Goal: Check status: Check status

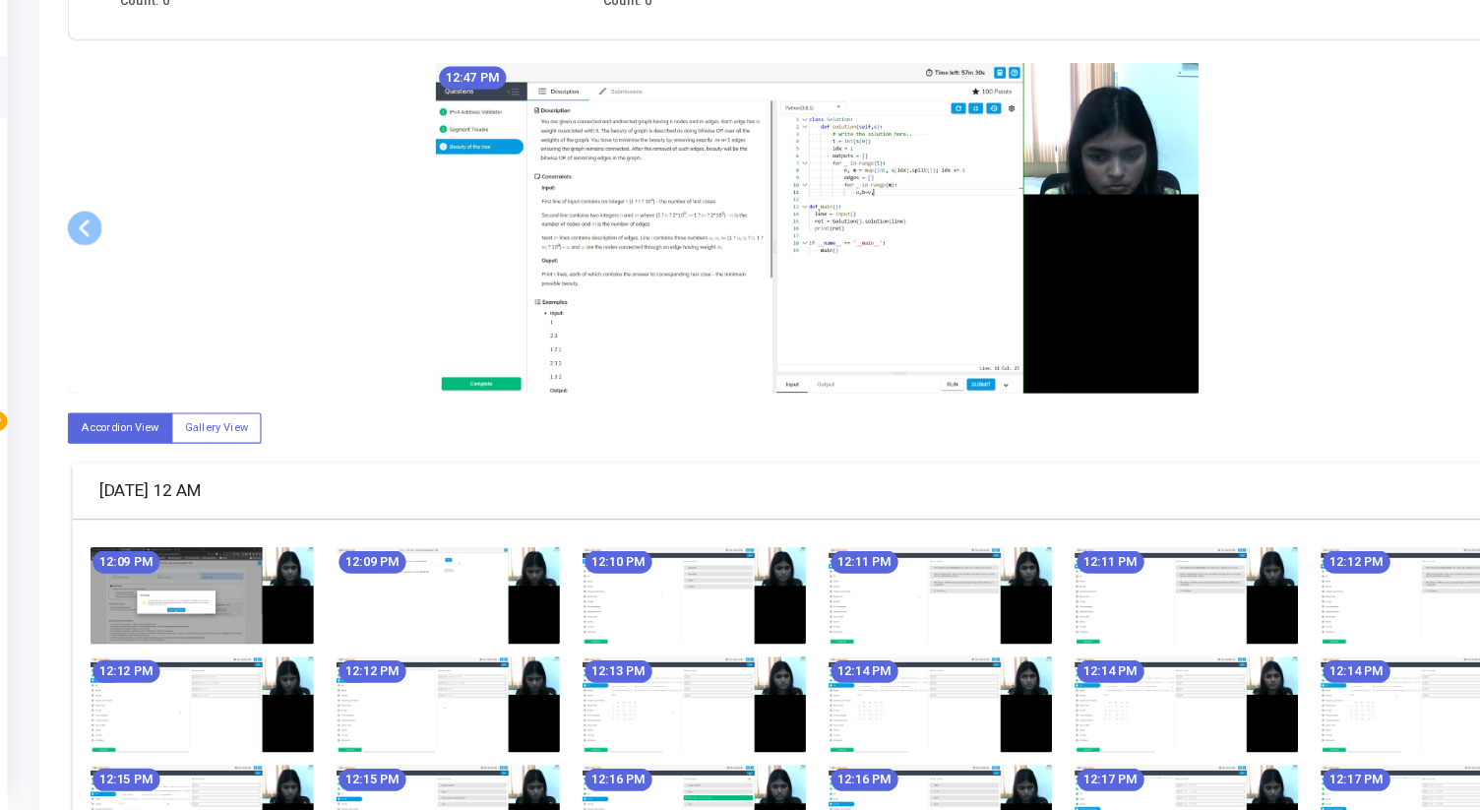
scroll to position [294, 0]
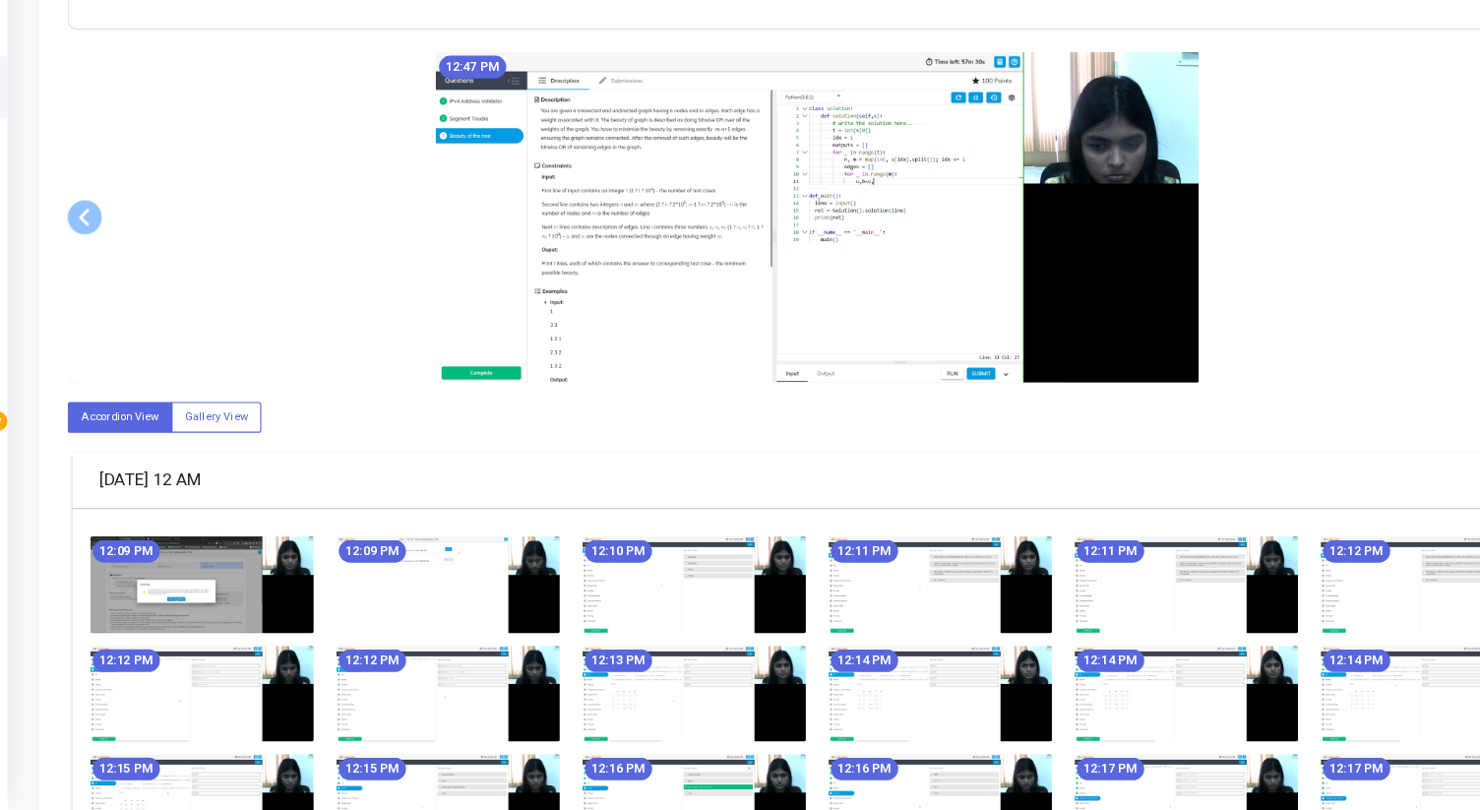
click at [227, 604] on img at bounding box center [251, 616] width 193 height 84
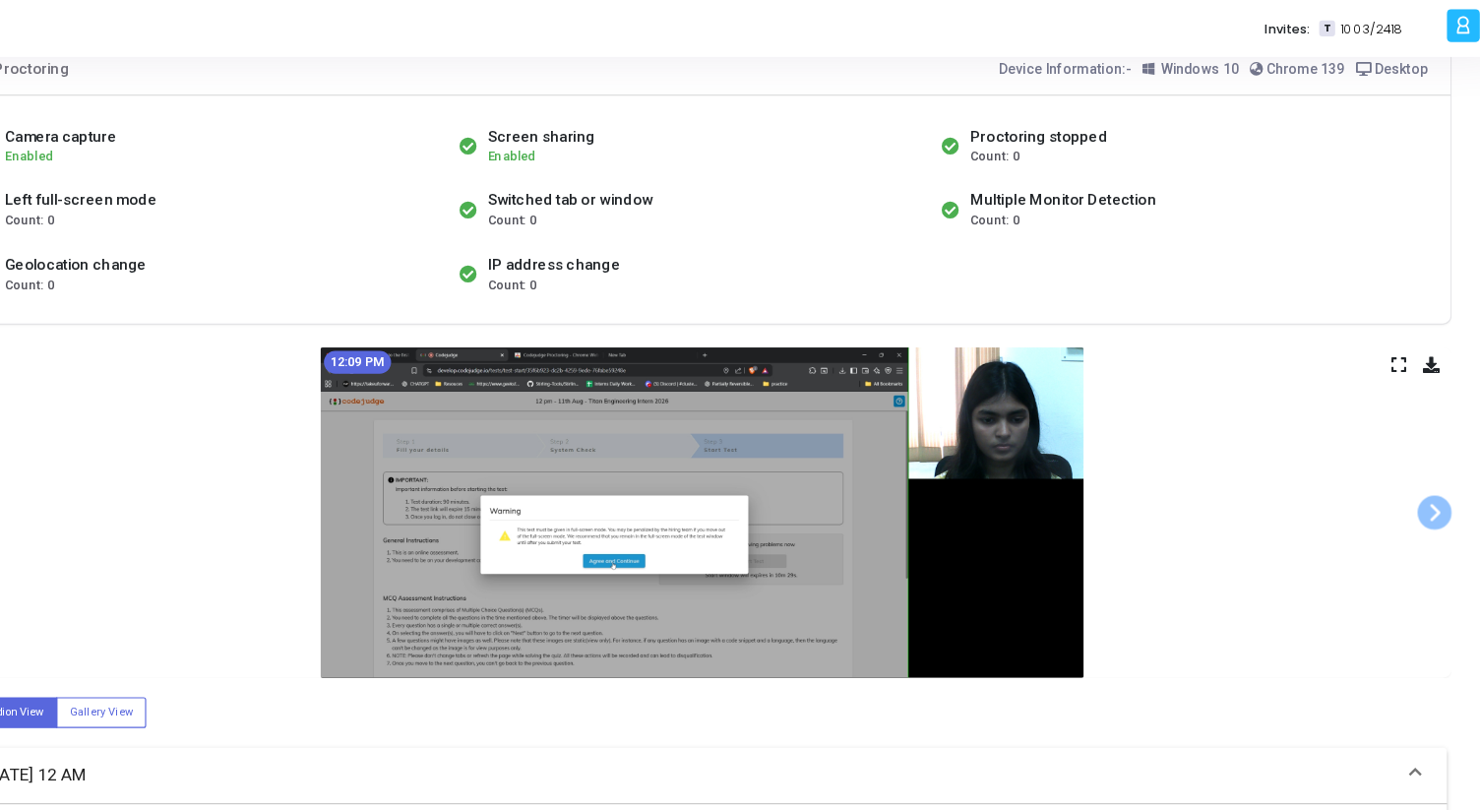
scroll to position [144, 0]
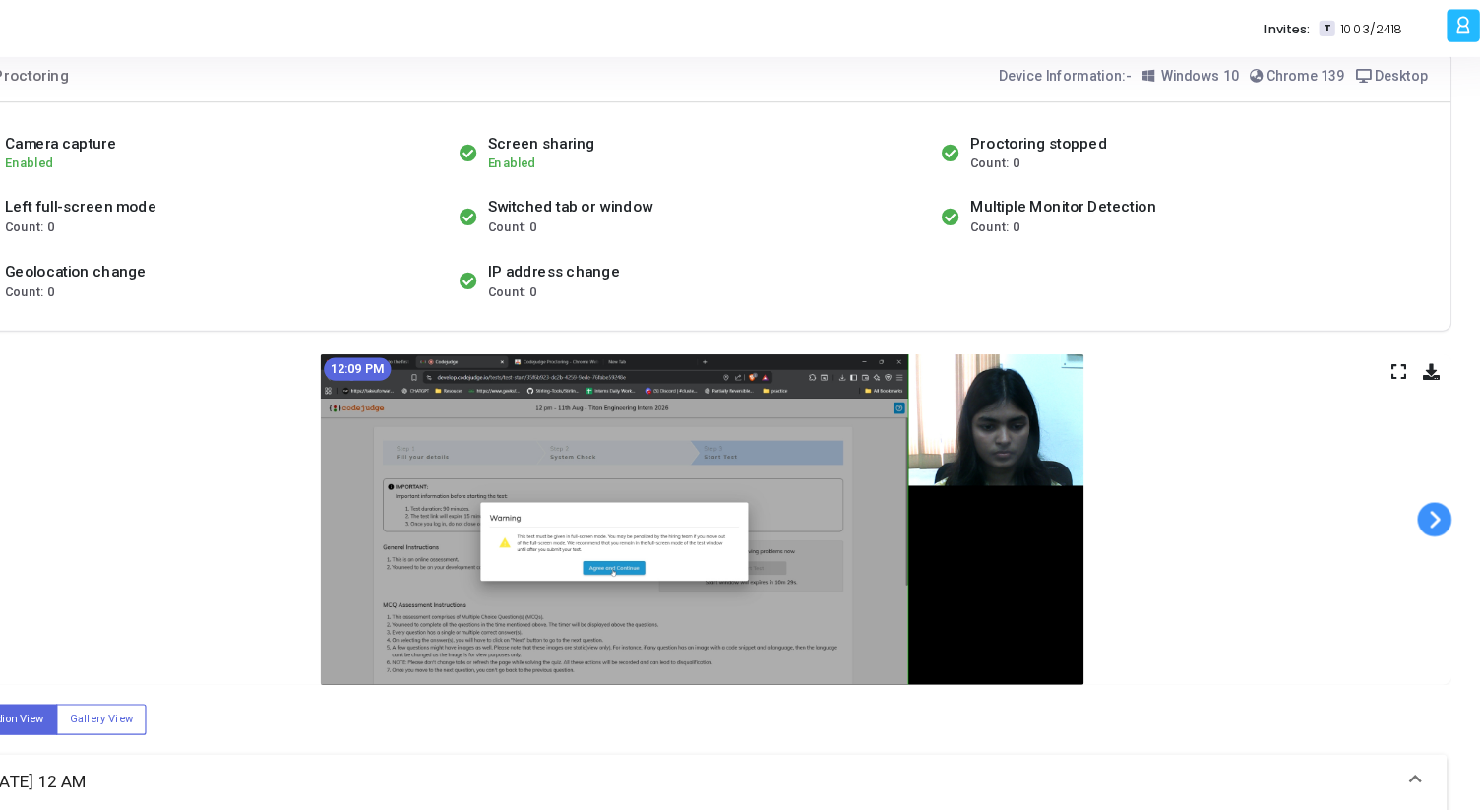
click at [1405, 449] on span at bounding box center [1416, 449] width 30 height 30
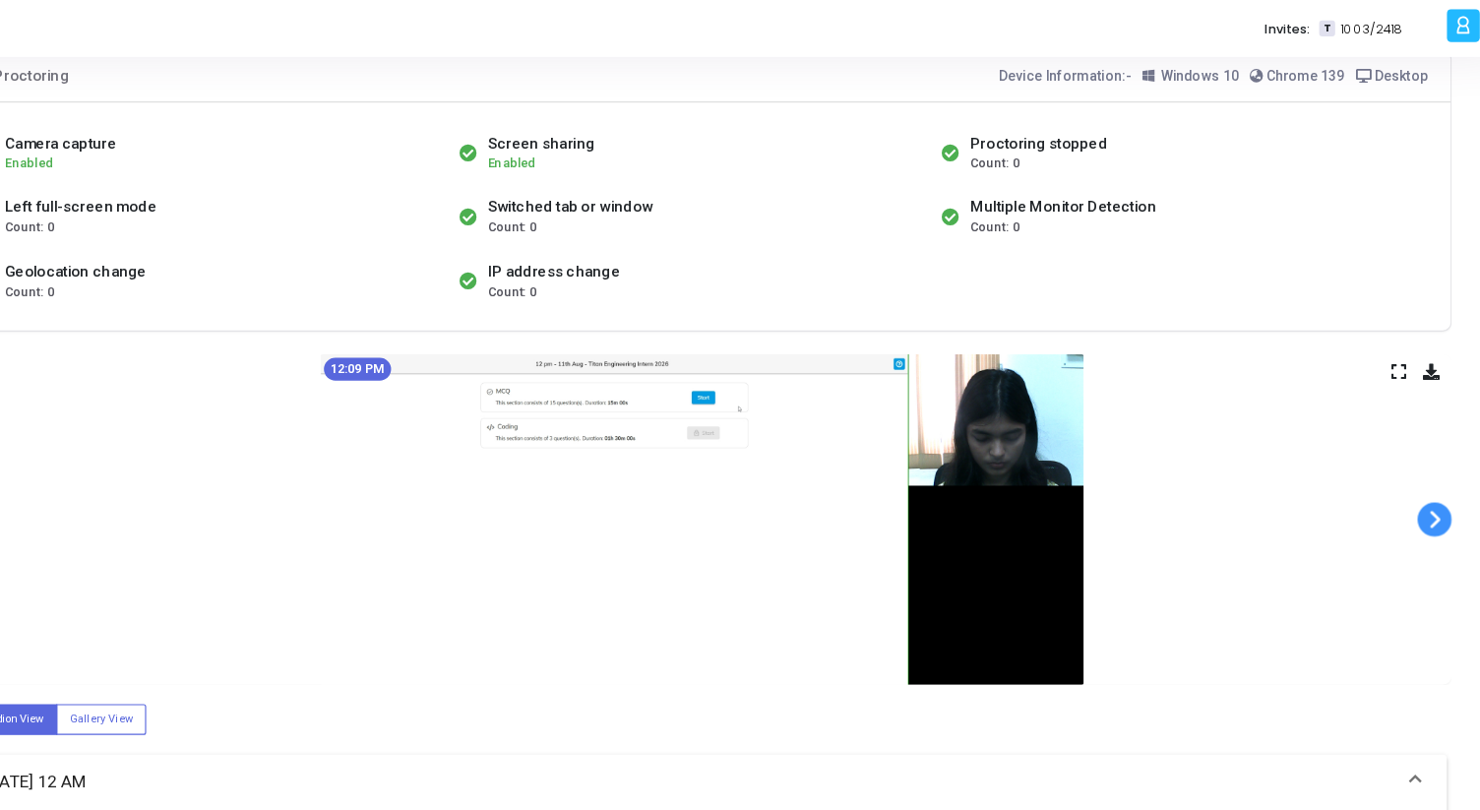
click at [1414, 450] on span at bounding box center [1416, 449] width 30 height 30
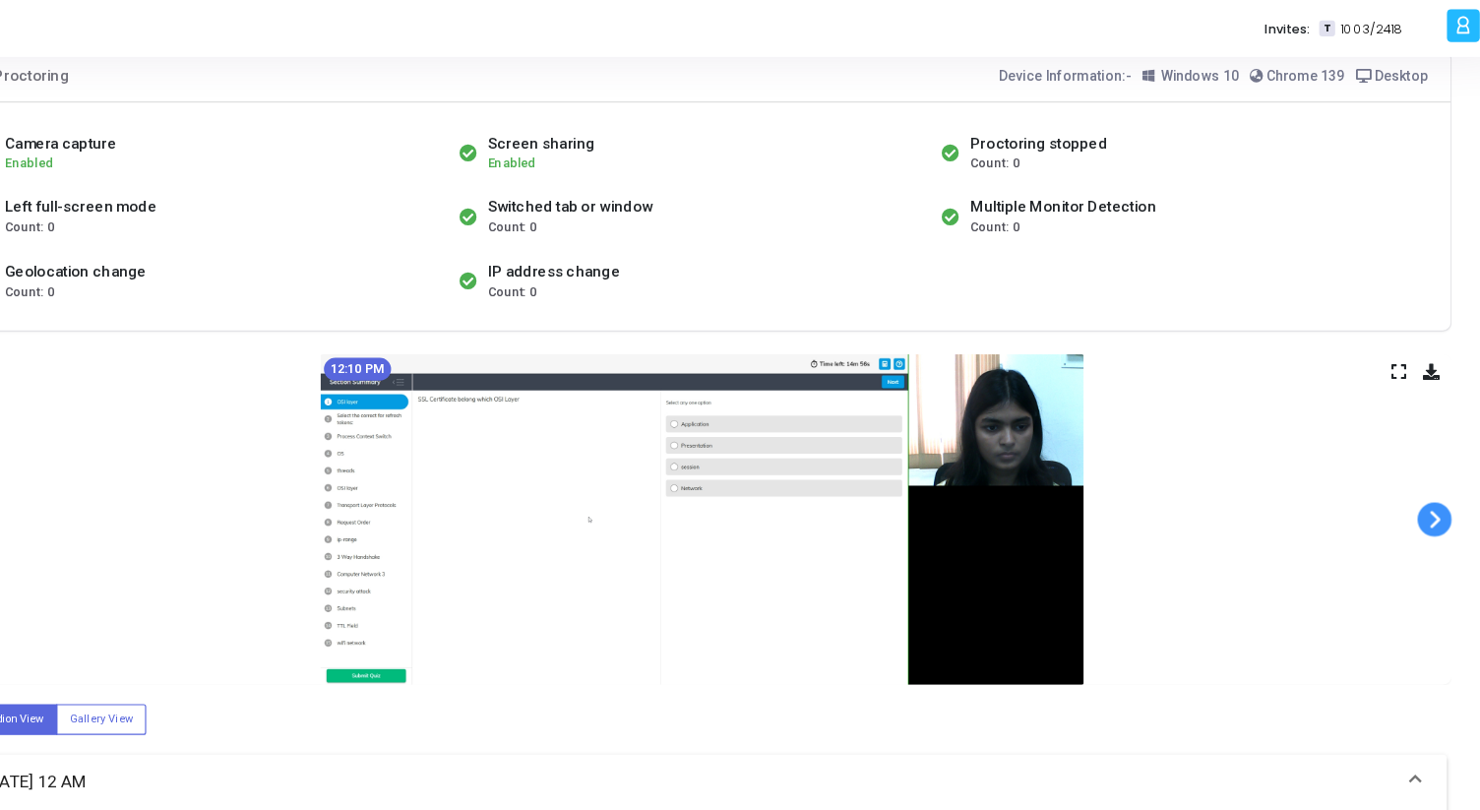
click at [1414, 450] on span at bounding box center [1416, 449] width 30 height 30
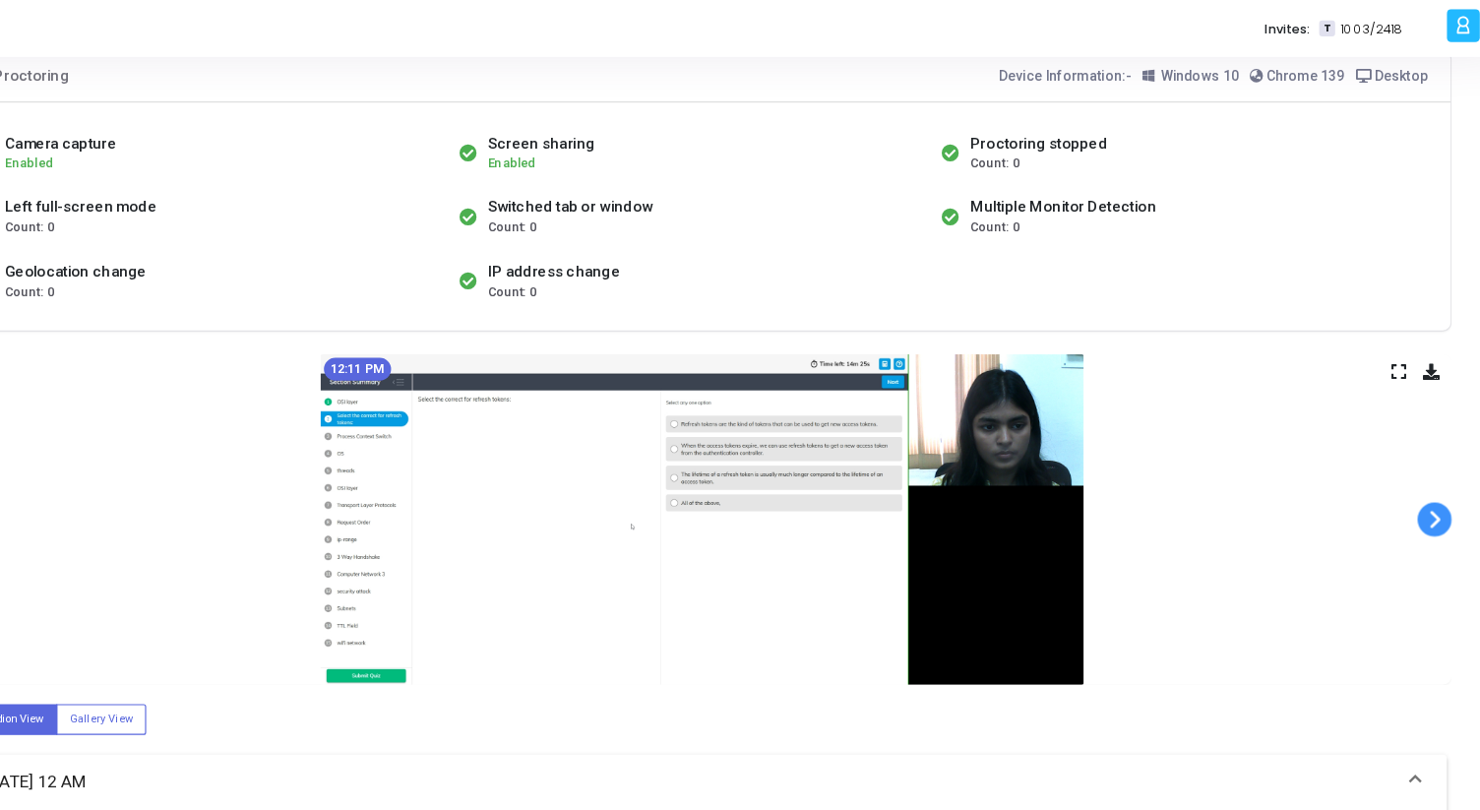
click at [1414, 450] on span at bounding box center [1416, 449] width 30 height 30
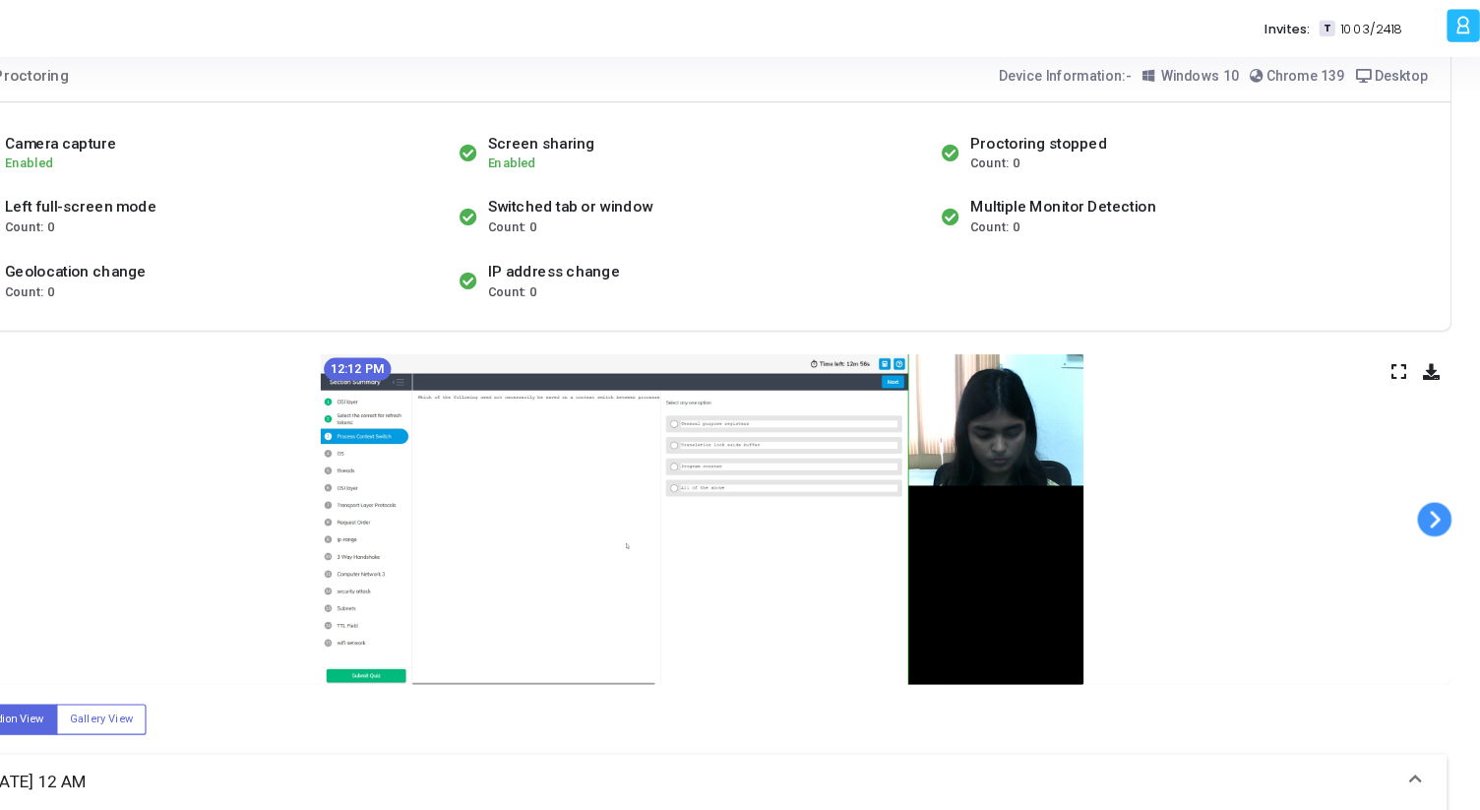
click at [1414, 450] on span at bounding box center [1416, 449] width 30 height 30
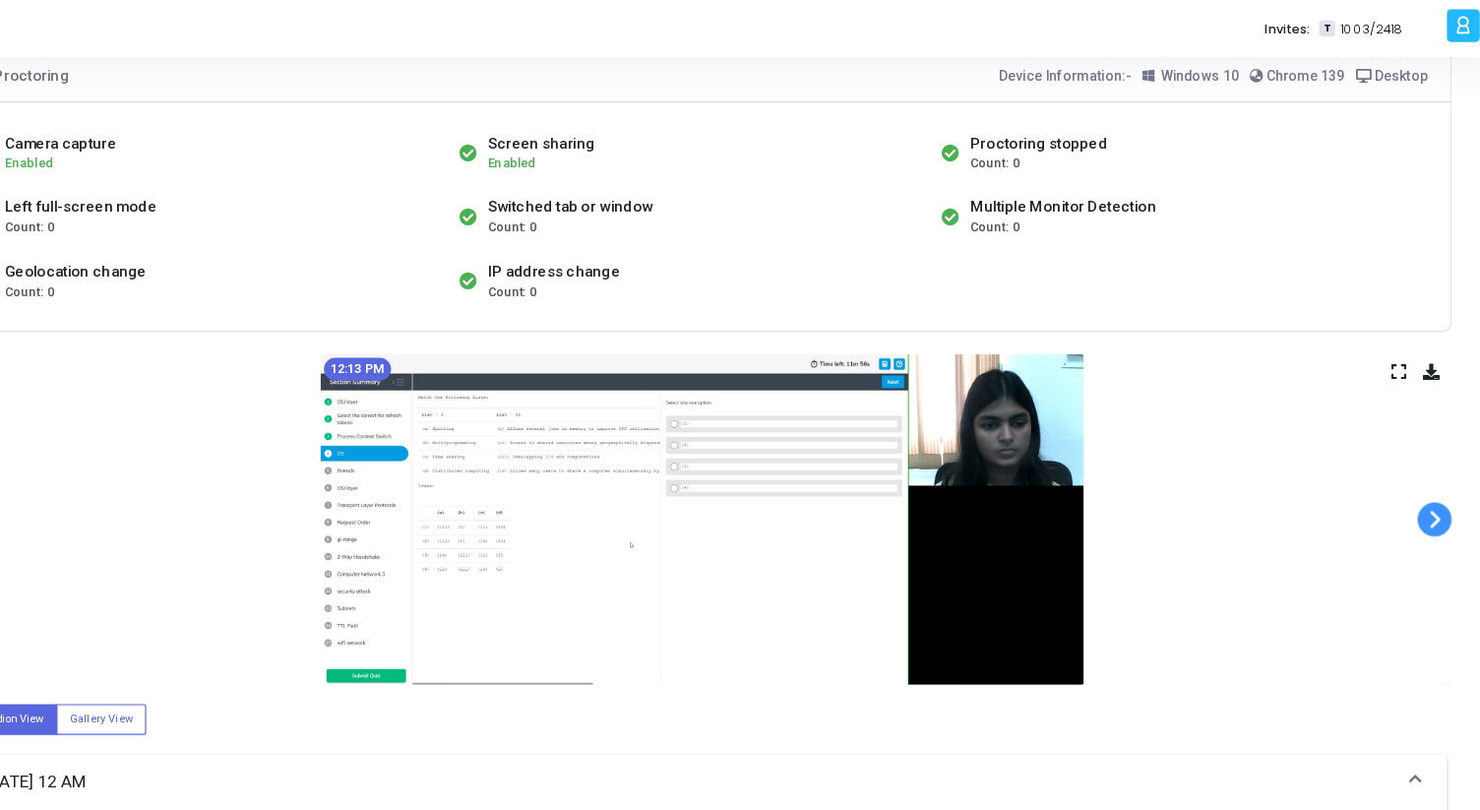
click at [1414, 450] on span at bounding box center [1416, 449] width 30 height 30
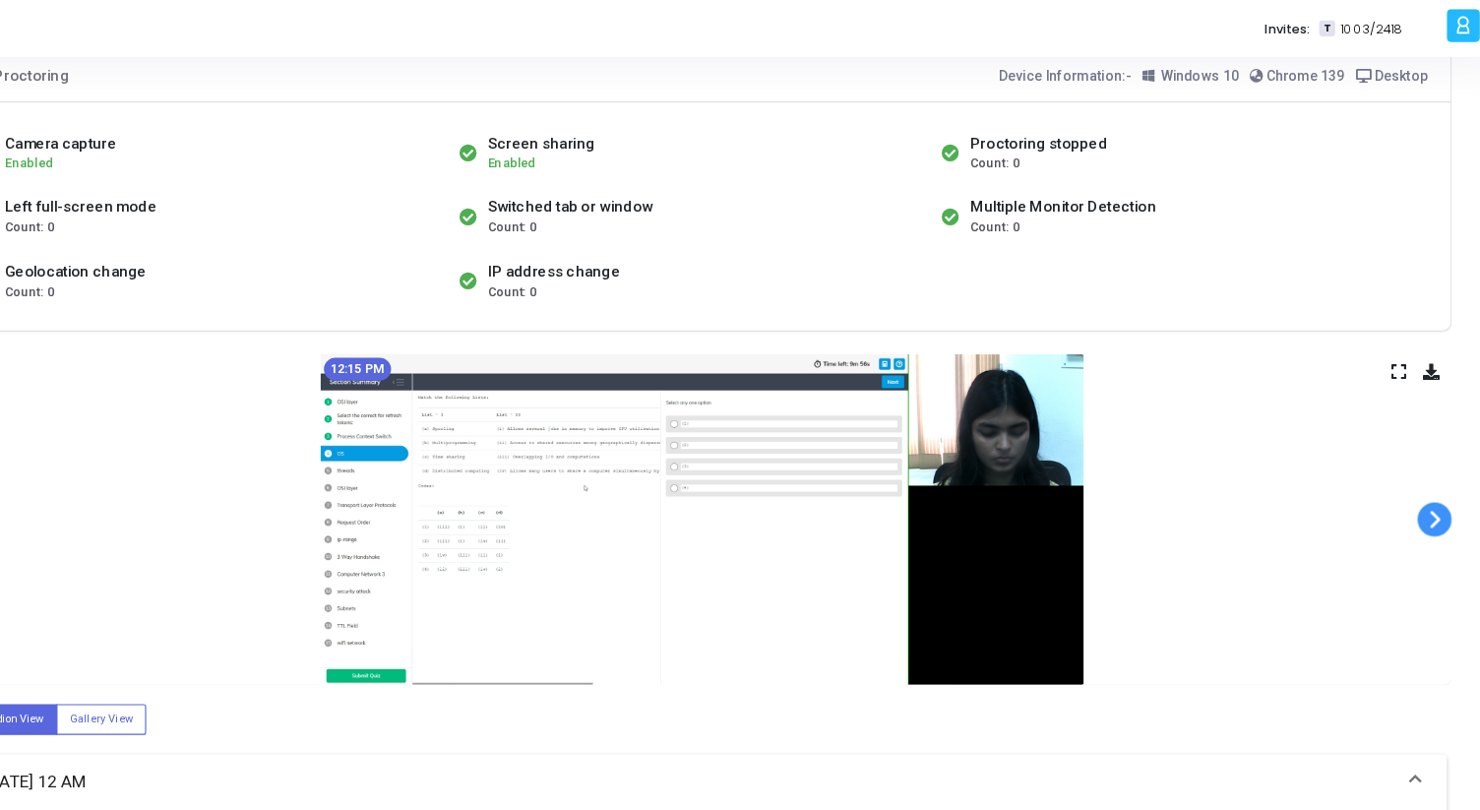
click at [1414, 450] on span at bounding box center [1416, 449] width 30 height 30
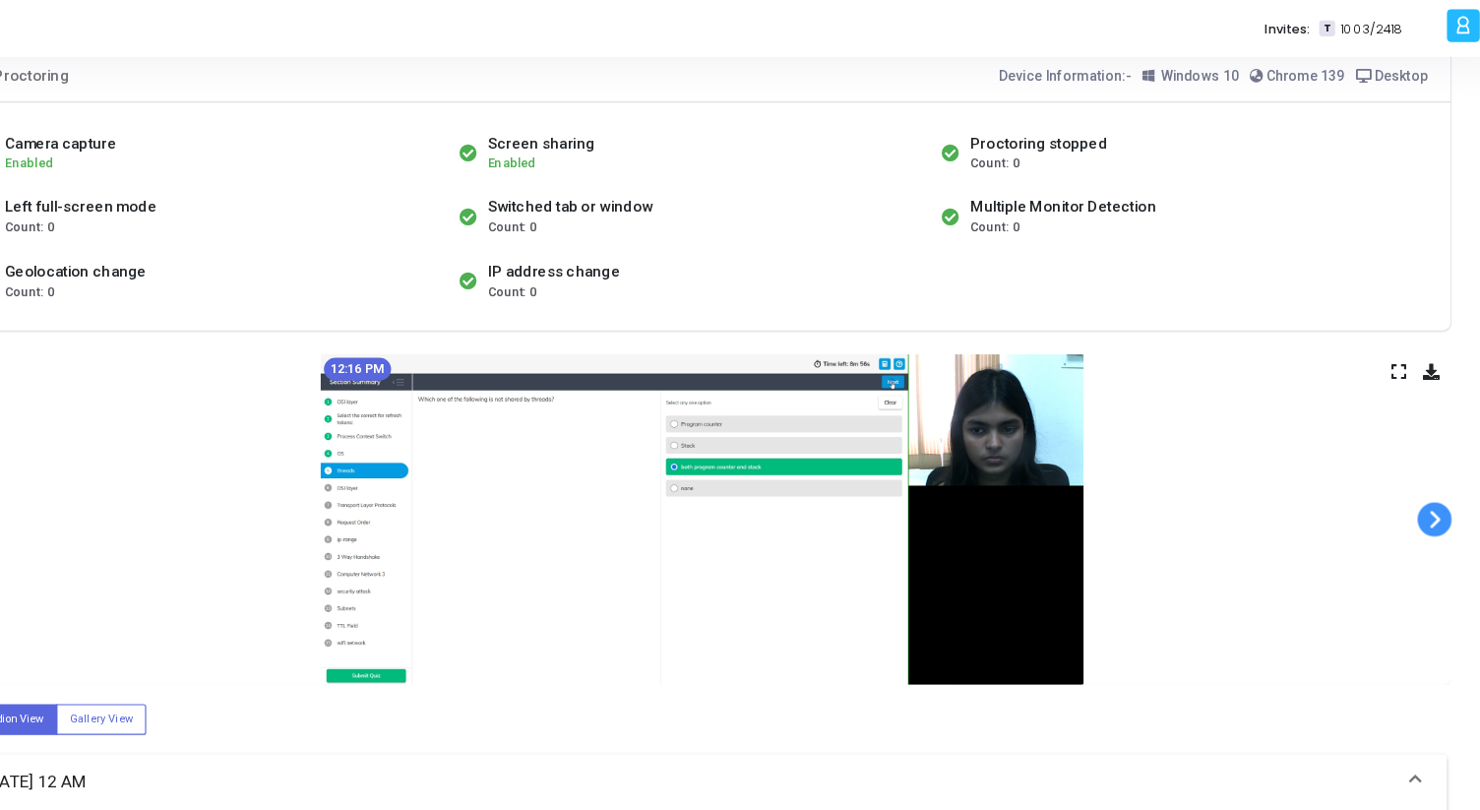
click at [1414, 450] on span at bounding box center [1416, 449] width 30 height 30
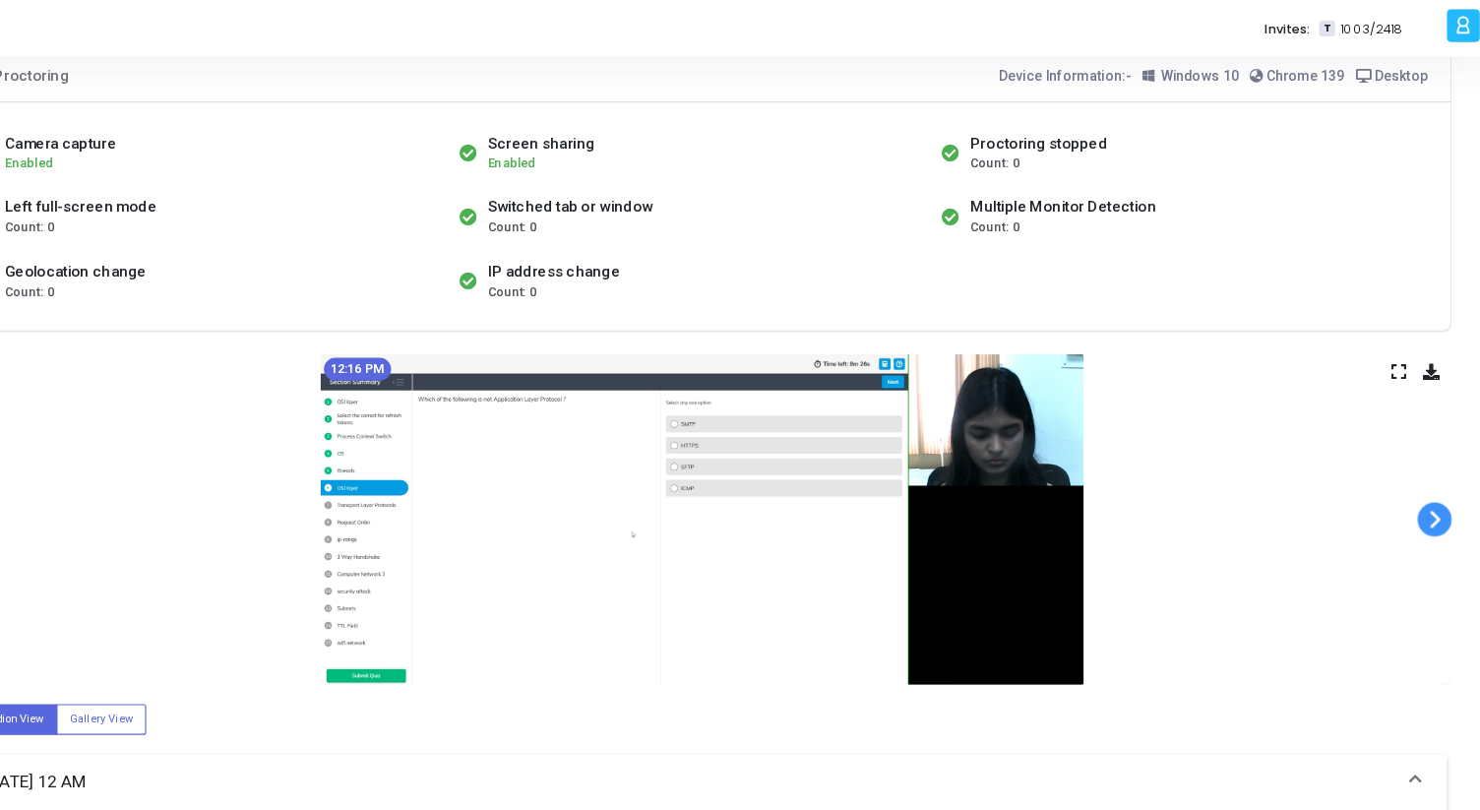
click at [1414, 450] on span at bounding box center [1416, 449] width 30 height 30
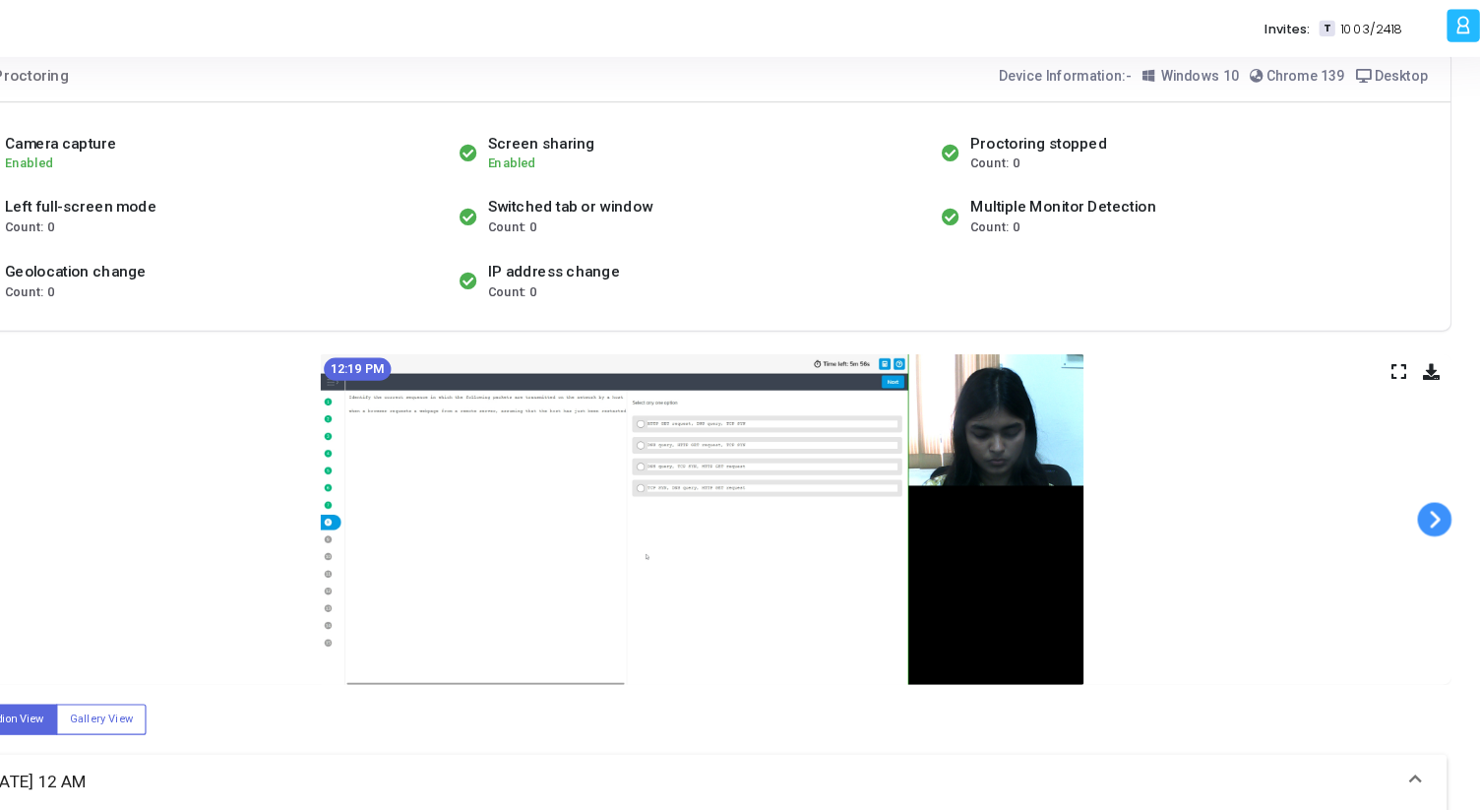
click at [1414, 450] on span at bounding box center [1416, 449] width 30 height 30
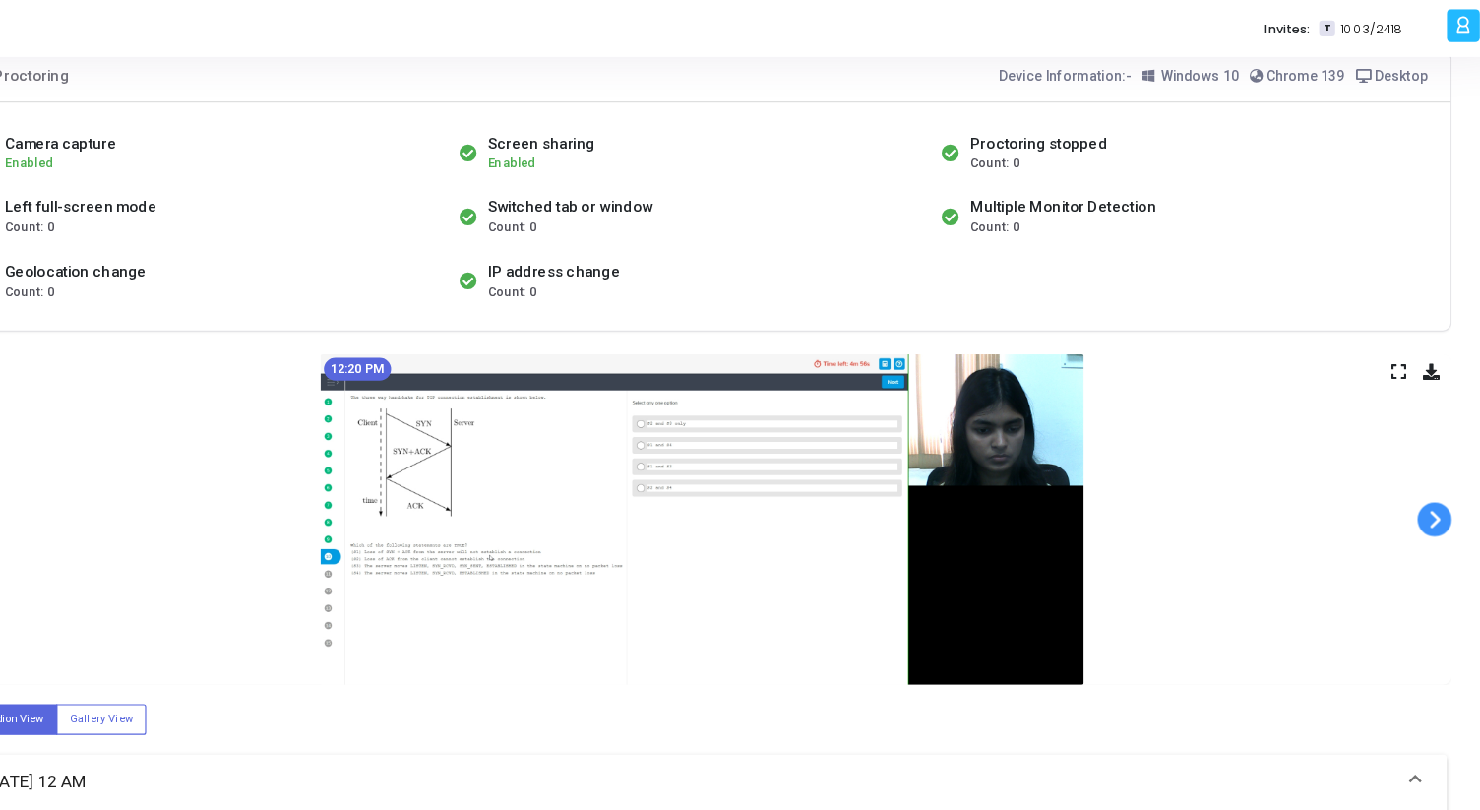
click at [1414, 450] on span at bounding box center [1416, 449] width 30 height 30
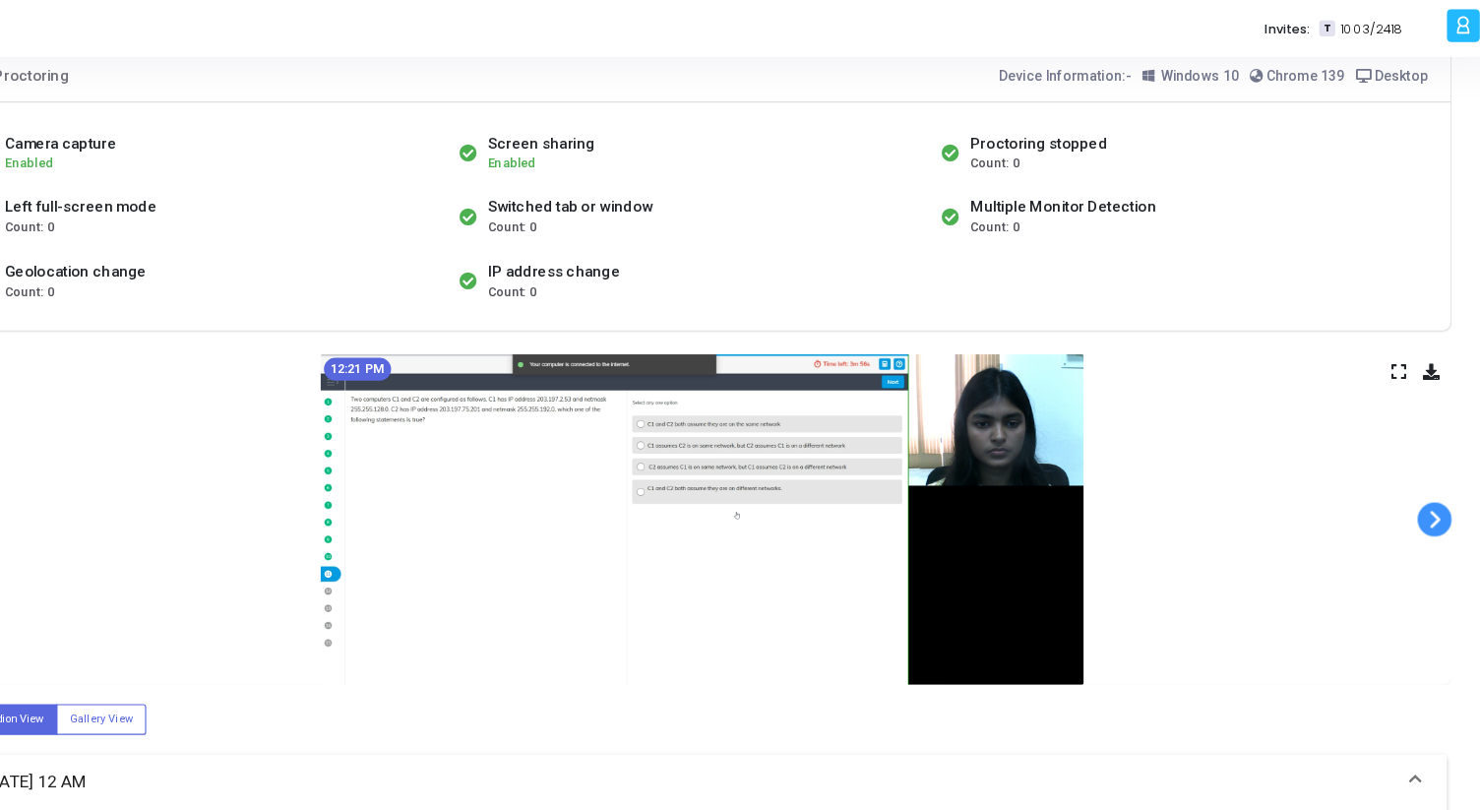
click at [1414, 450] on span at bounding box center [1416, 449] width 30 height 30
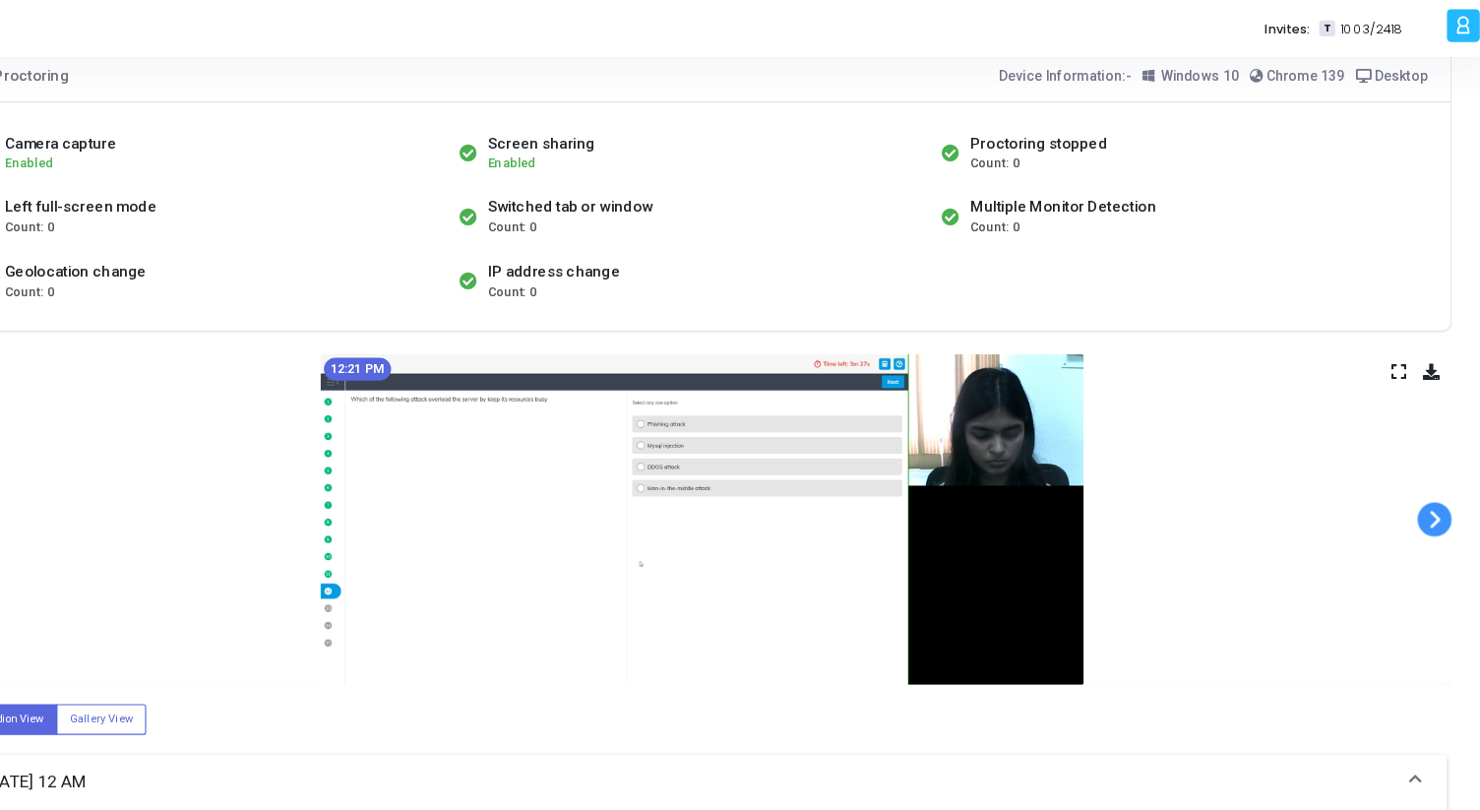
click at [1414, 450] on span at bounding box center [1416, 449] width 30 height 30
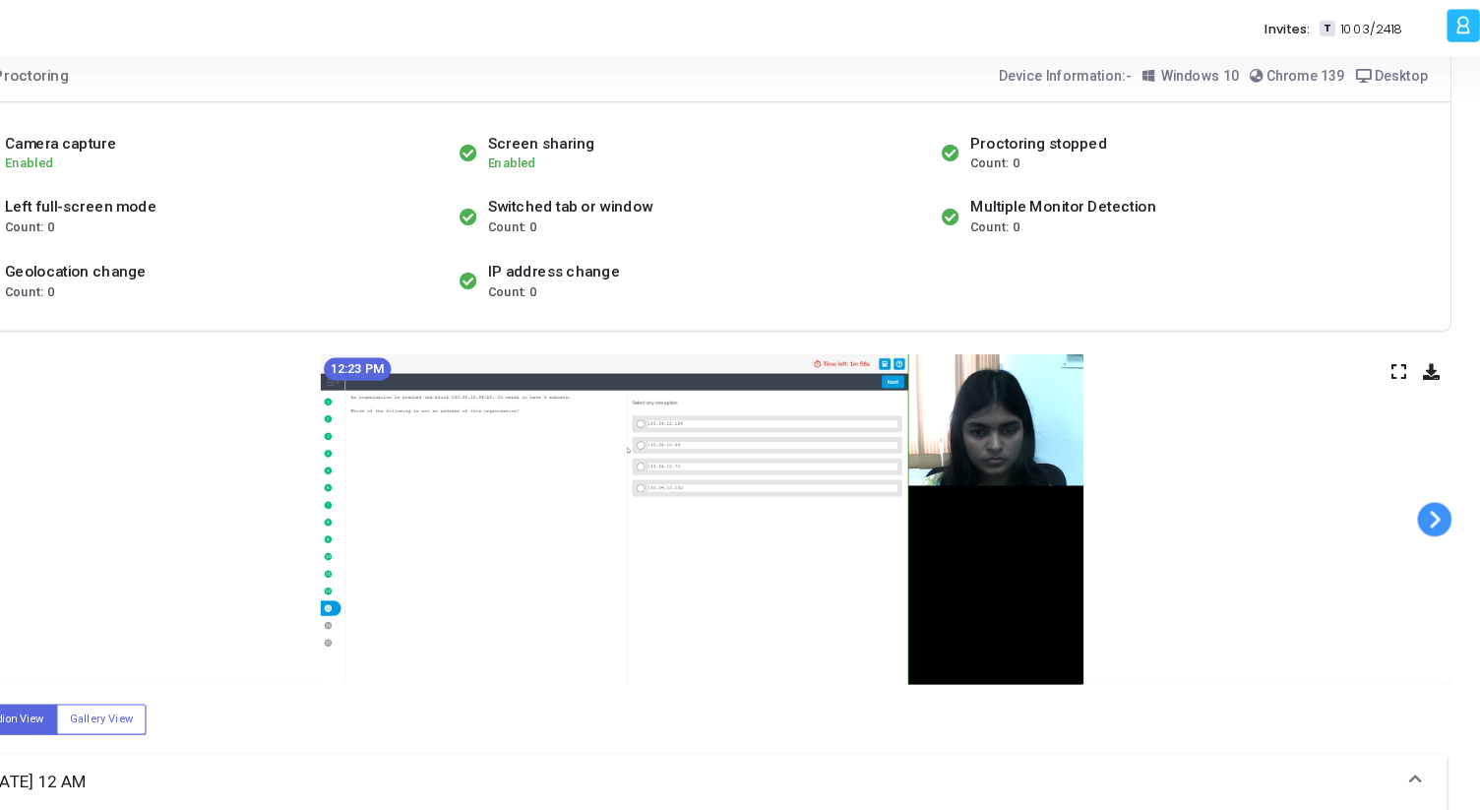
click at [1414, 450] on span at bounding box center [1416, 449] width 30 height 30
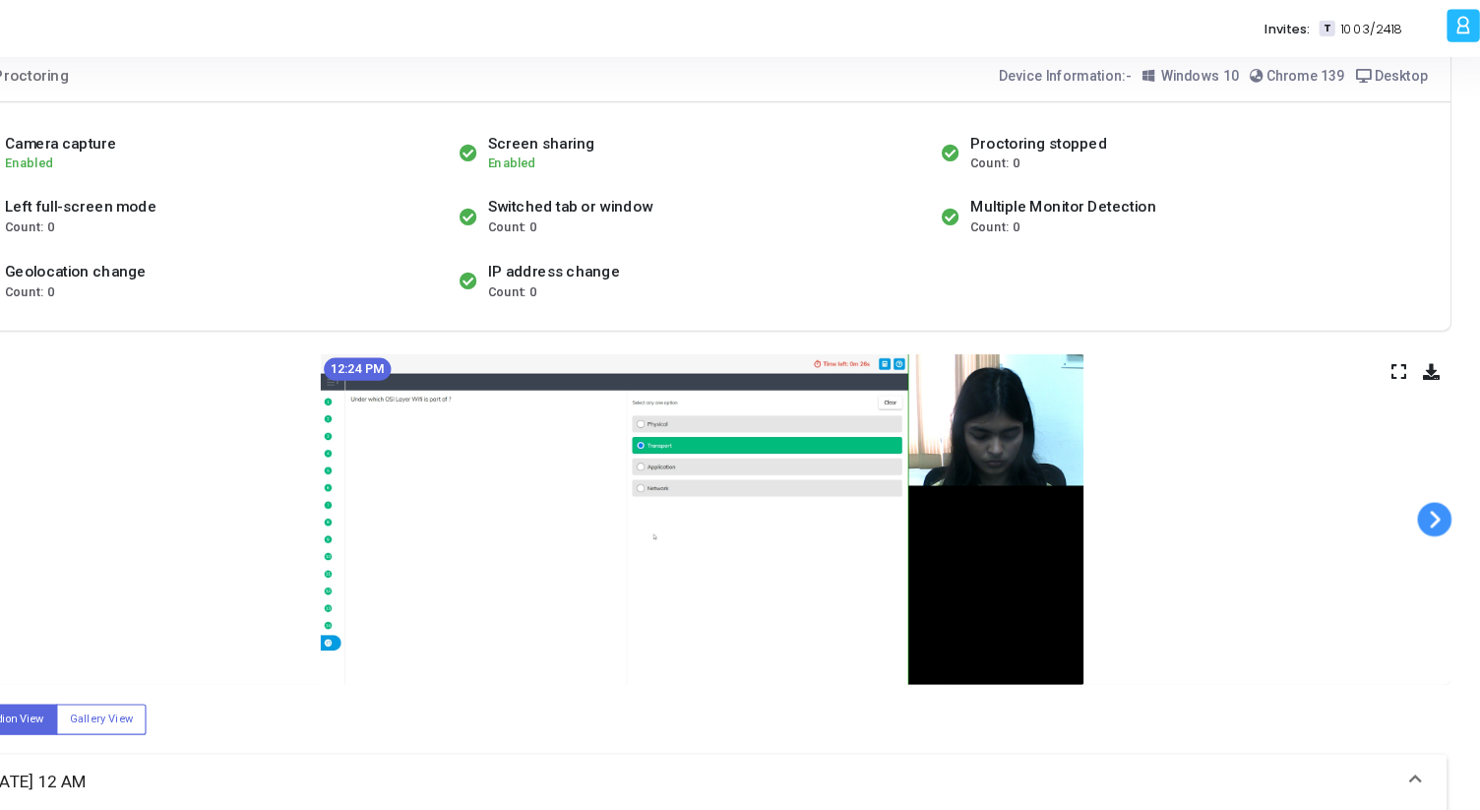
click at [1414, 450] on span at bounding box center [1416, 449] width 30 height 30
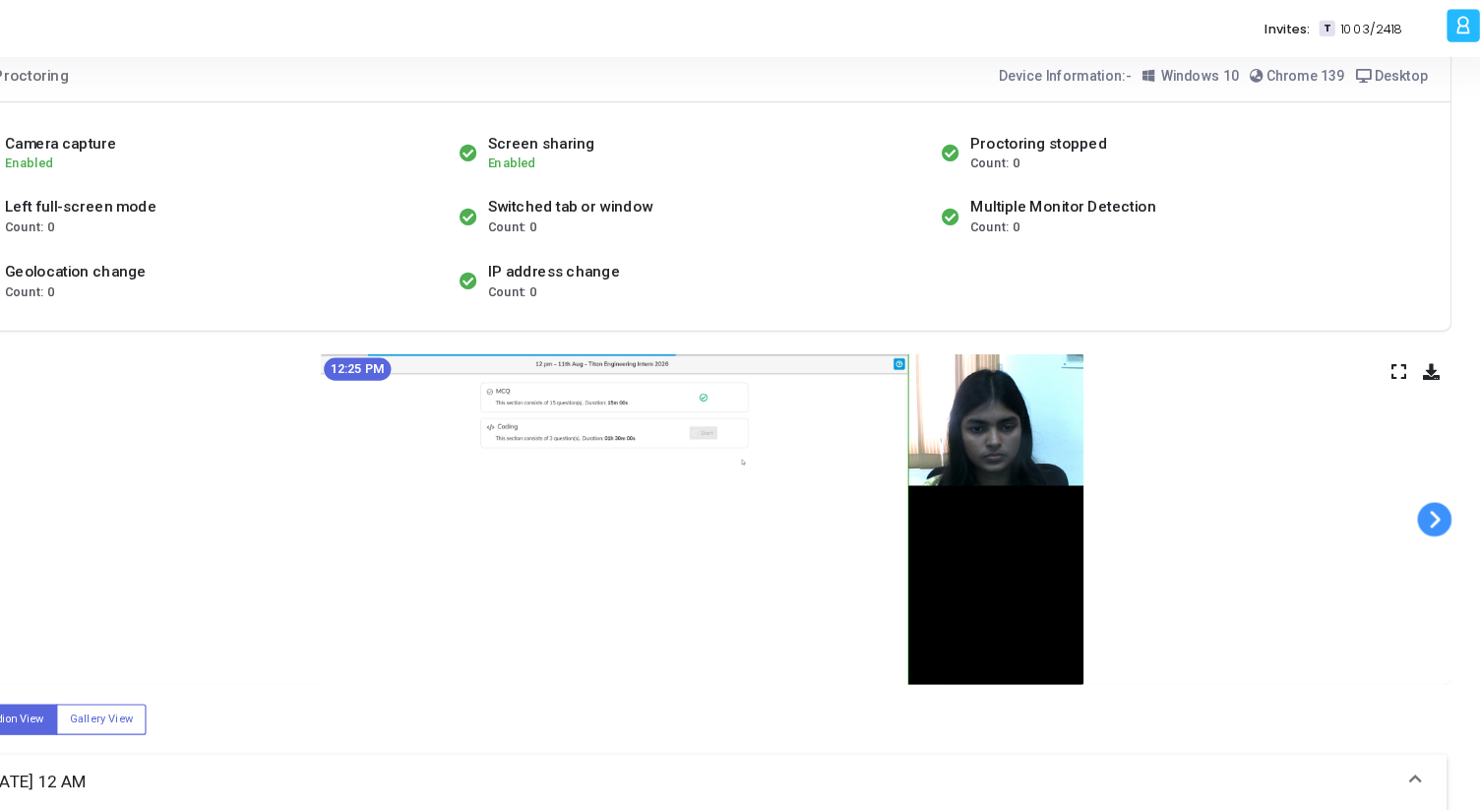
click at [1414, 450] on span at bounding box center [1416, 449] width 30 height 30
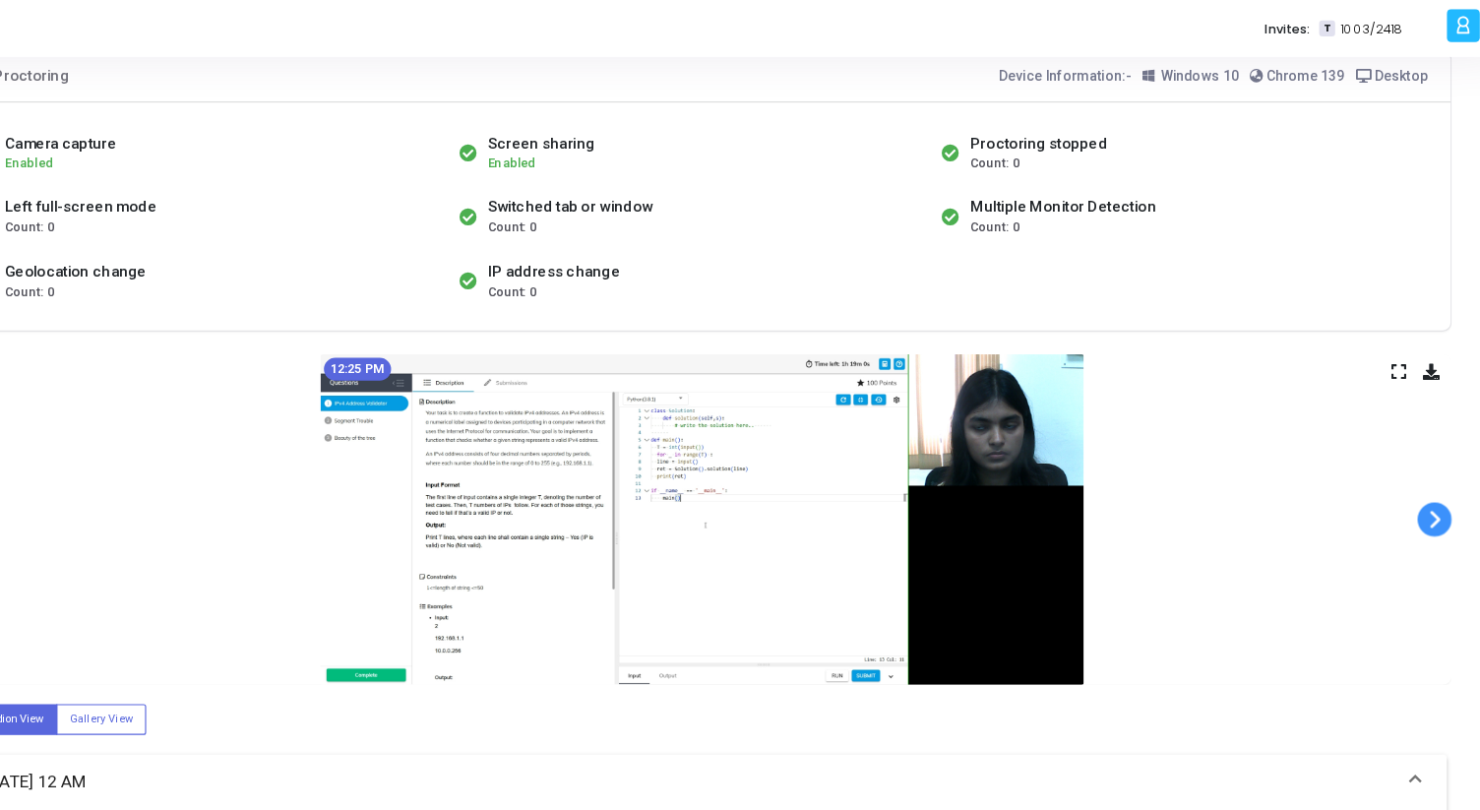
click at [1414, 450] on span at bounding box center [1416, 449] width 30 height 30
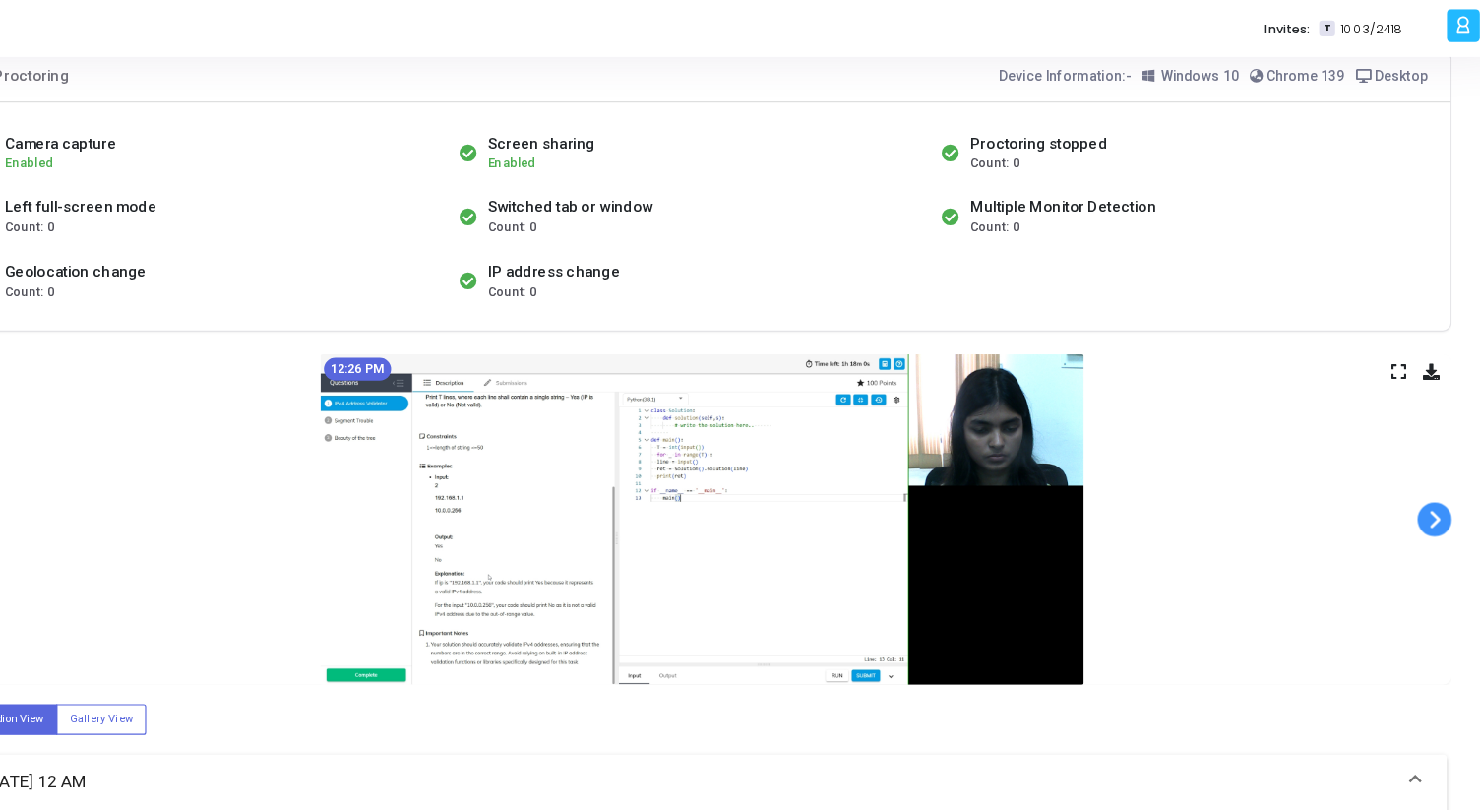
click at [1414, 450] on span at bounding box center [1416, 449] width 30 height 30
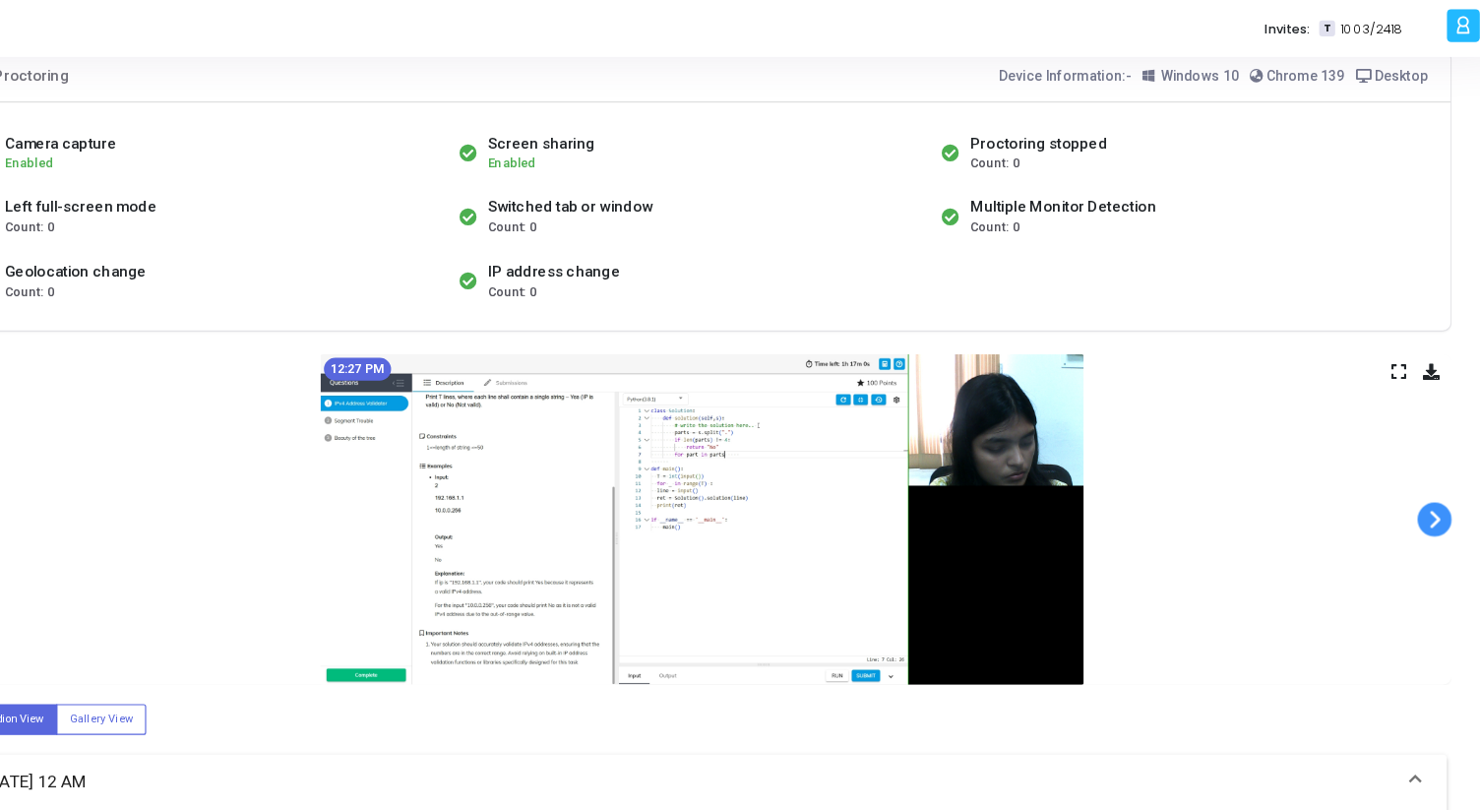
click at [1414, 450] on span at bounding box center [1416, 449] width 30 height 30
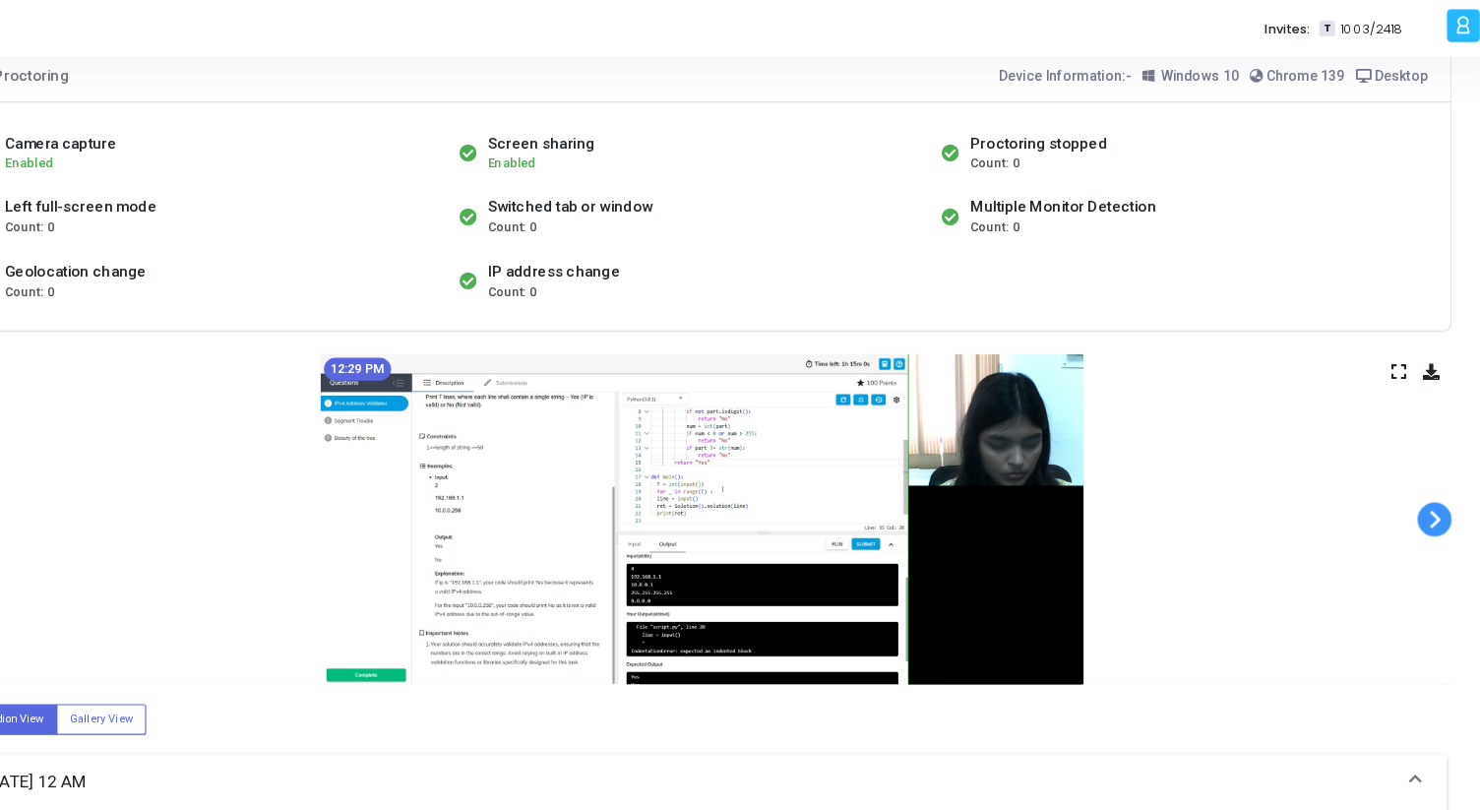
click at [1414, 450] on span at bounding box center [1416, 449] width 30 height 30
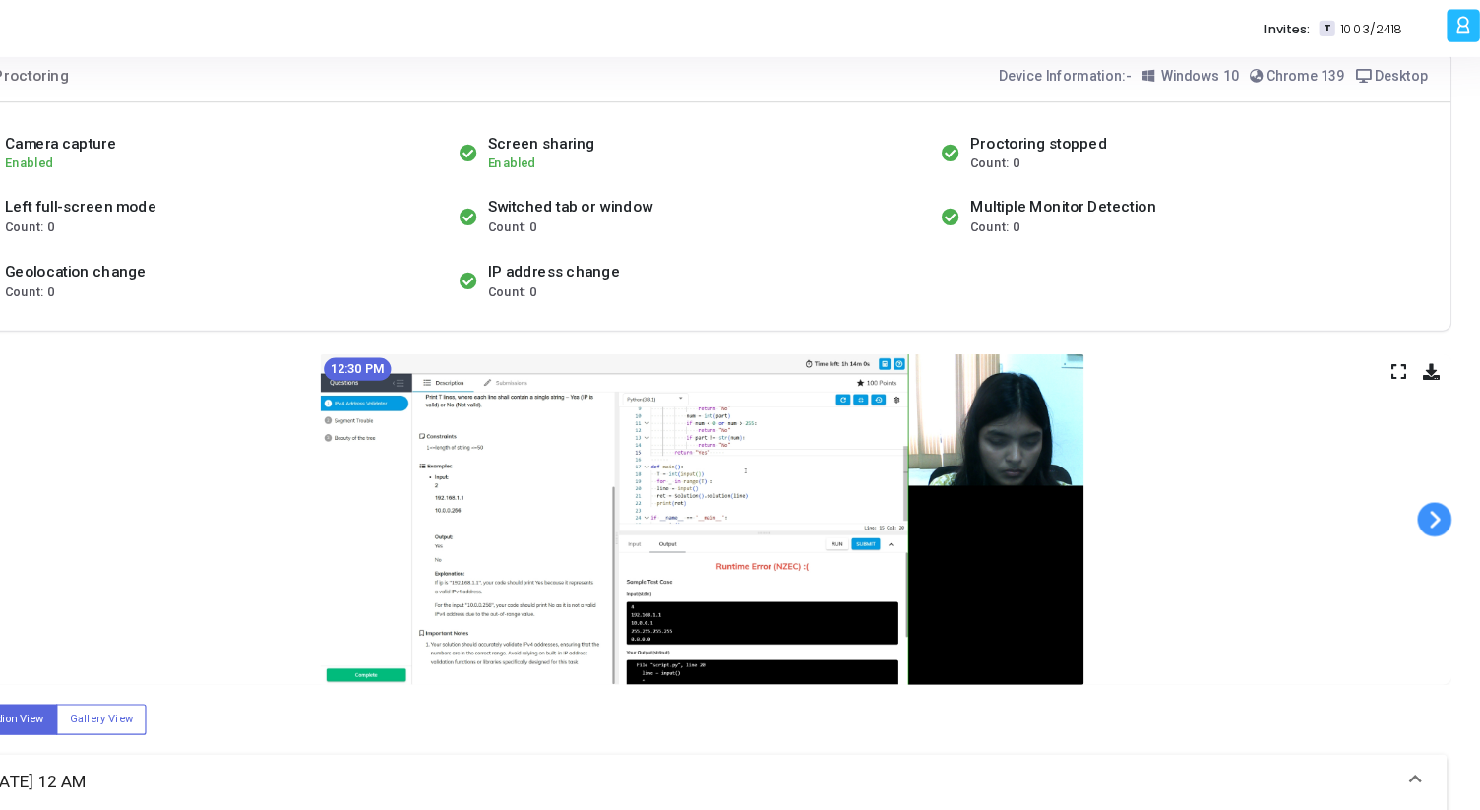
click at [1414, 450] on span at bounding box center [1416, 449] width 30 height 30
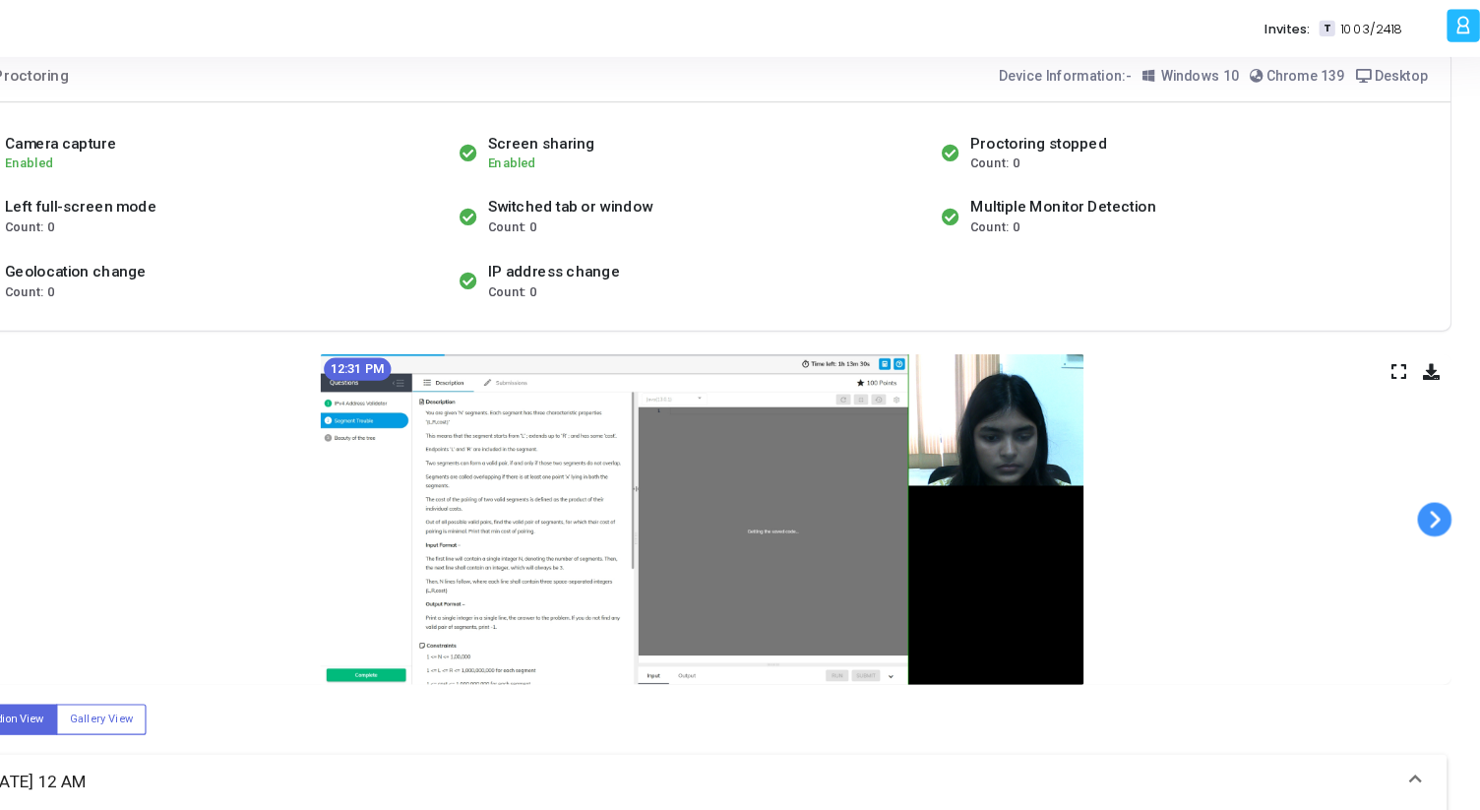
click at [1414, 450] on span at bounding box center [1416, 449] width 30 height 30
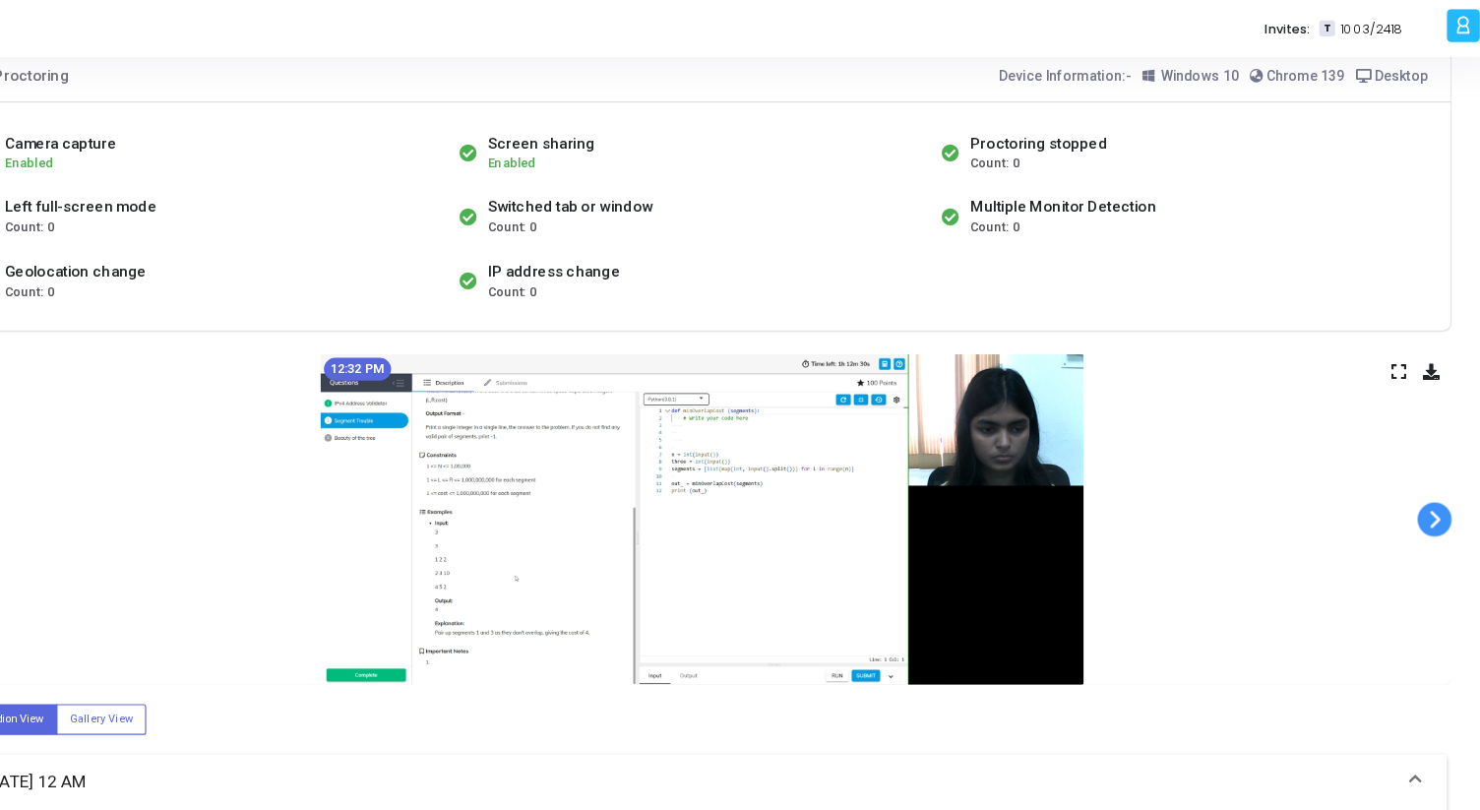
click at [1414, 450] on span at bounding box center [1416, 449] width 30 height 30
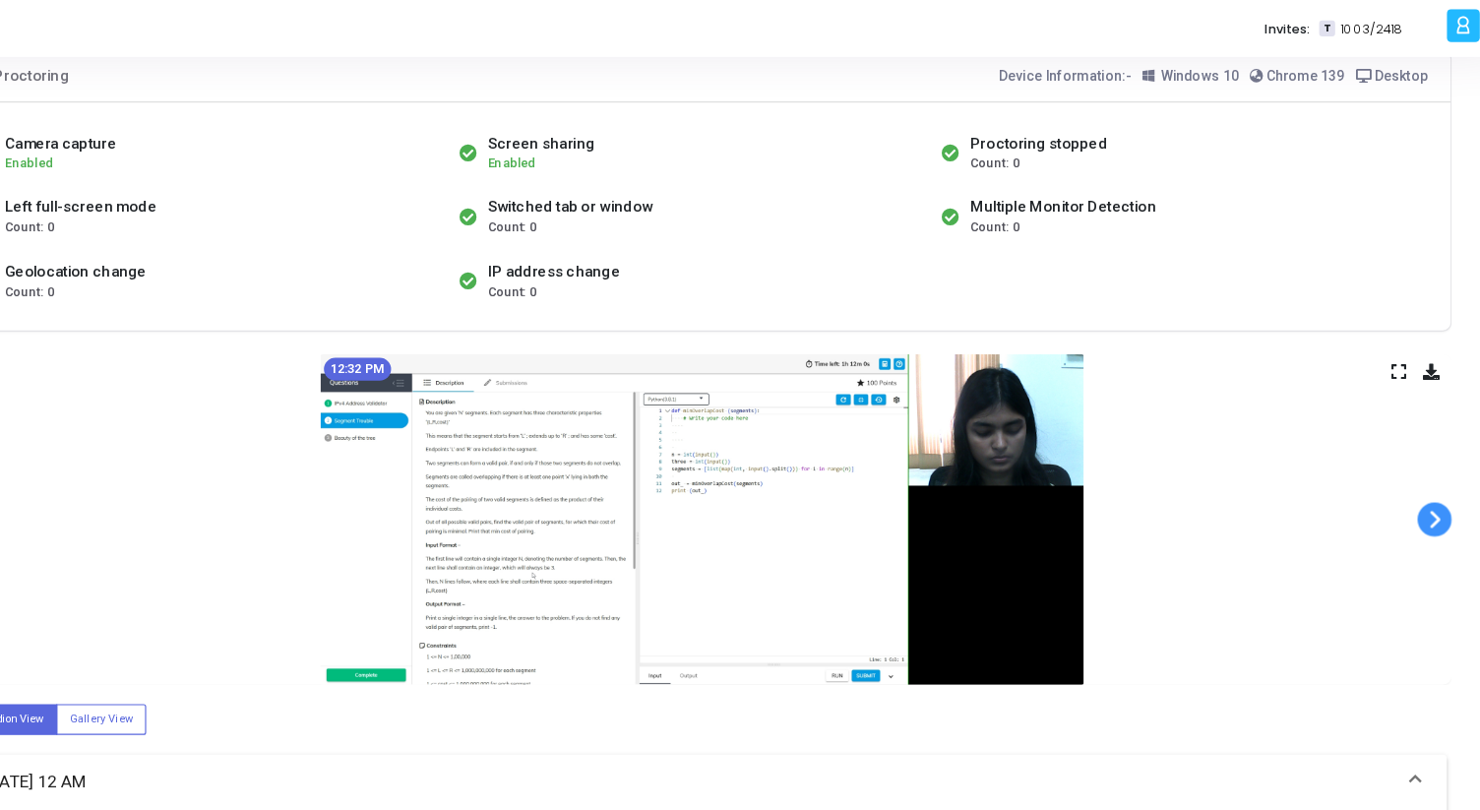
click at [1414, 450] on span at bounding box center [1416, 449] width 30 height 30
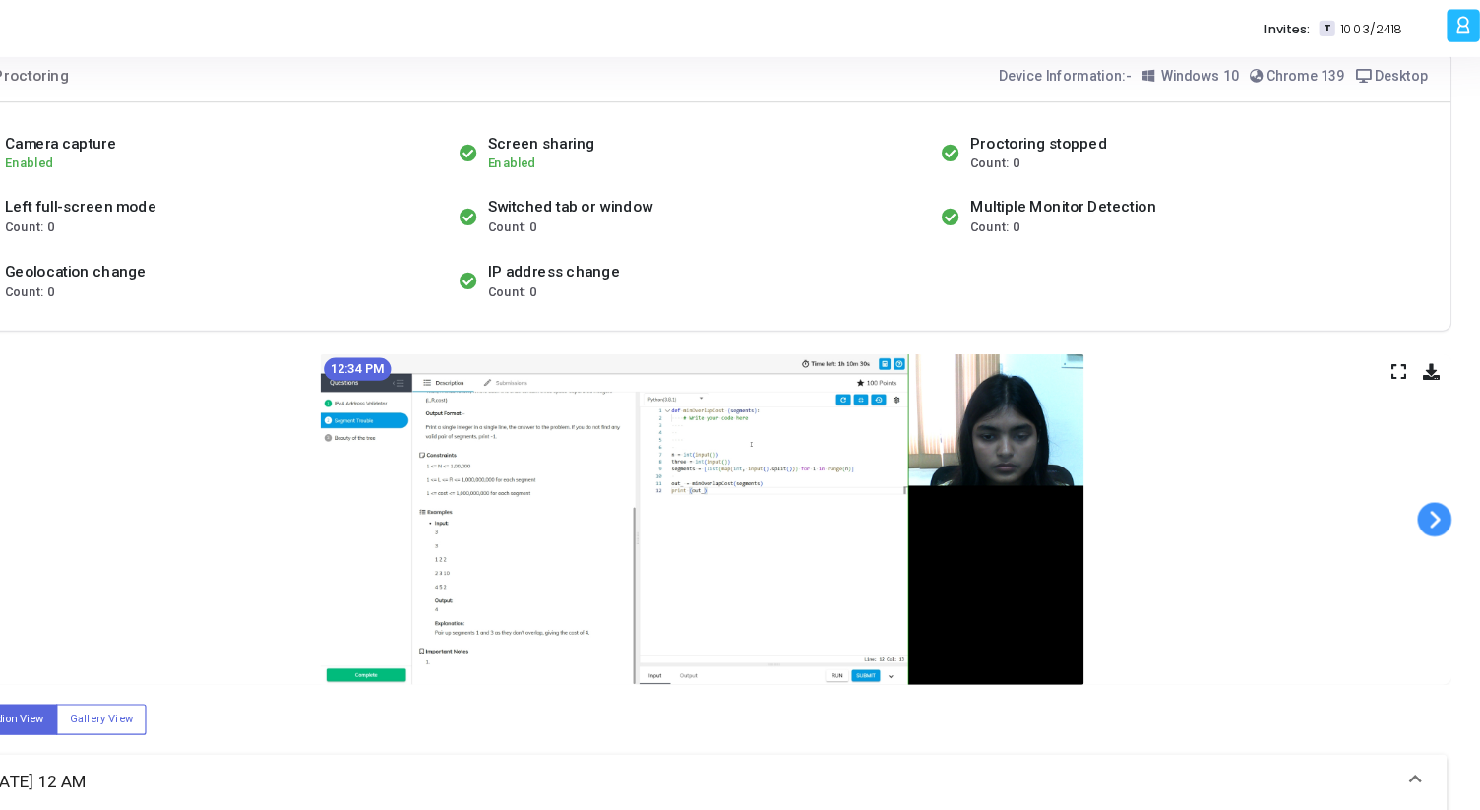
click at [1414, 450] on span at bounding box center [1416, 449] width 30 height 30
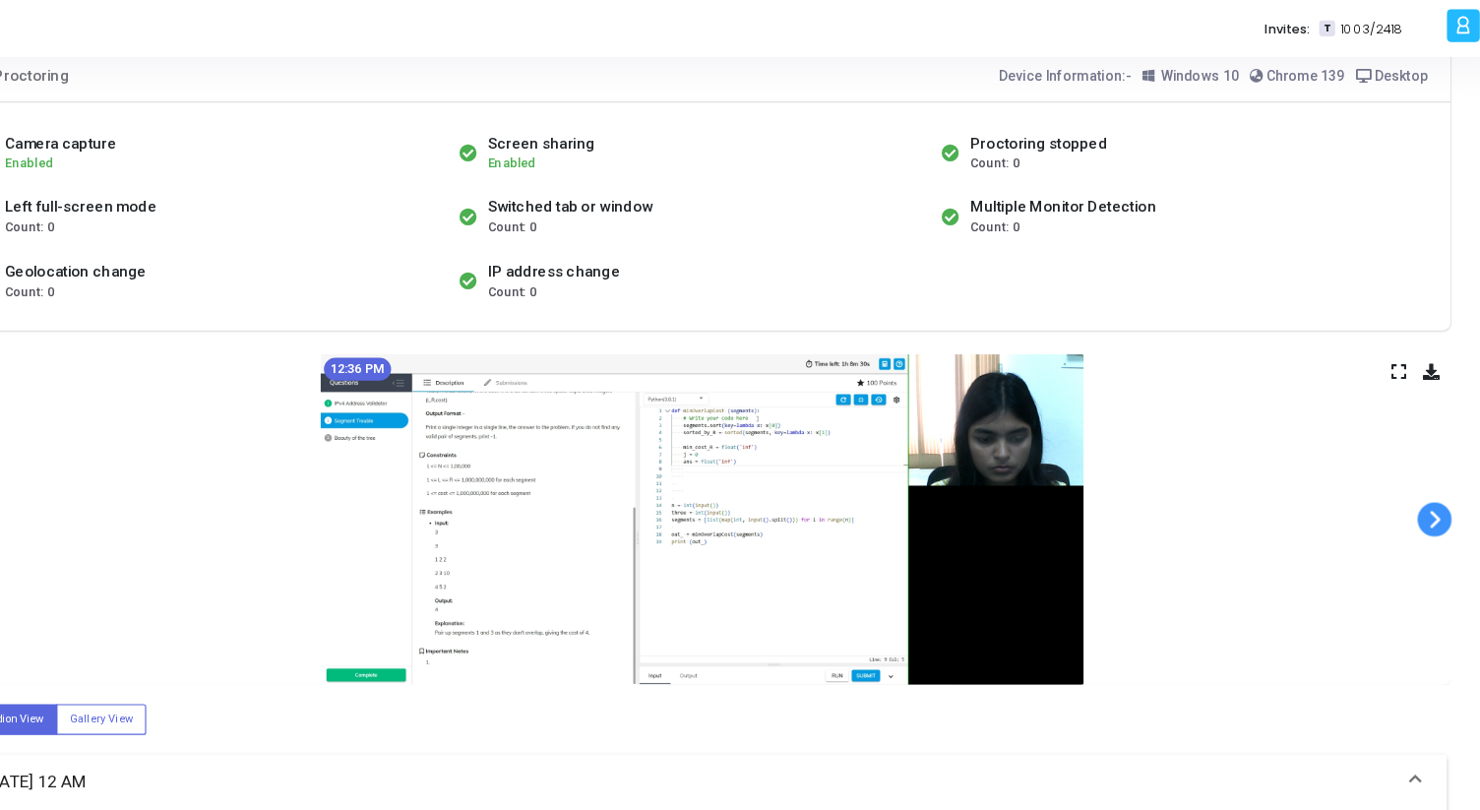
click at [1414, 450] on span at bounding box center [1416, 449] width 30 height 30
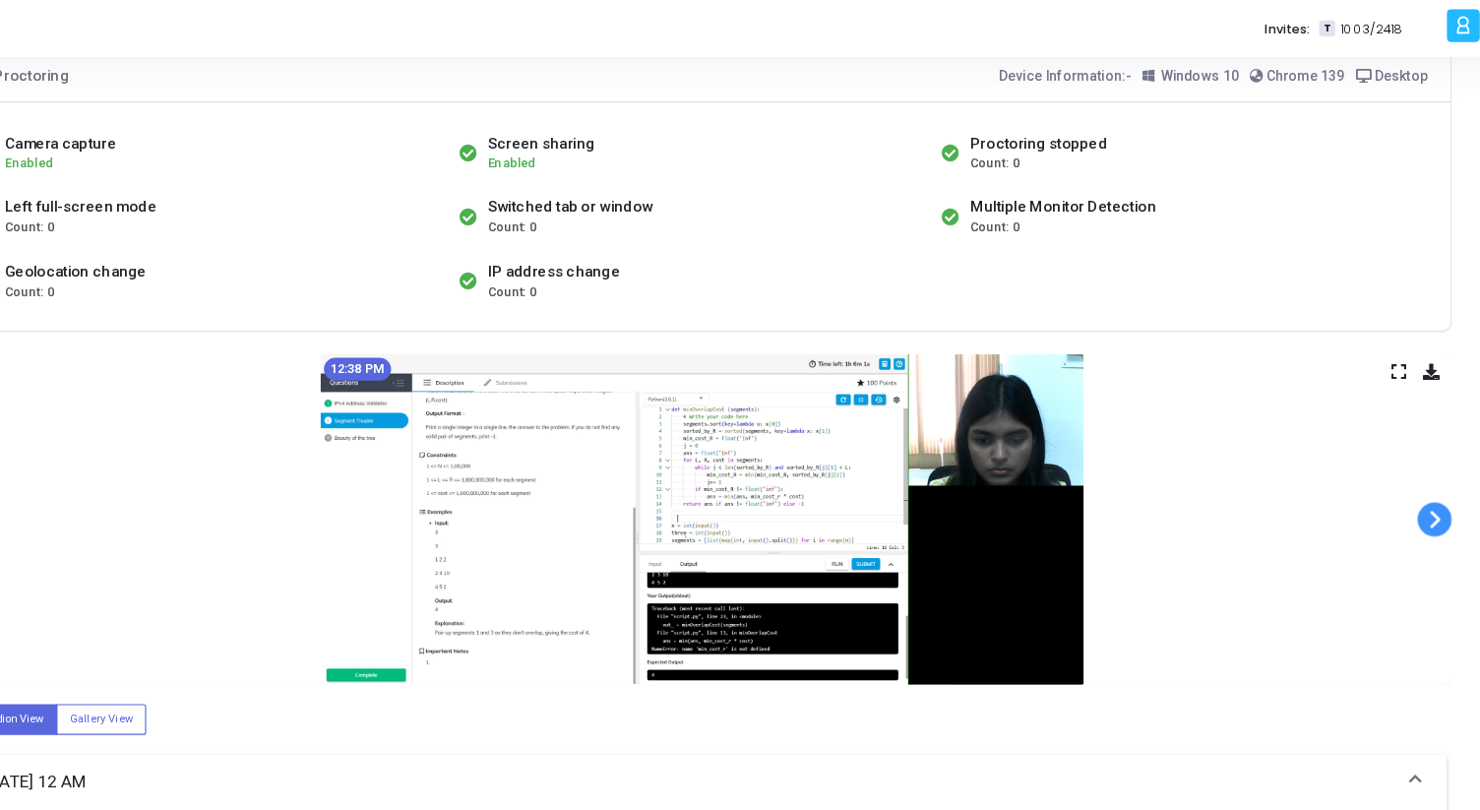
click at [1414, 450] on span at bounding box center [1416, 449] width 30 height 30
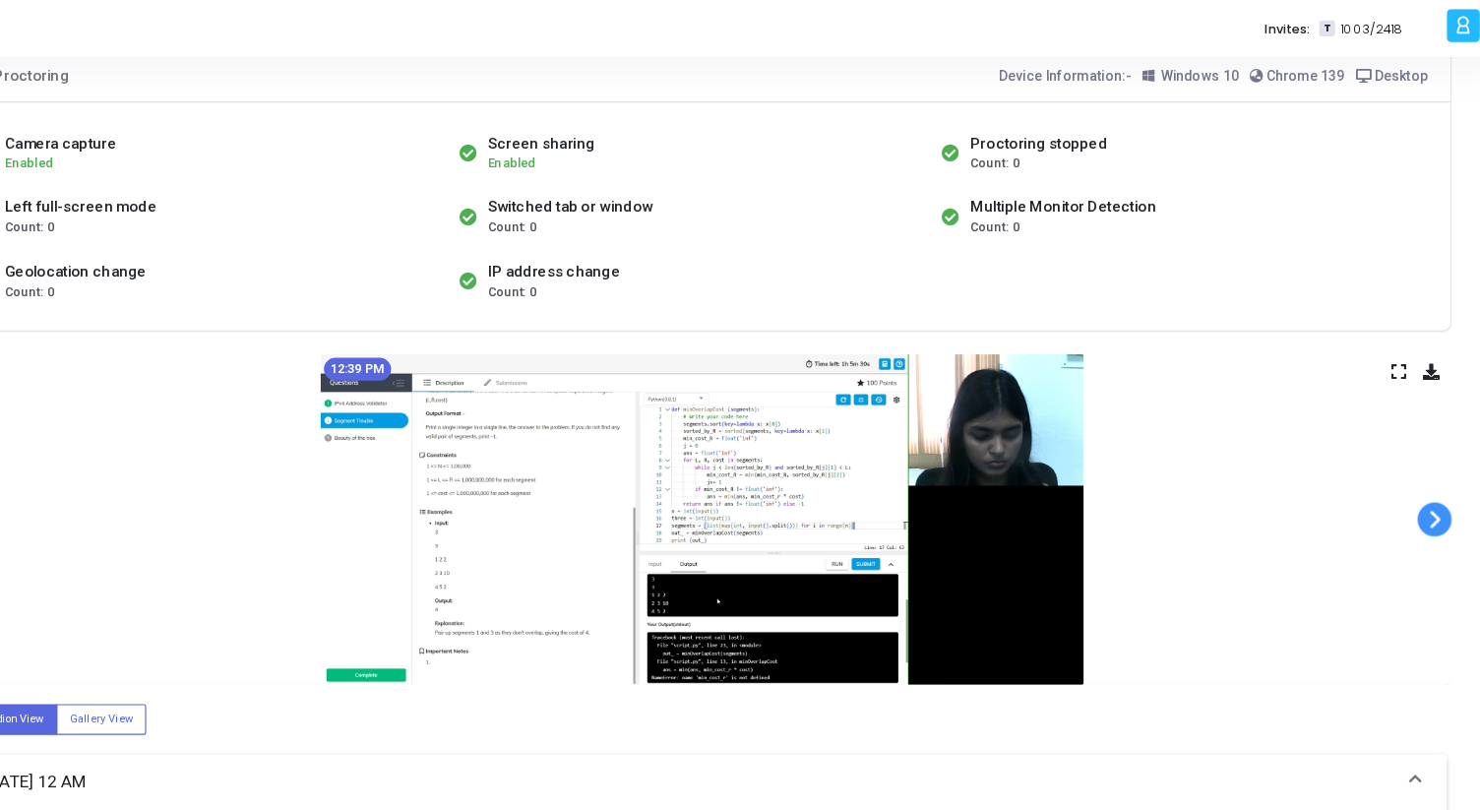
click at [1414, 450] on span at bounding box center [1416, 449] width 30 height 30
click at [1414, 451] on span at bounding box center [1416, 449] width 30 height 30
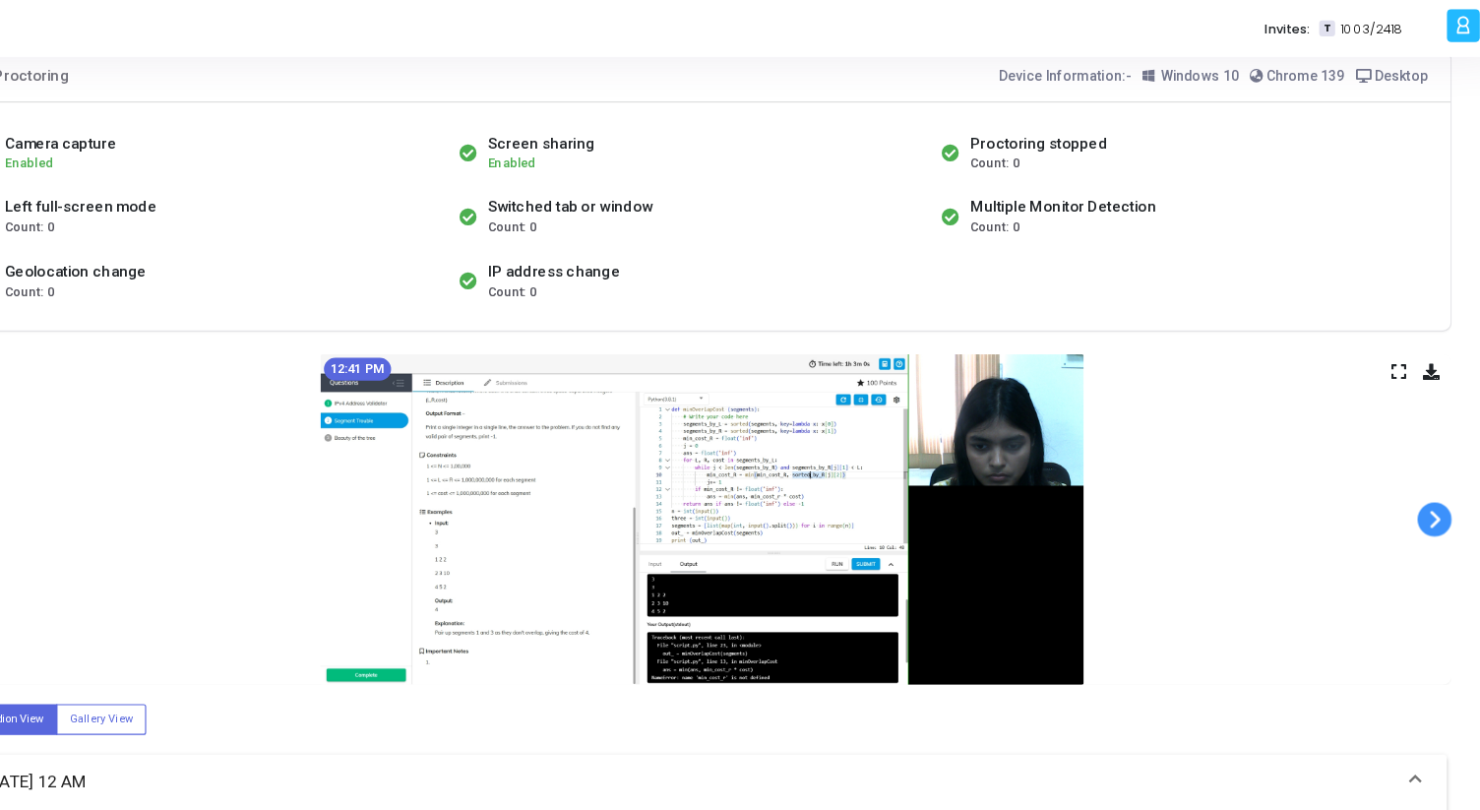
click at [1414, 451] on span at bounding box center [1416, 449] width 30 height 30
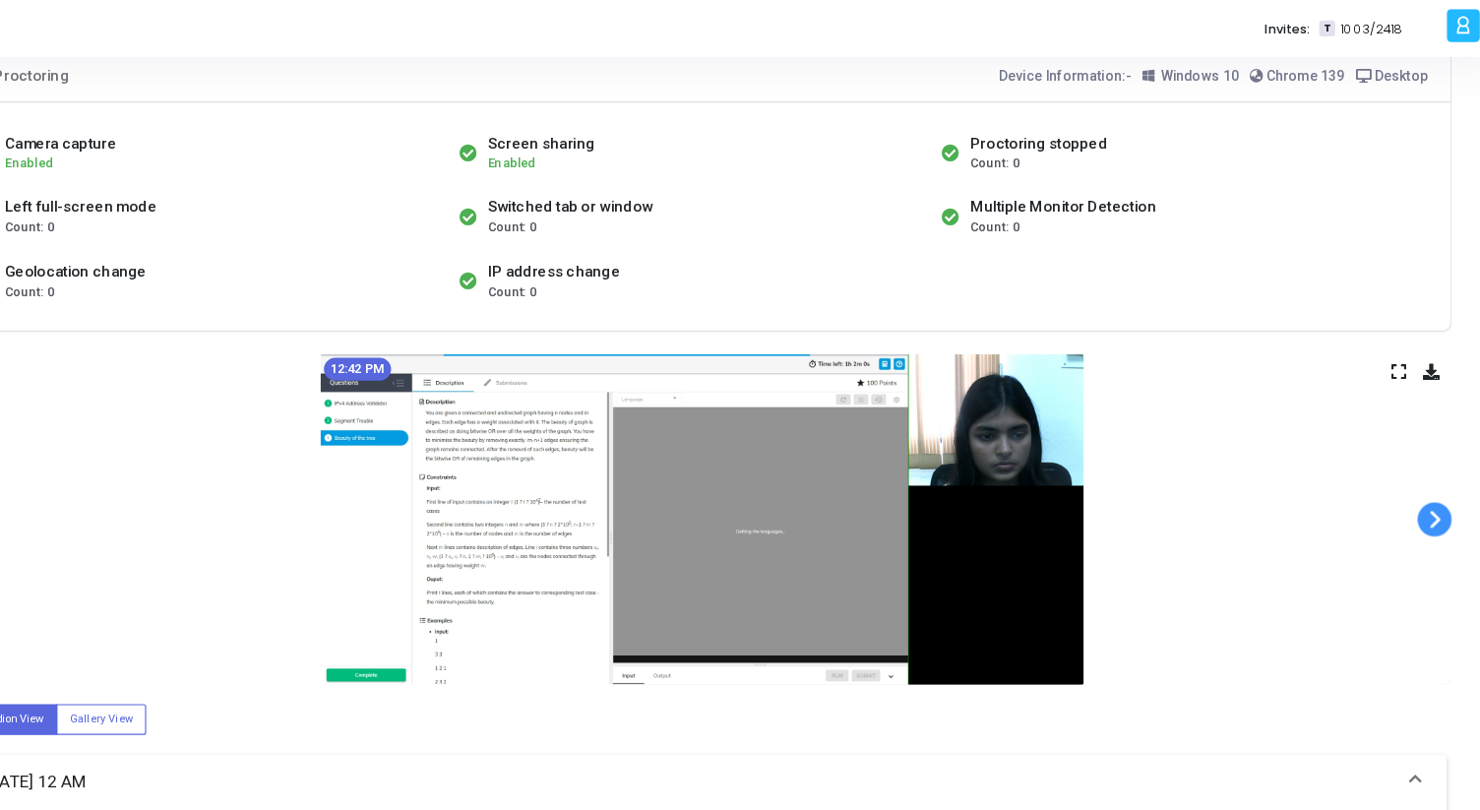
click at [1414, 451] on span at bounding box center [1416, 449] width 30 height 30
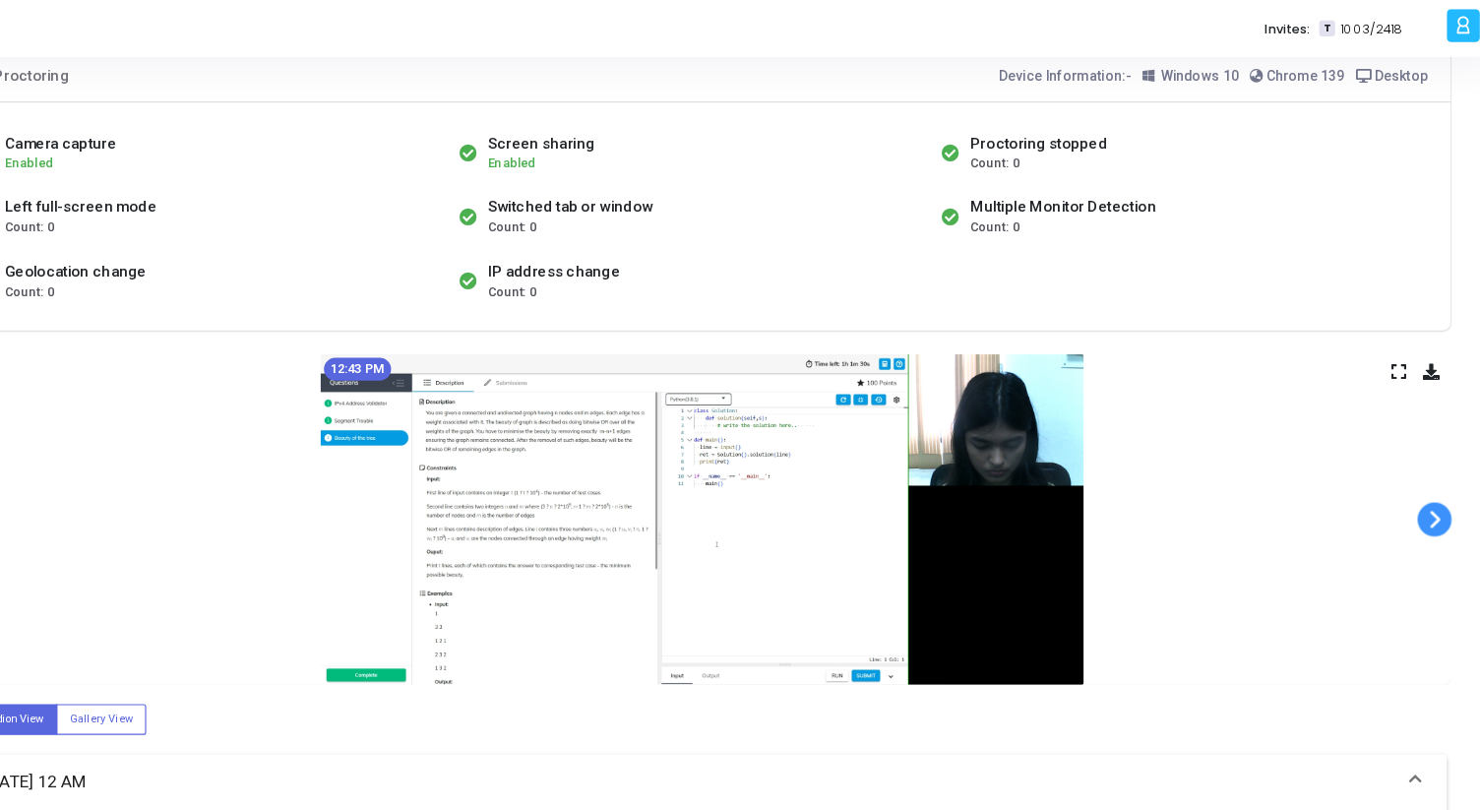
click at [1414, 451] on span at bounding box center [1416, 449] width 30 height 30
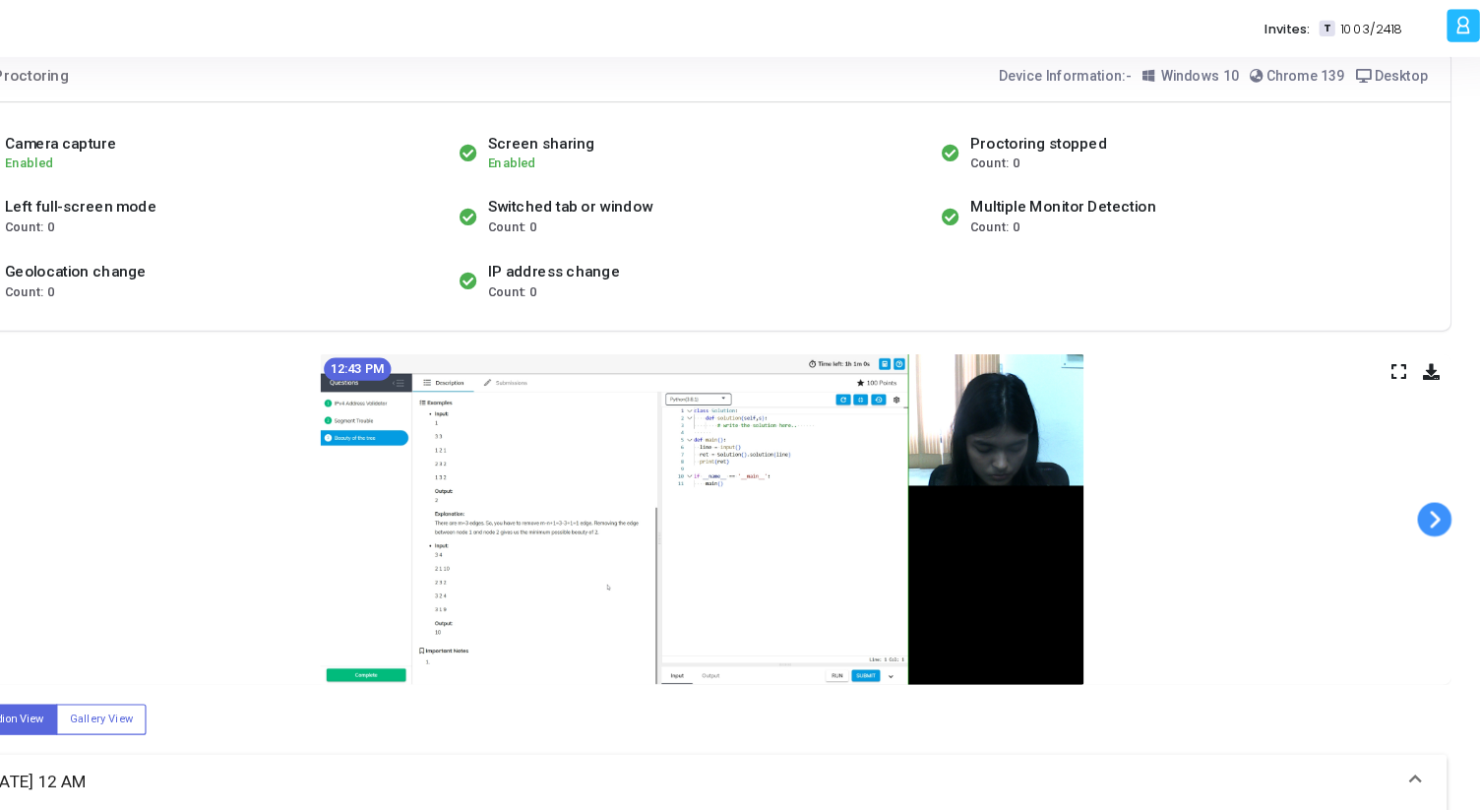
click at [1414, 451] on span at bounding box center [1416, 449] width 30 height 30
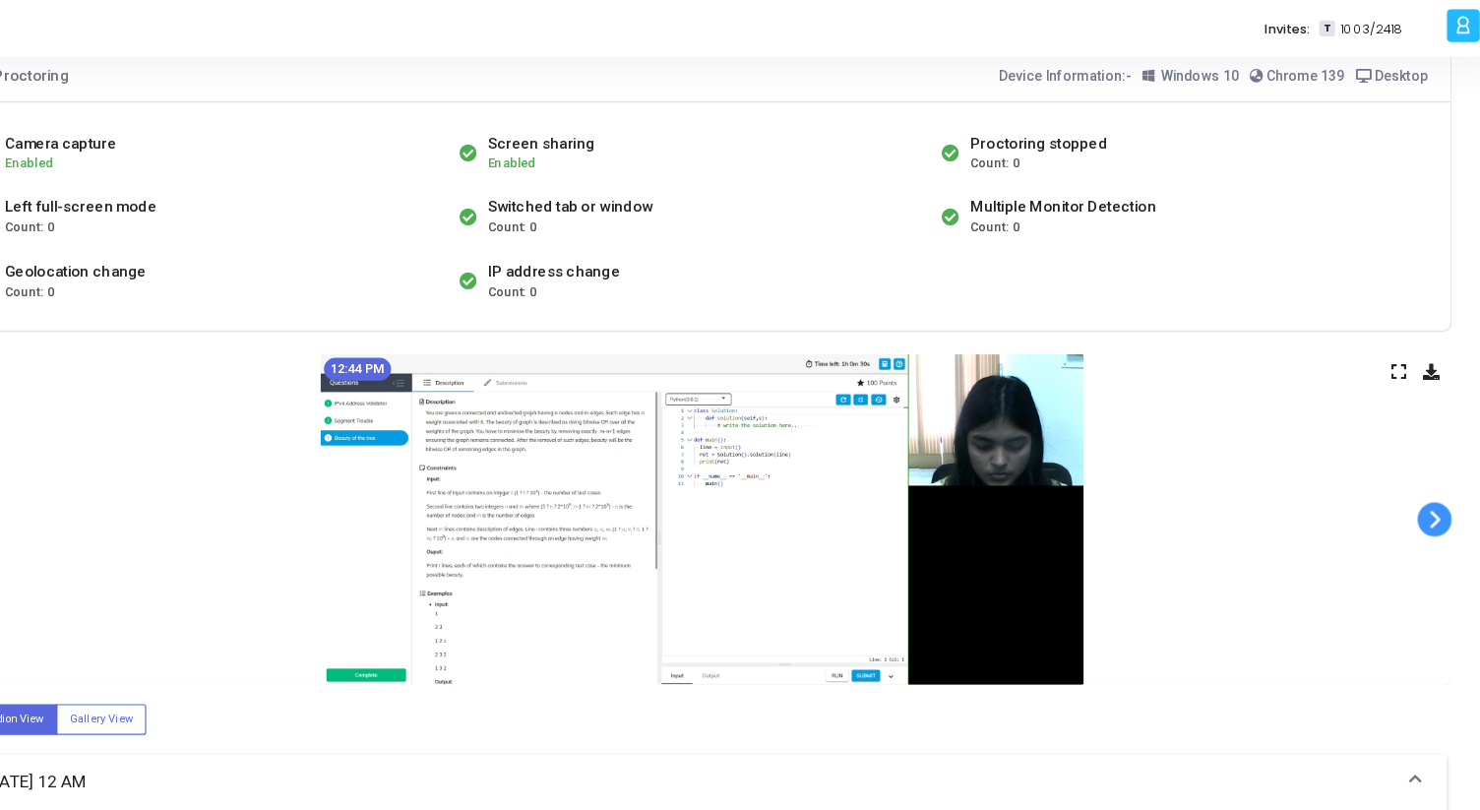
click at [1414, 451] on span at bounding box center [1416, 449] width 30 height 30
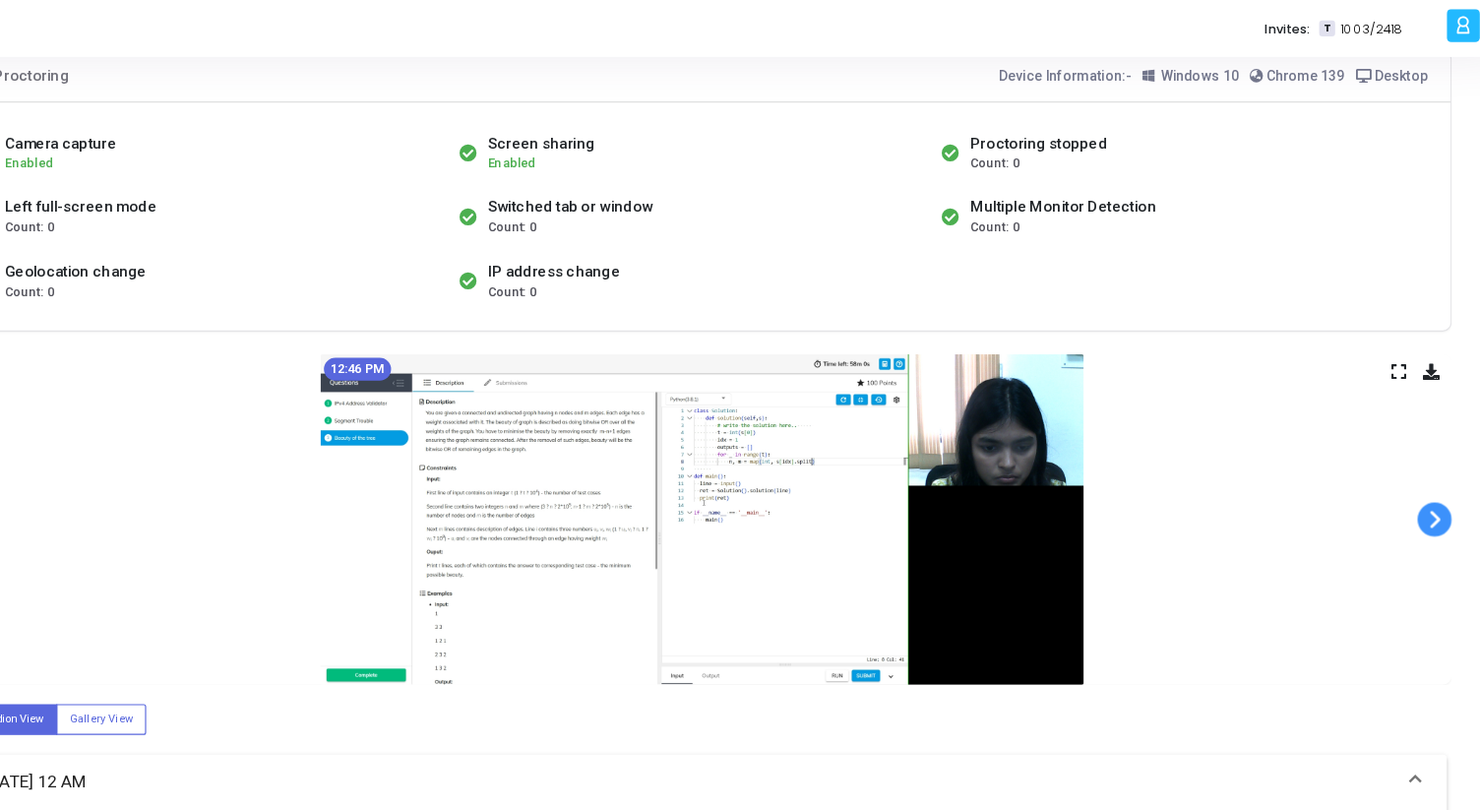
click at [1414, 451] on span at bounding box center [1416, 449] width 30 height 30
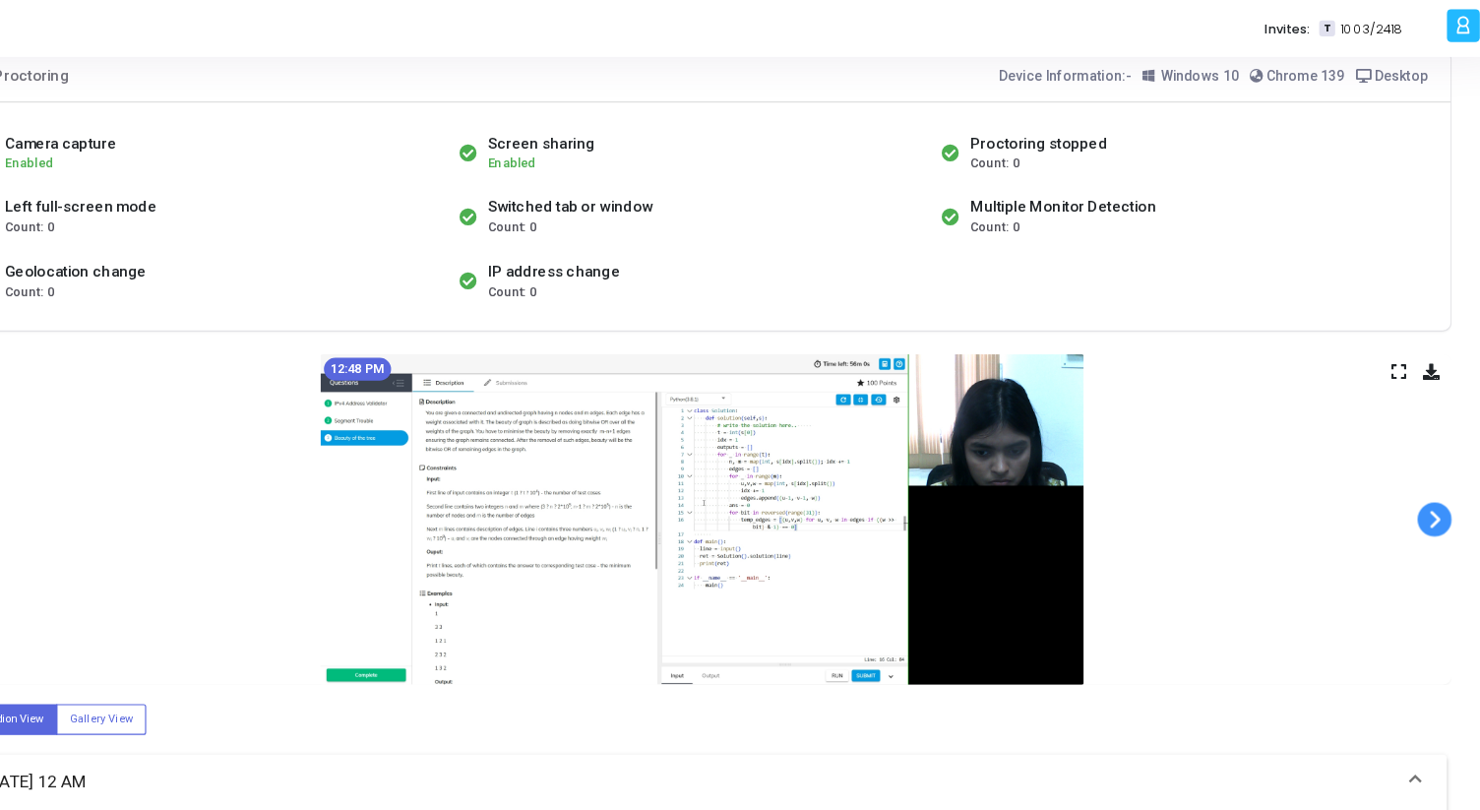
click at [1414, 451] on span at bounding box center [1416, 449] width 30 height 30
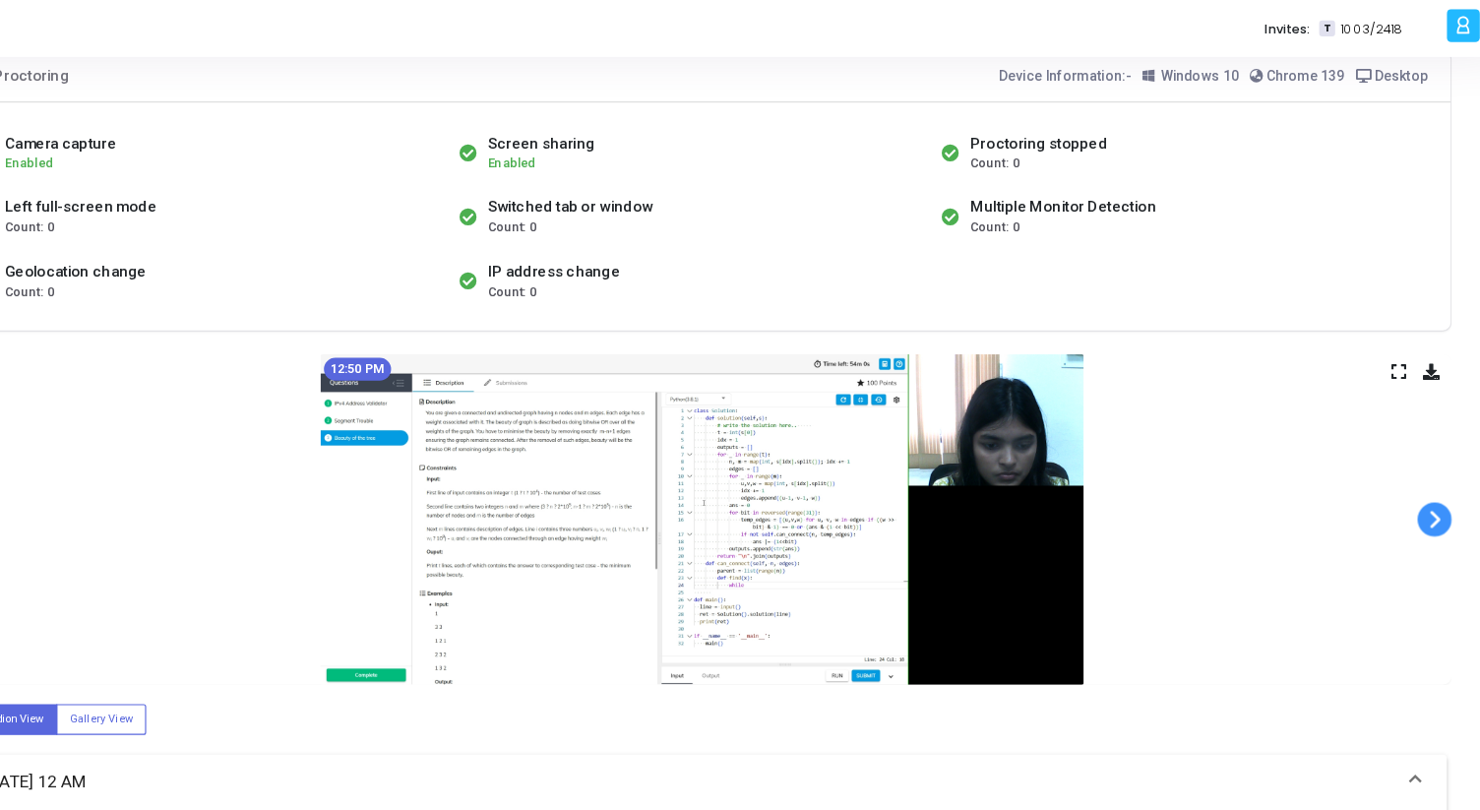
click at [1414, 451] on span at bounding box center [1416, 449] width 30 height 30
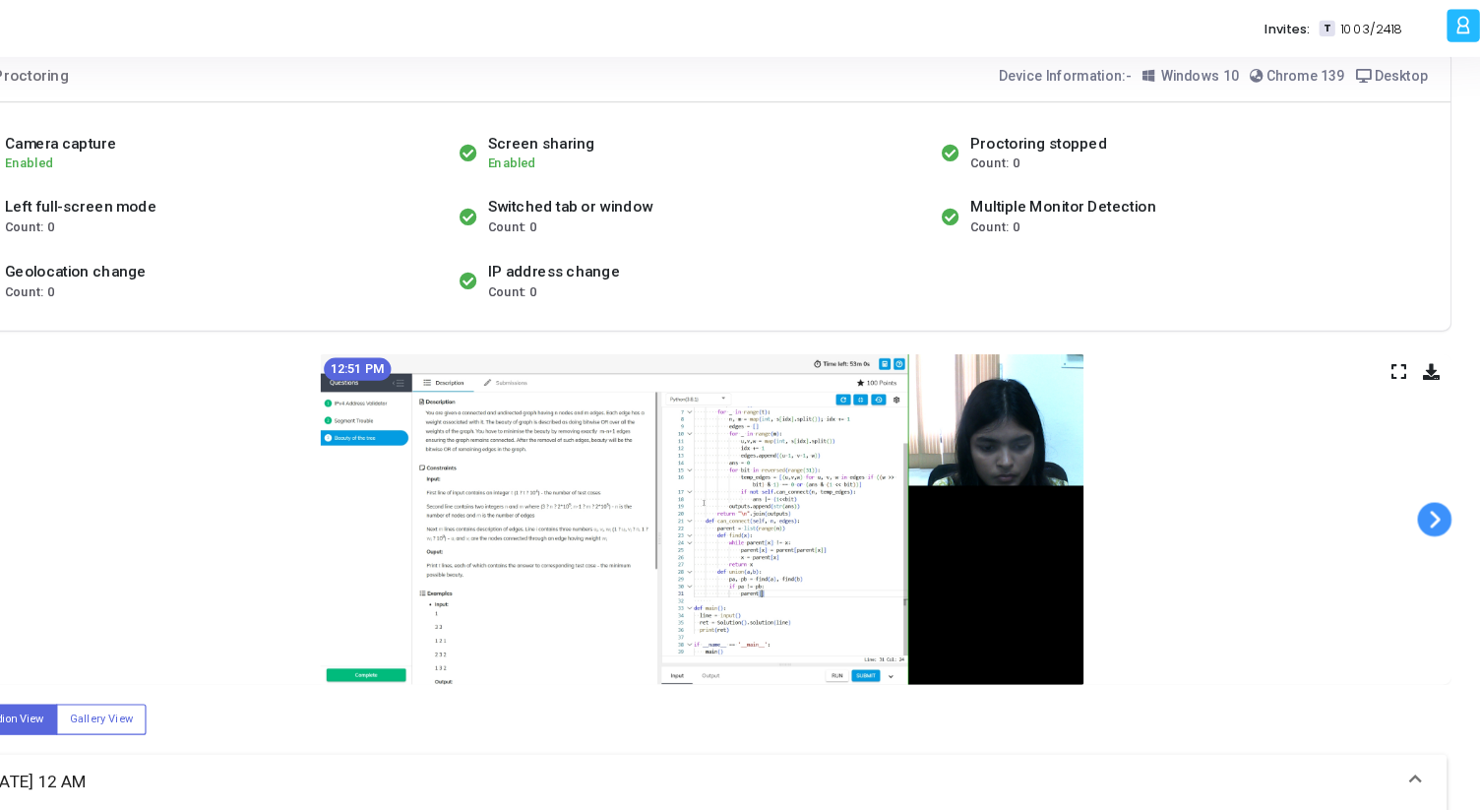
click at [1414, 451] on span at bounding box center [1416, 449] width 30 height 30
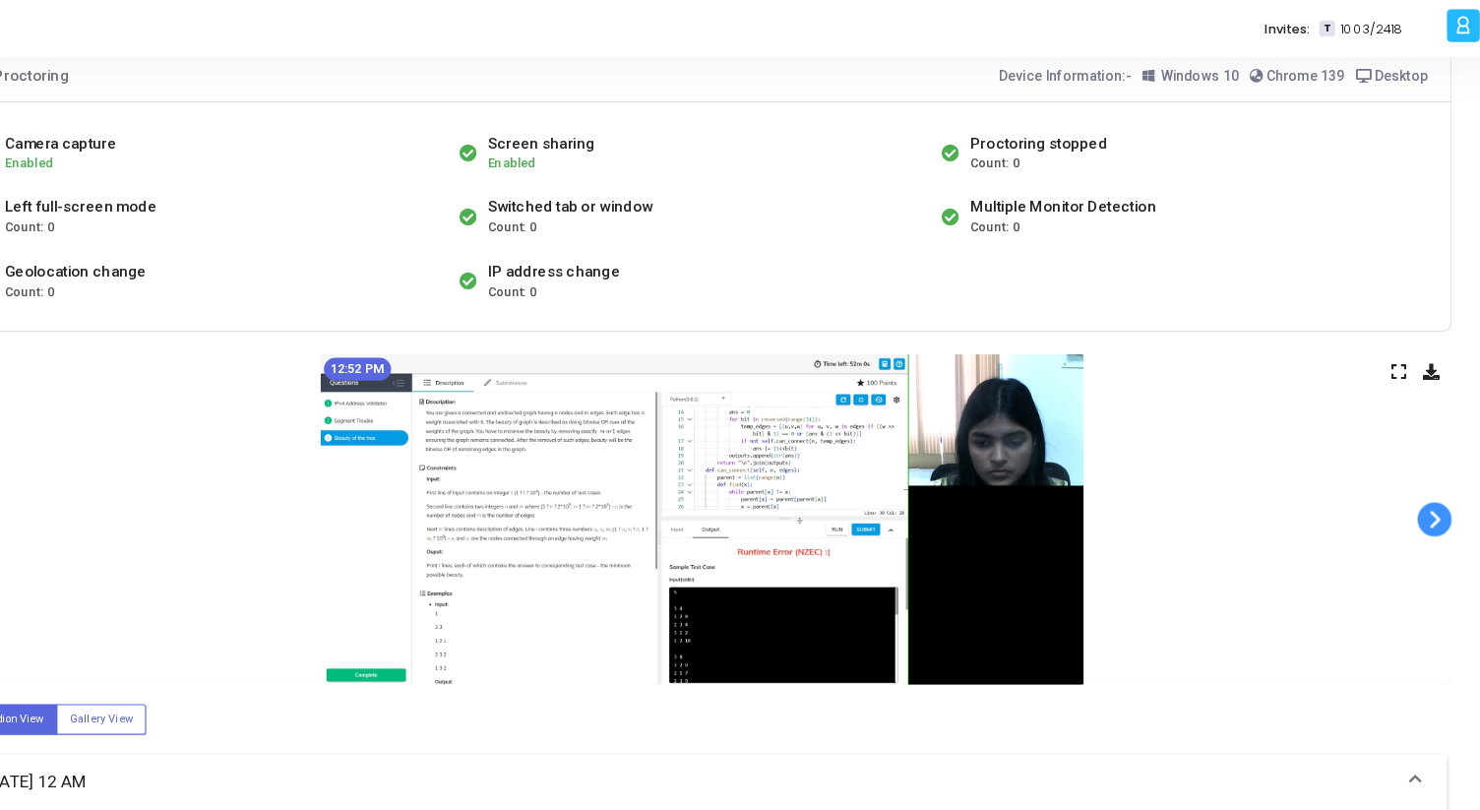
click at [1414, 451] on span at bounding box center [1416, 449] width 30 height 30
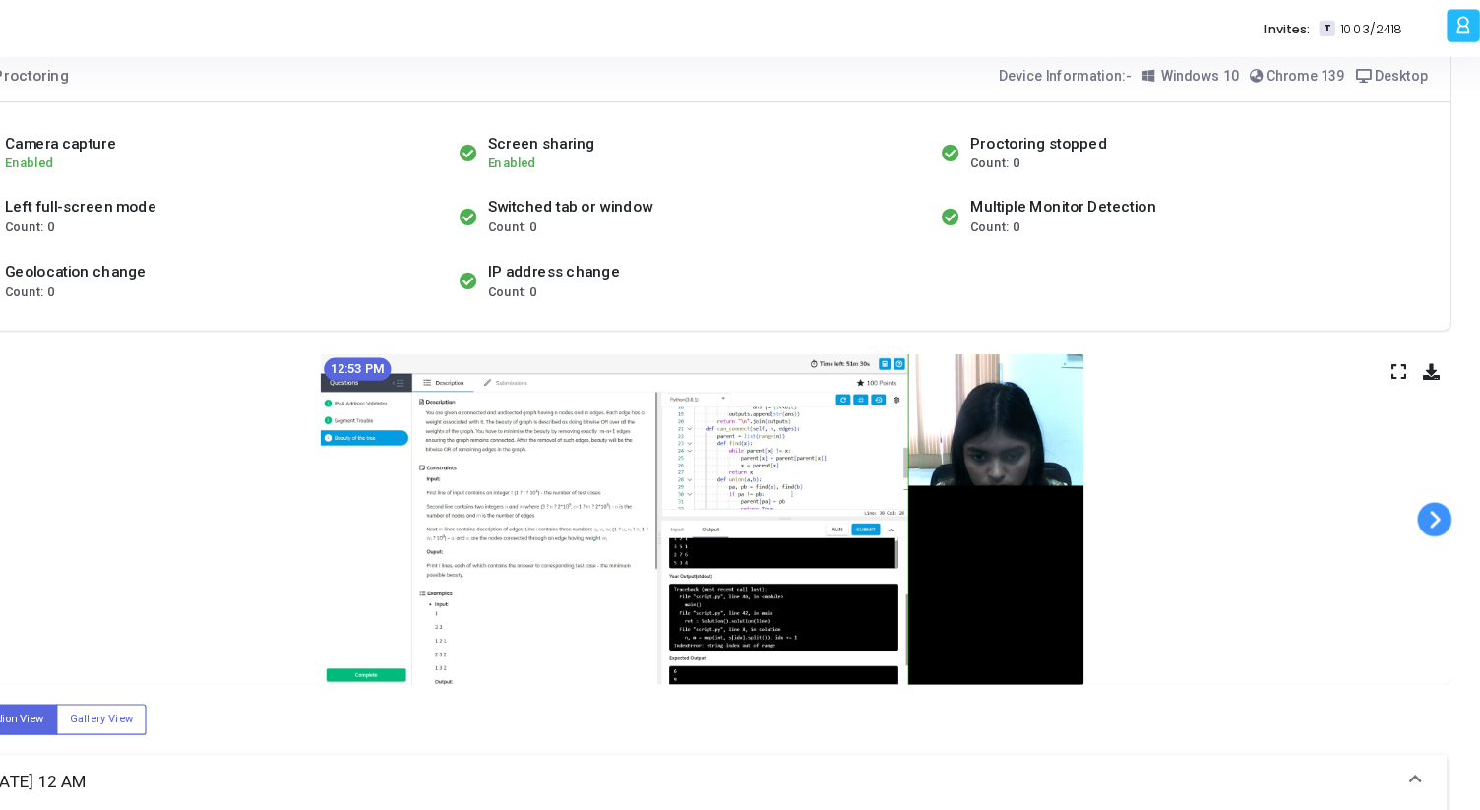
click at [1414, 451] on span at bounding box center [1416, 449] width 30 height 30
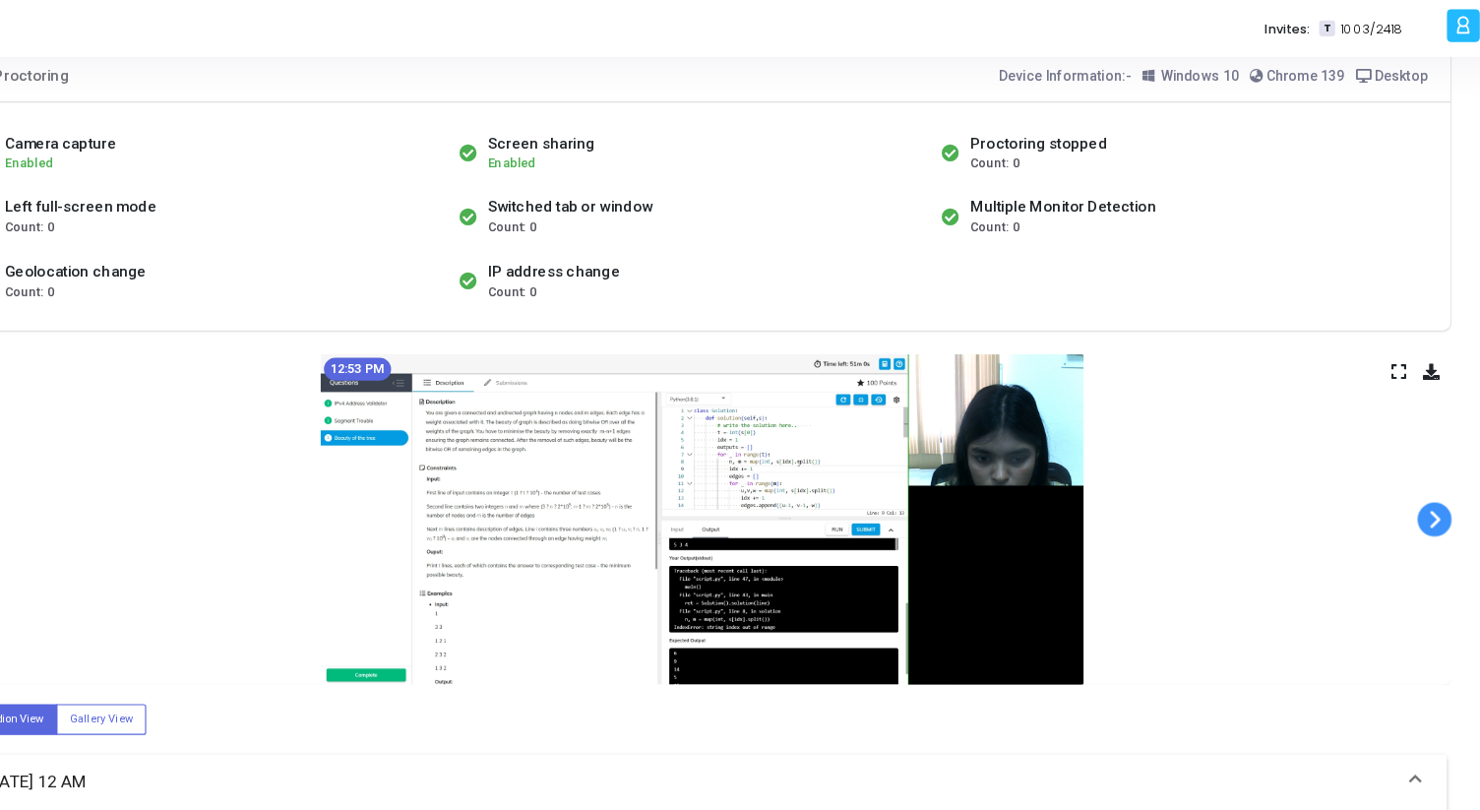
click at [1414, 451] on span at bounding box center [1416, 449] width 30 height 30
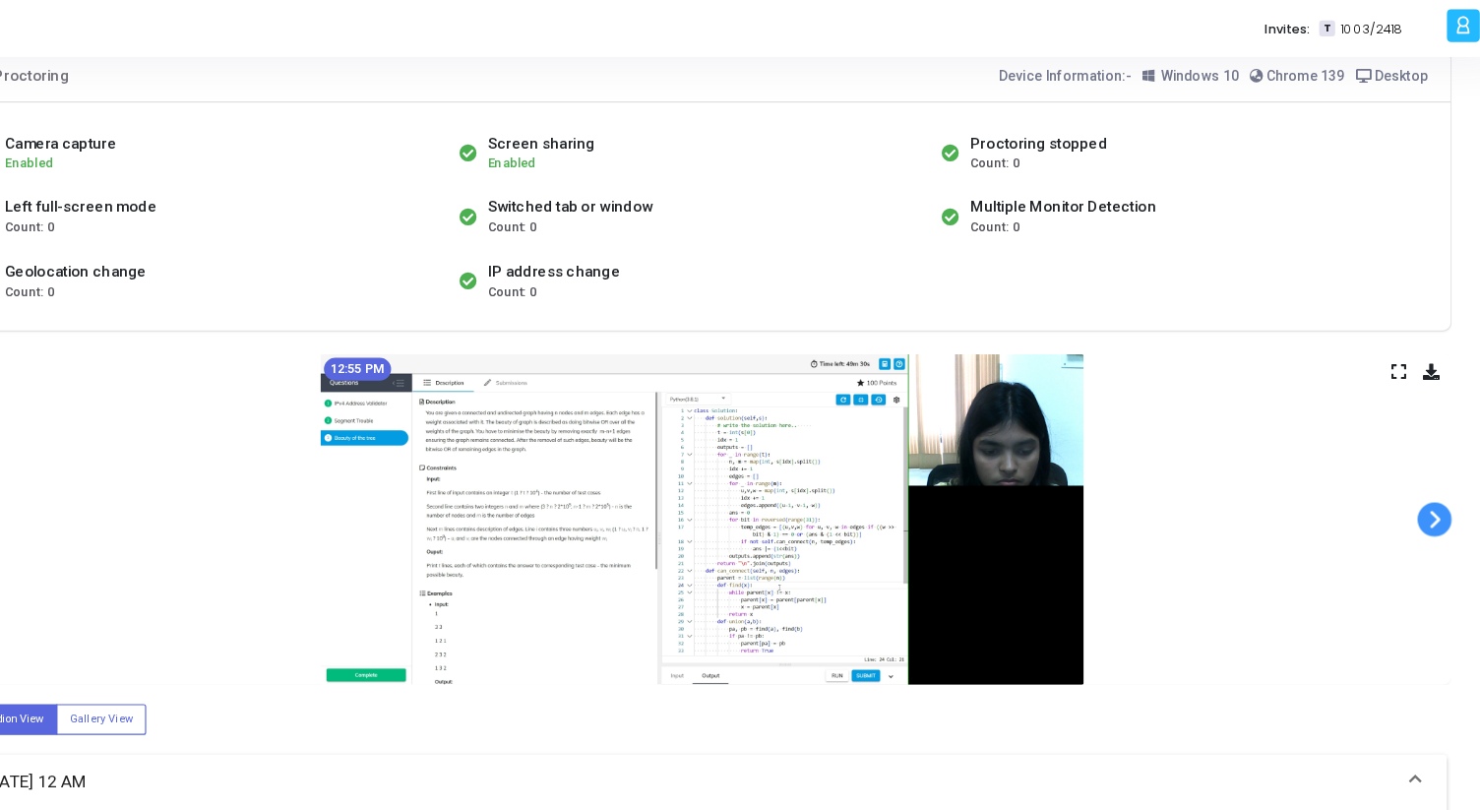
click at [1414, 451] on span at bounding box center [1416, 449] width 30 height 30
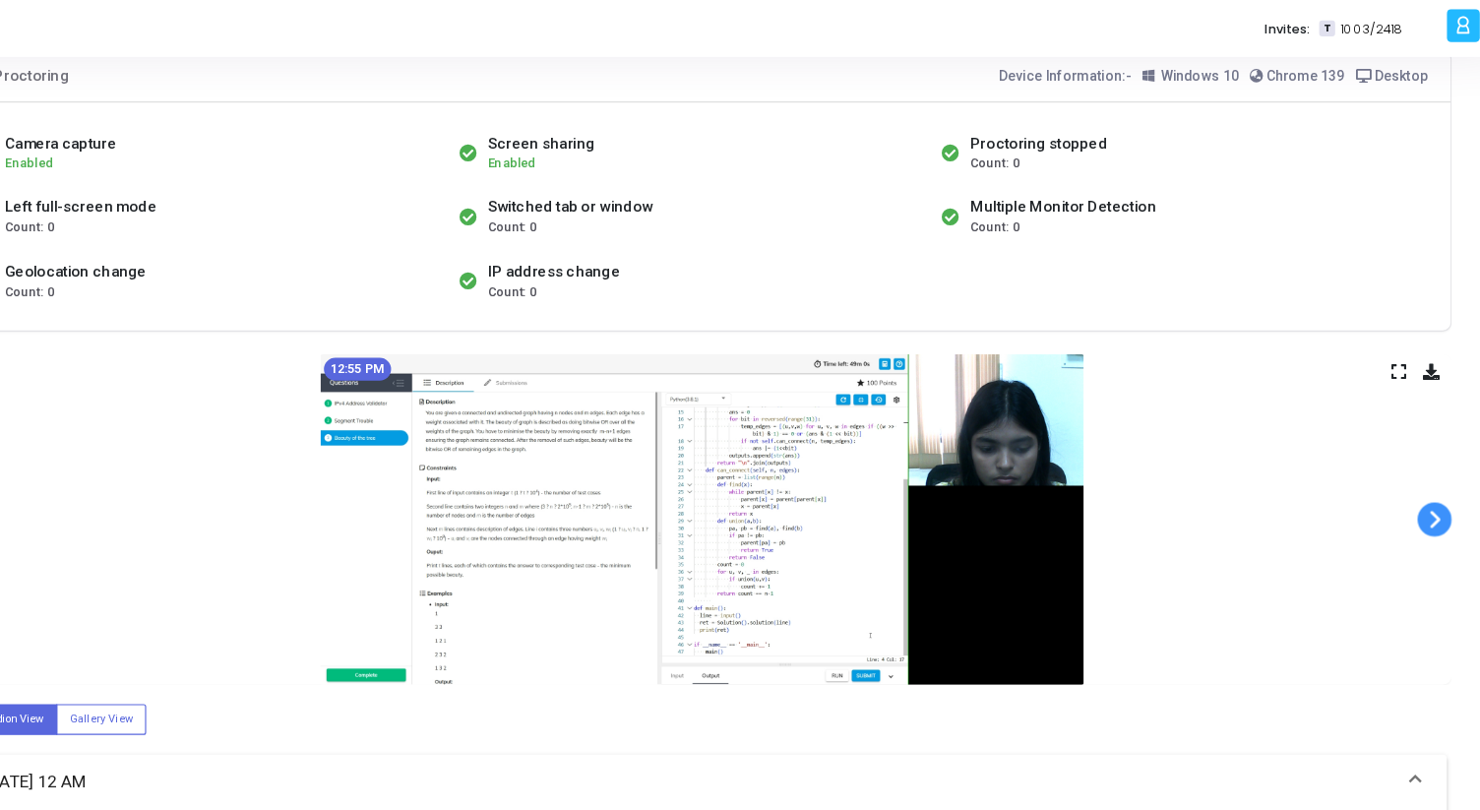
click at [1414, 451] on span at bounding box center [1416, 449] width 30 height 30
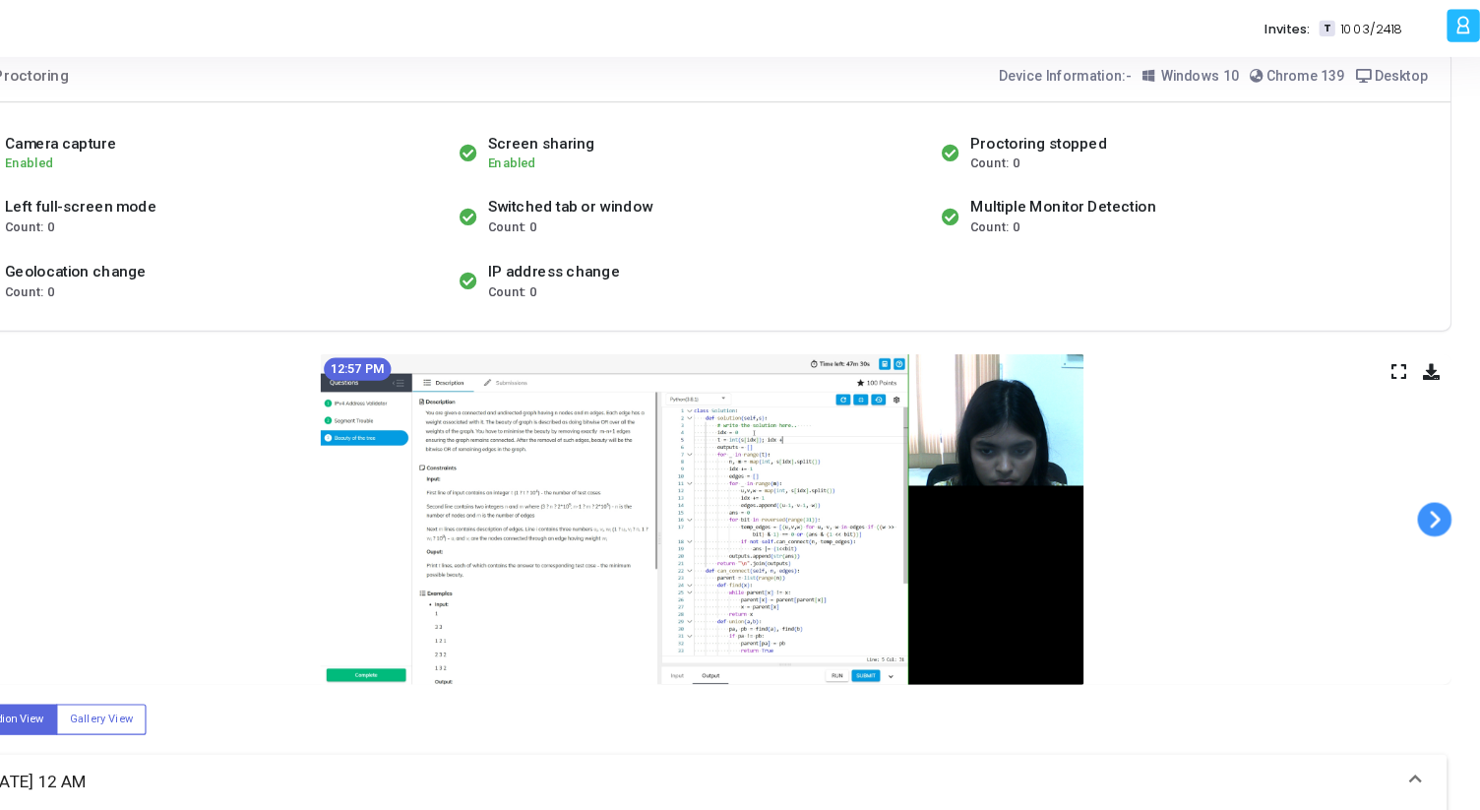
click at [1414, 451] on span at bounding box center [1416, 449] width 30 height 30
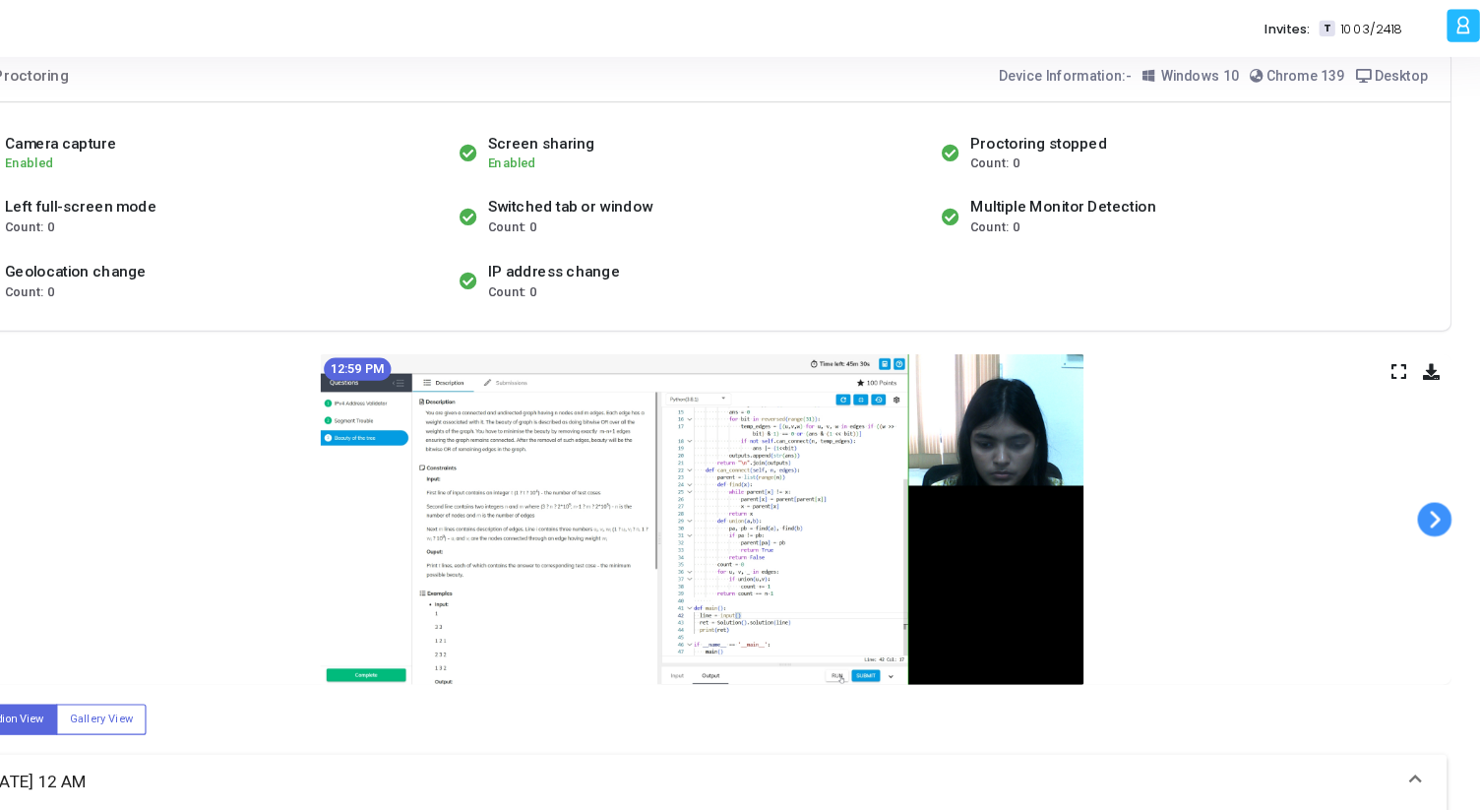
click at [1414, 451] on span at bounding box center [1416, 449] width 30 height 30
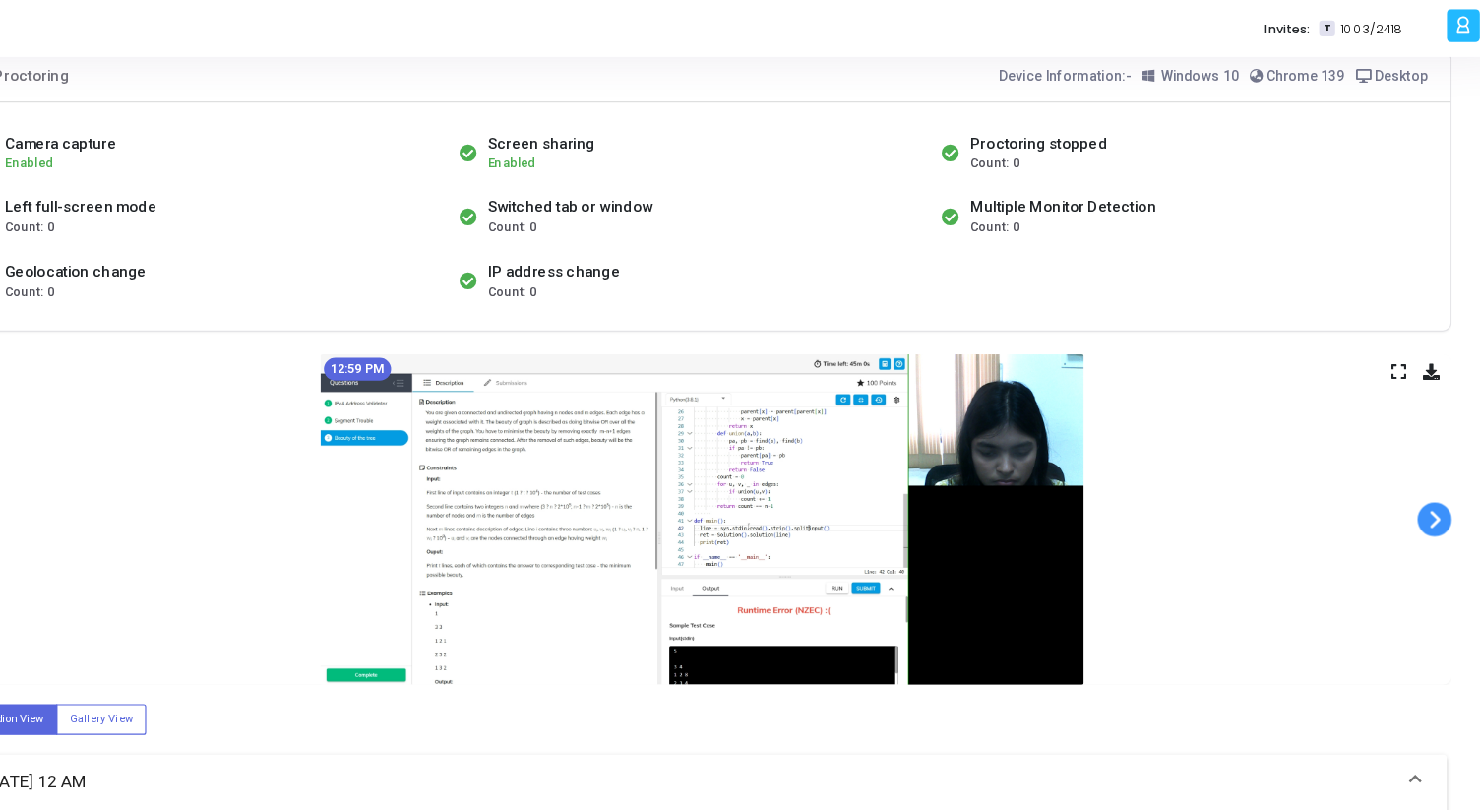
click at [1414, 451] on span at bounding box center [1416, 449] width 30 height 30
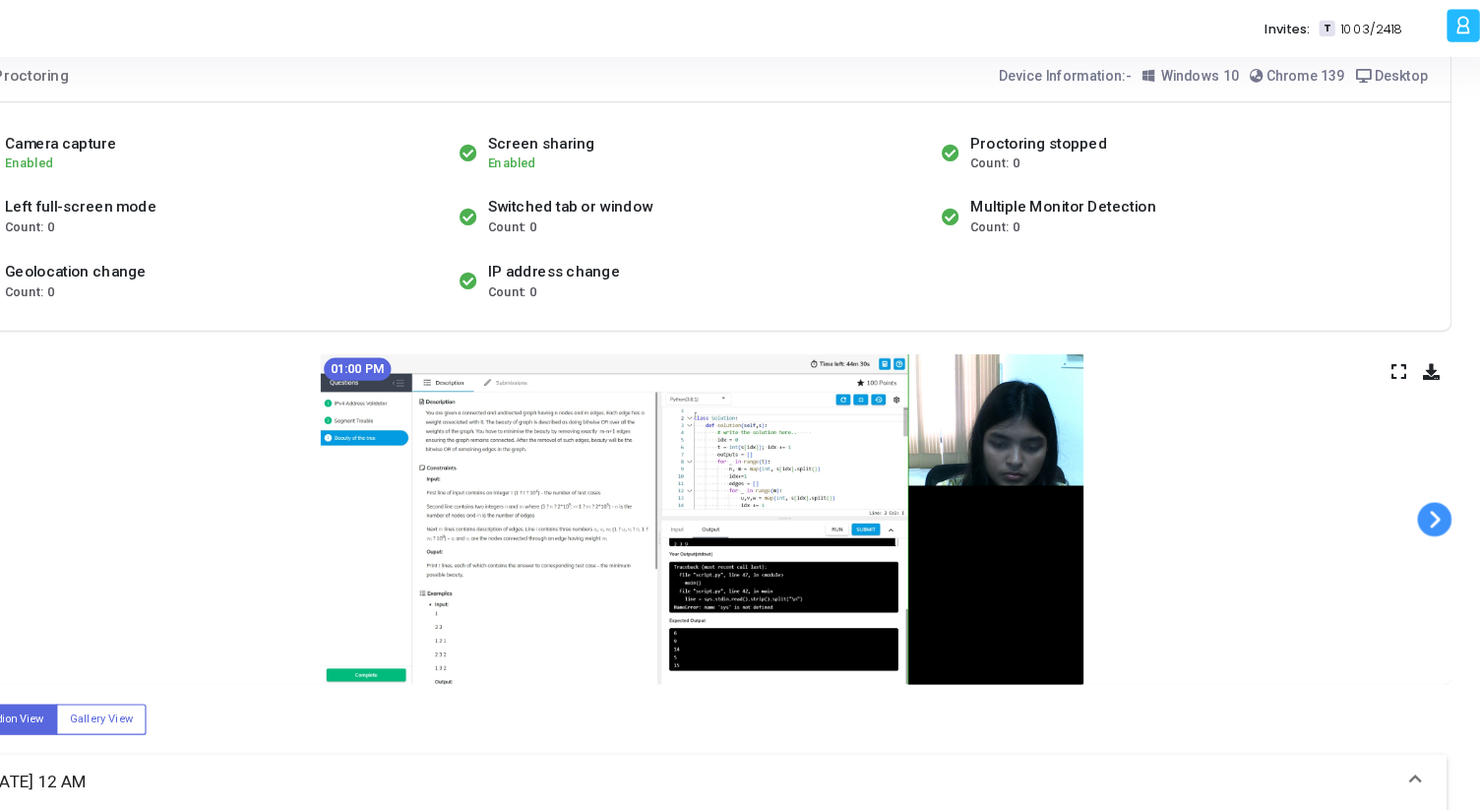
click at [1414, 451] on span at bounding box center [1416, 449] width 30 height 30
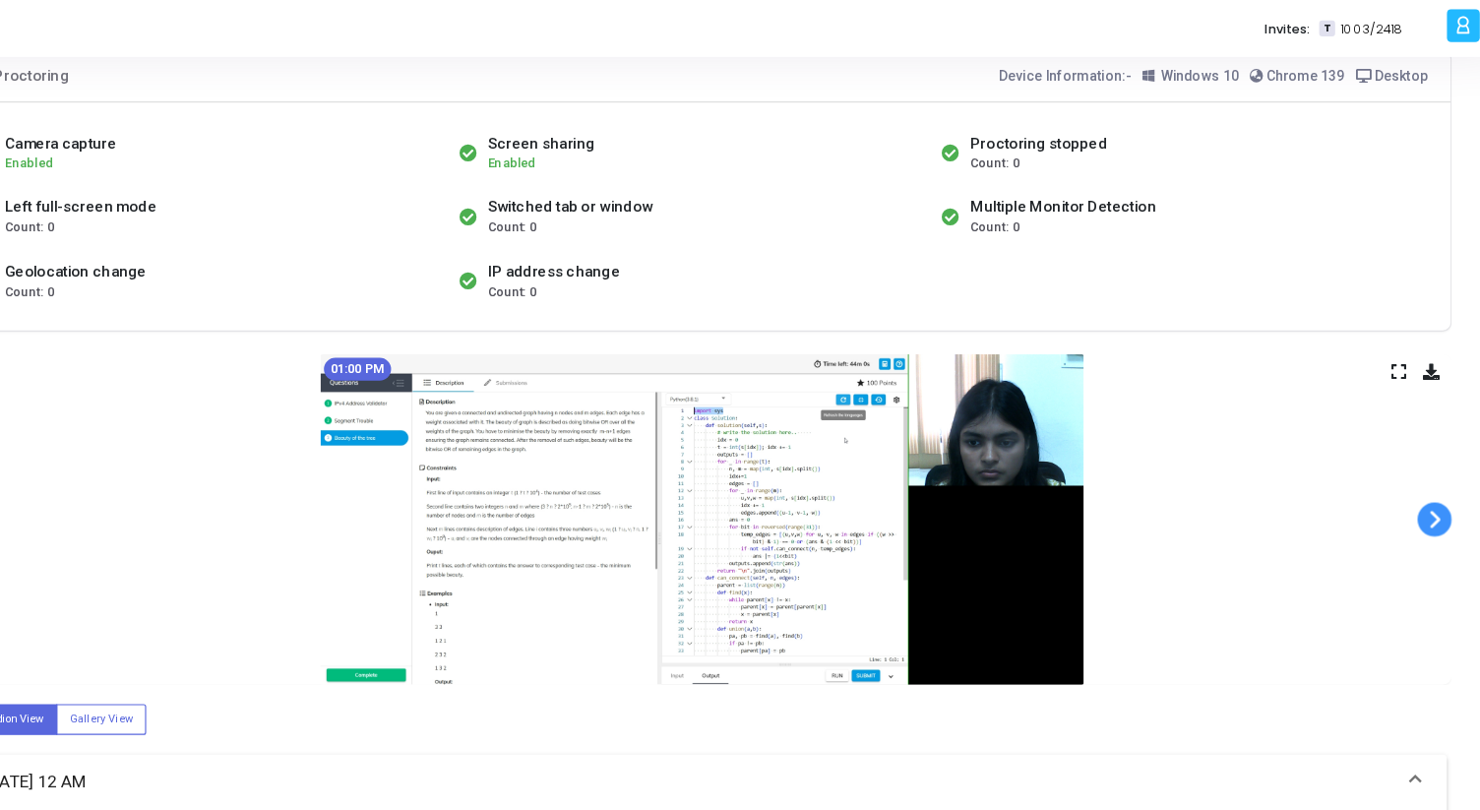
click at [1414, 451] on span at bounding box center [1416, 449] width 30 height 30
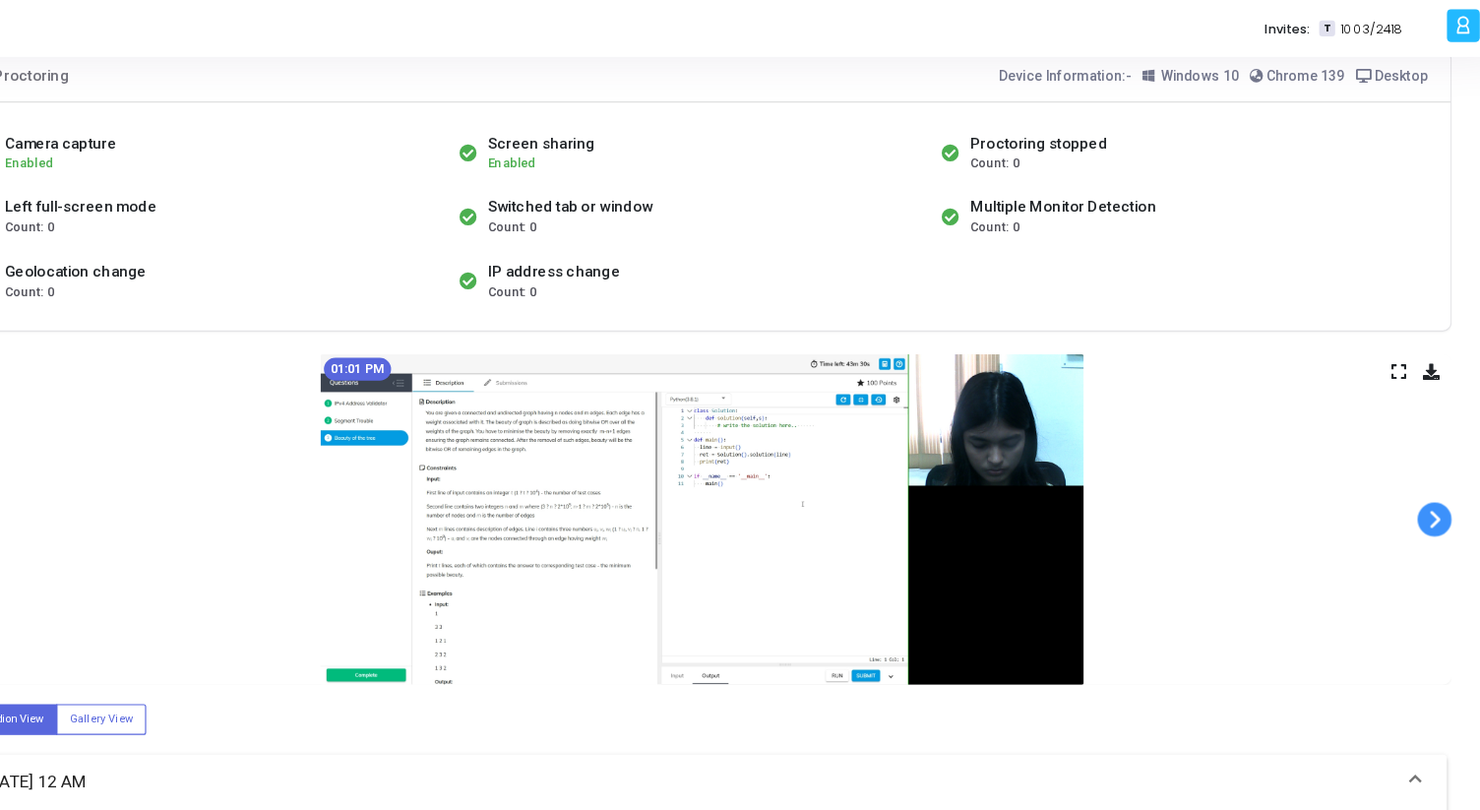
click at [1414, 451] on span at bounding box center [1416, 449] width 30 height 30
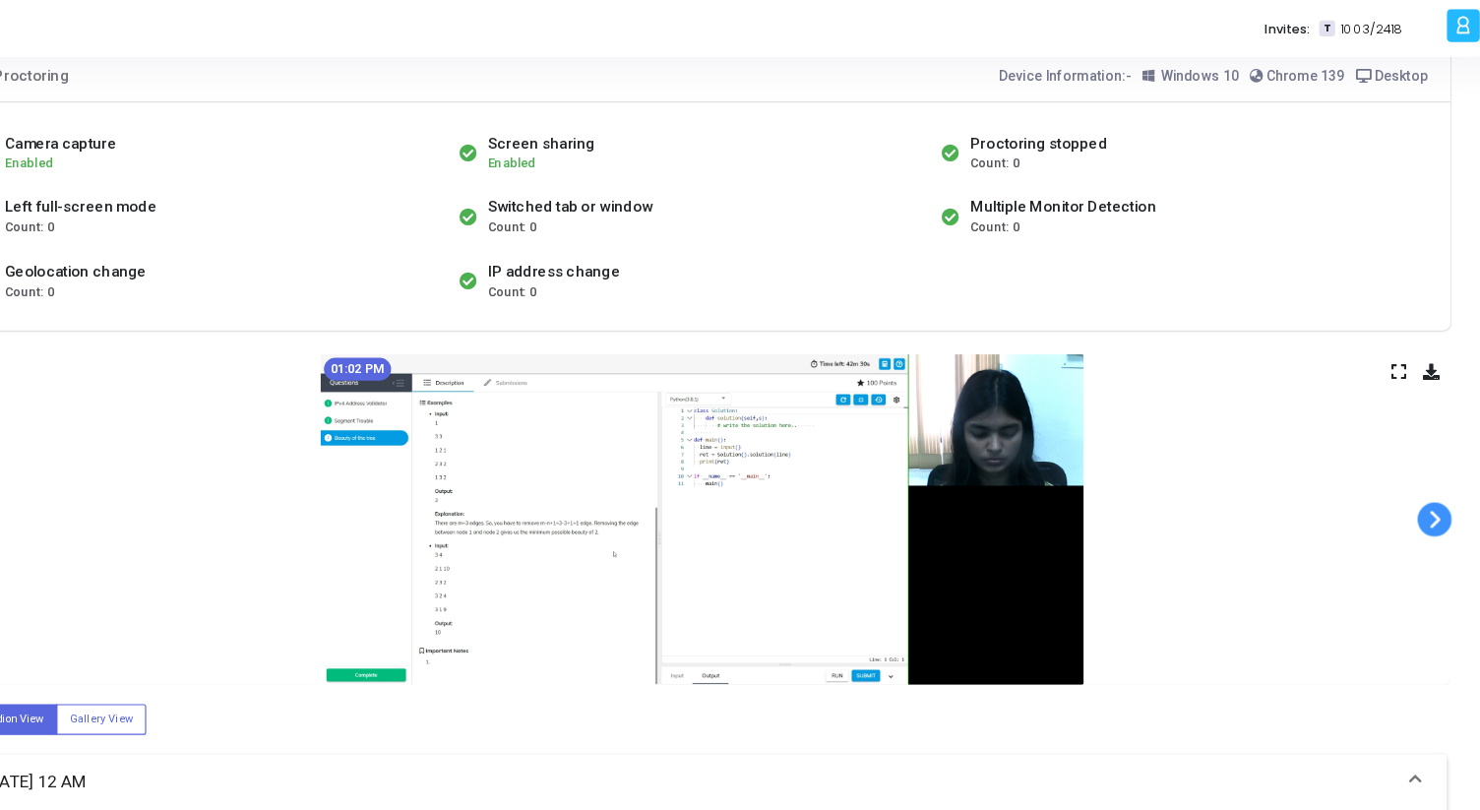
click at [1414, 451] on span at bounding box center [1416, 449] width 30 height 30
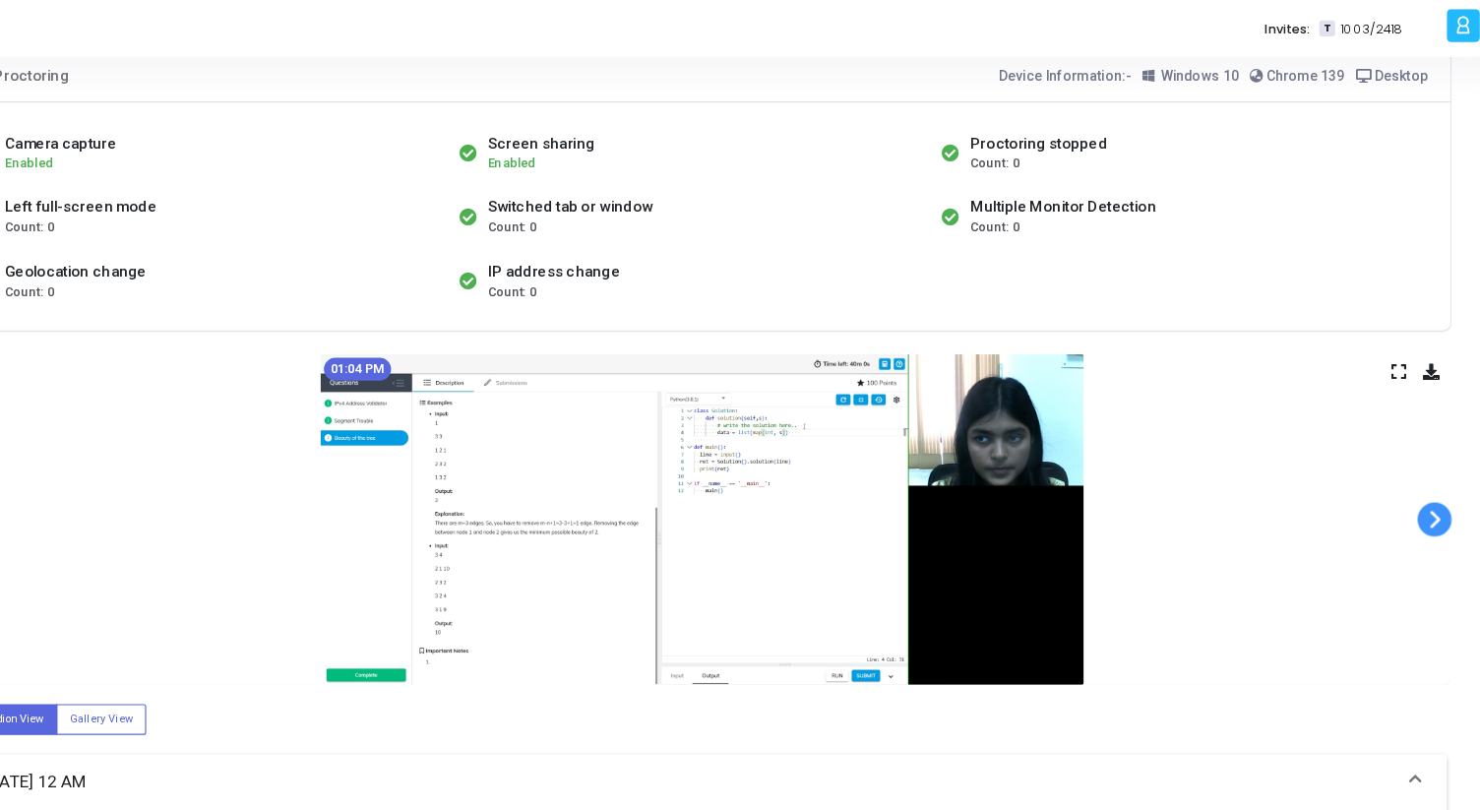
click at [1414, 451] on span at bounding box center [1416, 449] width 30 height 30
click at [1414, 453] on span at bounding box center [1416, 449] width 30 height 30
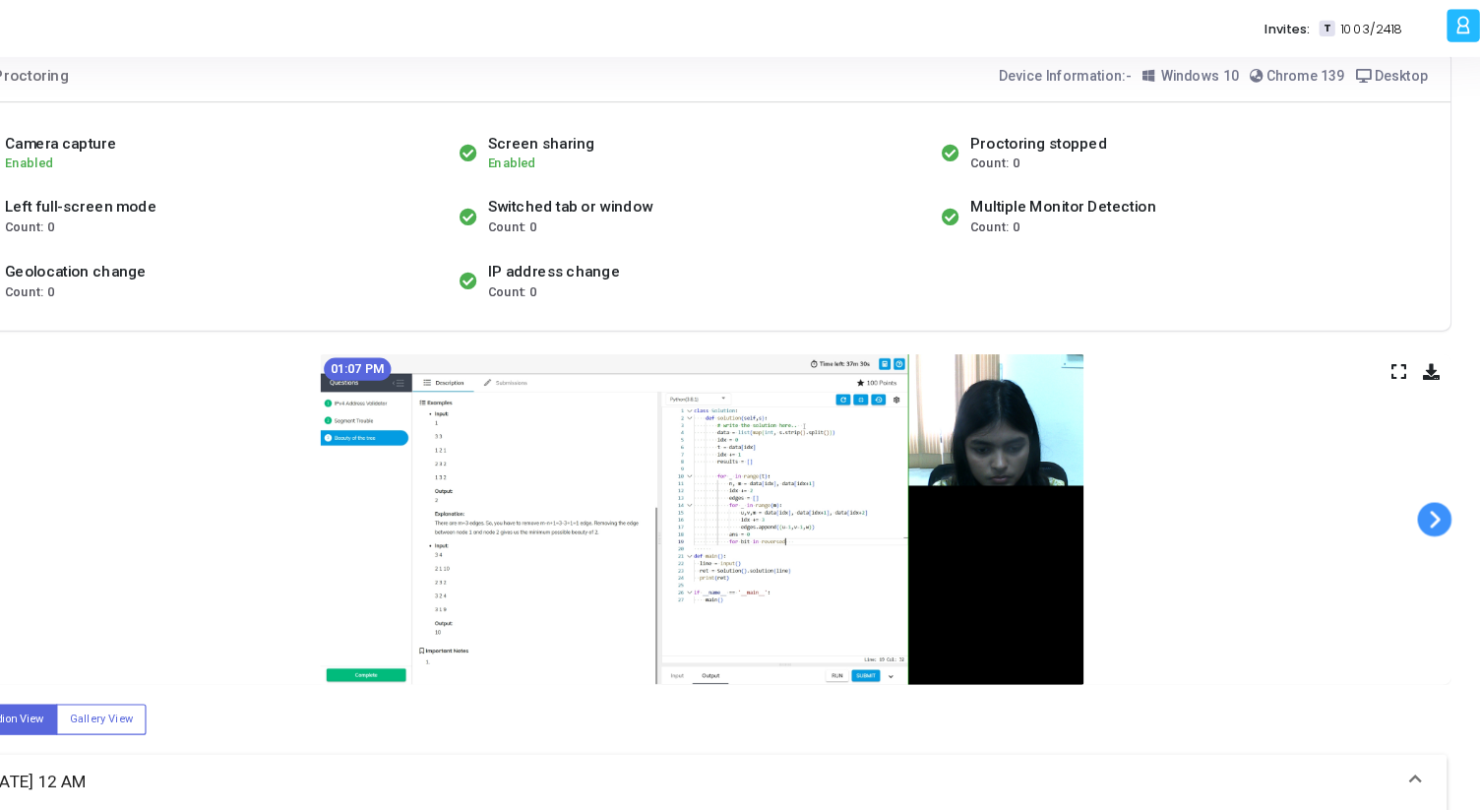
click at [1414, 453] on span at bounding box center [1416, 449] width 30 height 30
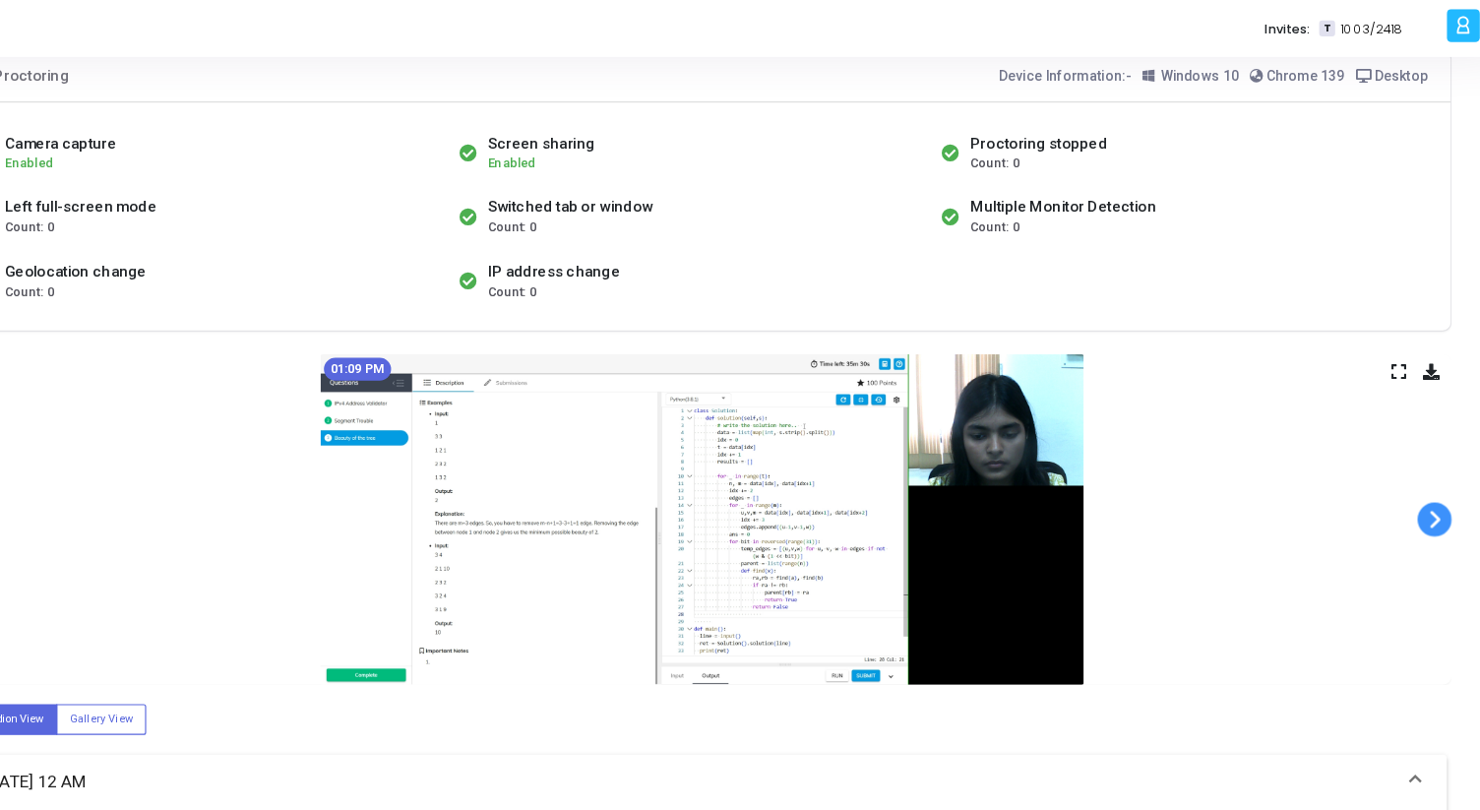
click at [1414, 453] on span at bounding box center [1416, 449] width 30 height 30
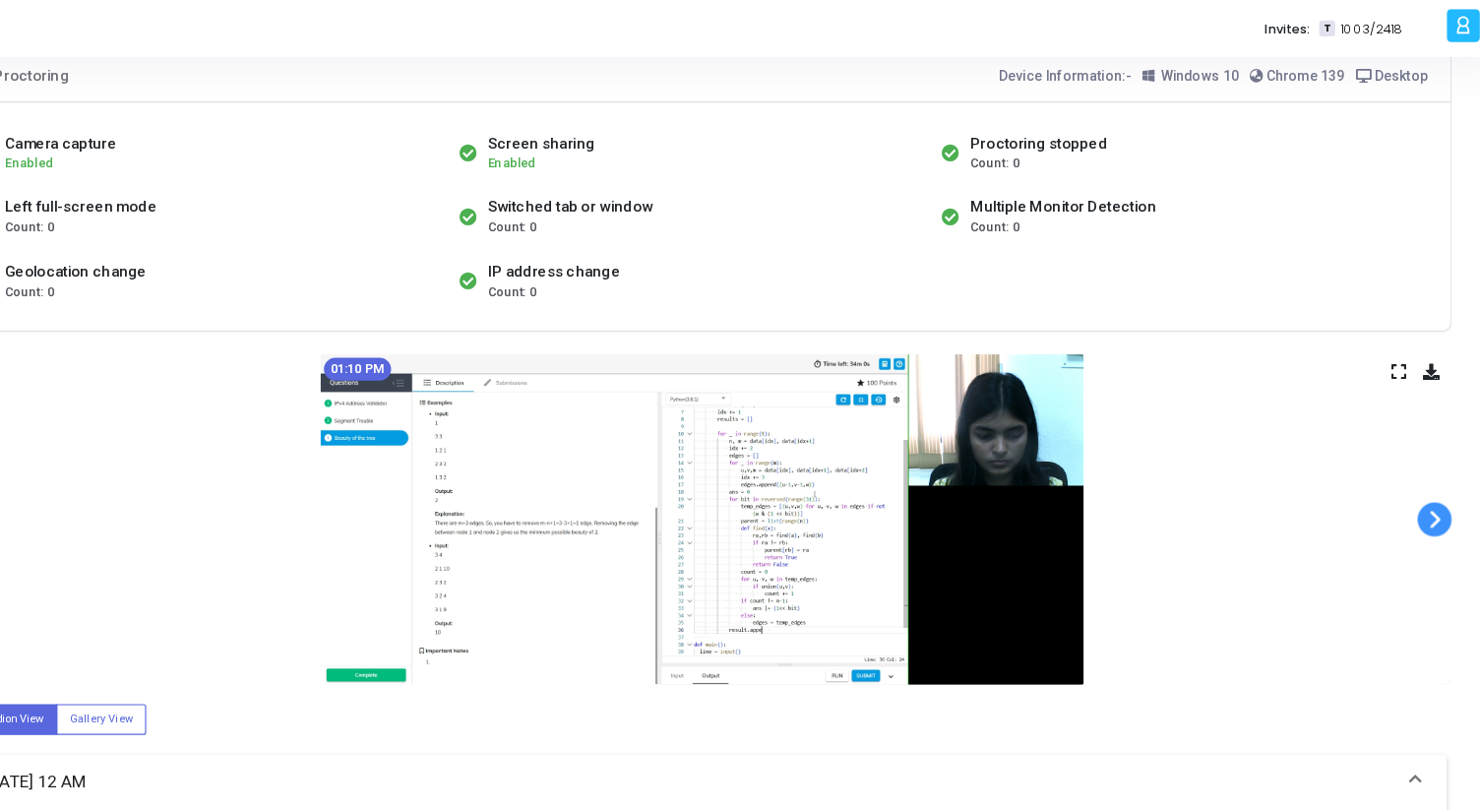
click at [1414, 453] on span at bounding box center [1416, 449] width 30 height 30
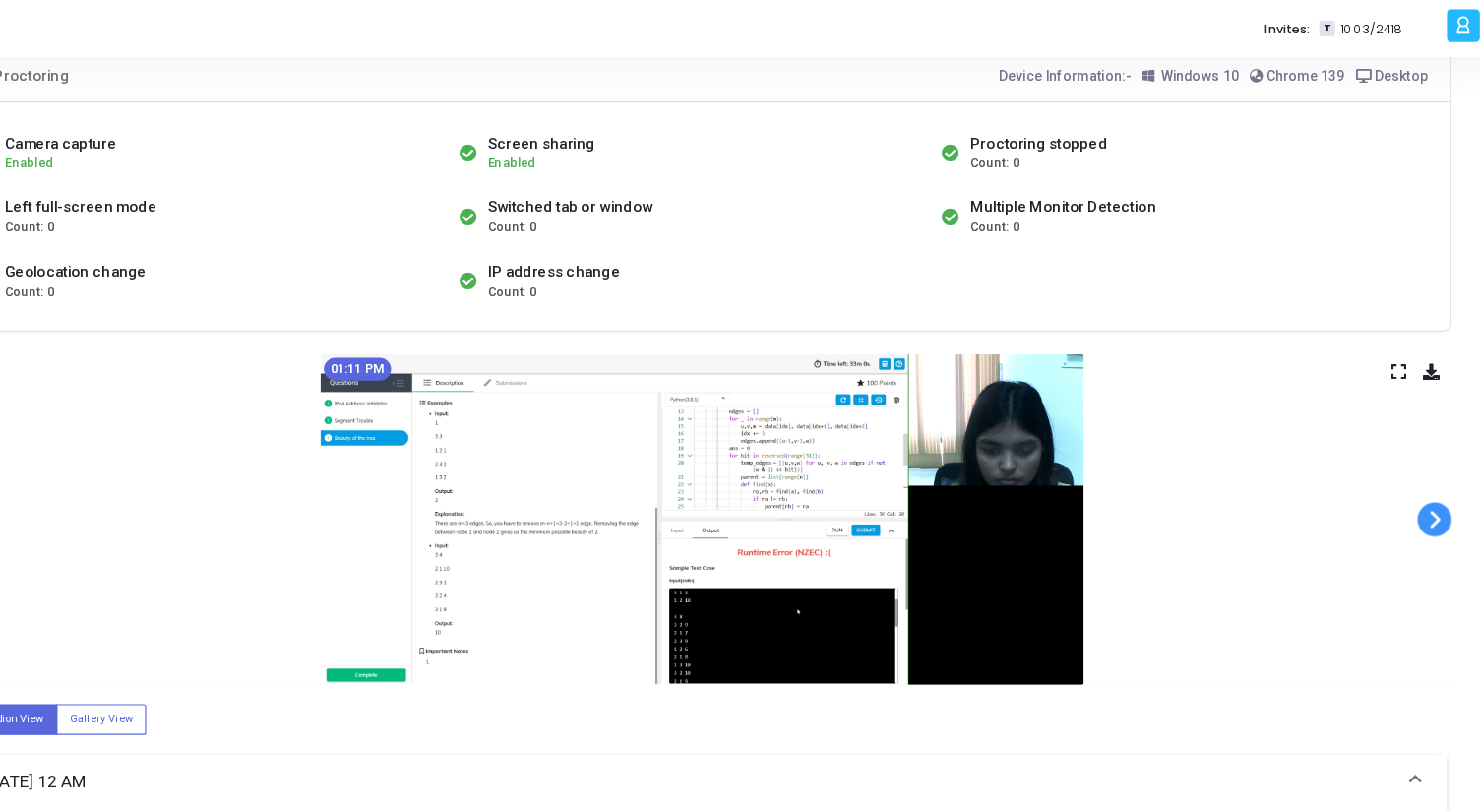
click at [1414, 453] on span at bounding box center [1416, 449] width 30 height 30
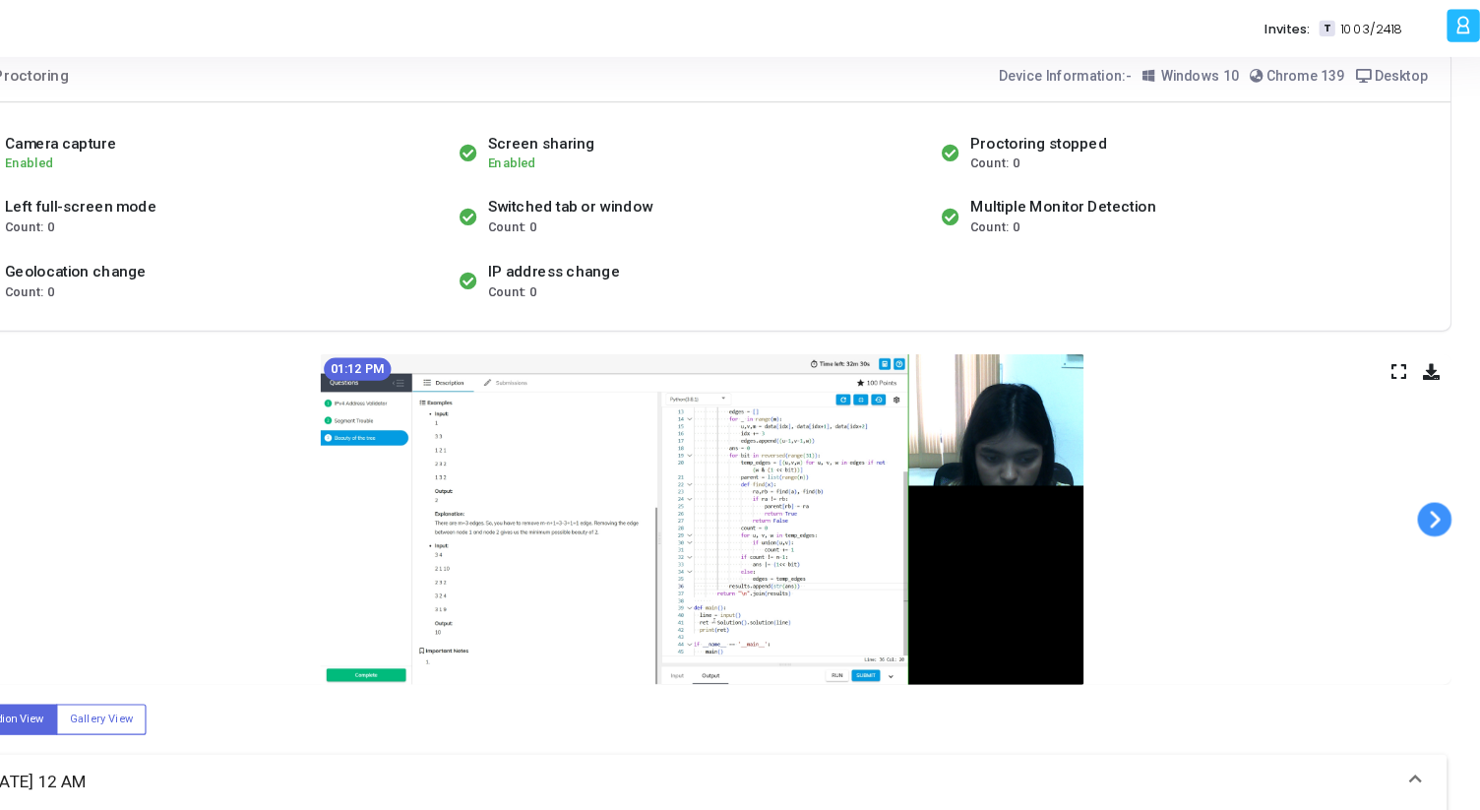
click at [1414, 453] on span at bounding box center [1416, 449] width 30 height 30
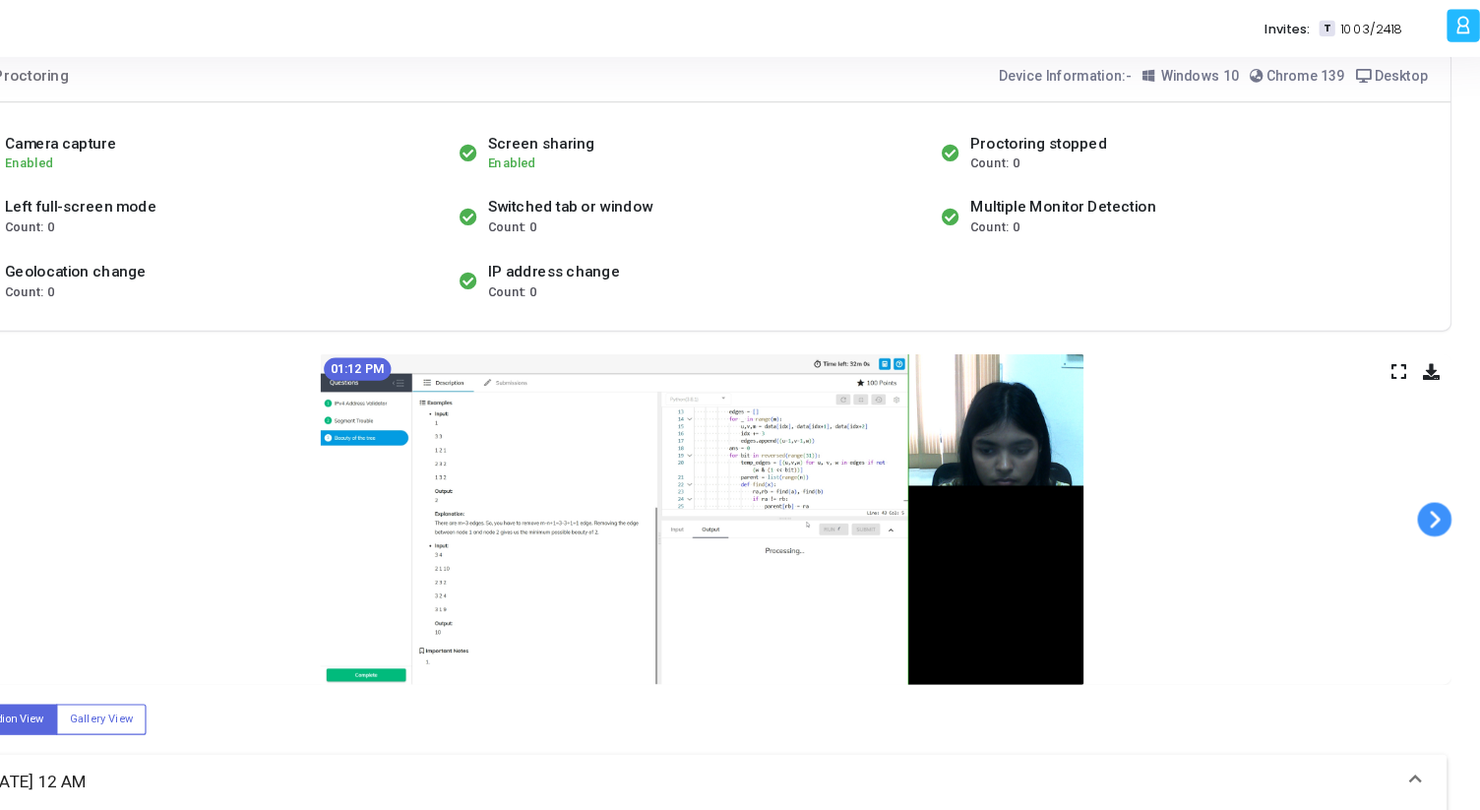
click at [1414, 453] on span at bounding box center [1416, 449] width 30 height 30
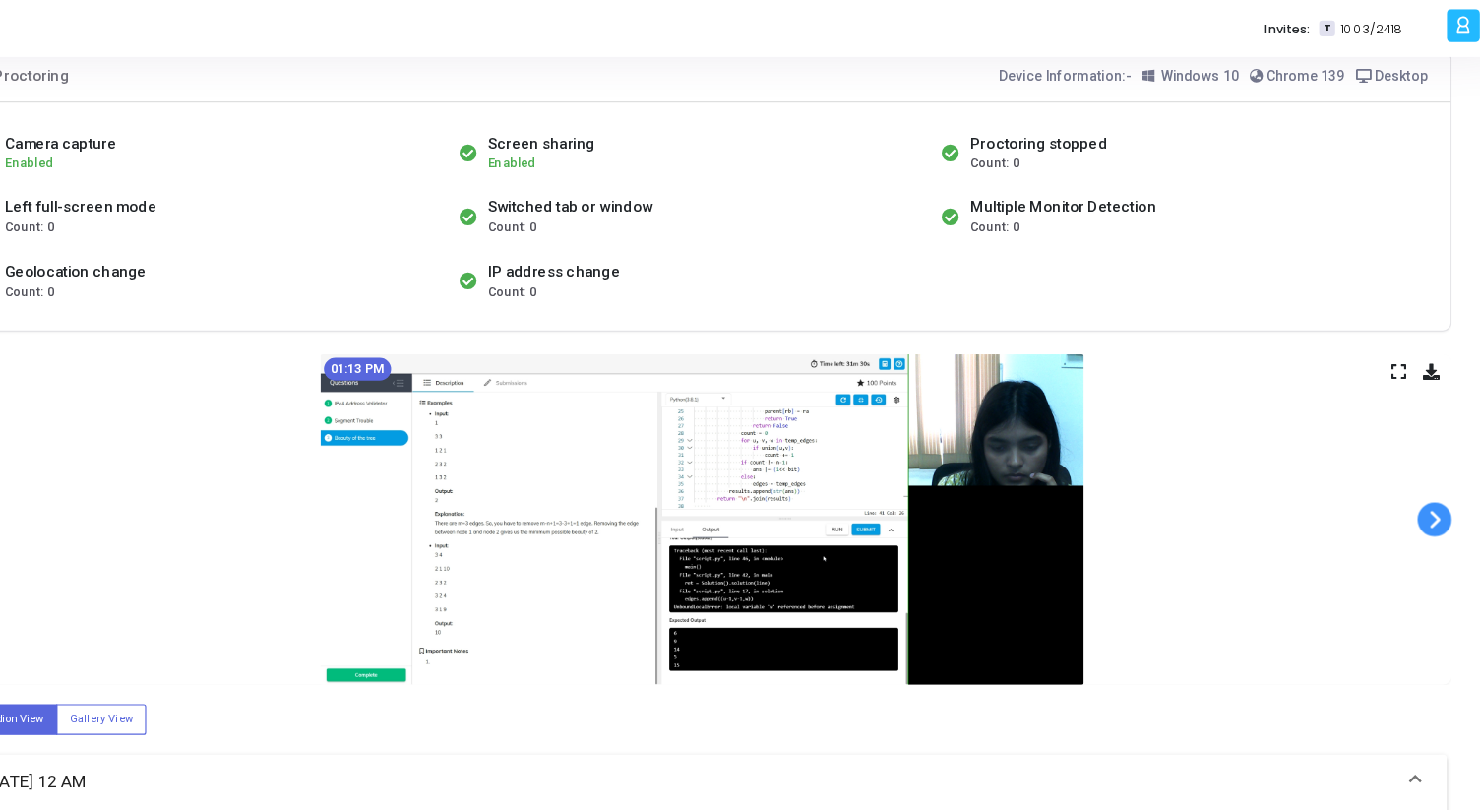
click at [1414, 453] on span at bounding box center [1416, 449] width 30 height 30
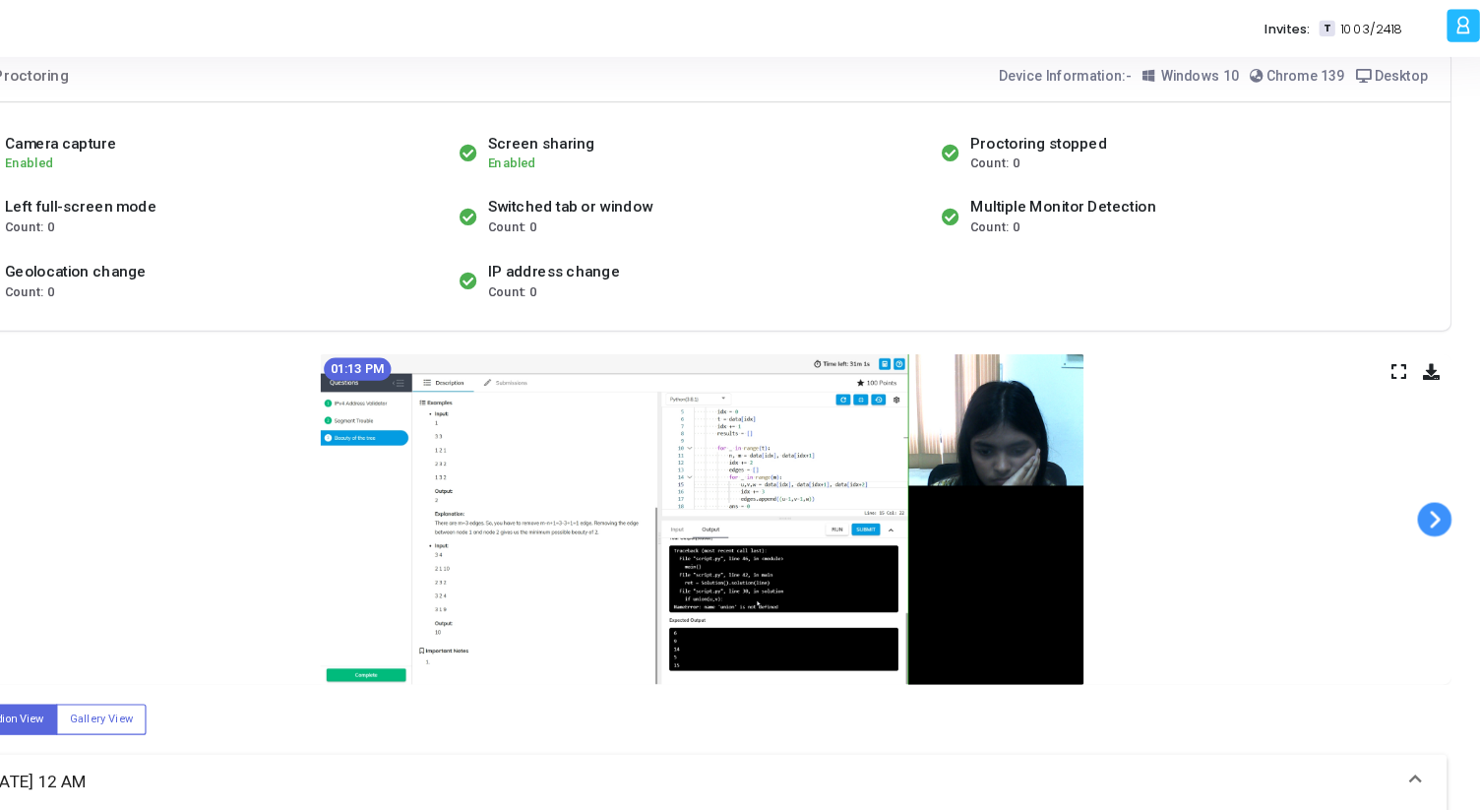
click at [1414, 453] on span at bounding box center [1416, 449] width 30 height 30
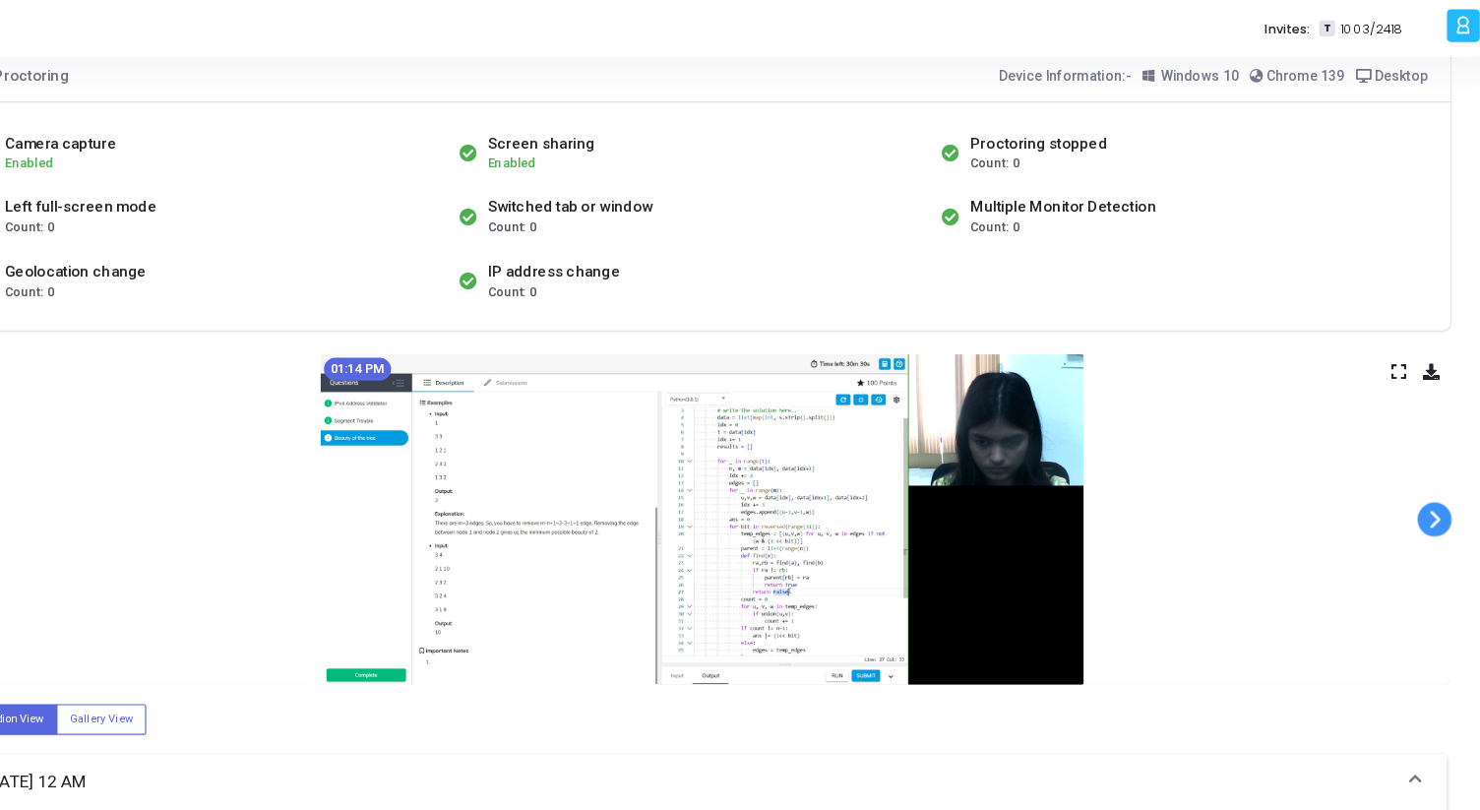
click at [1414, 453] on span at bounding box center [1416, 449] width 30 height 30
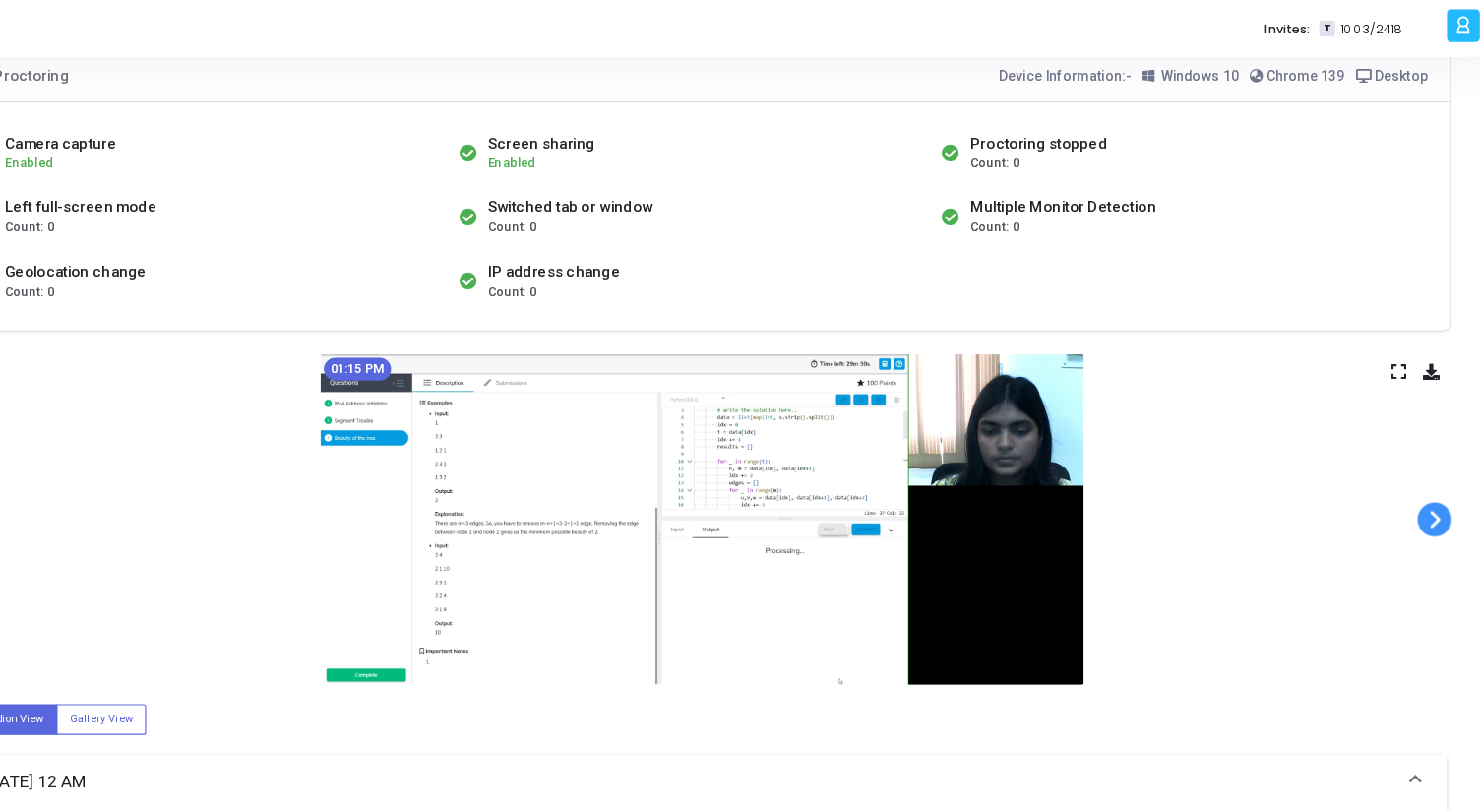
click at [1414, 453] on span at bounding box center [1416, 449] width 30 height 30
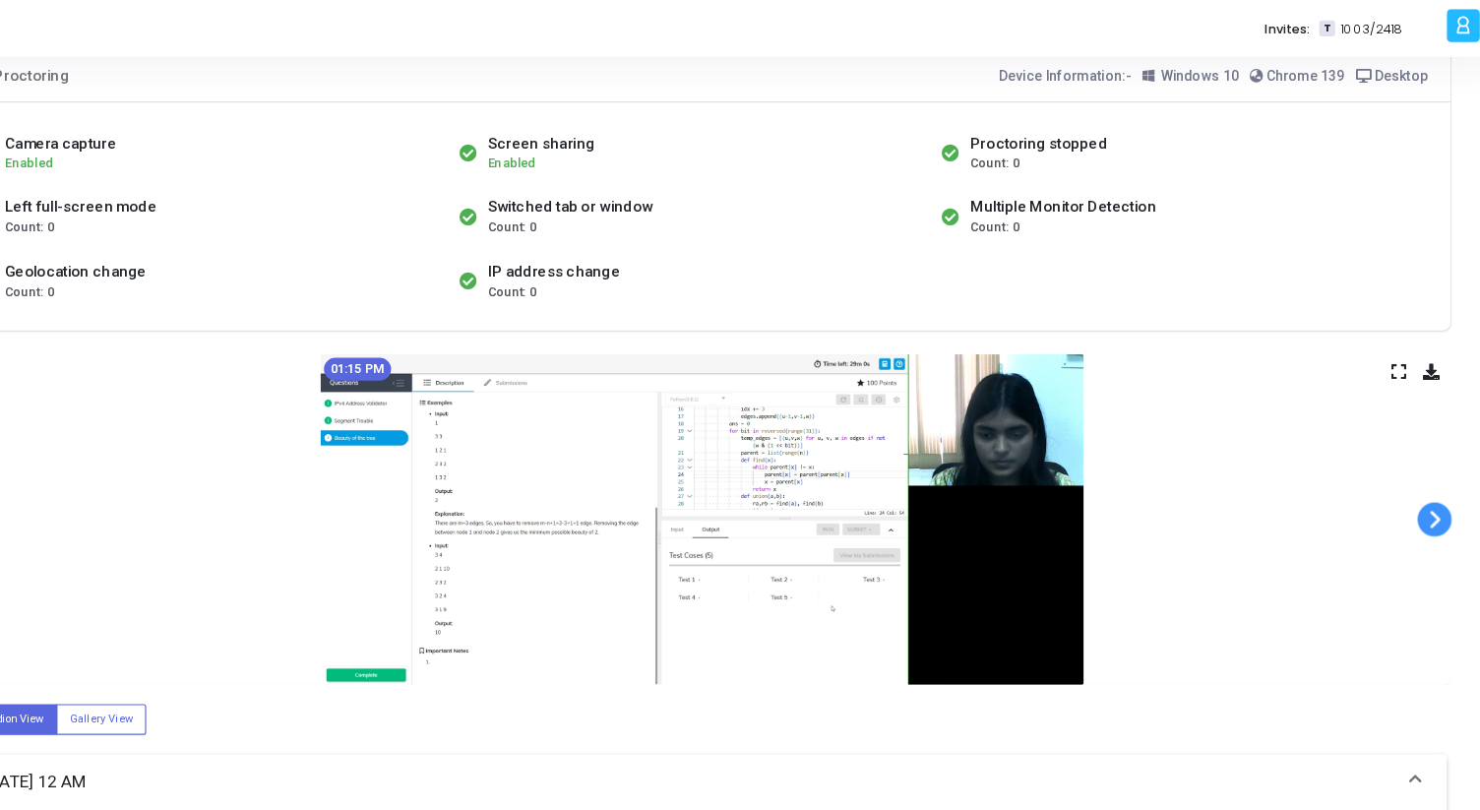
click at [1414, 453] on span at bounding box center [1416, 449] width 30 height 30
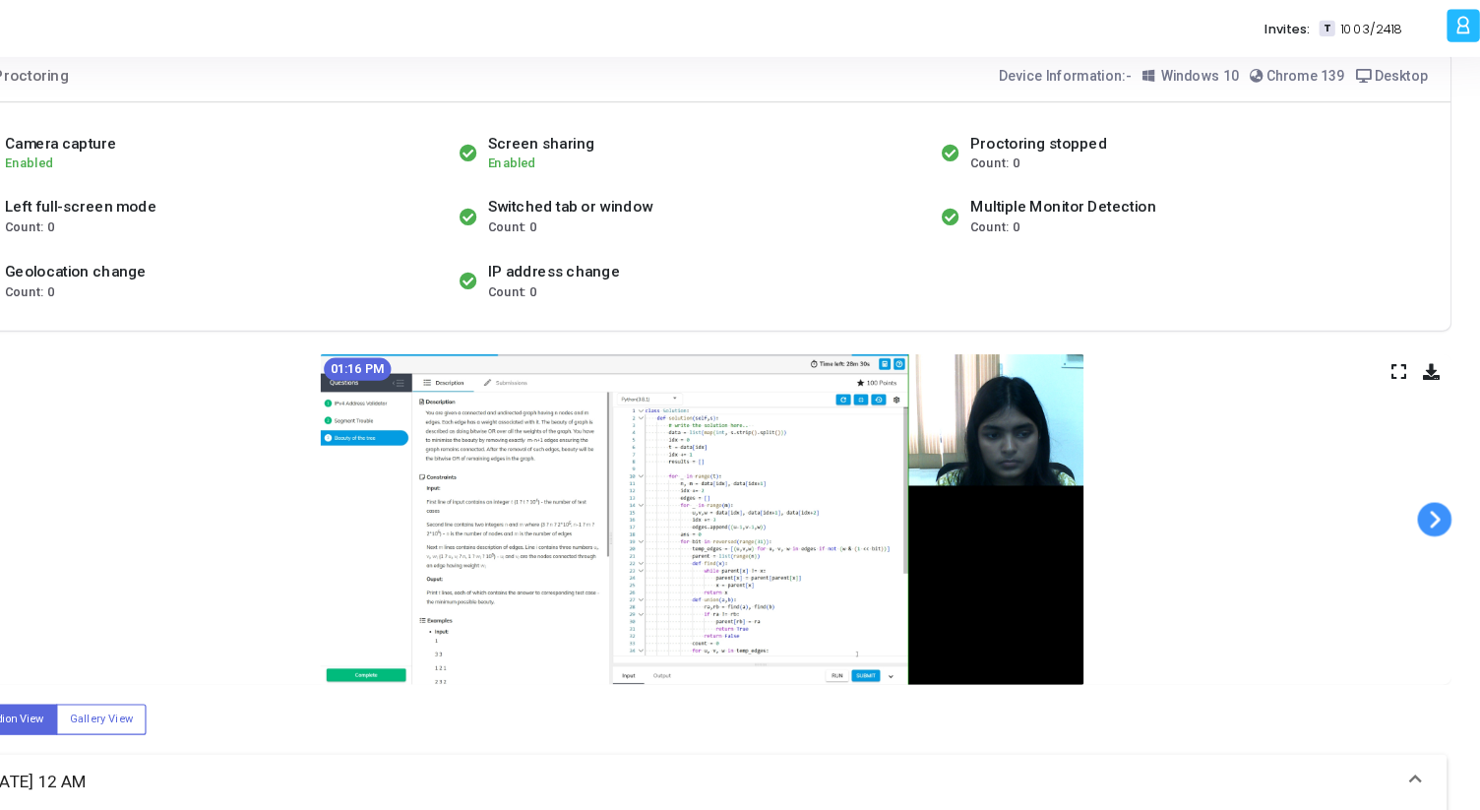
click at [1414, 453] on span at bounding box center [1416, 449] width 30 height 30
click at [1414, 455] on span at bounding box center [1416, 449] width 30 height 30
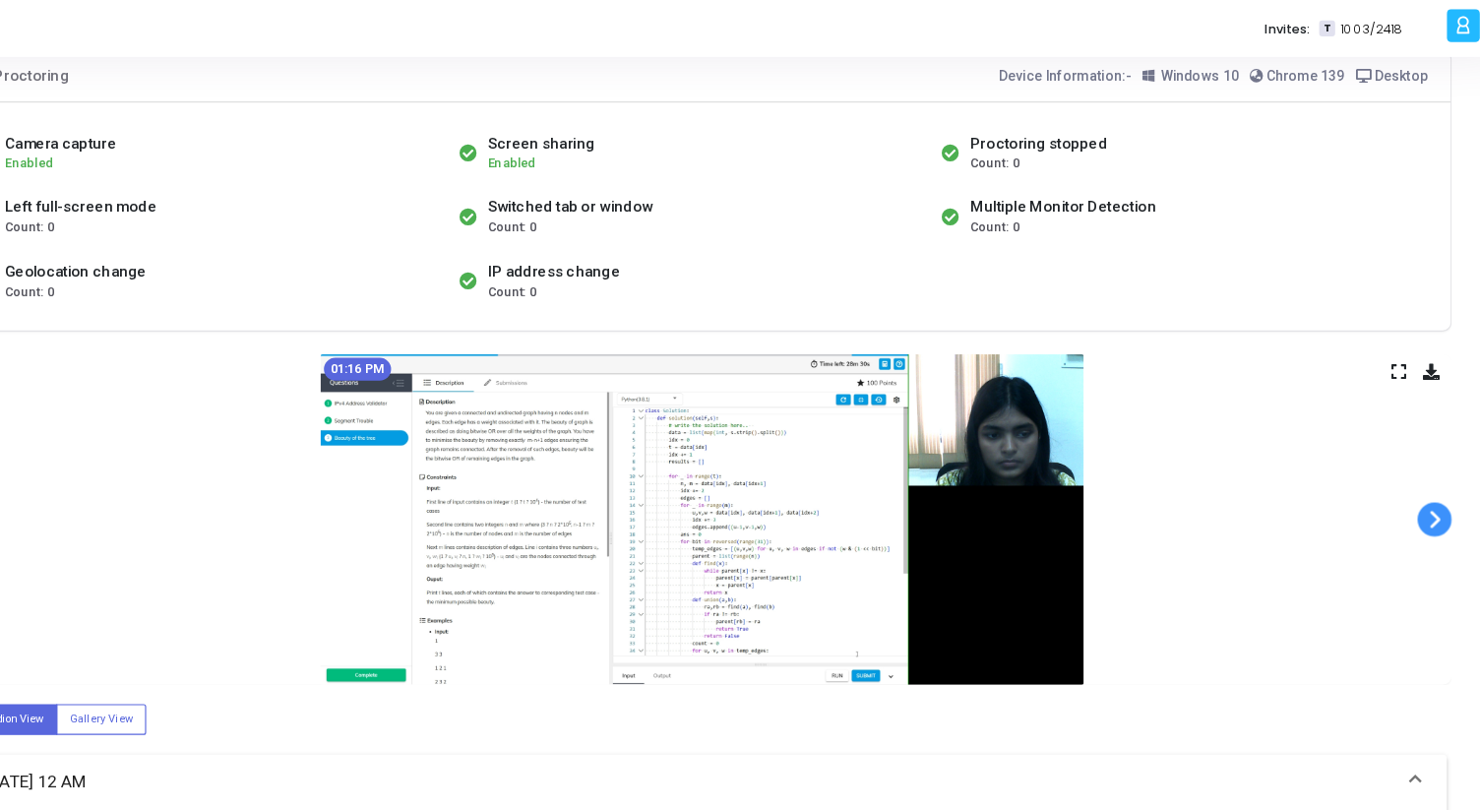
click at [1414, 455] on span at bounding box center [1416, 449] width 30 height 30
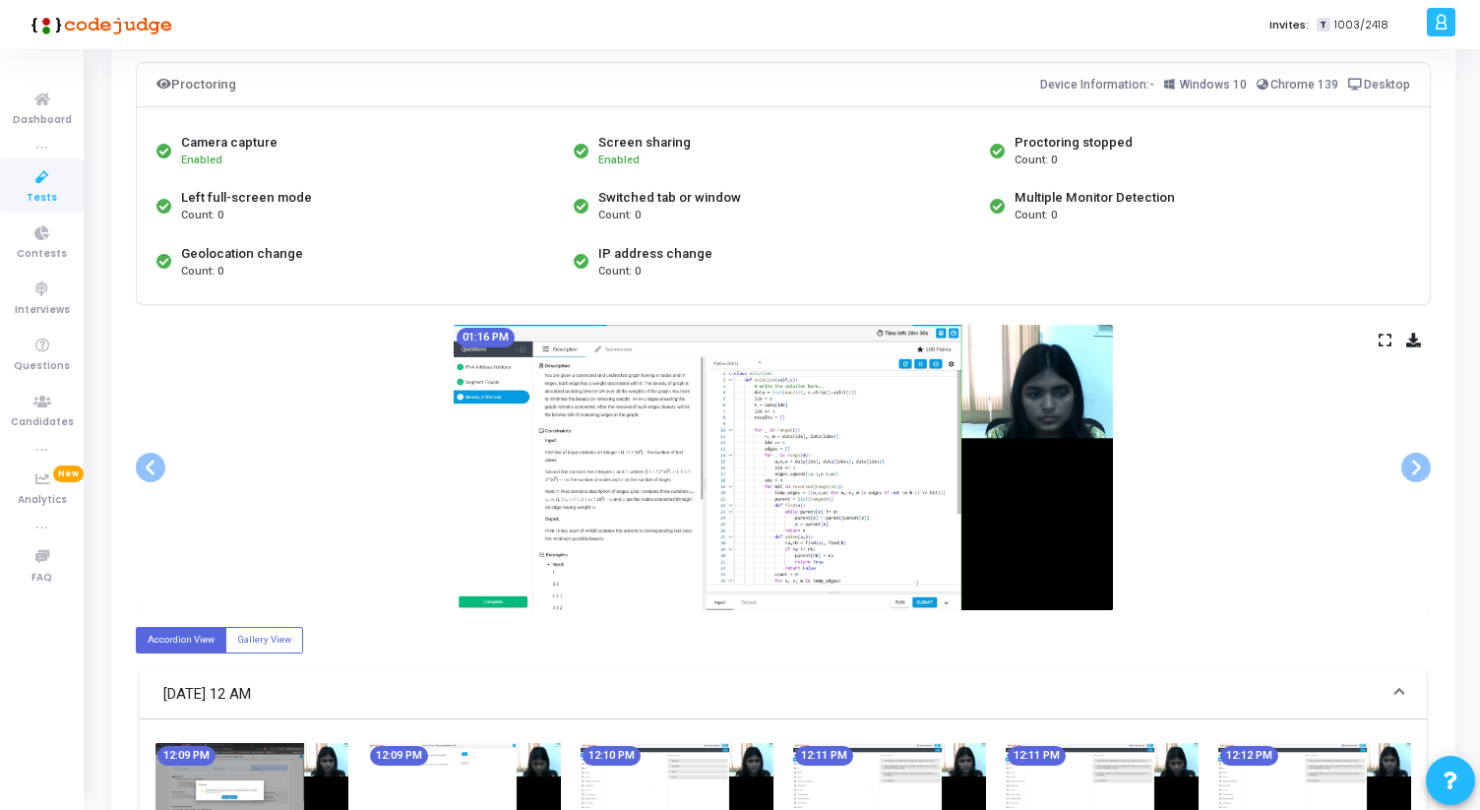
scroll to position [127, 0]
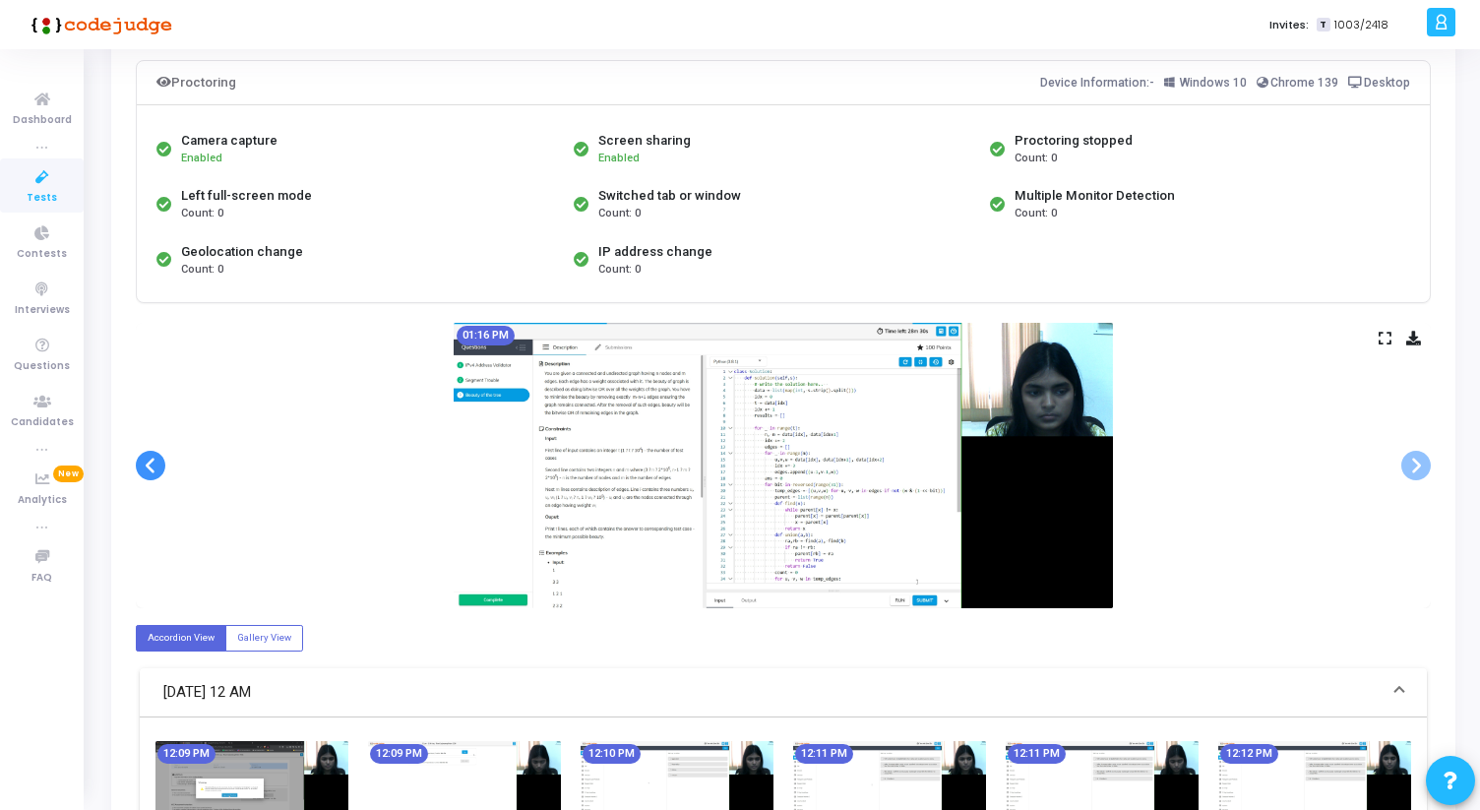
click at [154, 465] on span at bounding box center [151, 466] width 30 height 30
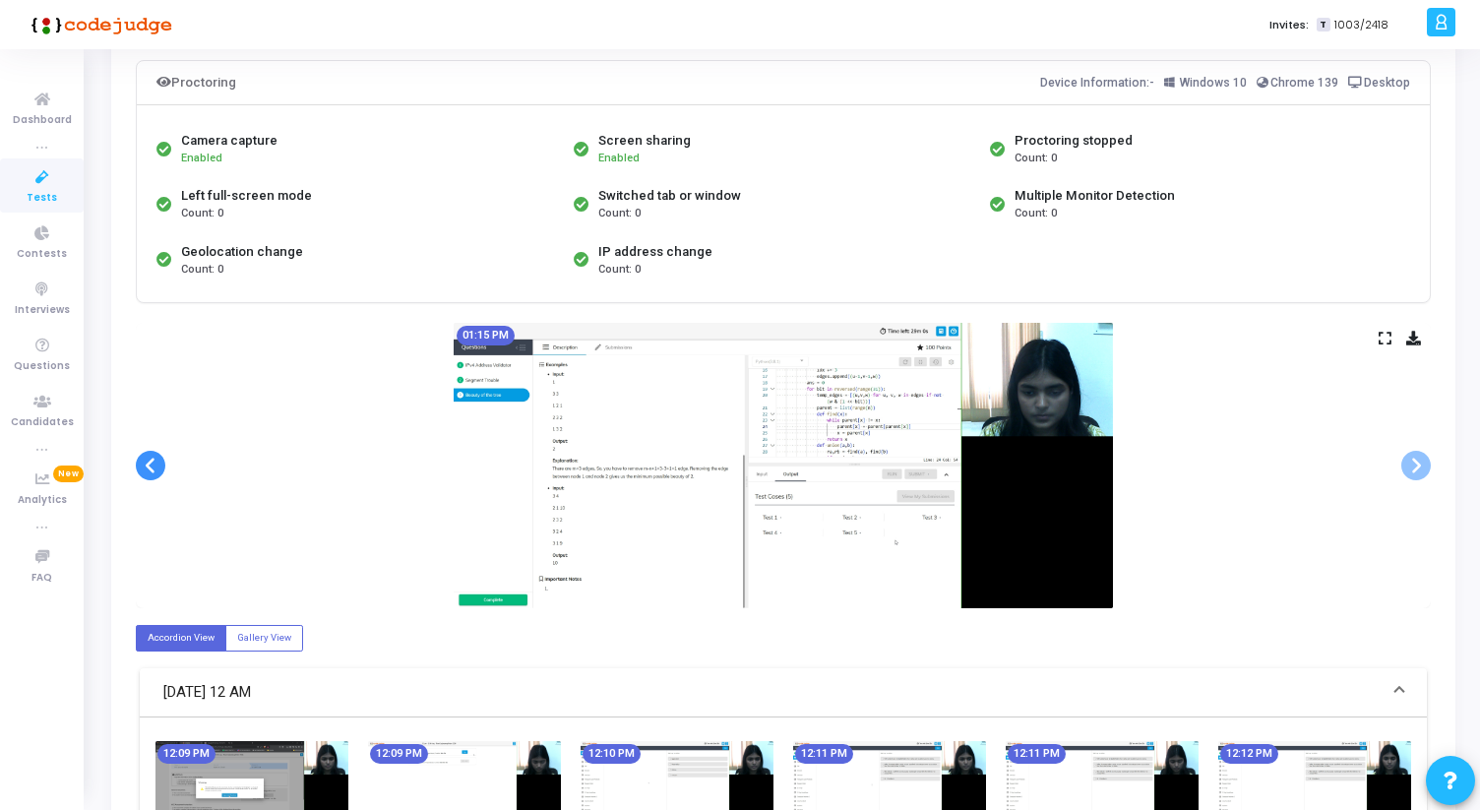
click at [154, 465] on span at bounding box center [151, 466] width 30 height 30
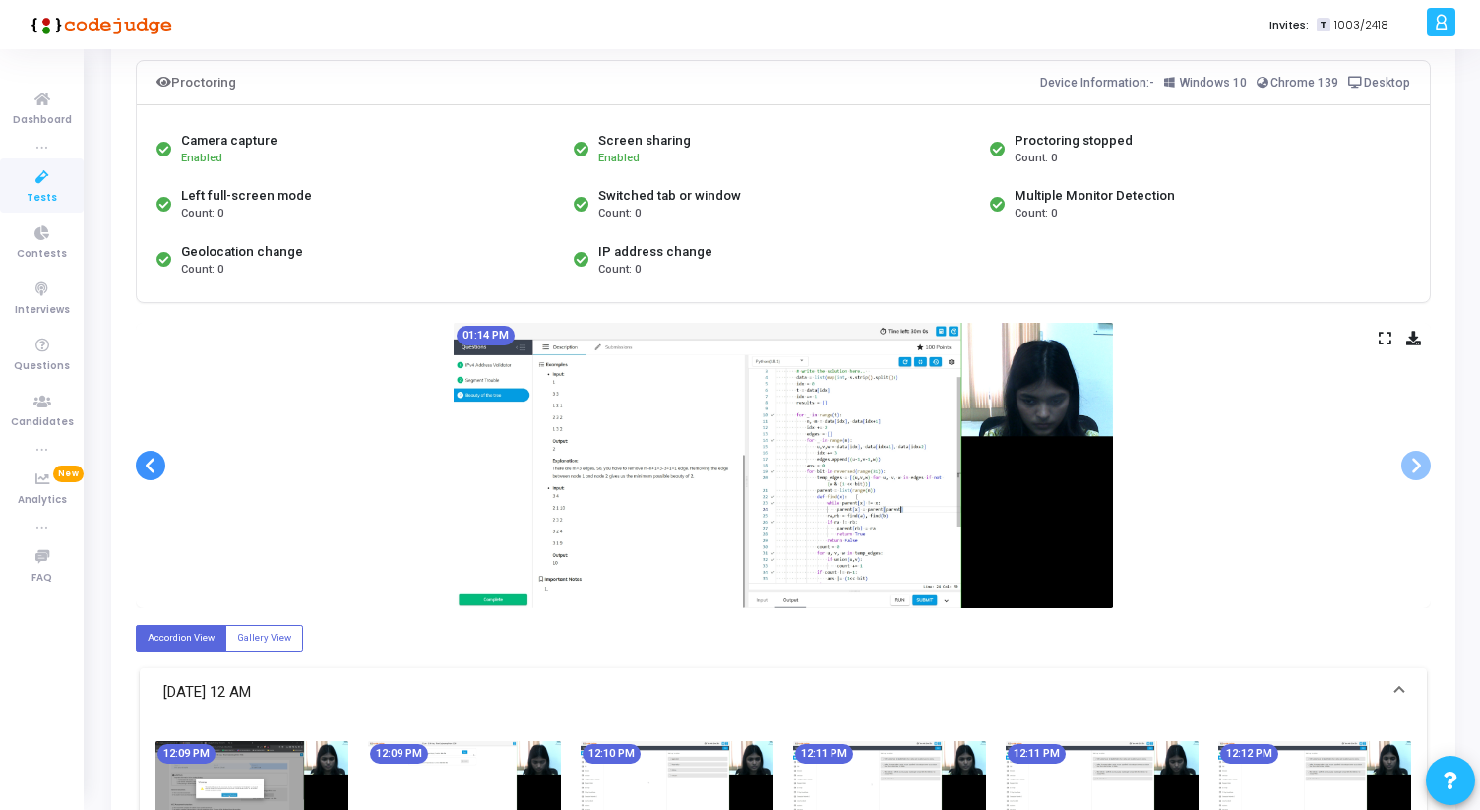
click at [154, 465] on span at bounding box center [151, 466] width 30 height 30
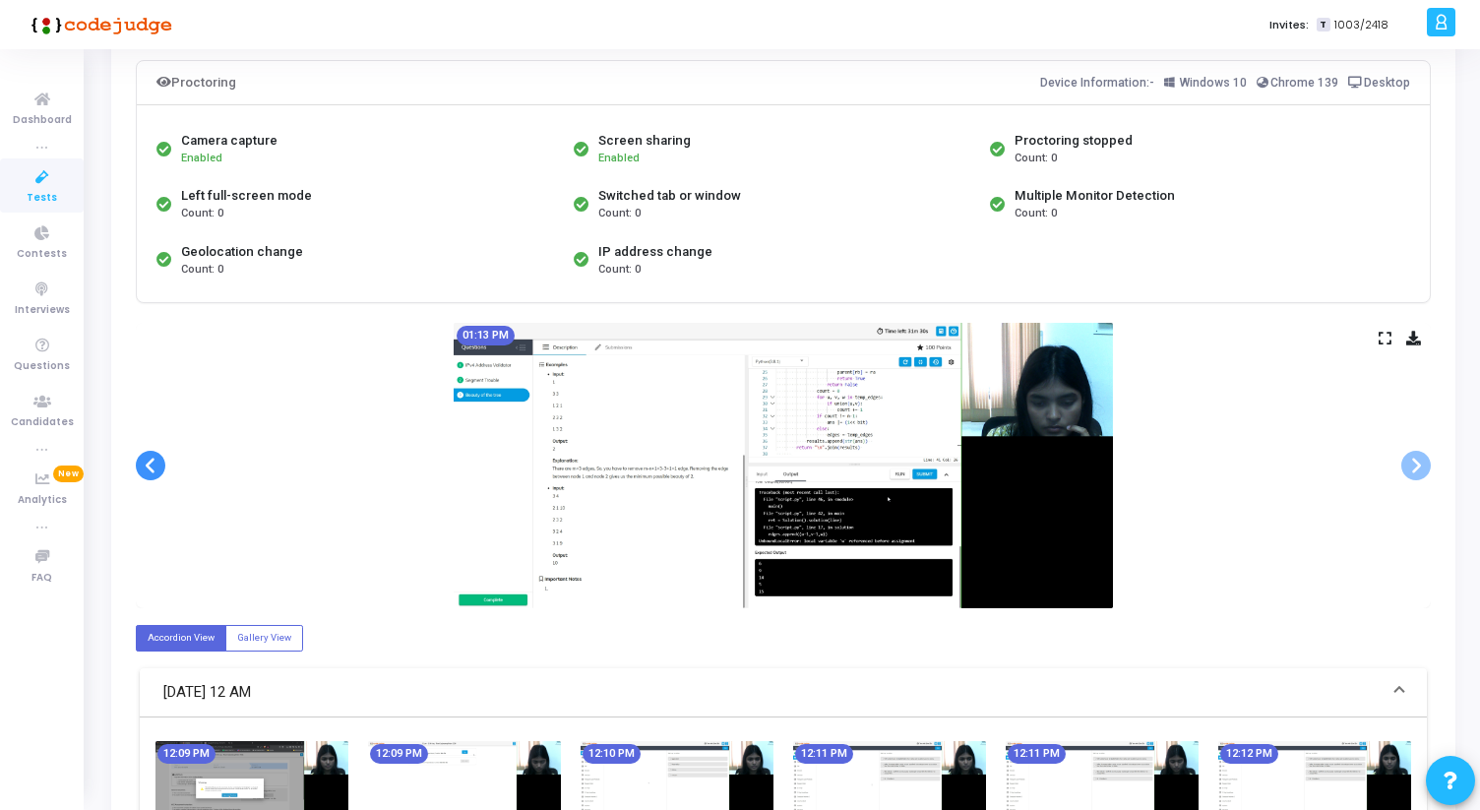
click at [154, 465] on span at bounding box center [151, 466] width 30 height 30
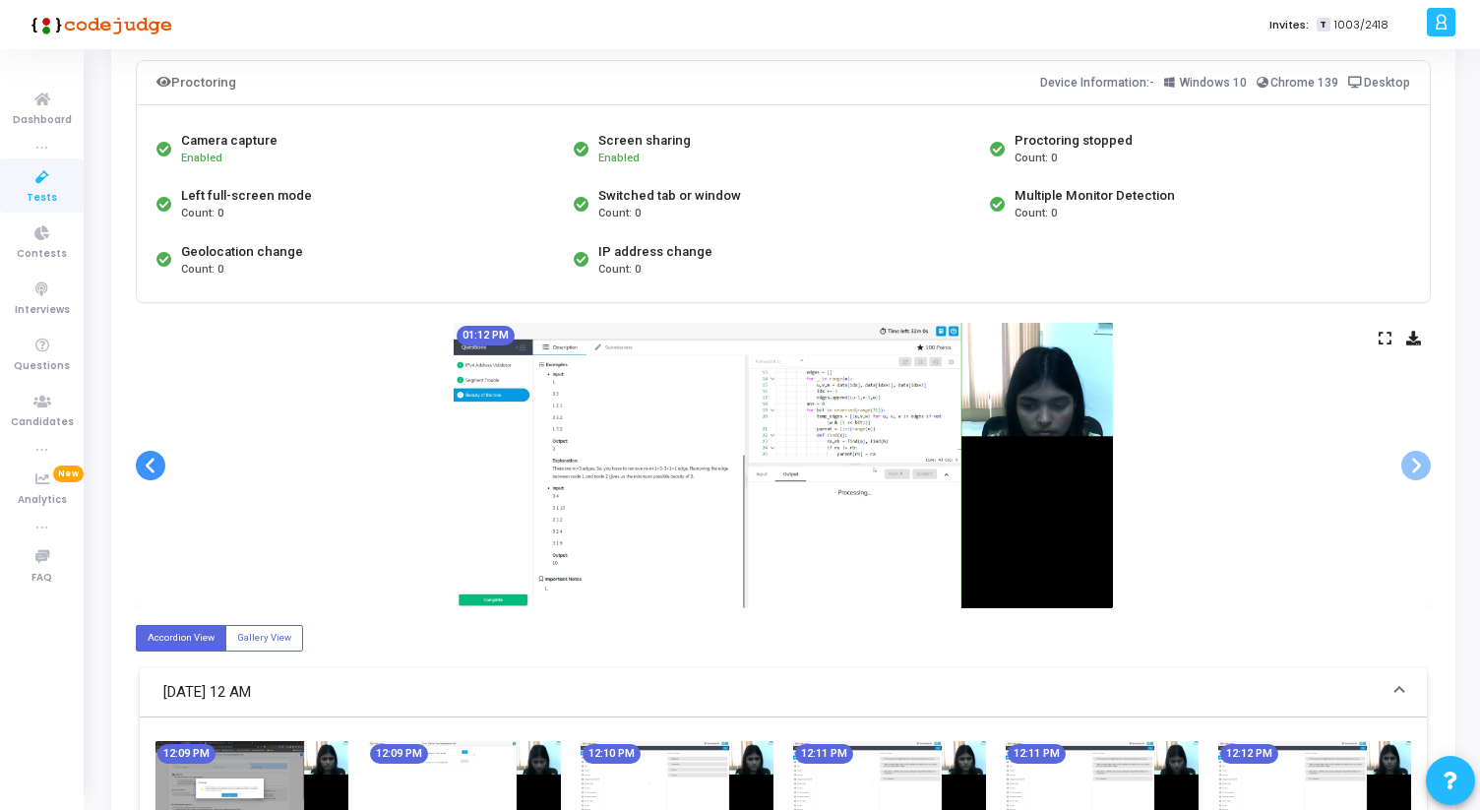
click at [154, 465] on span at bounding box center [151, 466] width 30 height 30
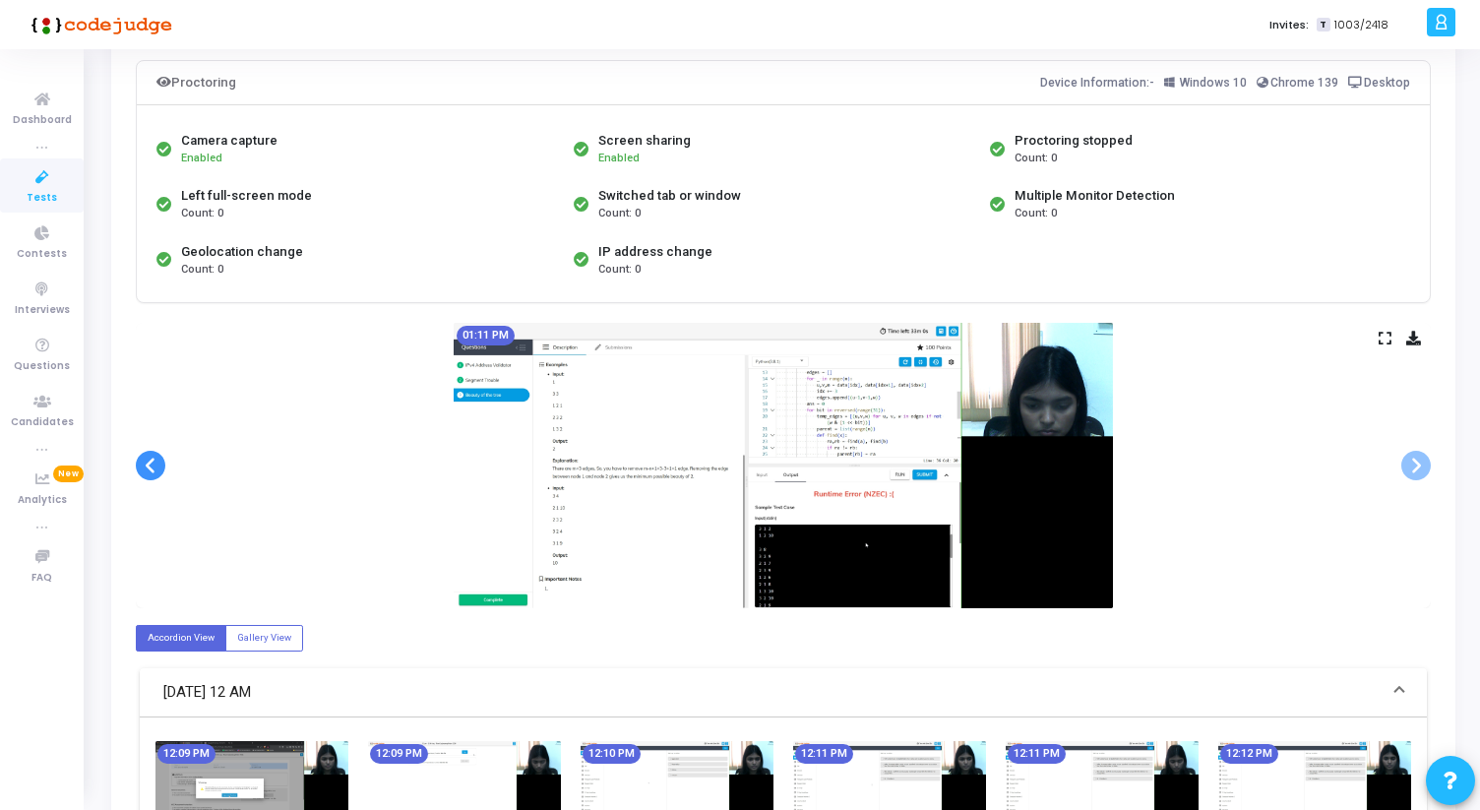
click at [154, 465] on span at bounding box center [151, 466] width 30 height 30
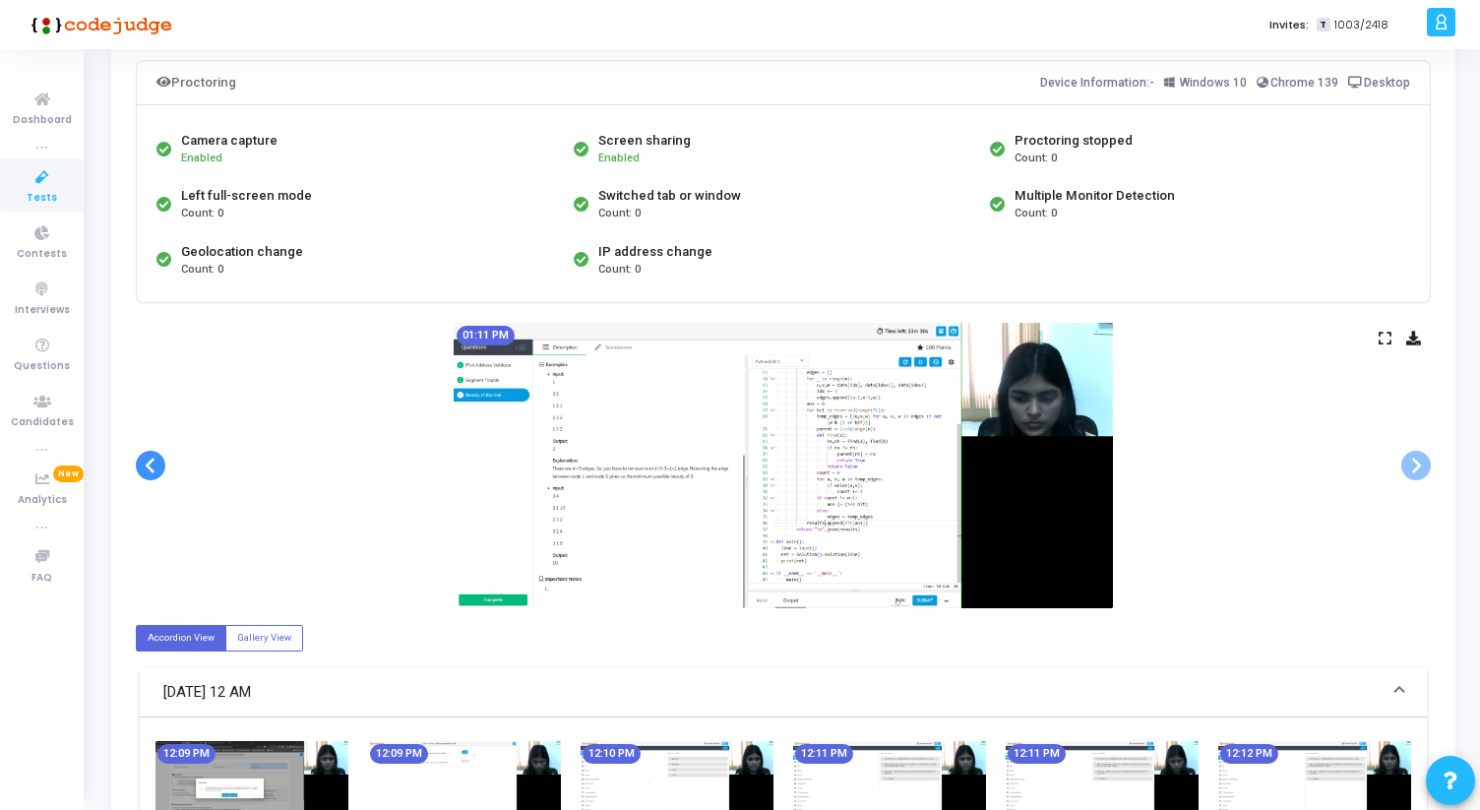
click at [154, 465] on span at bounding box center [151, 466] width 30 height 30
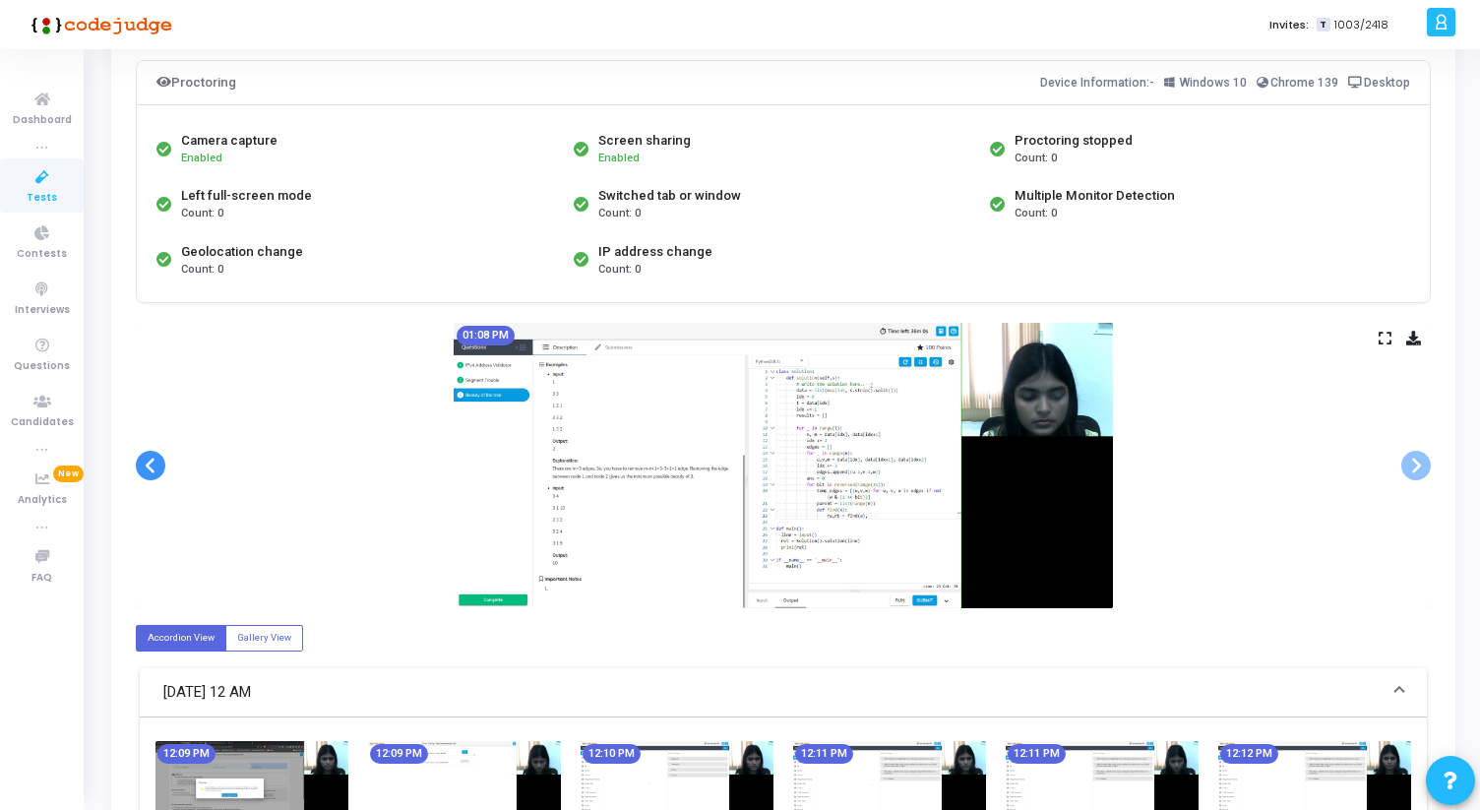
click at [154, 465] on span at bounding box center [151, 466] width 30 height 30
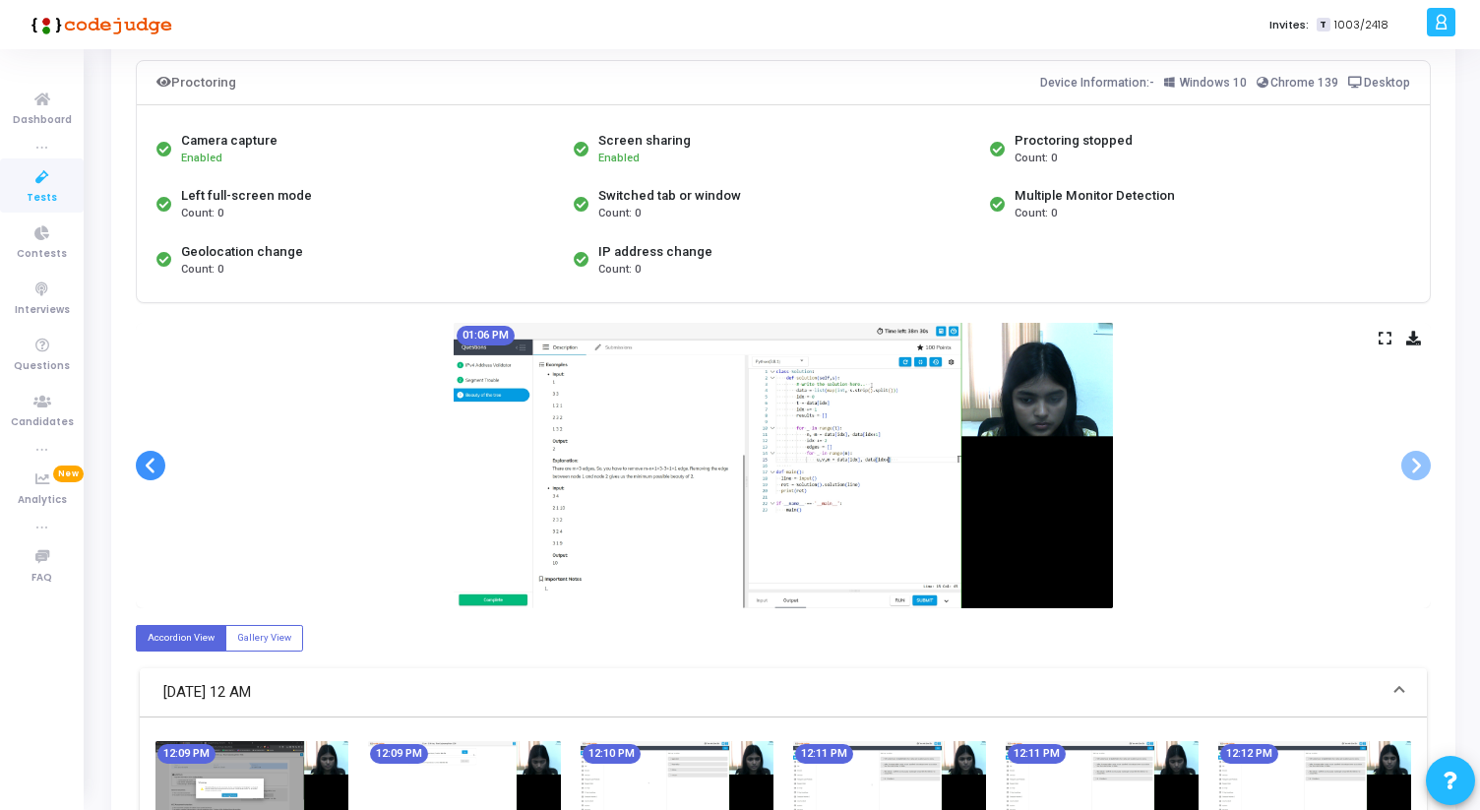
click at [154, 465] on span at bounding box center [151, 466] width 30 height 30
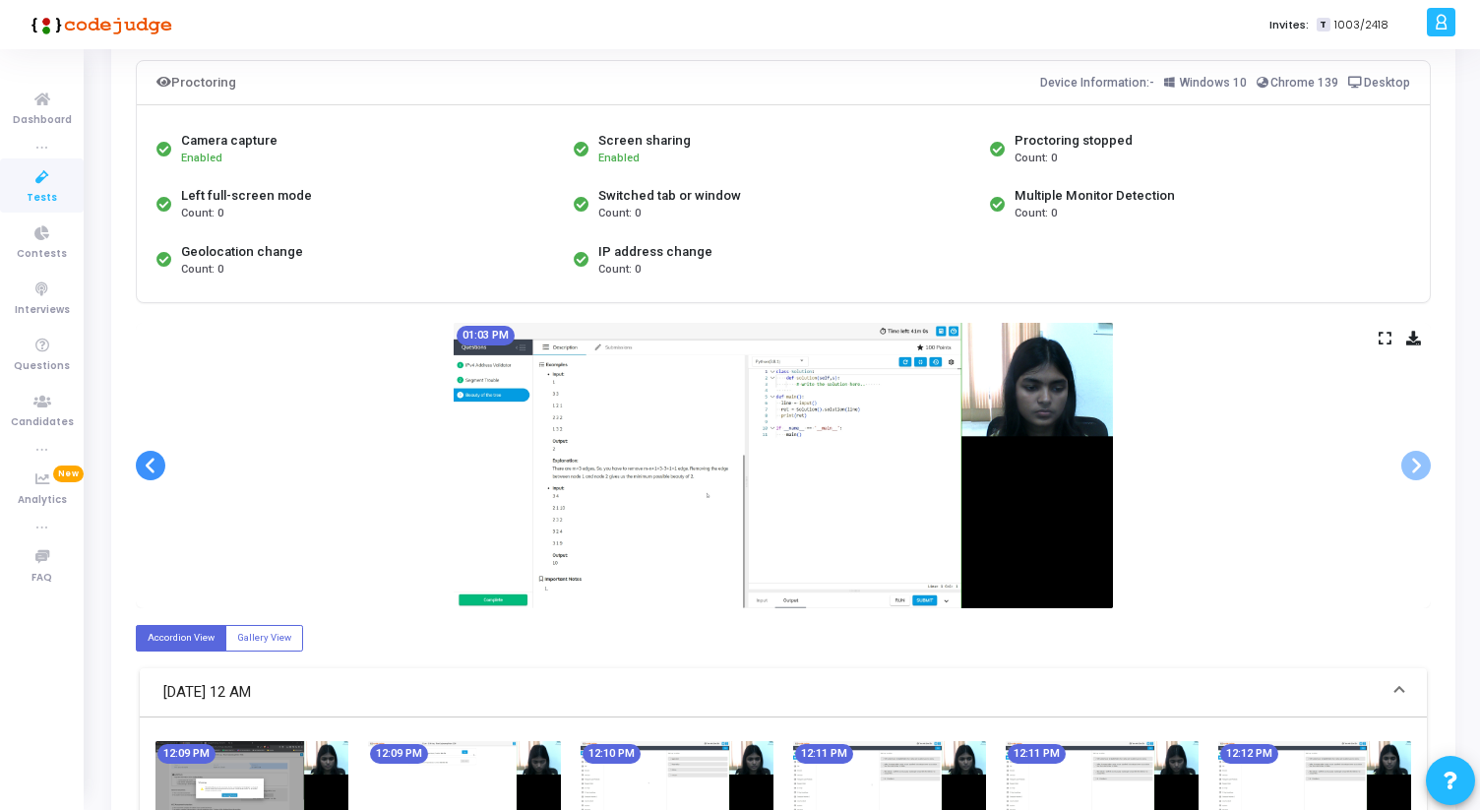
click at [154, 465] on span at bounding box center [151, 466] width 30 height 30
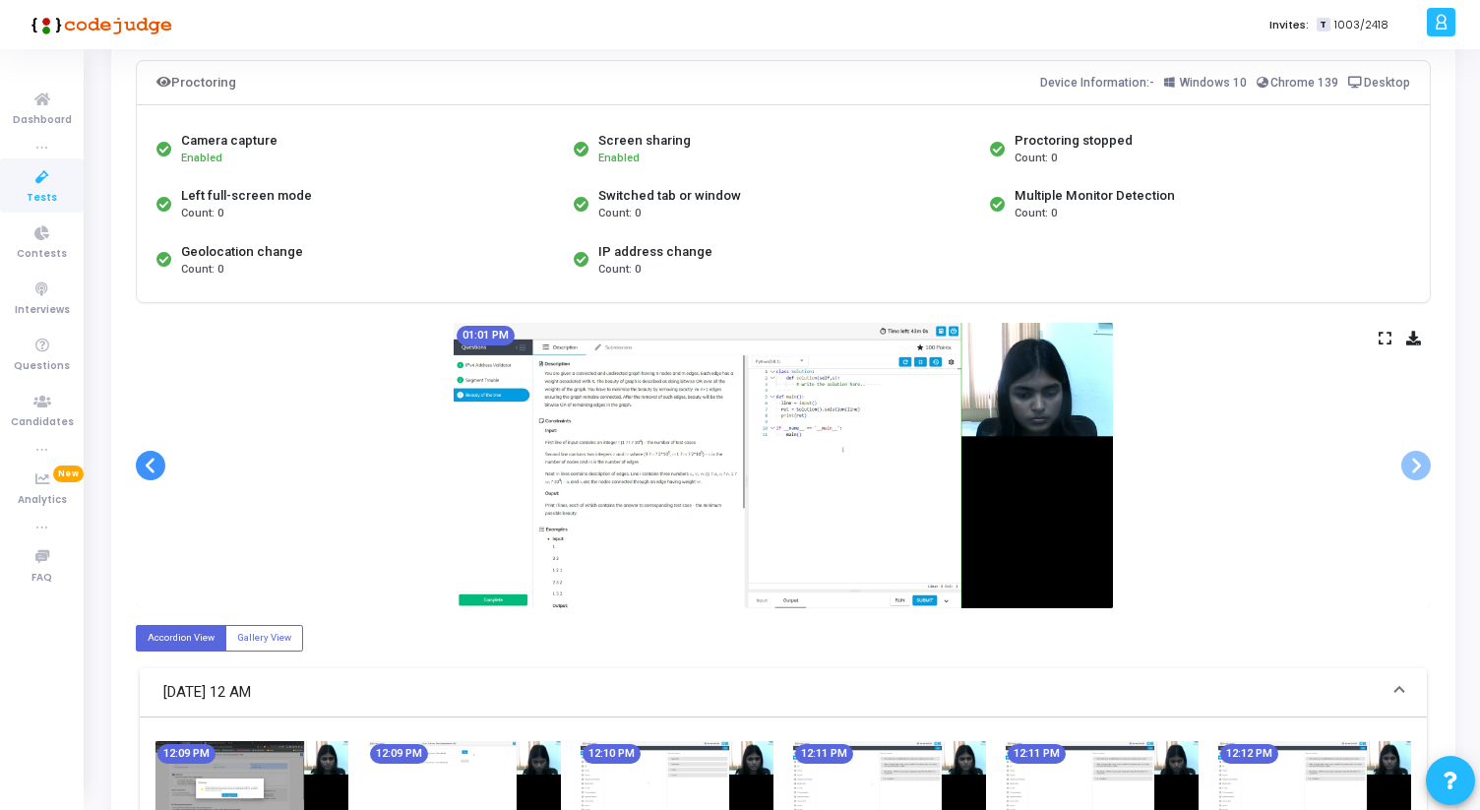
click at [154, 465] on span at bounding box center [151, 466] width 30 height 30
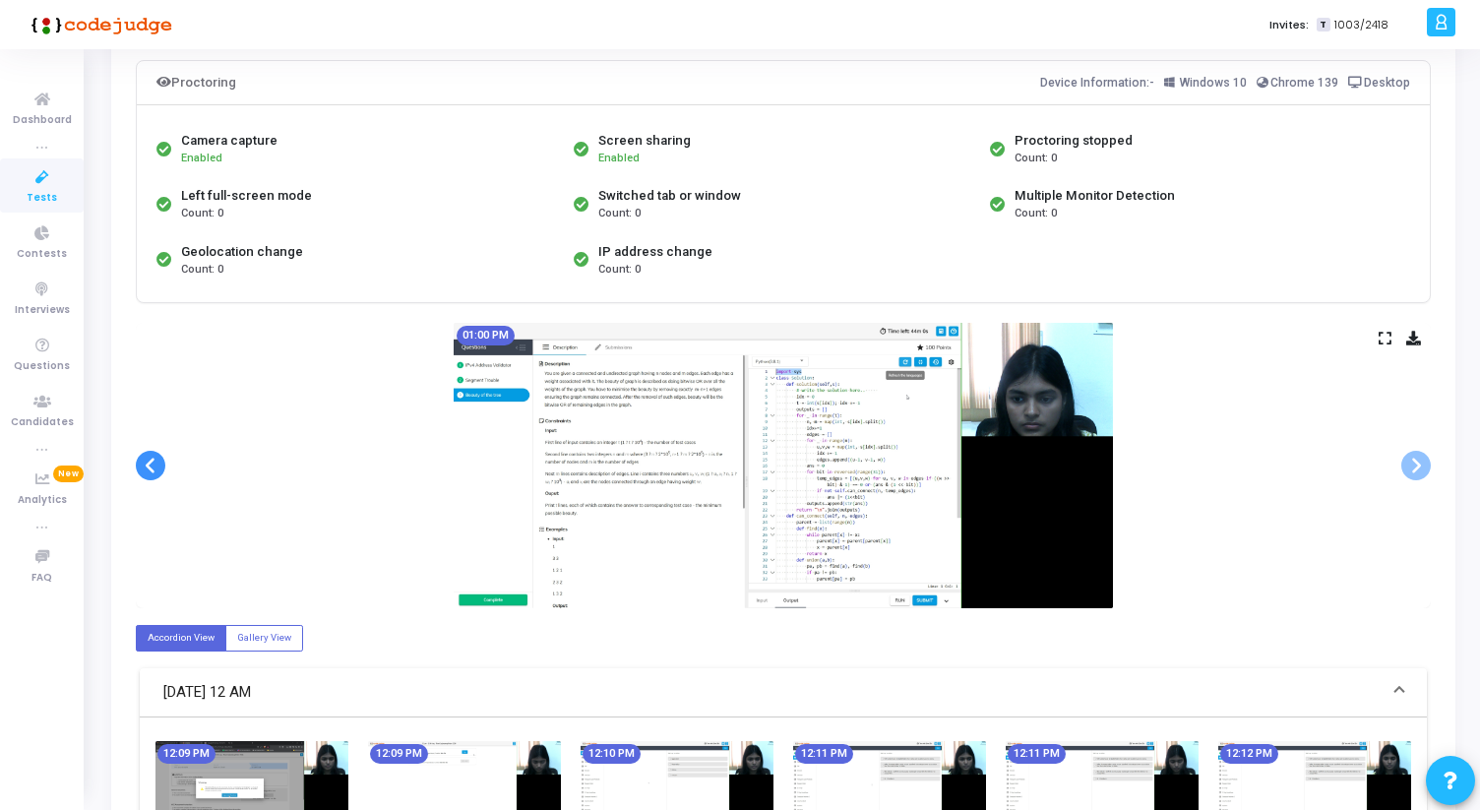
click at [154, 465] on span at bounding box center [151, 466] width 30 height 30
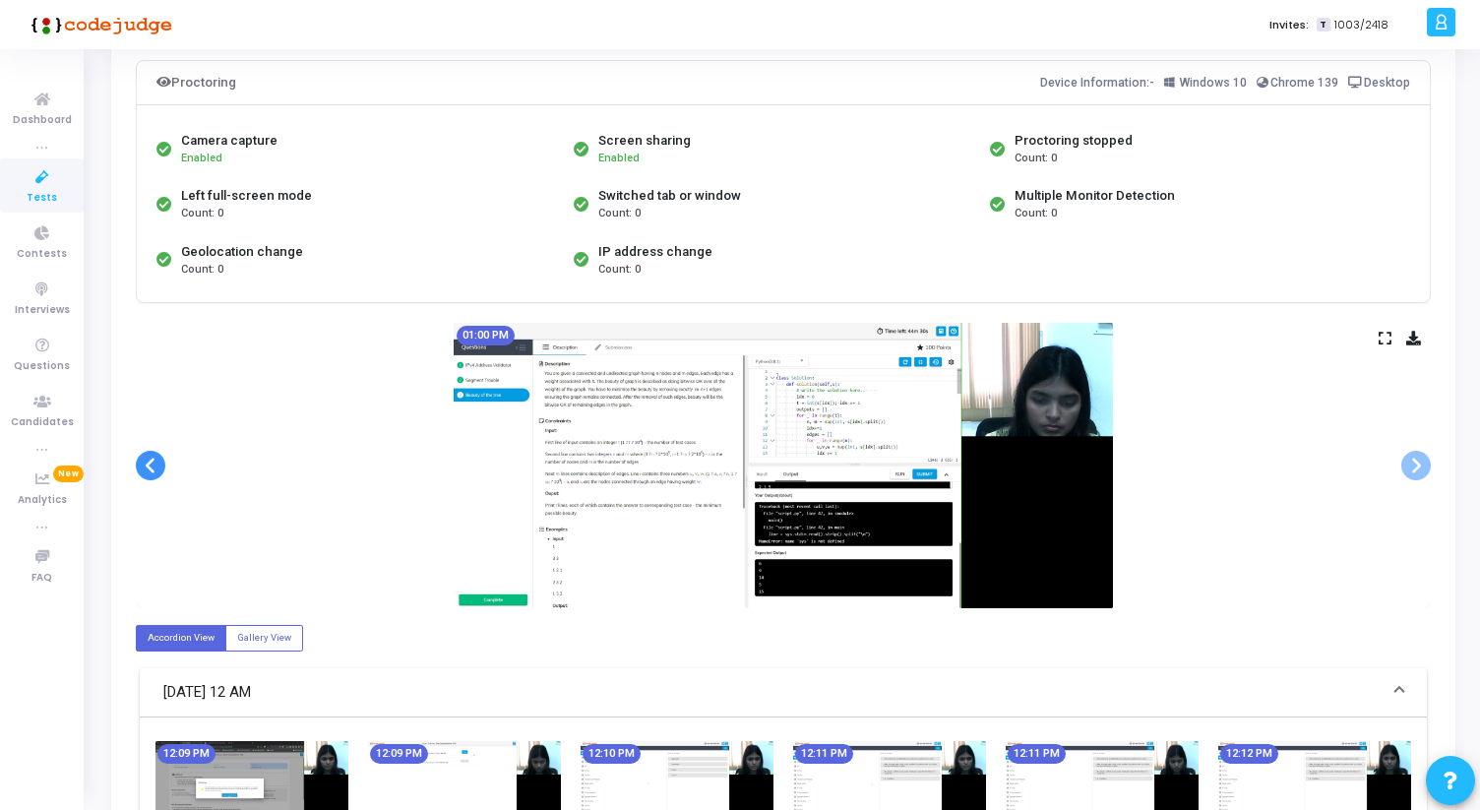
click at [154, 465] on span at bounding box center [151, 466] width 30 height 30
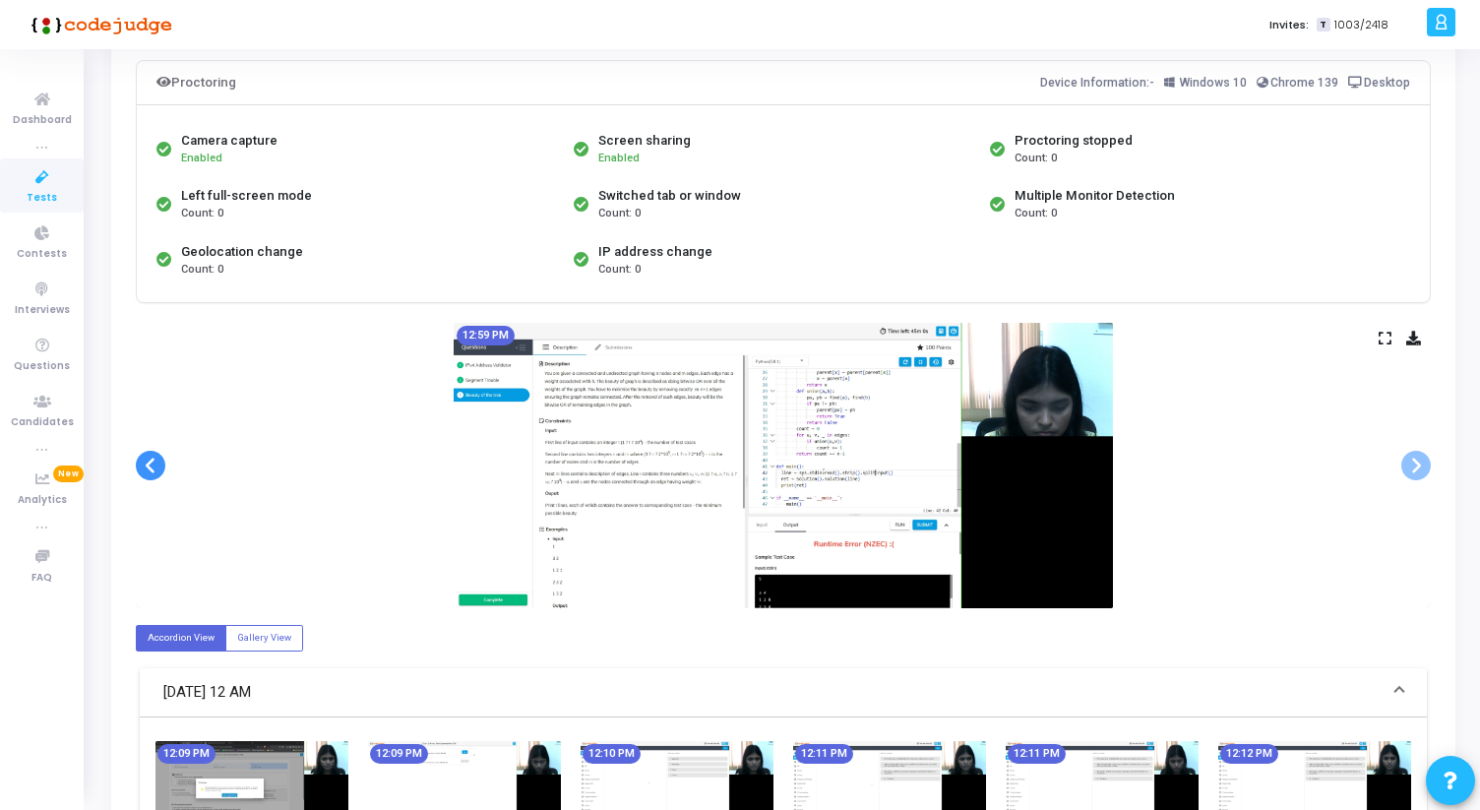
click at [154, 465] on span at bounding box center [151, 466] width 30 height 30
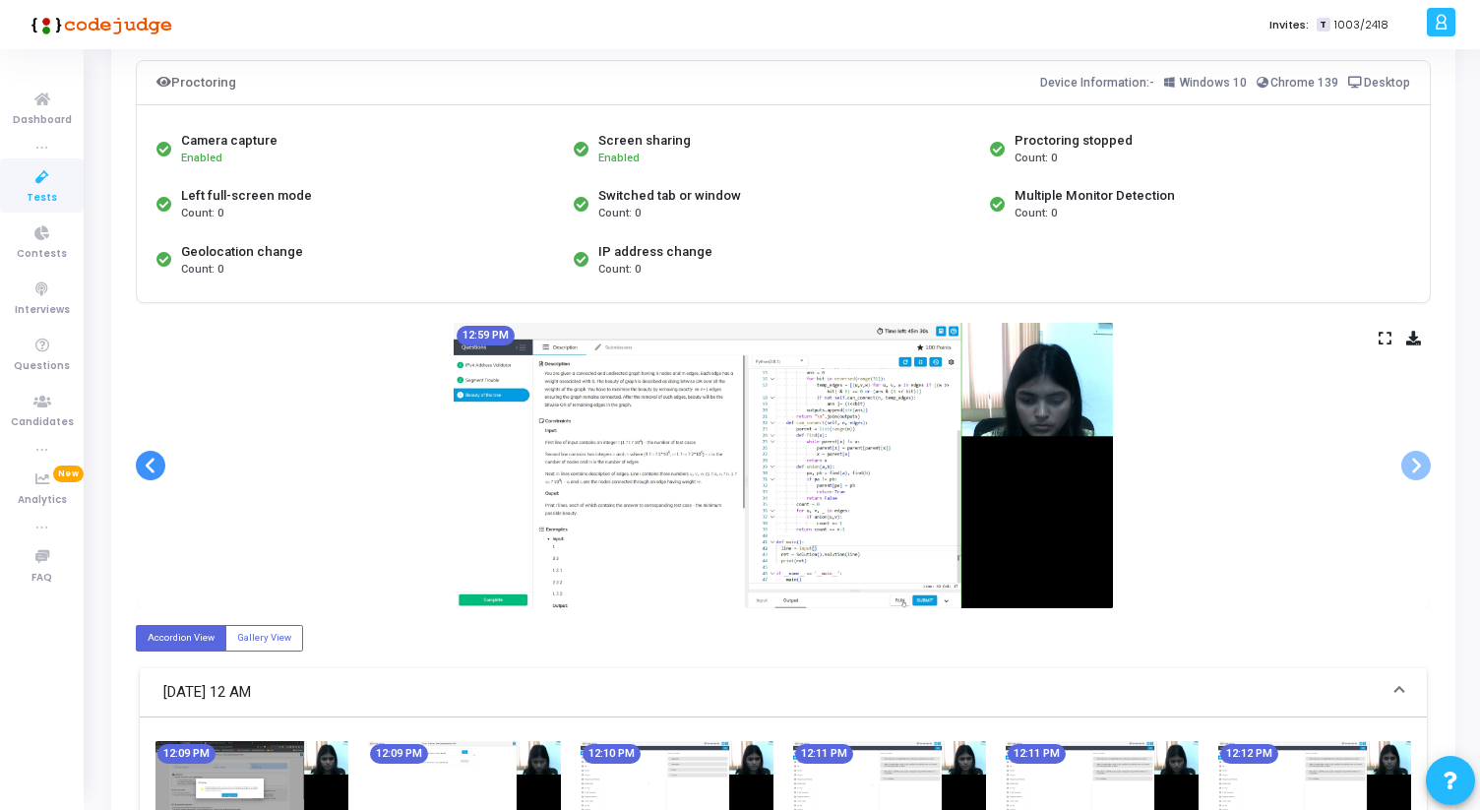
click at [154, 465] on span at bounding box center [151, 466] width 30 height 30
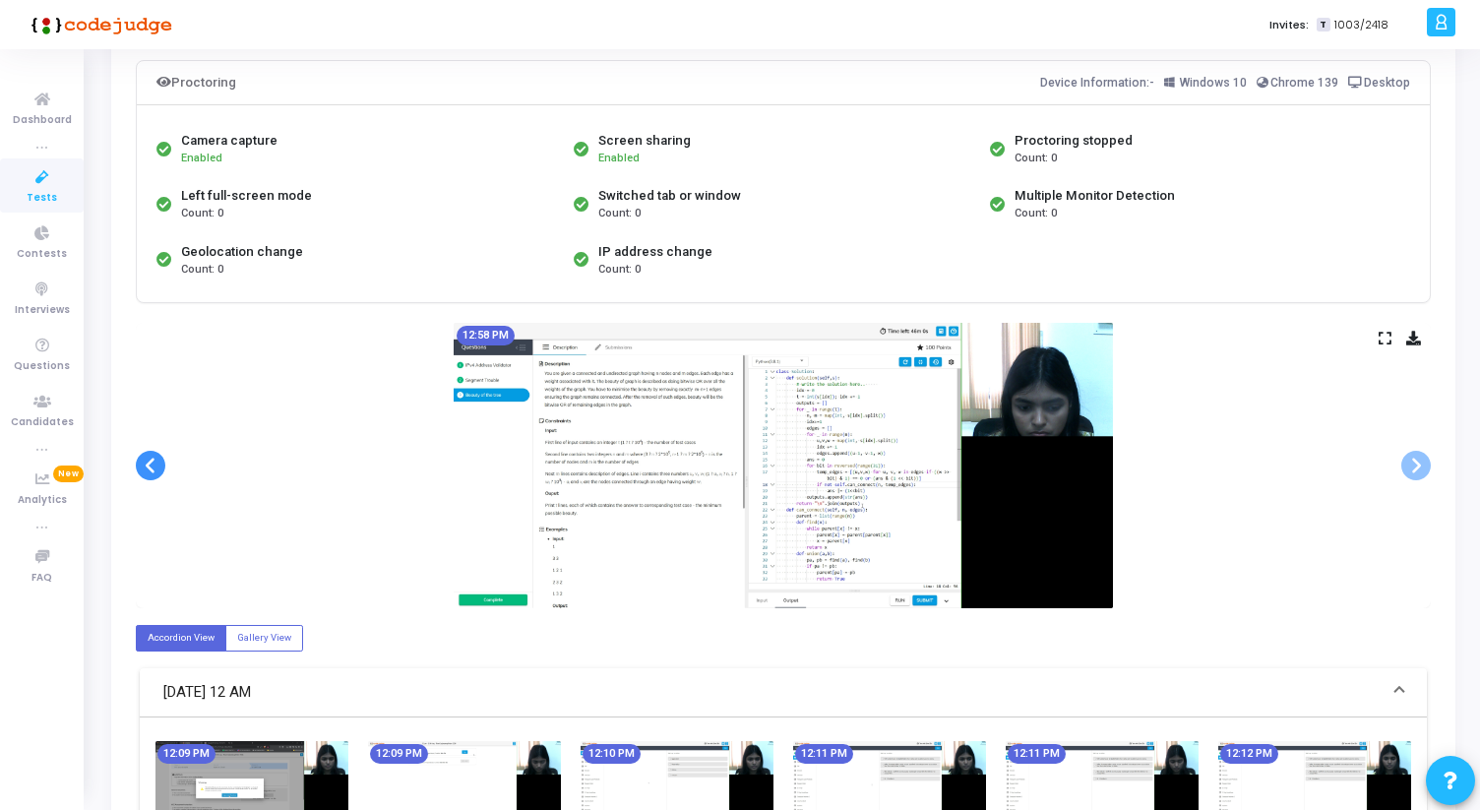
click at [154, 465] on span at bounding box center [151, 466] width 30 height 30
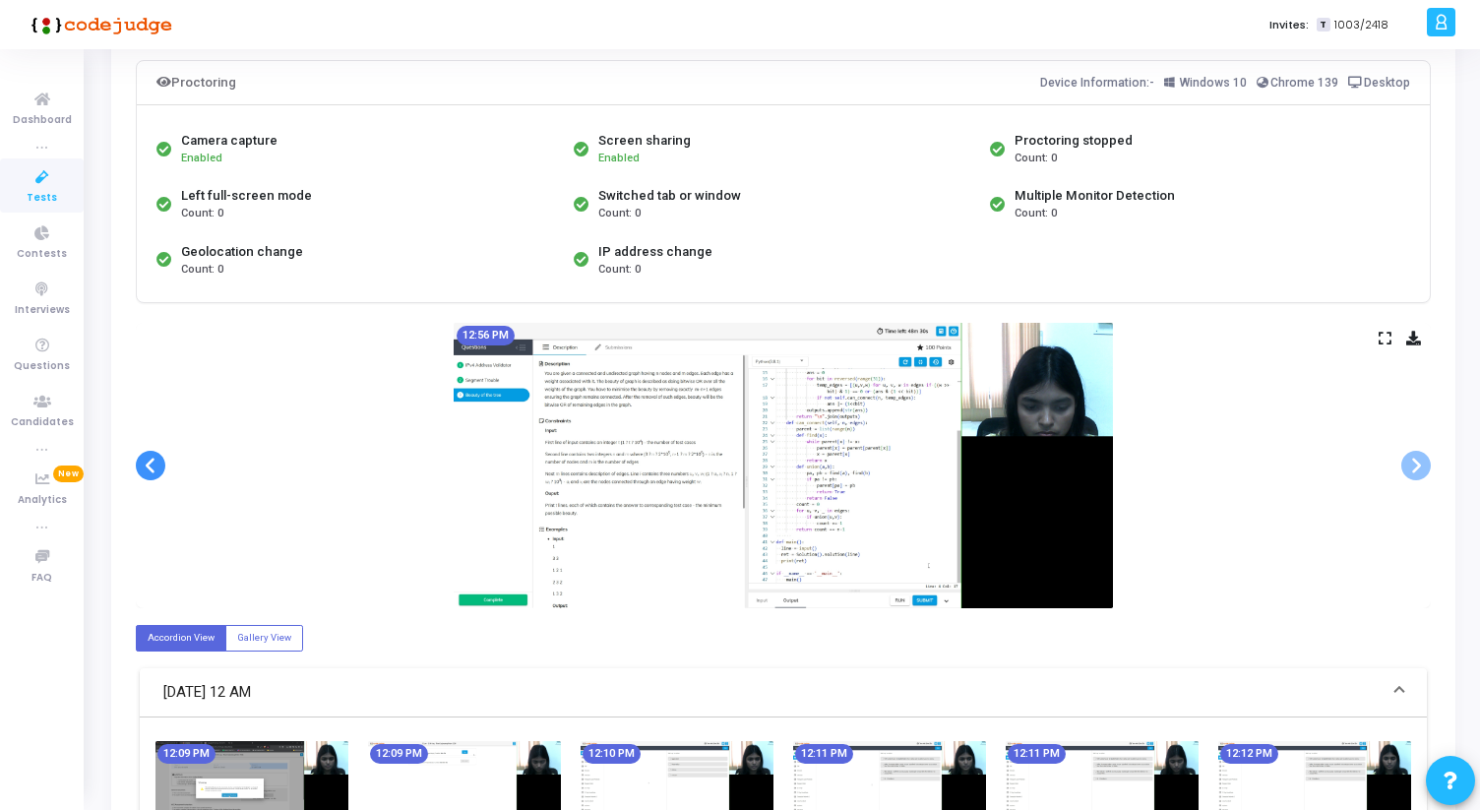
click at [154, 465] on span at bounding box center [151, 466] width 30 height 30
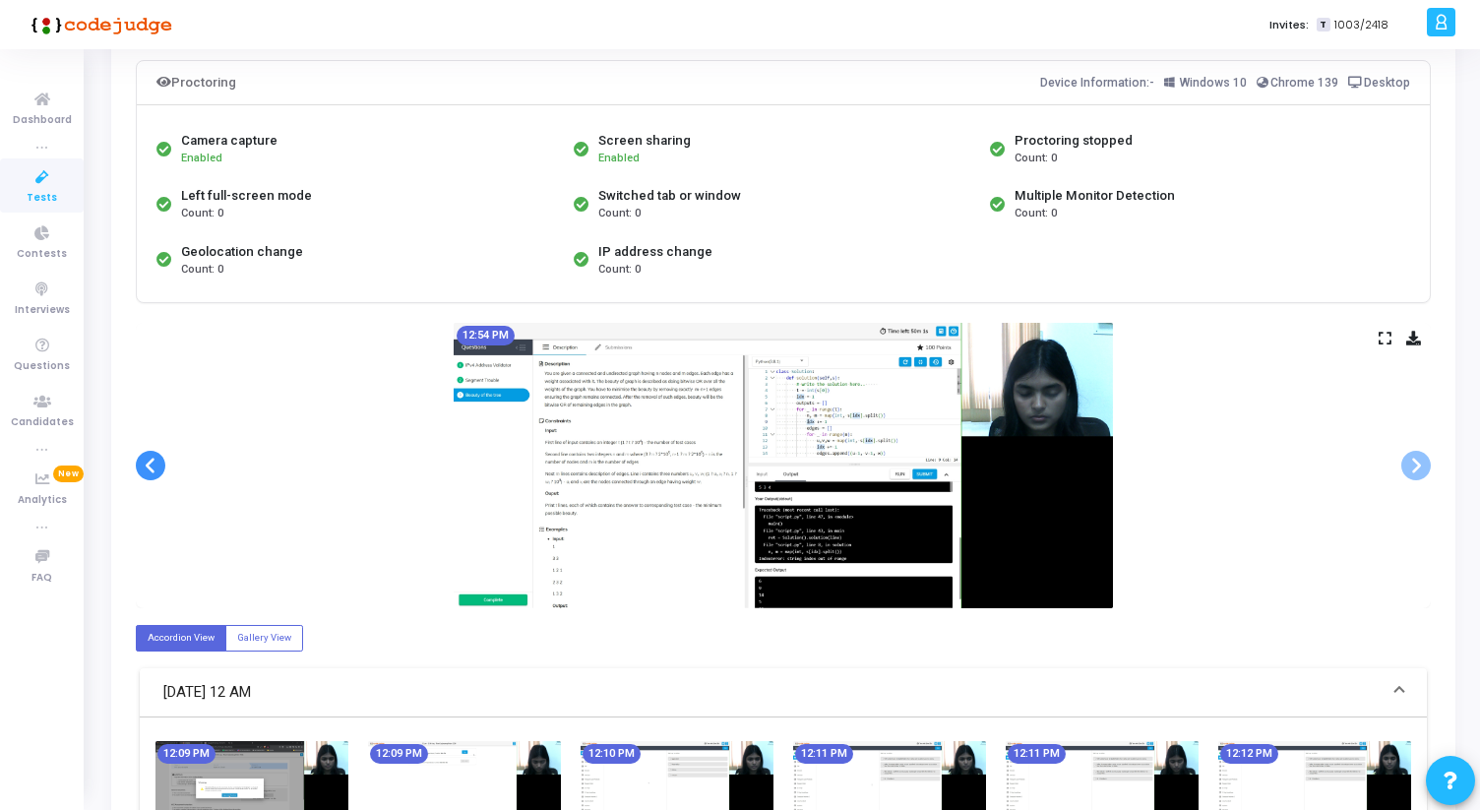
click at [154, 465] on span at bounding box center [151, 466] width 30 height 30
click at [248, 769] on img at bounding box center [251, 783] width 193 height 84
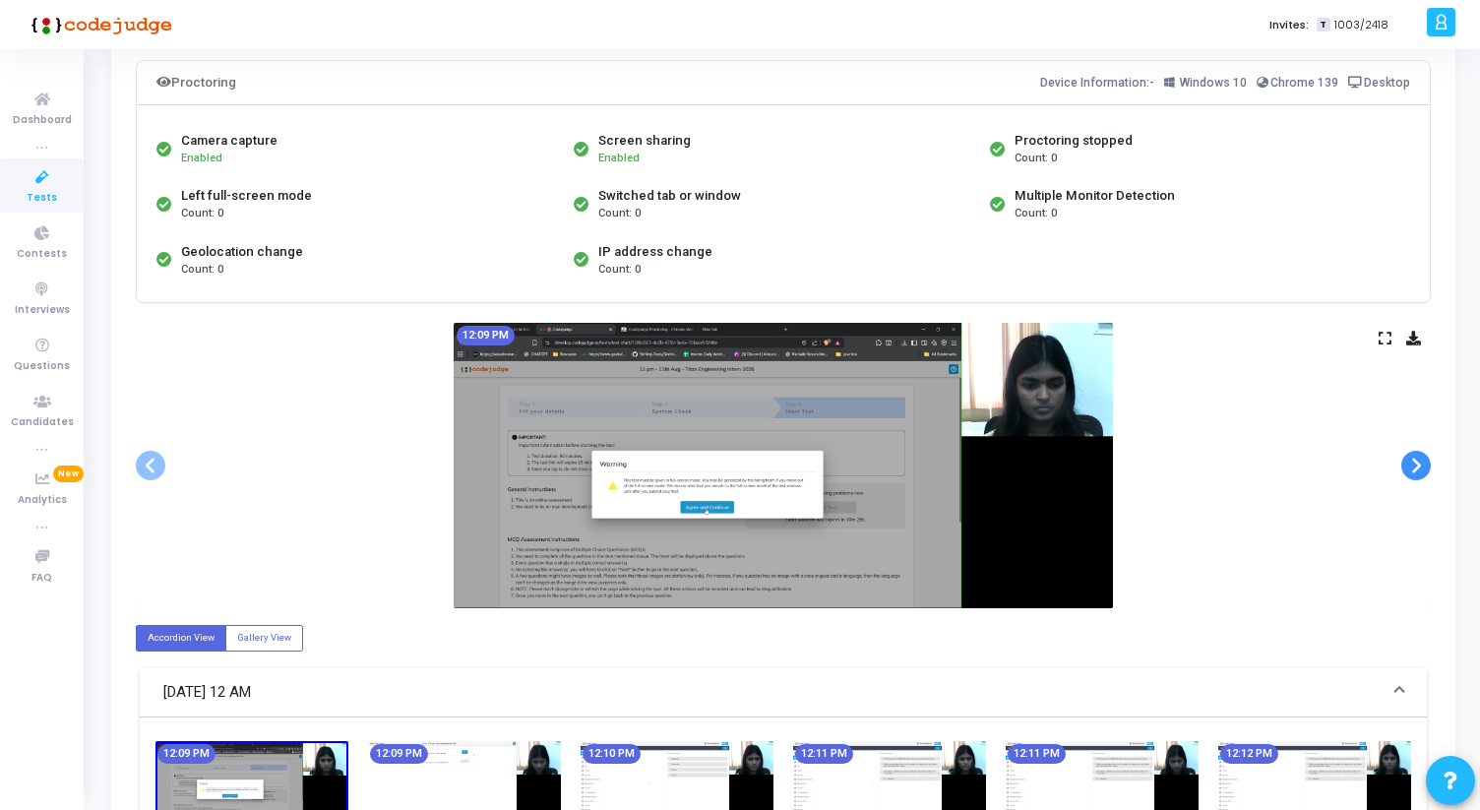
click at [1428, 455] on span at bounding box center [1416, 466] width 30 height 30
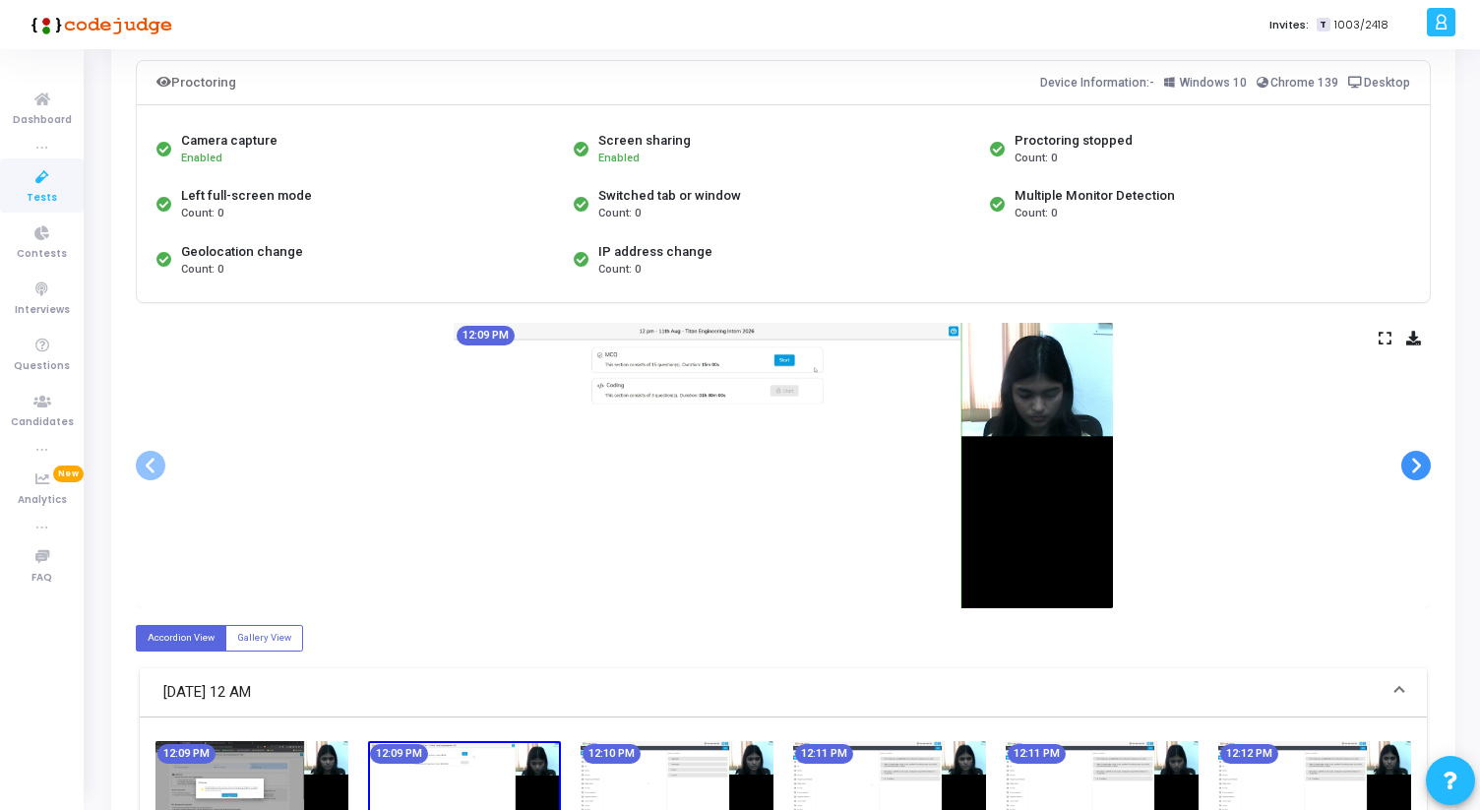
click at [1428, 458] on span at bounding box center [1416, 466] width 30 height 30
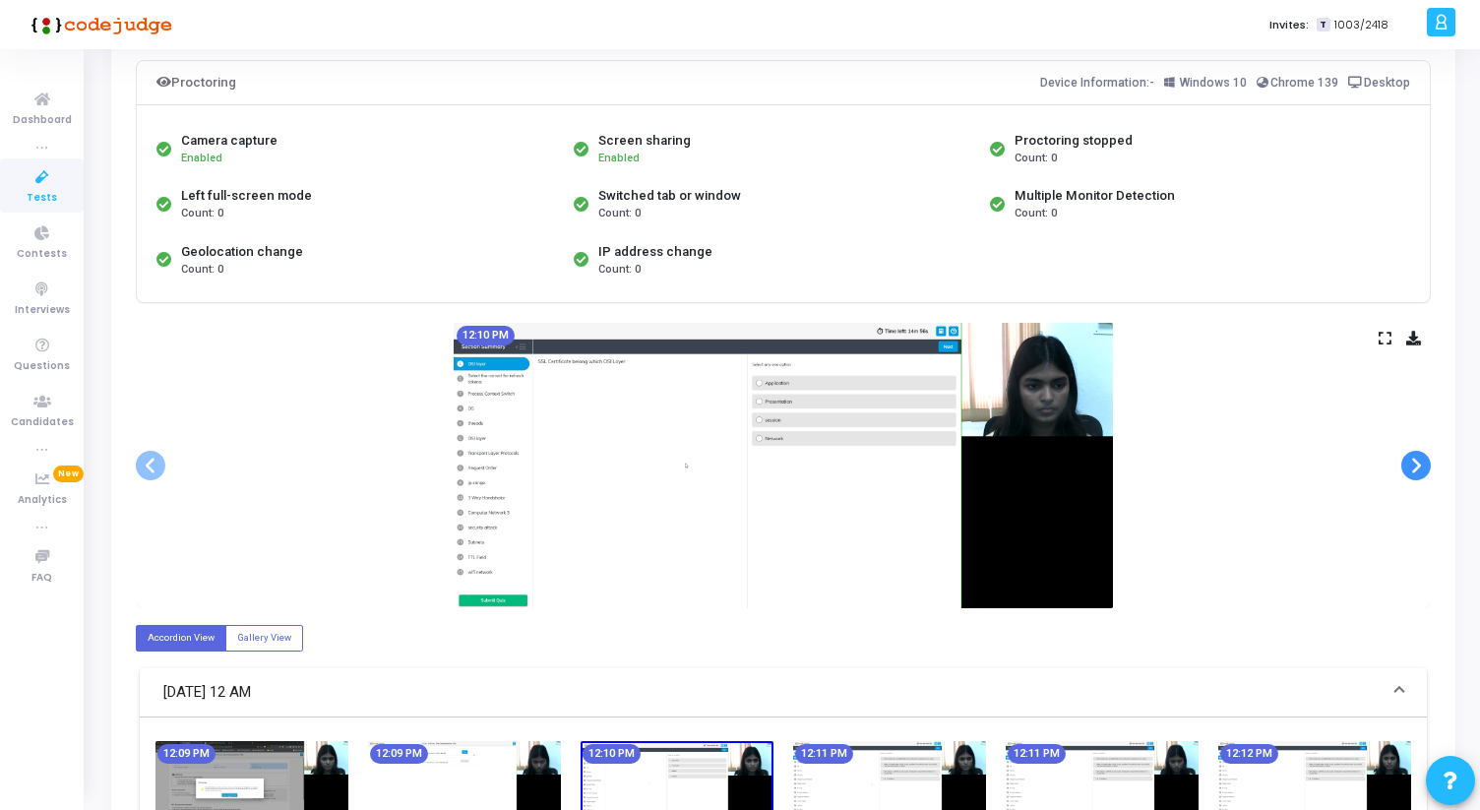
click at [1428, 458] on span at bounding box center [1416, 466] width 30 height 30
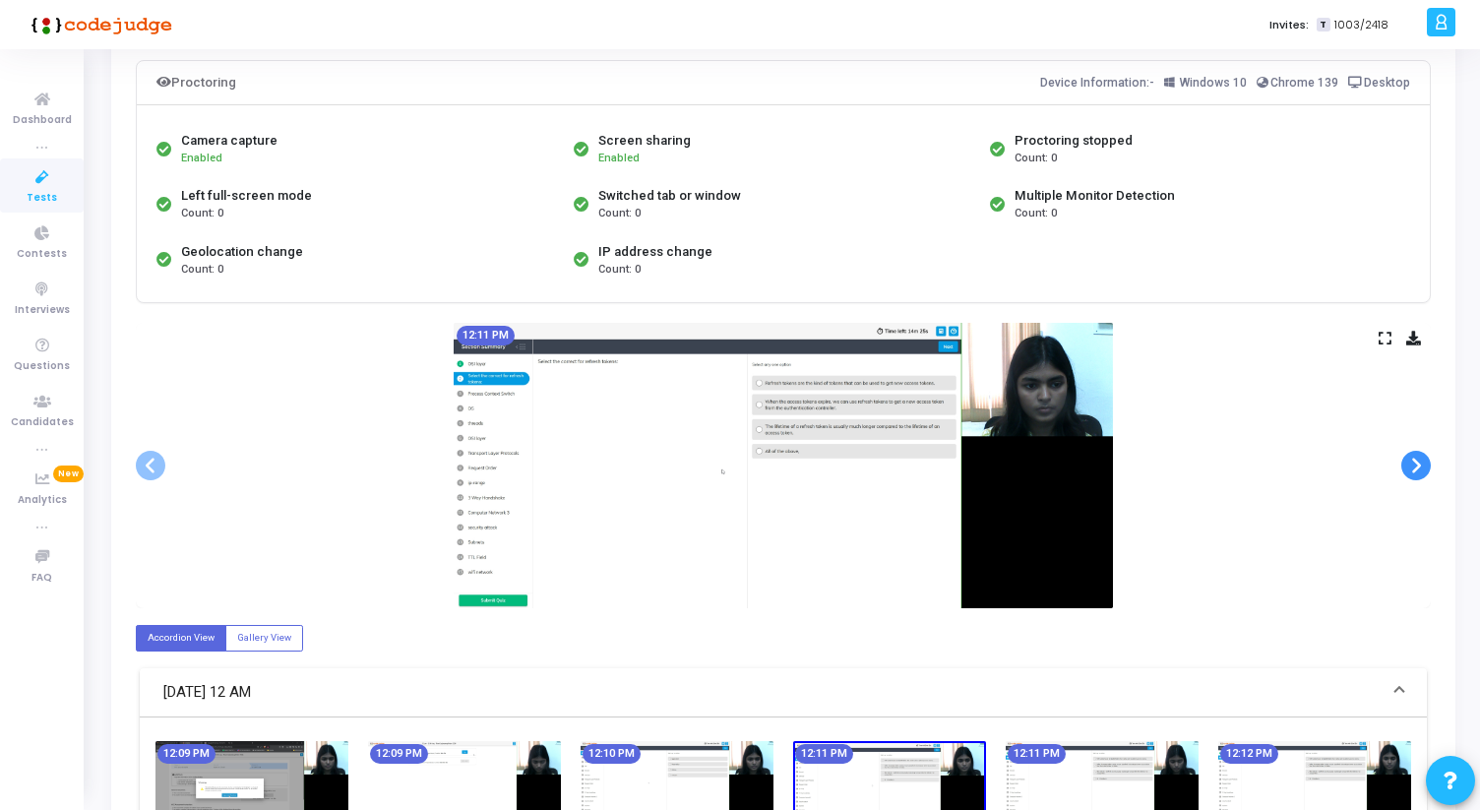
click at [1428, 458] on span at bounding box center [1416, 466] width 30 height 30
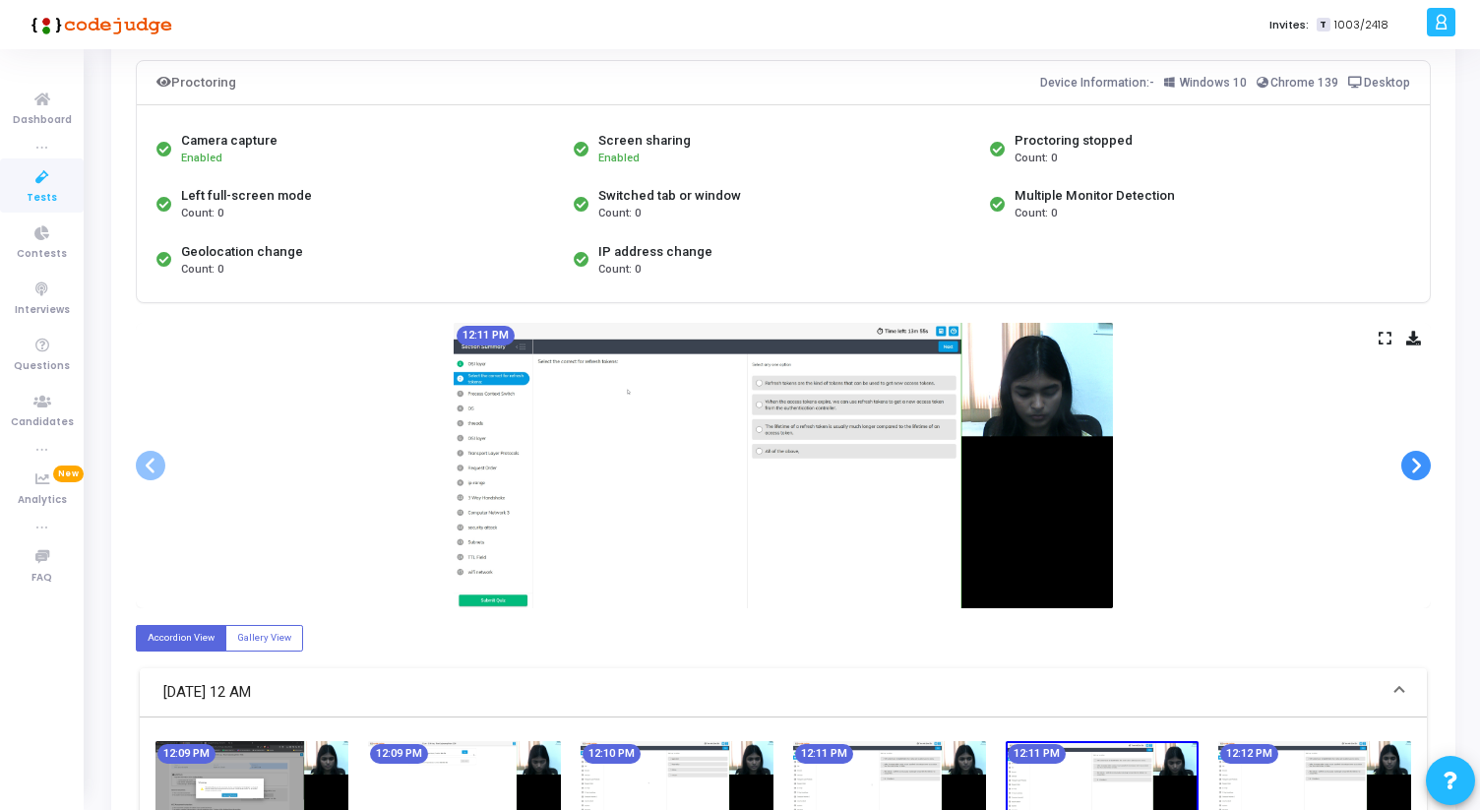
click at [1428, 458] on span at bounding box center [1416, 466] width 30 height 30
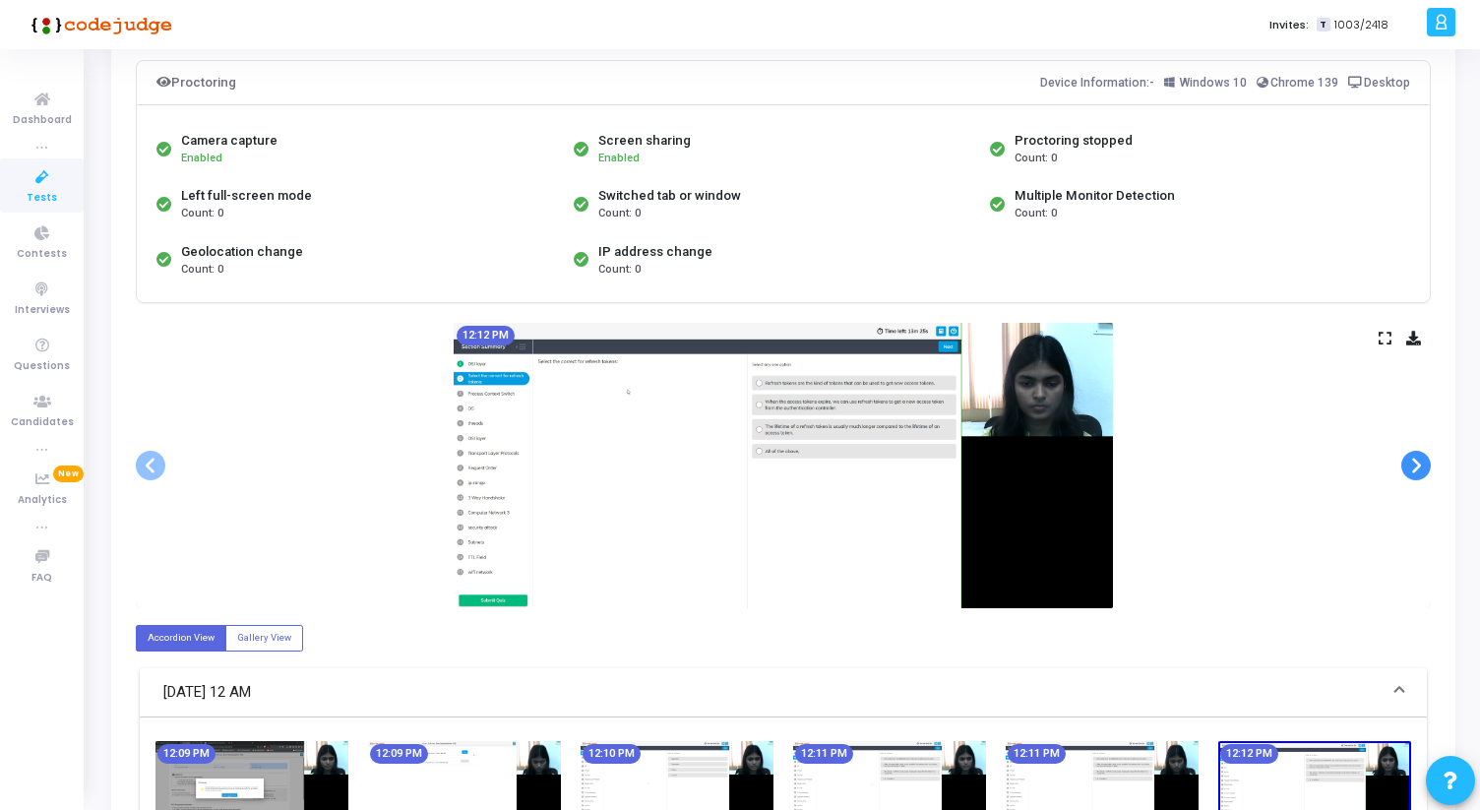
click at [1428, 458] on span at bounding box center [1416, 466] width 30 height 30
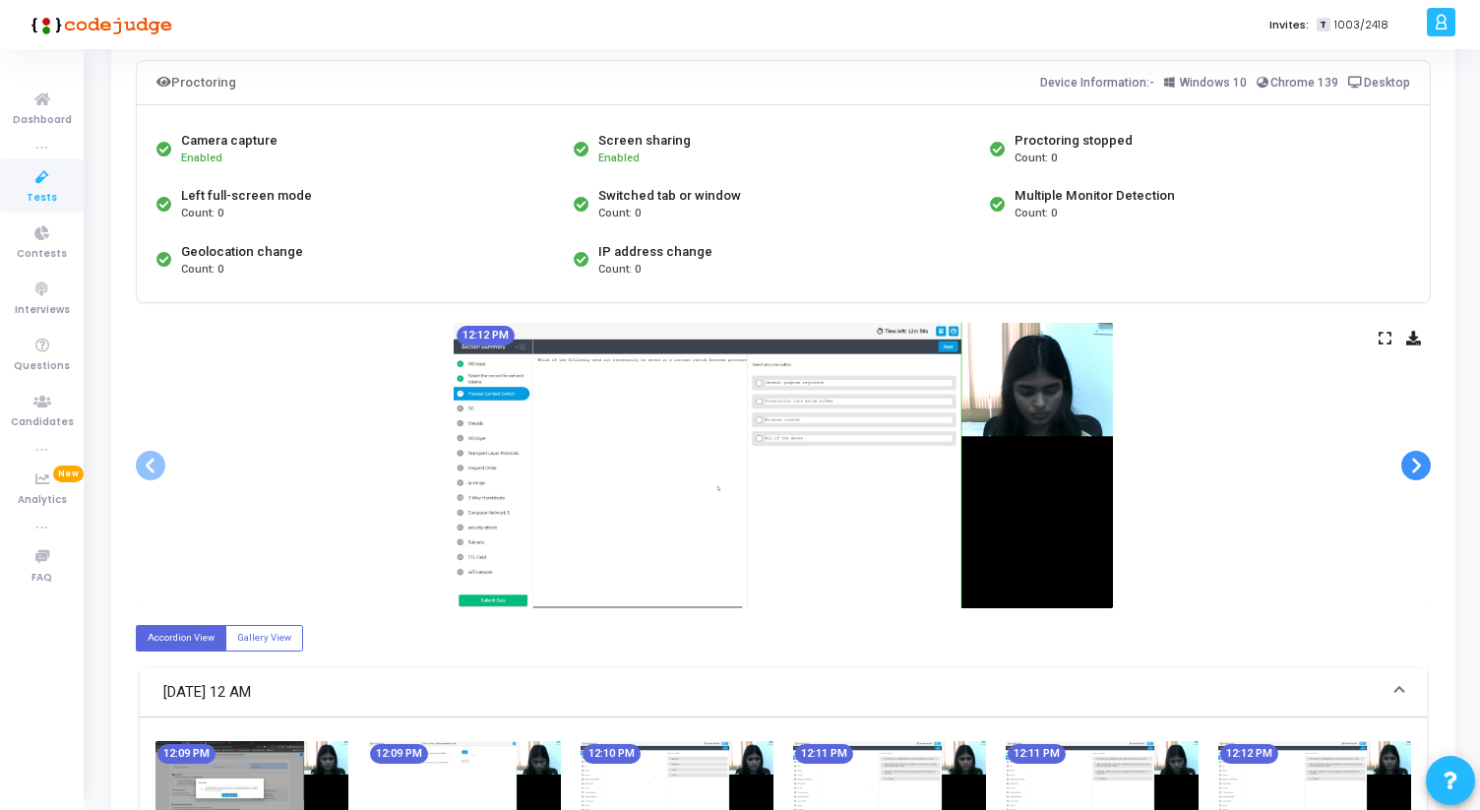
click at [1428, 458] on span at bounding box center [1416, 466] width 30 height 30
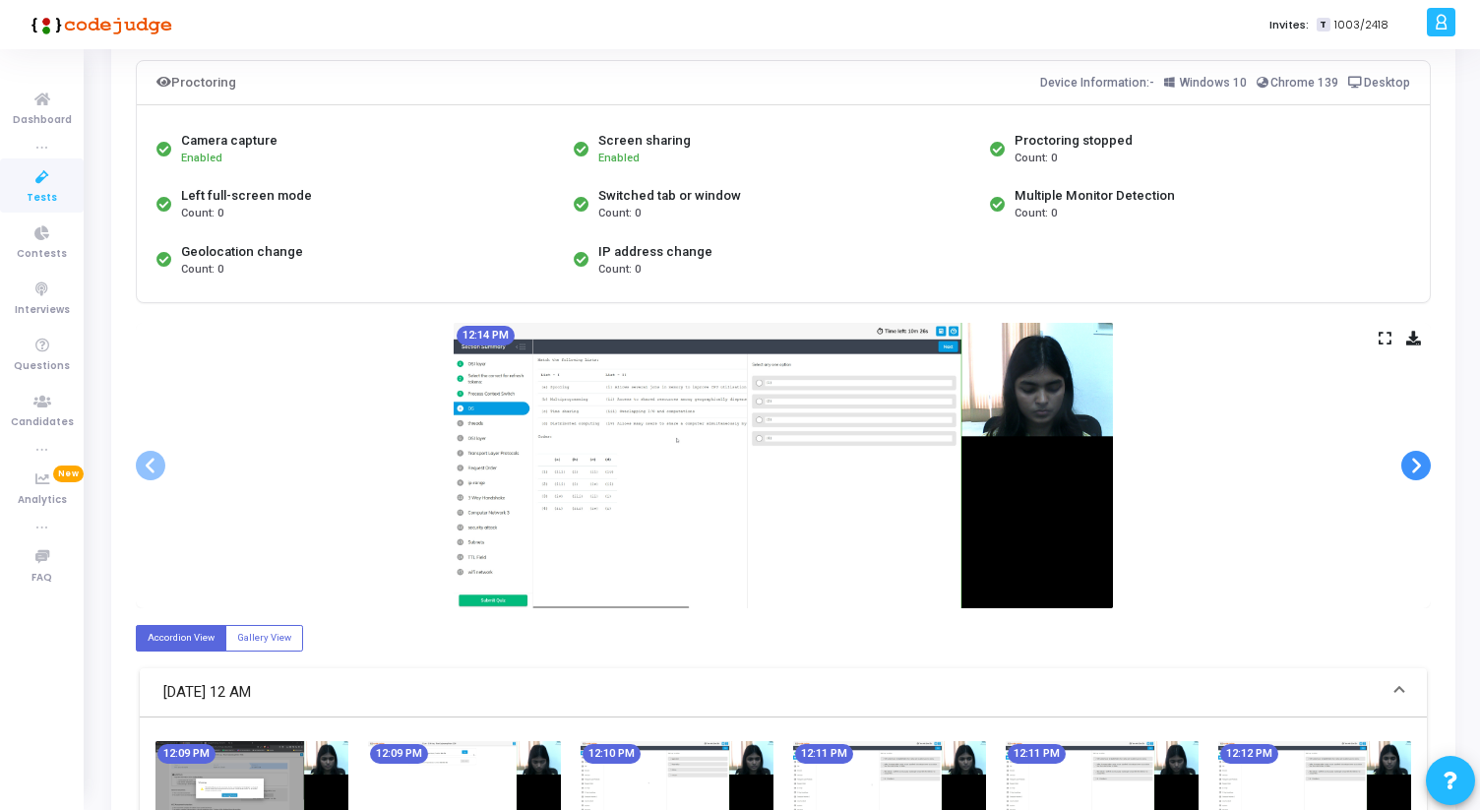
click at [1428, 458] on span at bounding box center [1416, 466] width 30 height 30
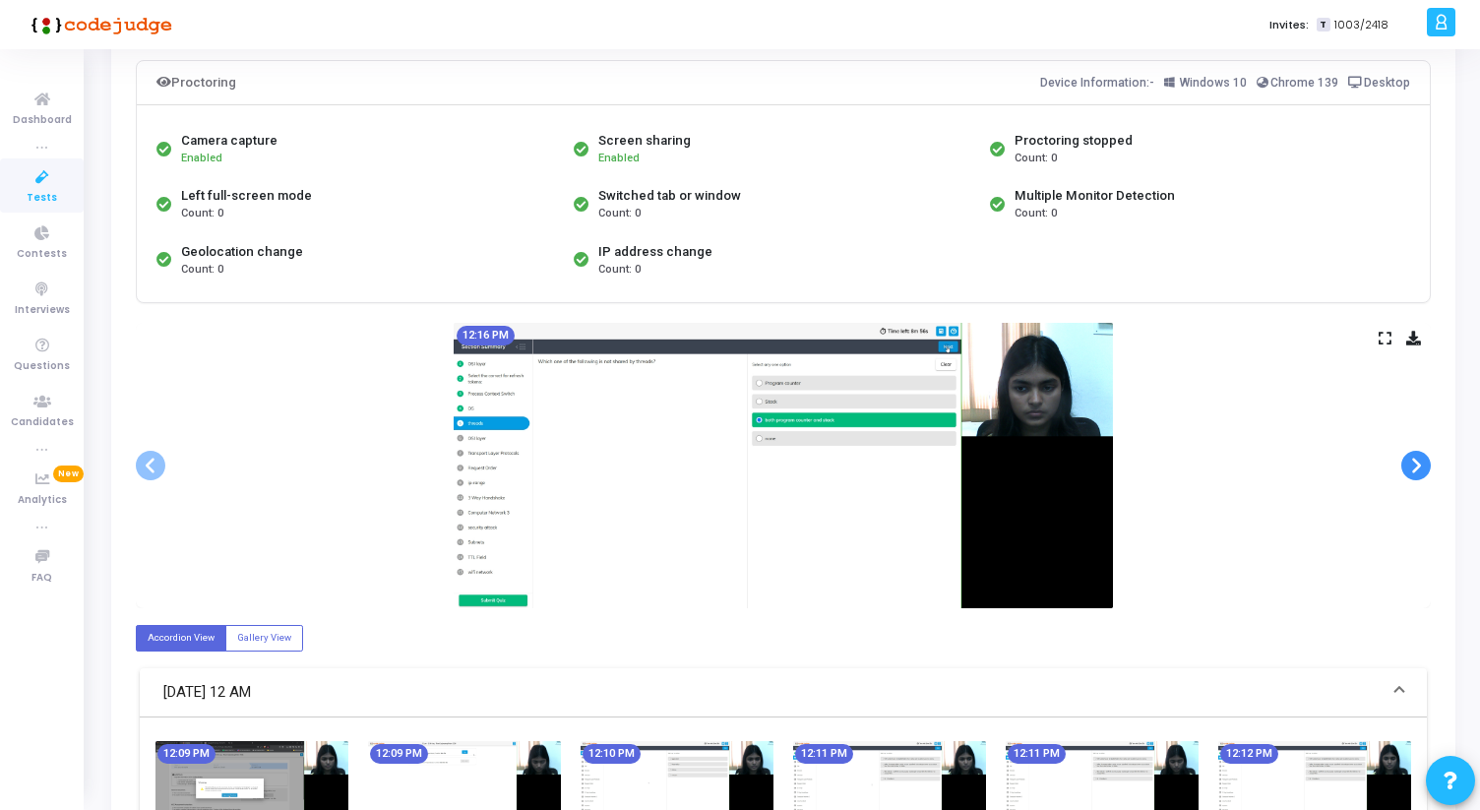
click at [1428, 458] on span at bounding box center [1416, 466] width 30 height 30
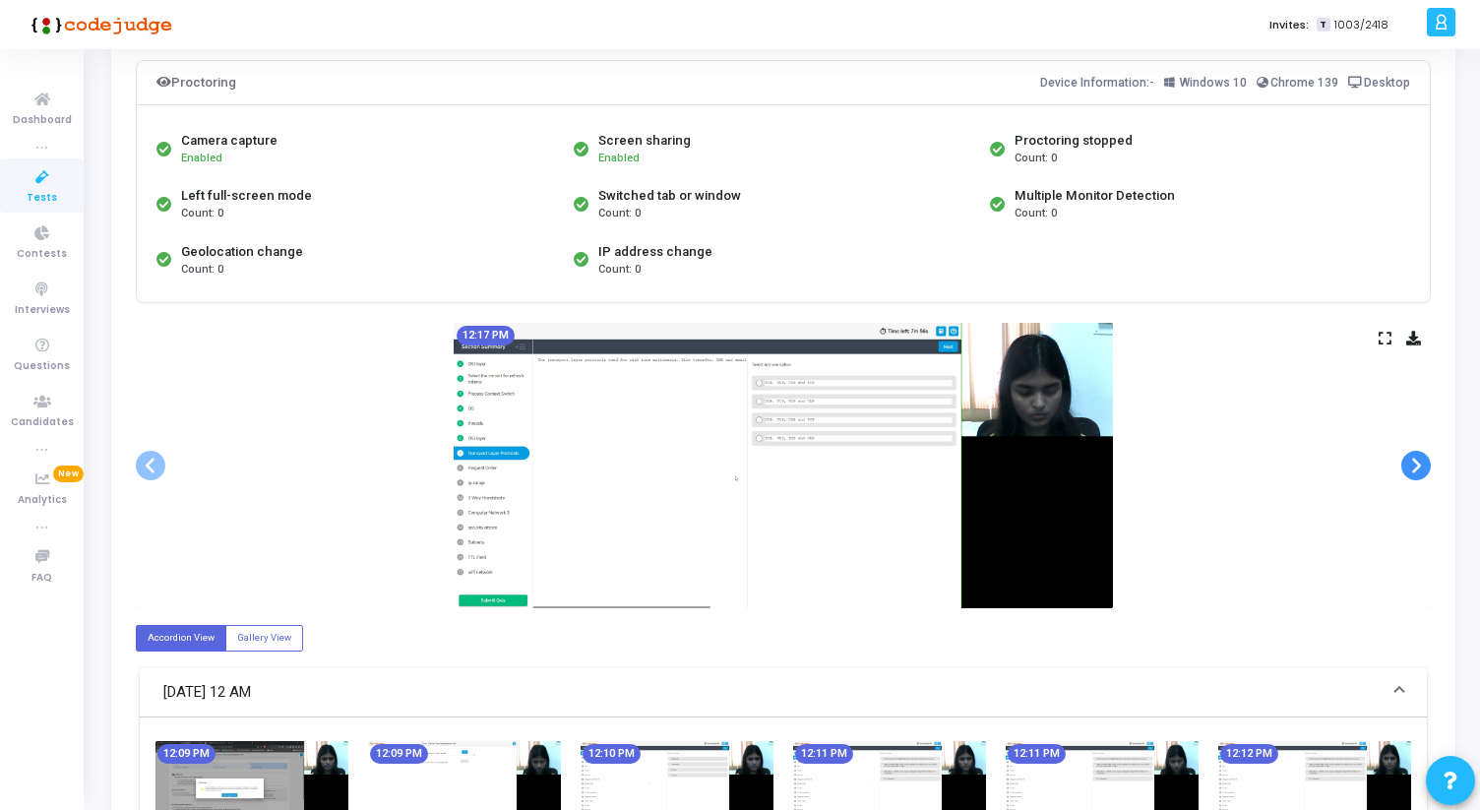
click at [1428, 458] on span at bounding box center [1416, 466] width 30 height 30
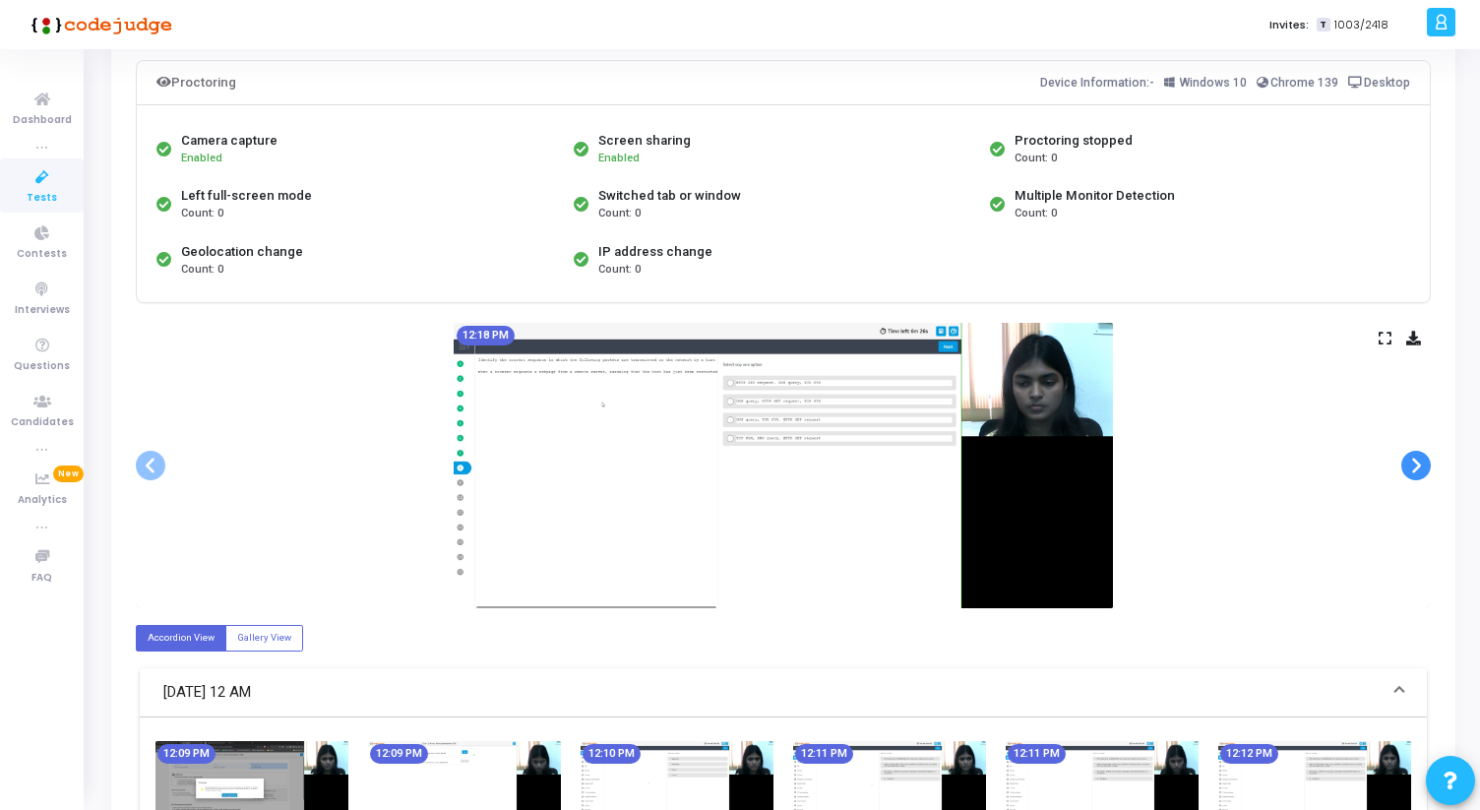
click at [1428, 458] on span at bounding box center [1416, 466] width 30 height 30
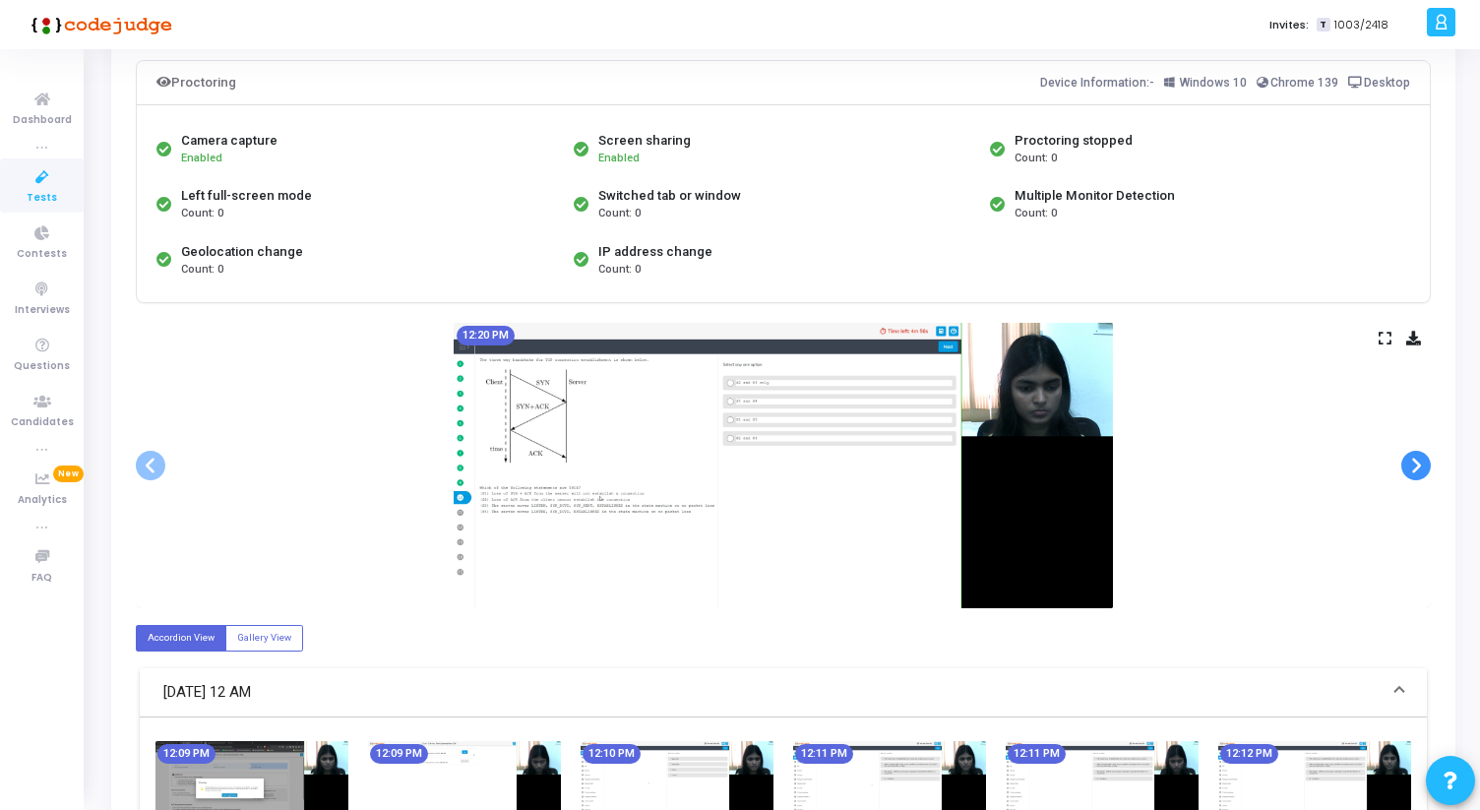
click at [1428, 458] on span at bounding box center [1416, 466] width 30 height 30
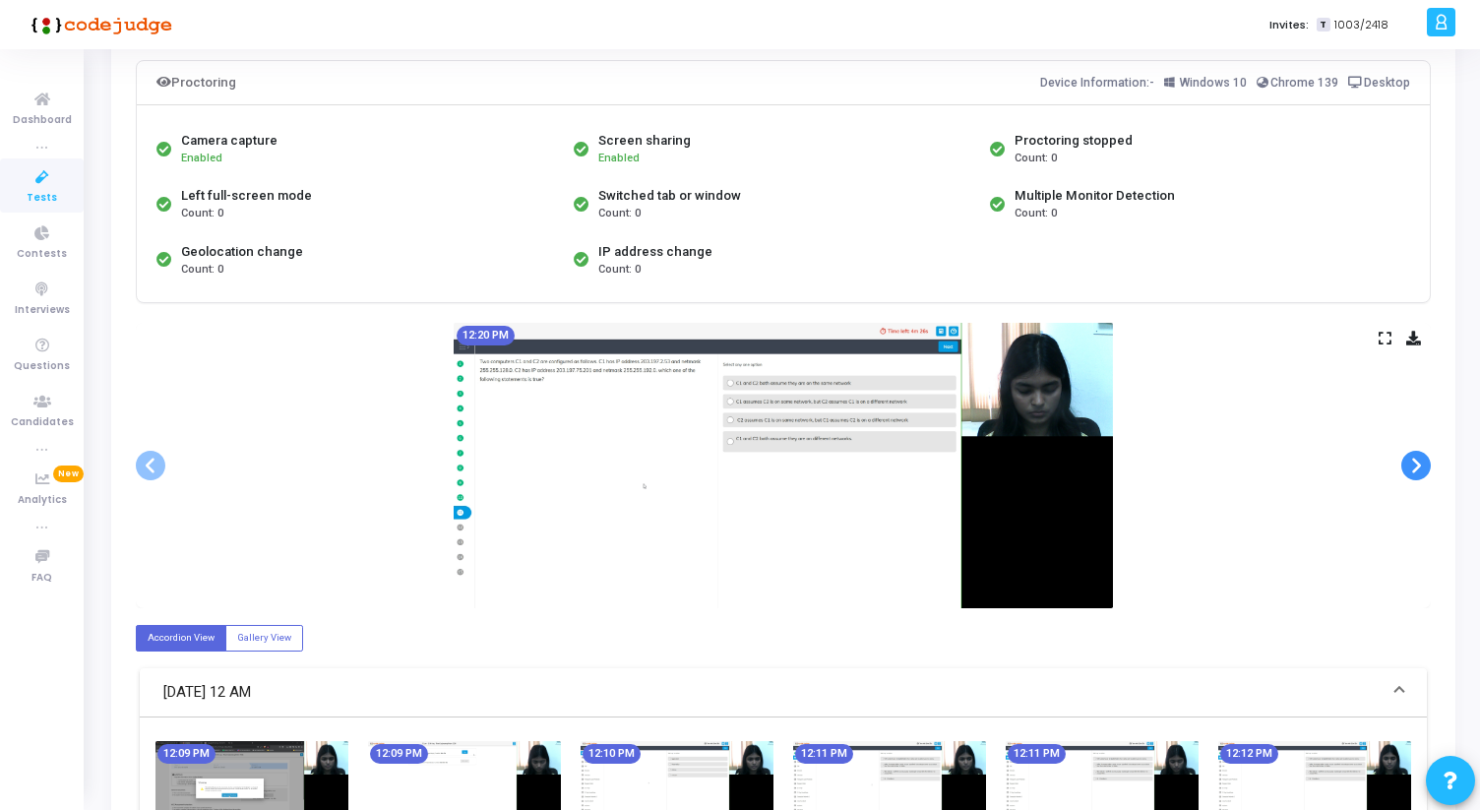
click at [1428, 458] on span at bounding box center [1416, 466] width 30 height 30
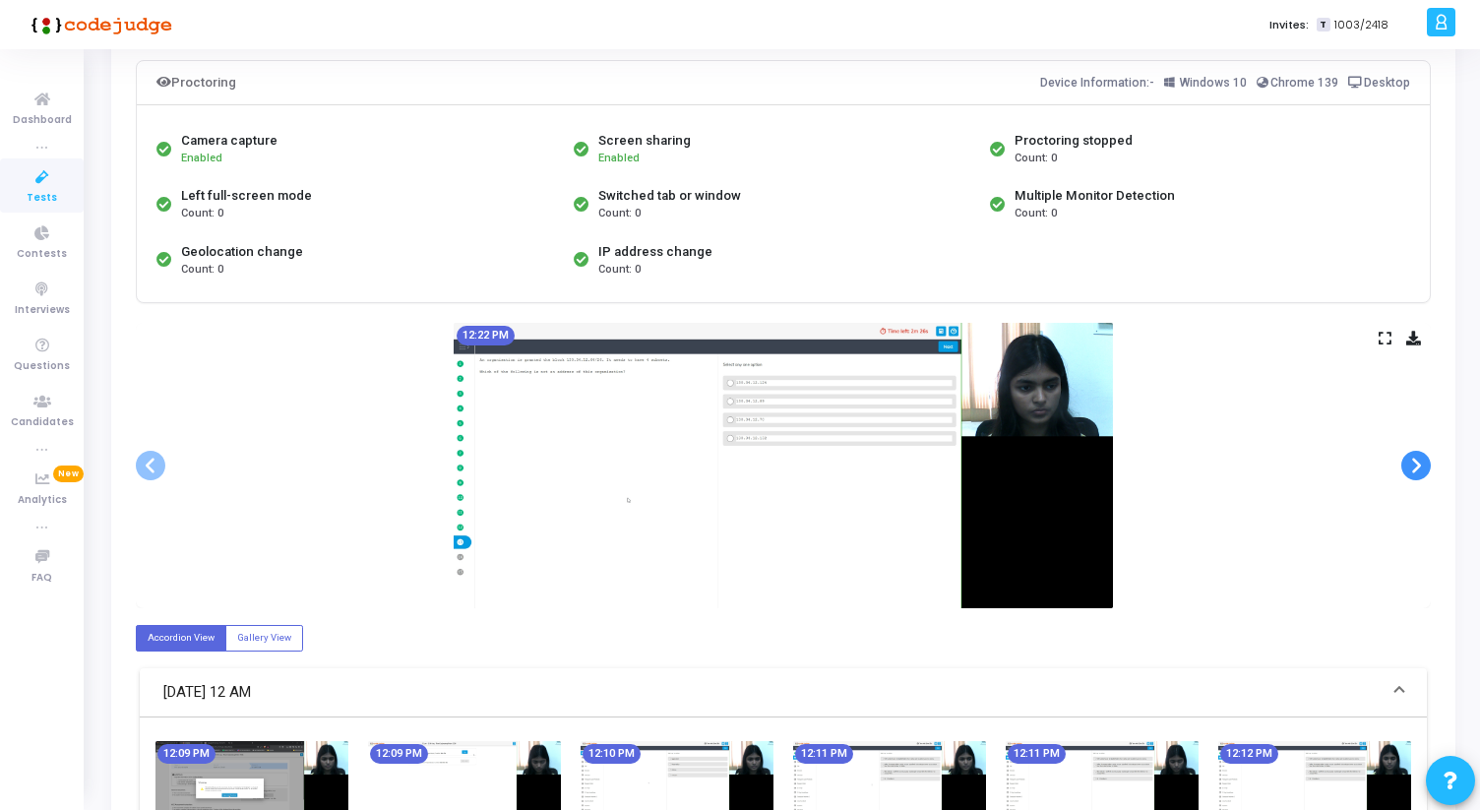
click at [1428, 458] on span at bounding box center [1416, 466] width 30 height 30
click at [1428, 465] on span at bounding box center [1416, 466] width 30 height 30
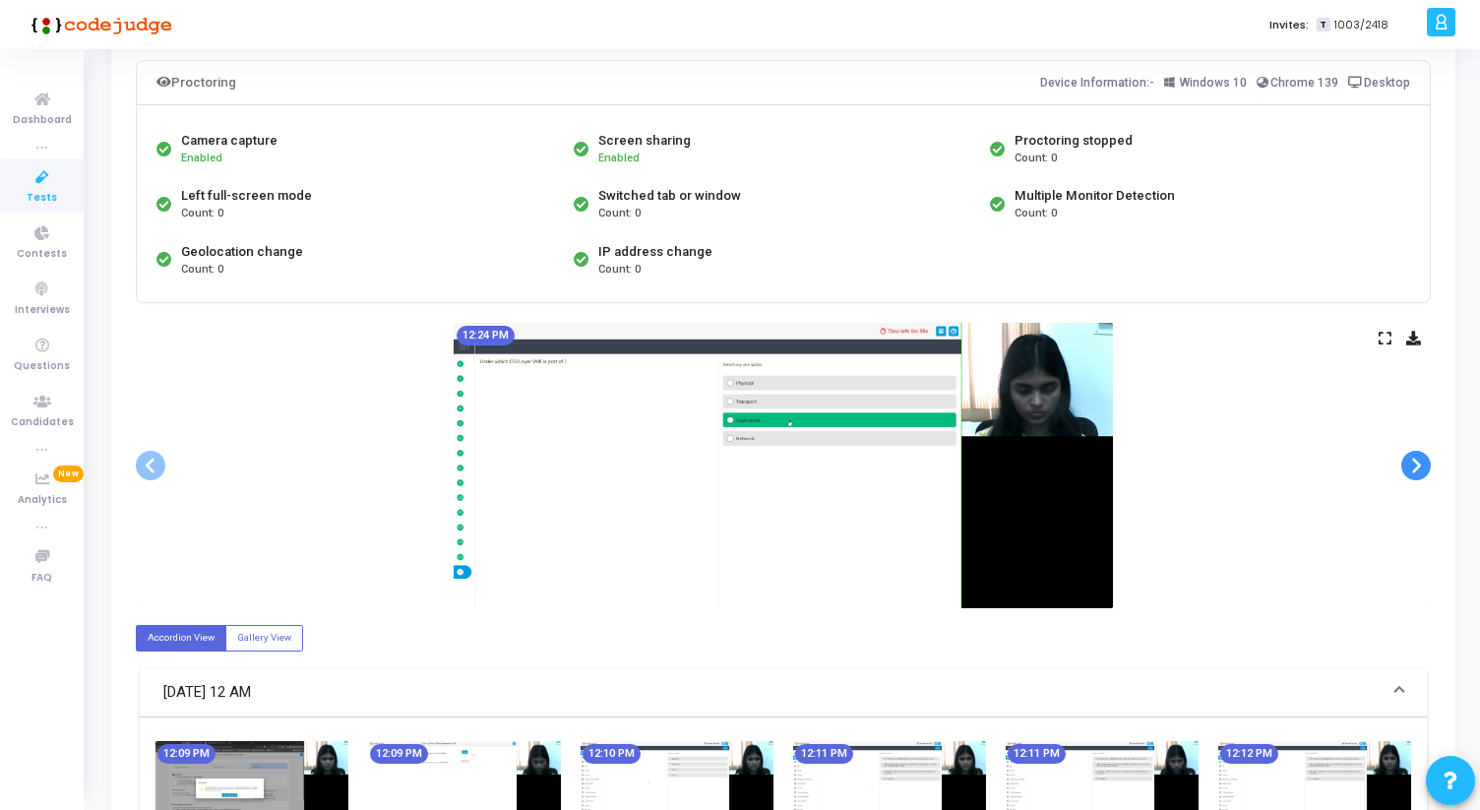
click at [1428, 465] on span at bounding box center [1416, 466] width 30 height 30
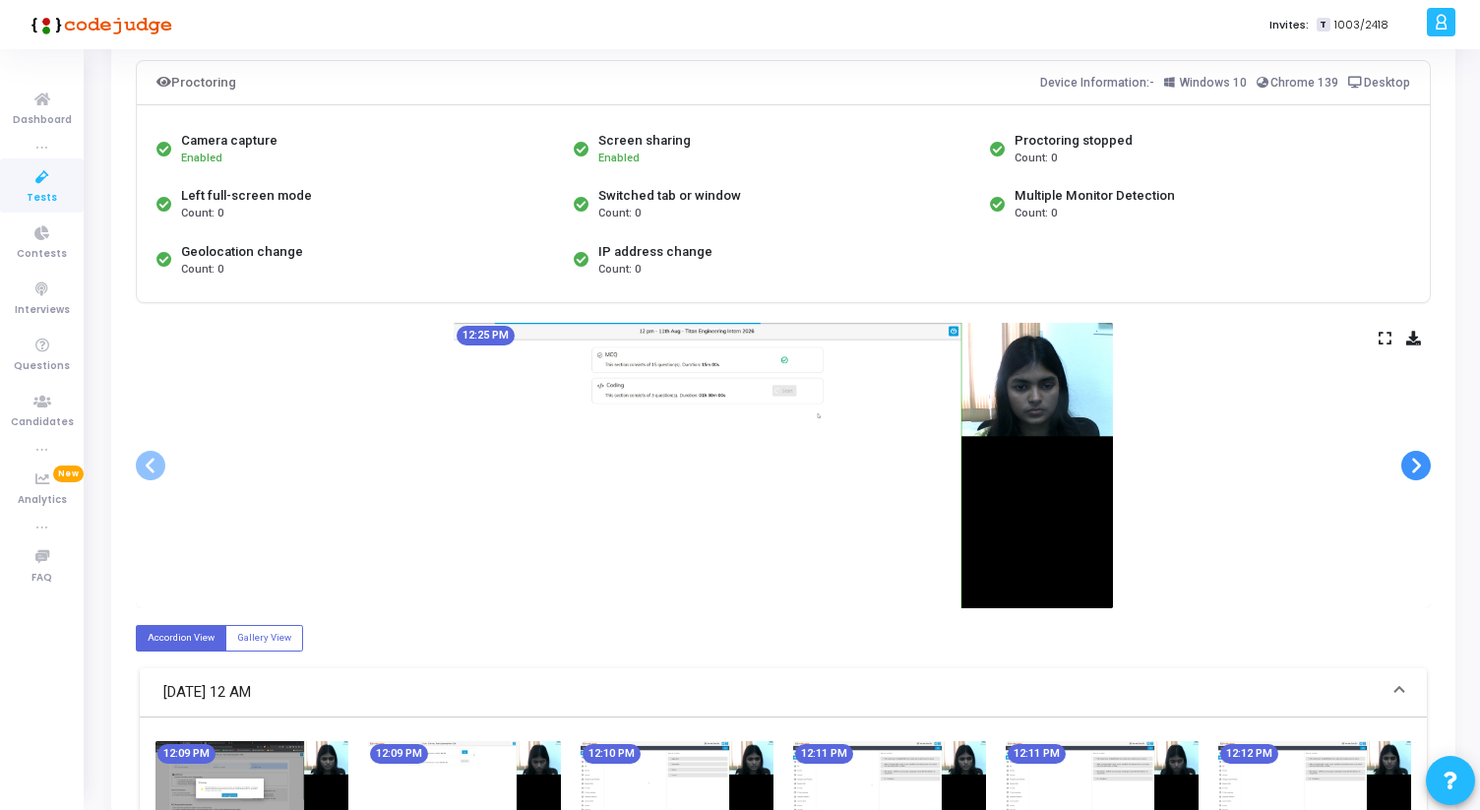
click at [1428, 465] on span at bounding box center [1416, 466] width 30 height 30
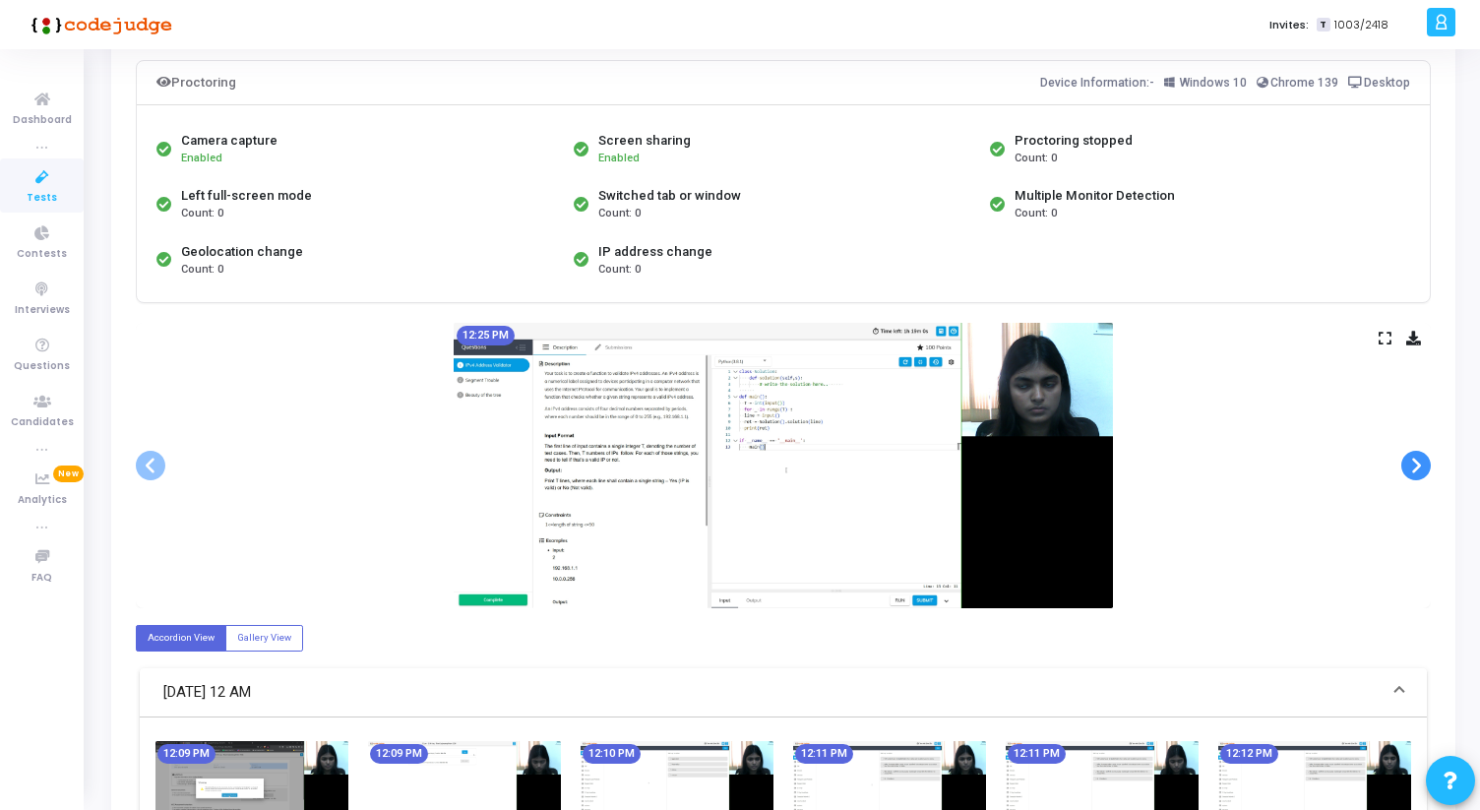
click at [1428, 467] on span at bounding box center [1416, 466] width 30 height 30
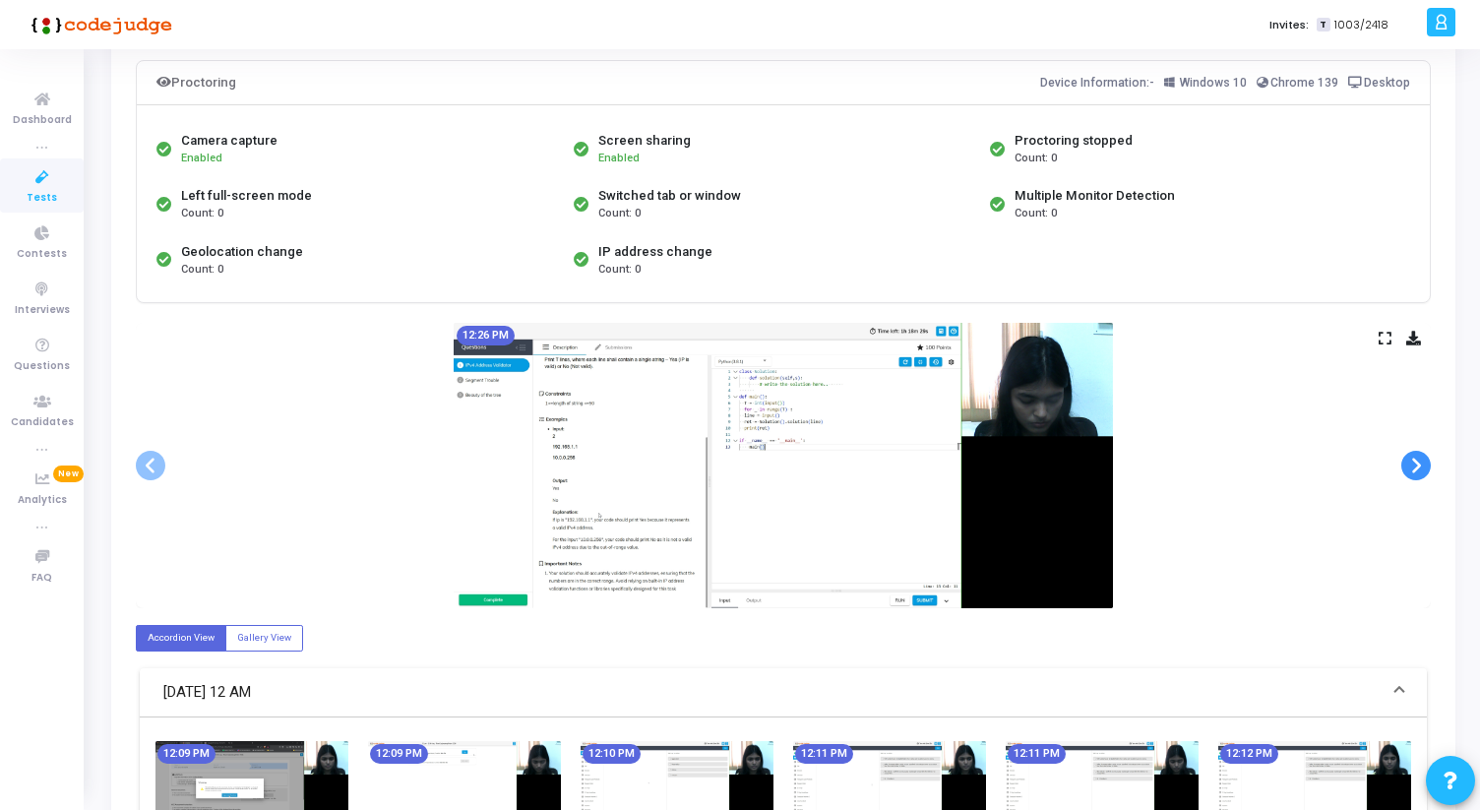
click at [1428, 467] on span at bounding box center [1416, 466] width 30 height 30
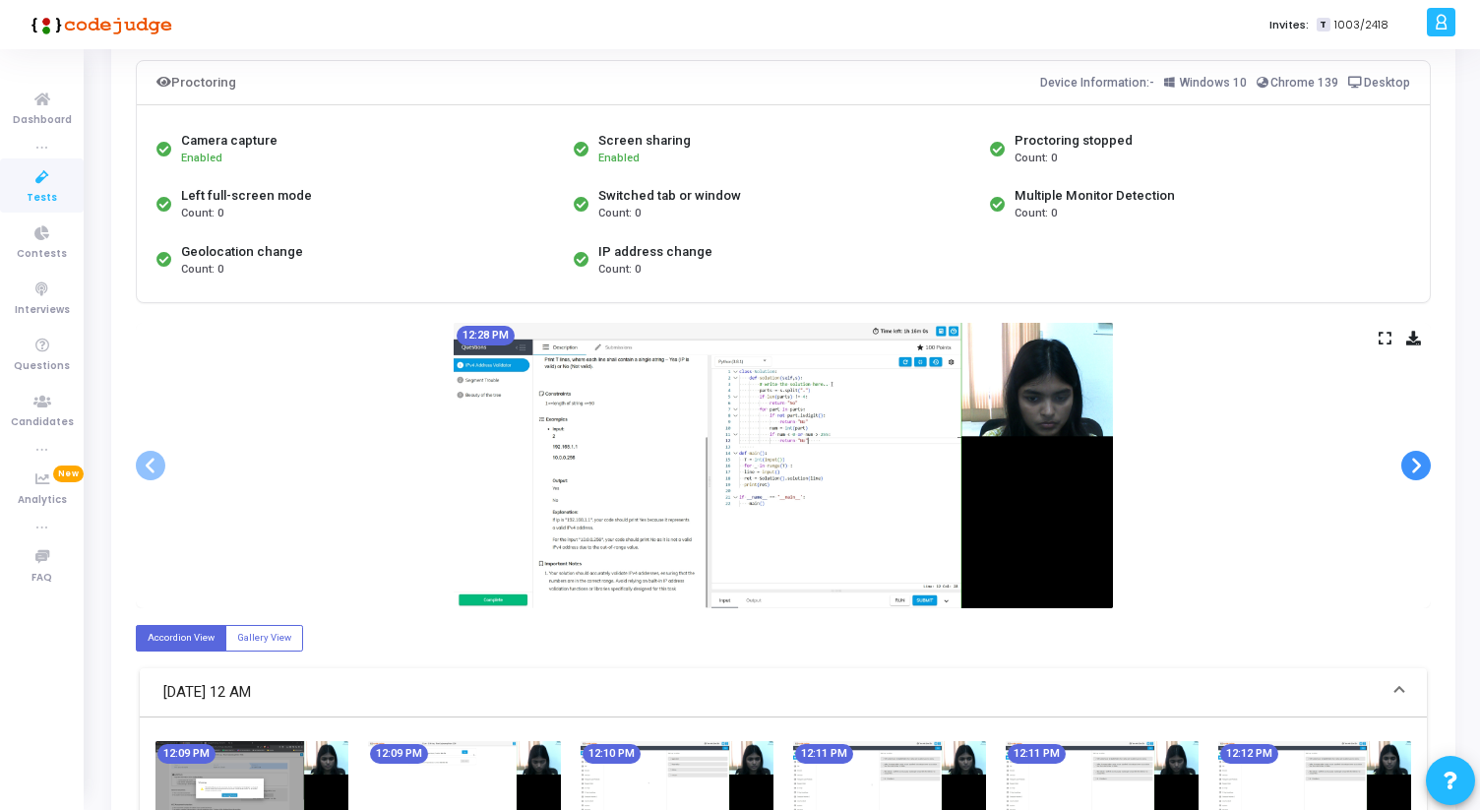
click at [1428, 467] on span at bounding box center [1416, 466] width 30 height 30
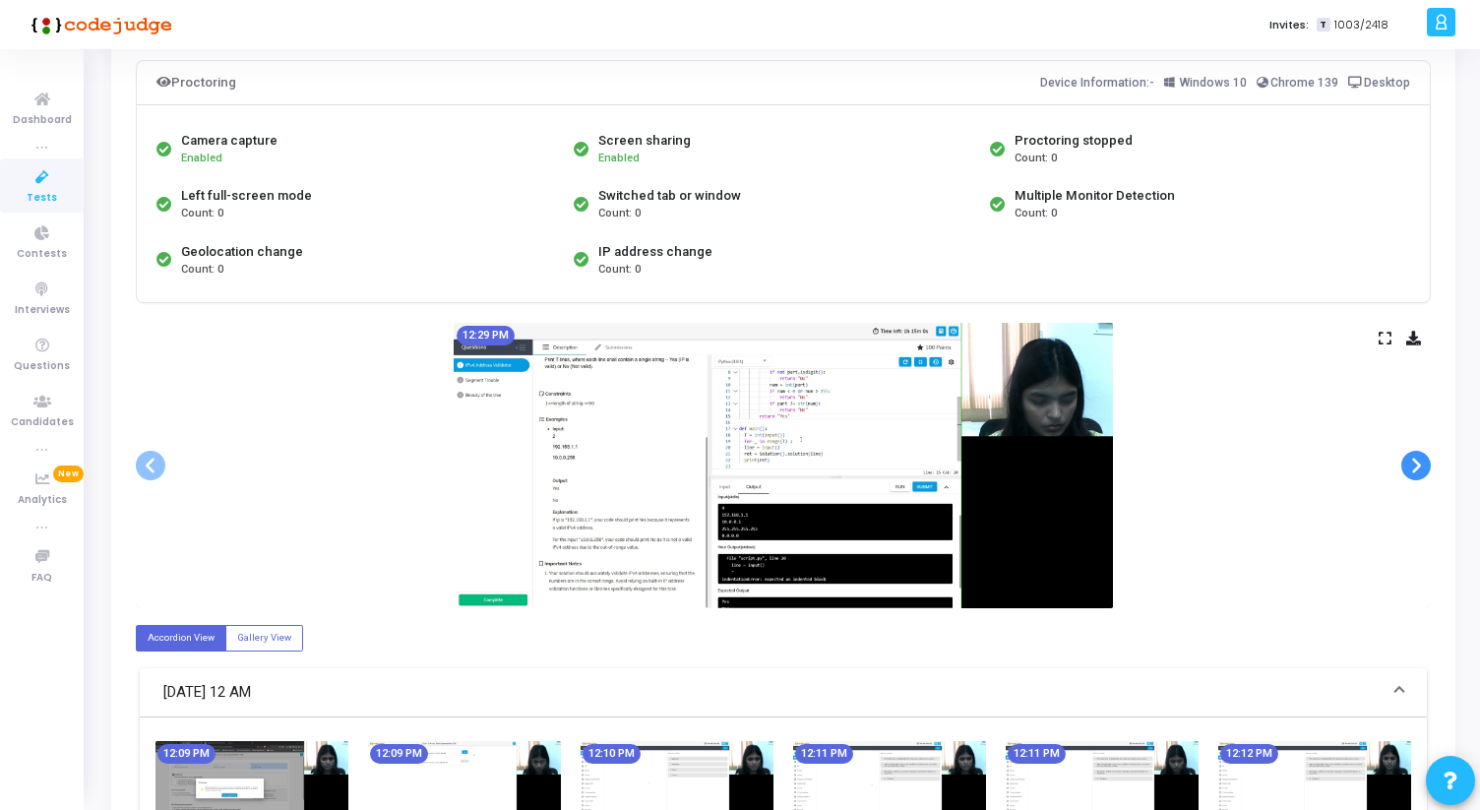
click at [1428, 467] on span at bounding box center [1416, 466] width 30 height 30
click at [1423, 468] on span at bounding box center [1416, 466] width 30 height 30
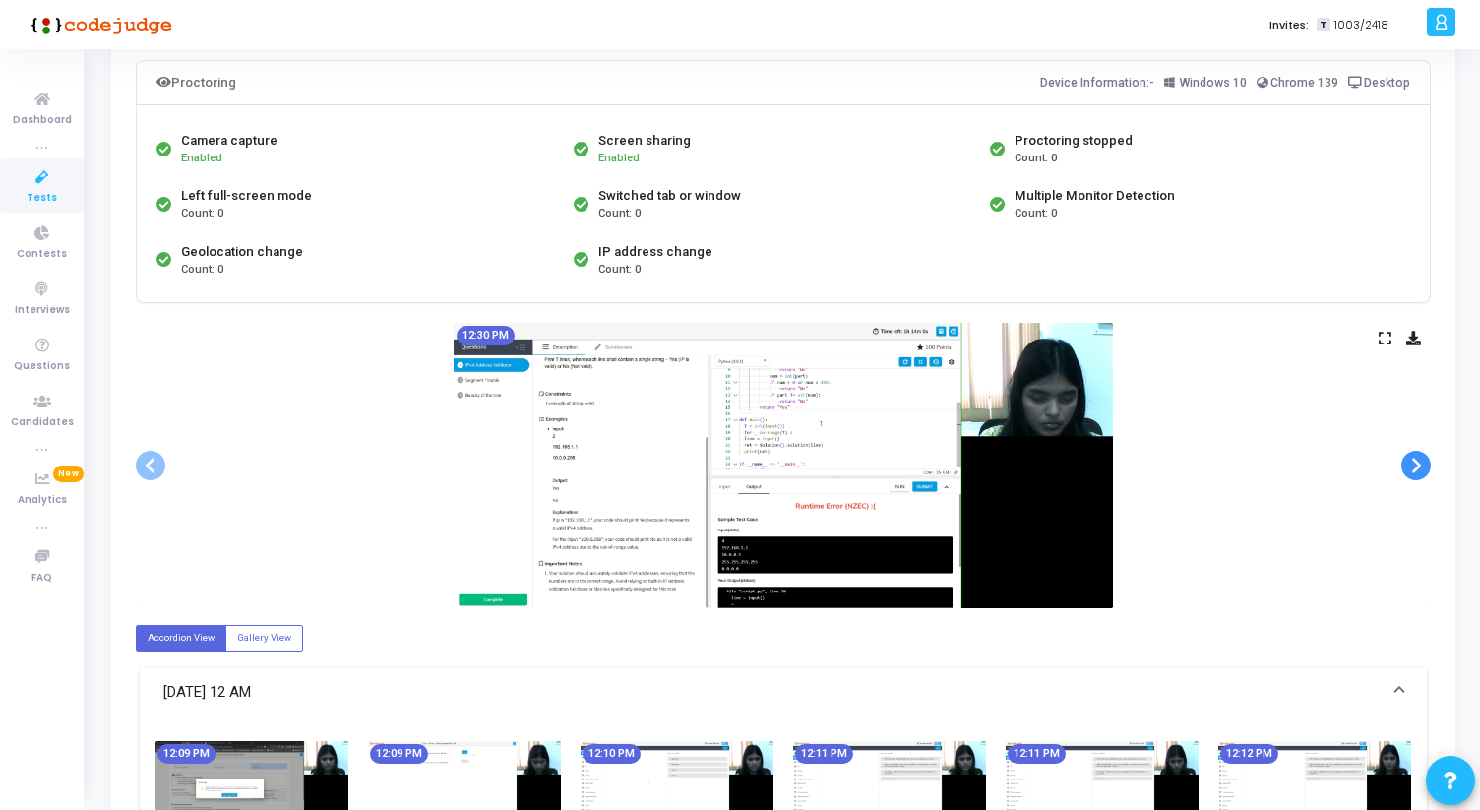
click at [1423, 468] on span at bounding box center [1416, 466] width 30 height 30
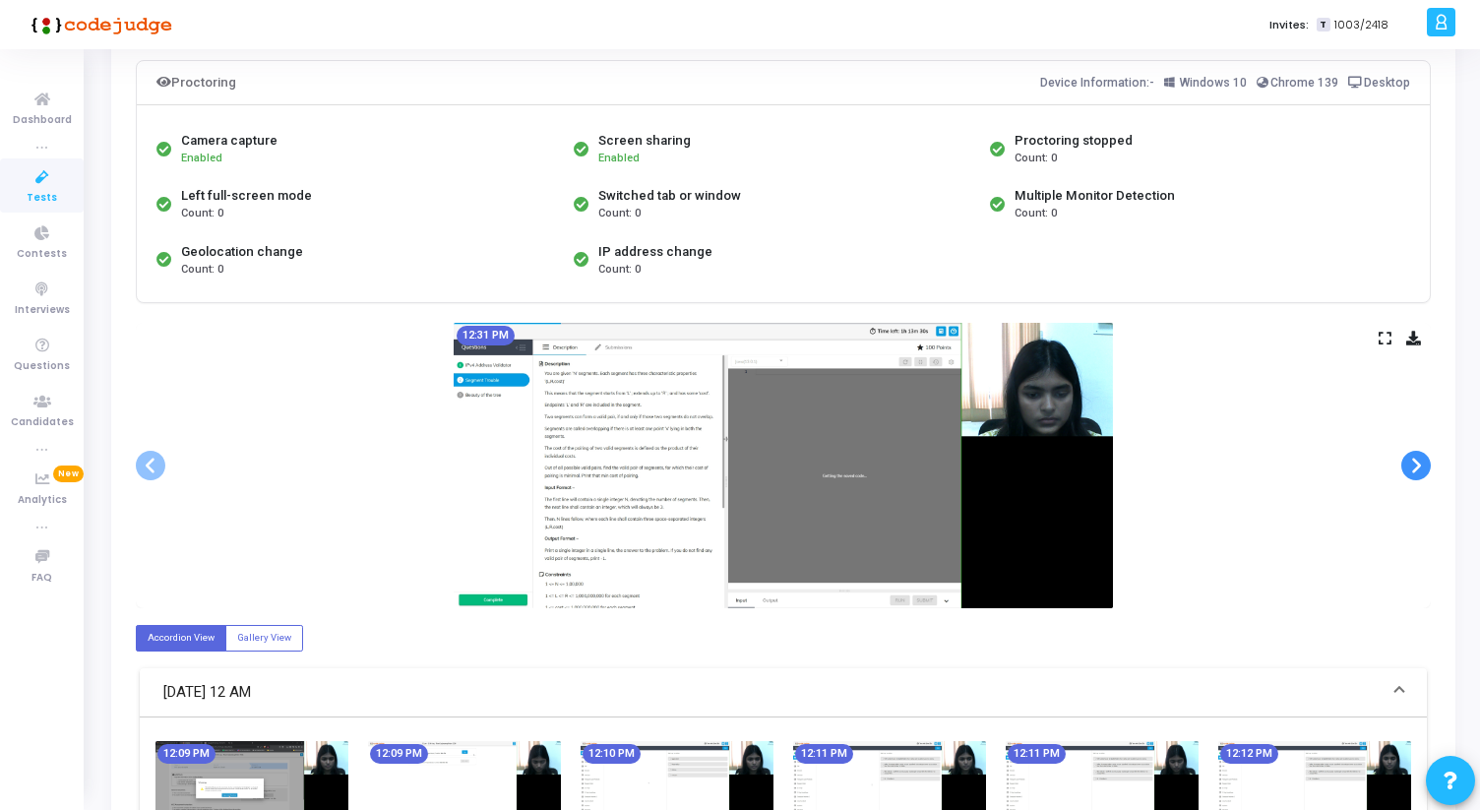
click at [1423, 468] on span at bounding box center [1416, 466] width 30 height 30
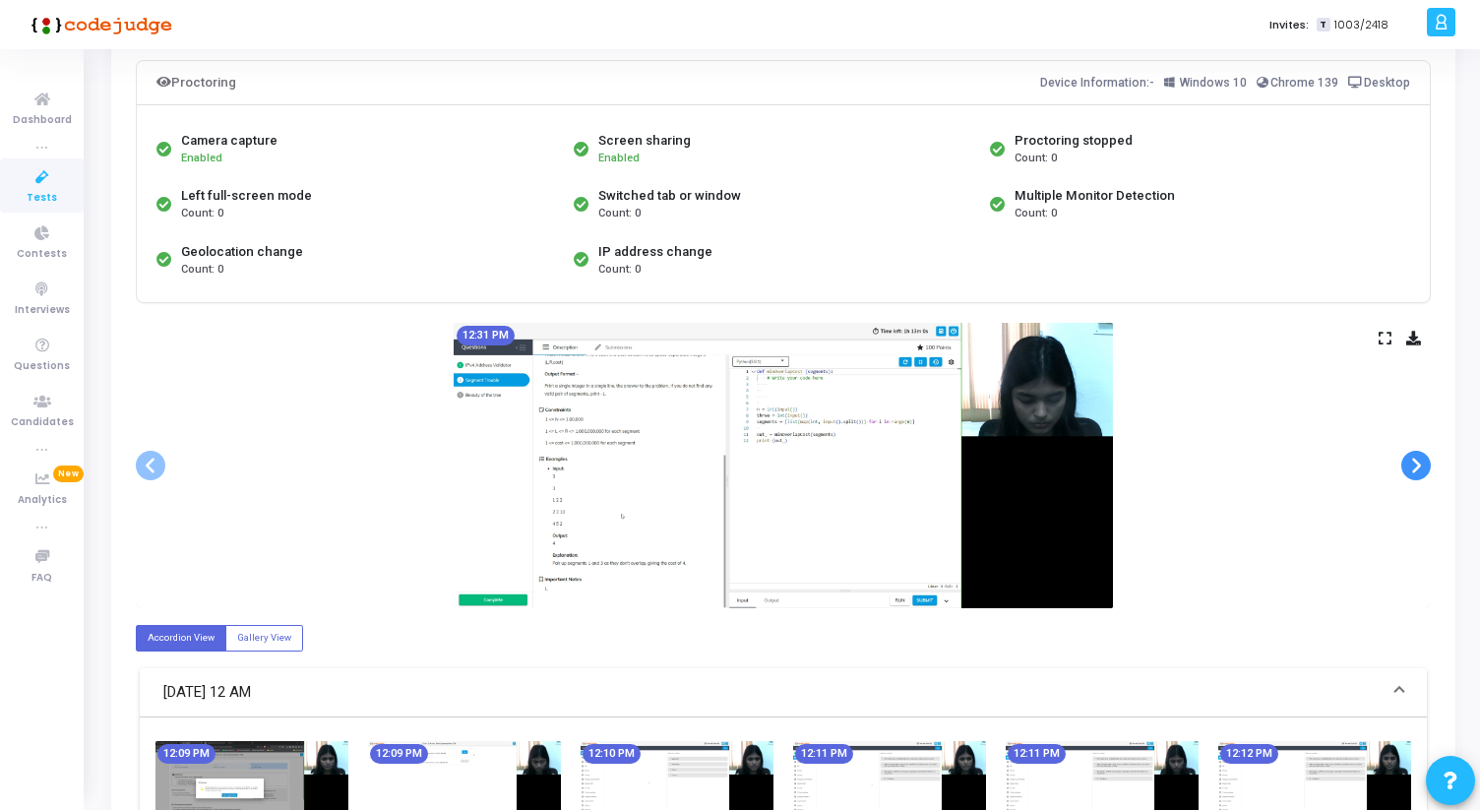
click at [1423, 468] on span at bounding box center [1416, 466] width 30 height 30
click at [1422, 470] on span at bounding box center [1416, 466] width 30 height 30
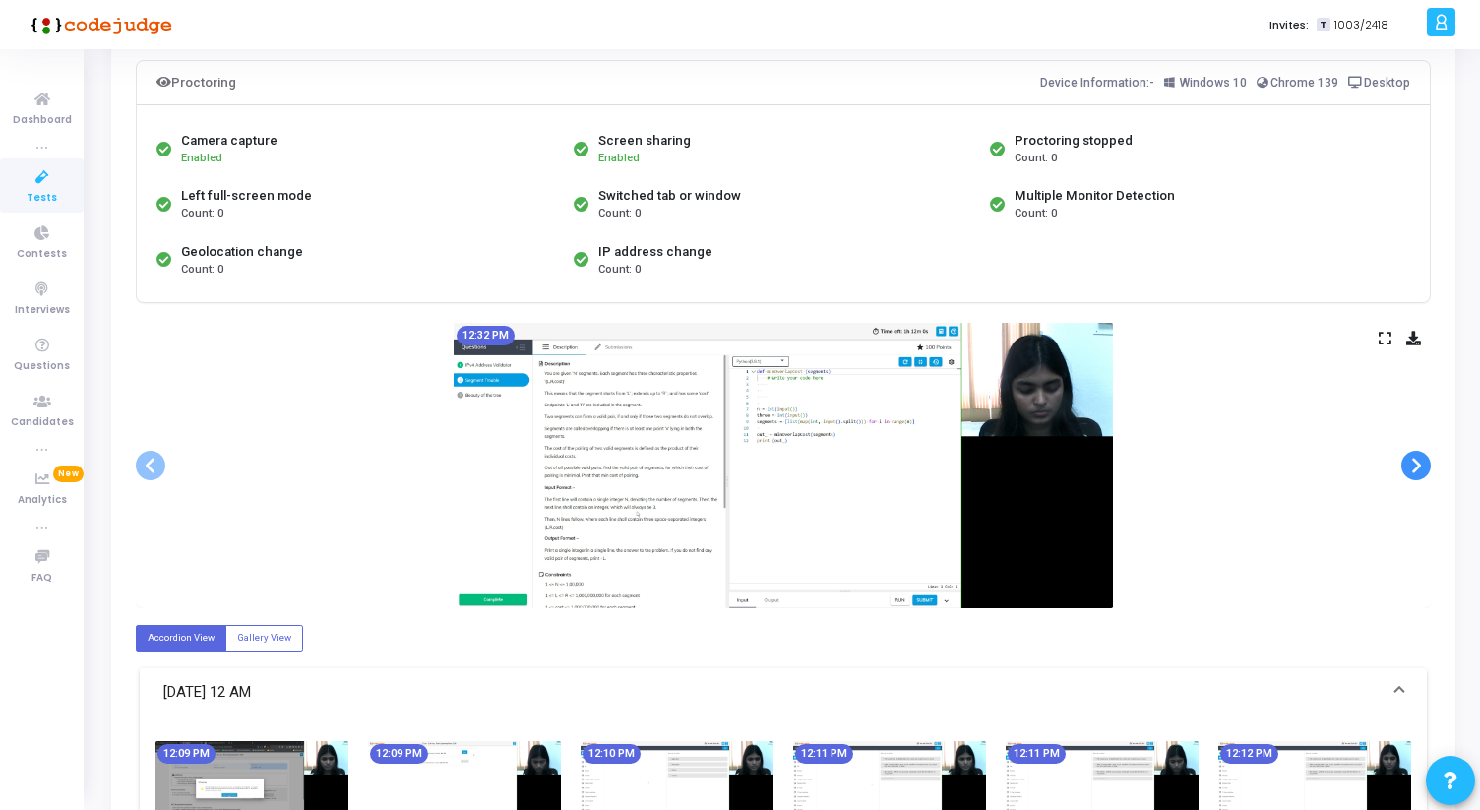
click at [1422, 470] on span at bounding box center [1416, 466] width 30 height 30
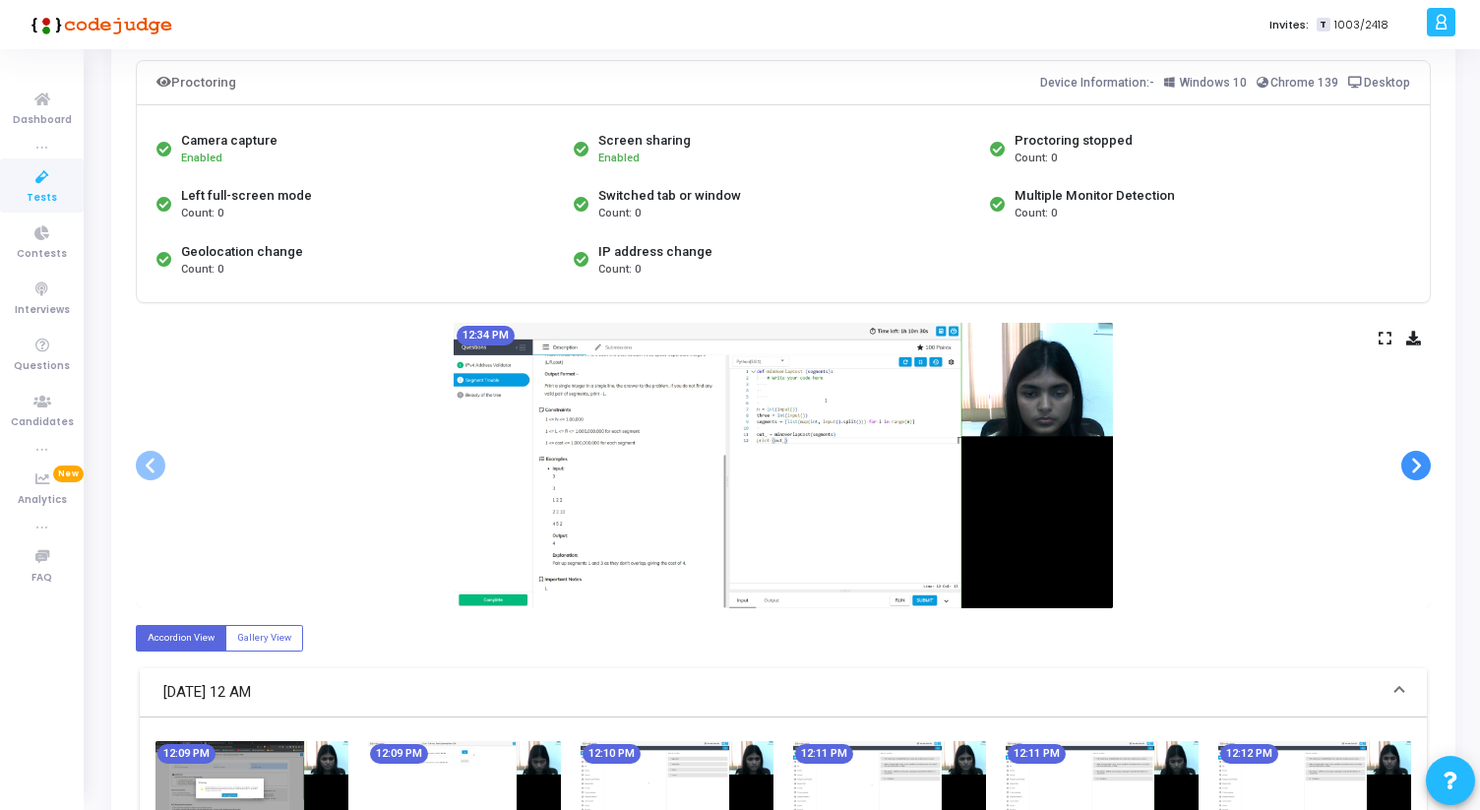
click at [1422, 470] on span at bounding box center [1416, 466] width 30 height 30
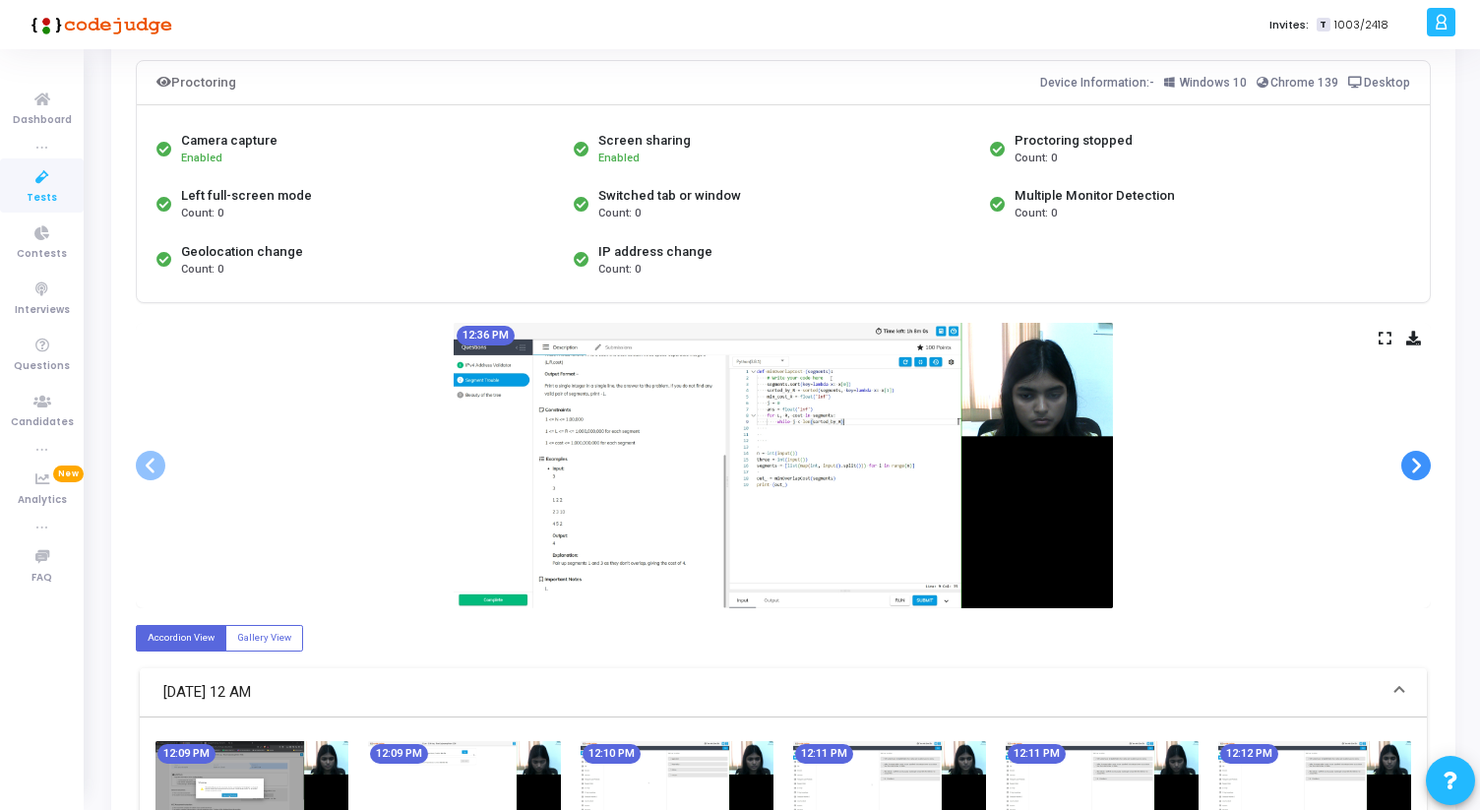
click at [1422, 470] on span at bounding box center [1416, 466] width 30 height 30
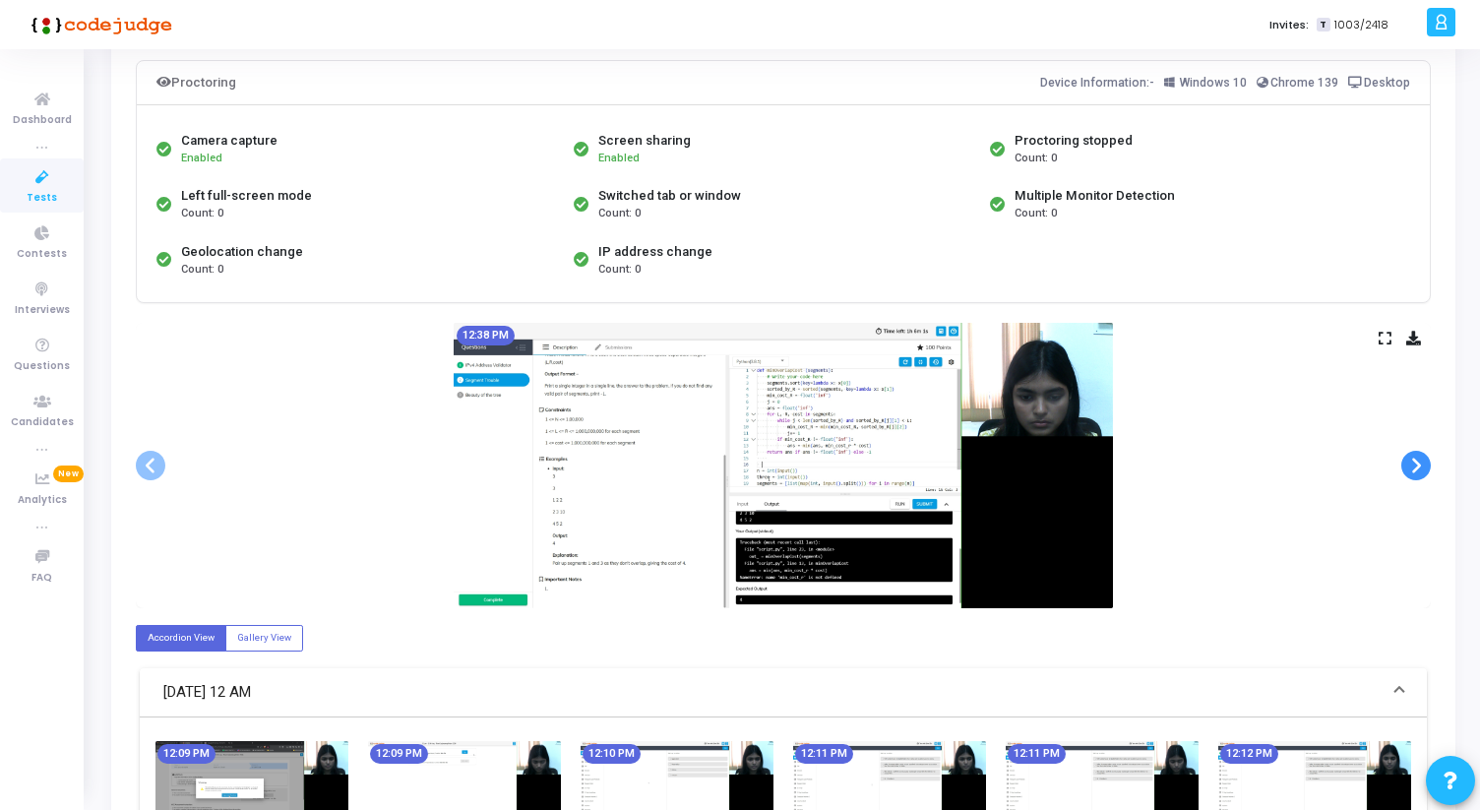
click at [1422, 470] on span at bounding box center [1416, 466] width 30 height 30
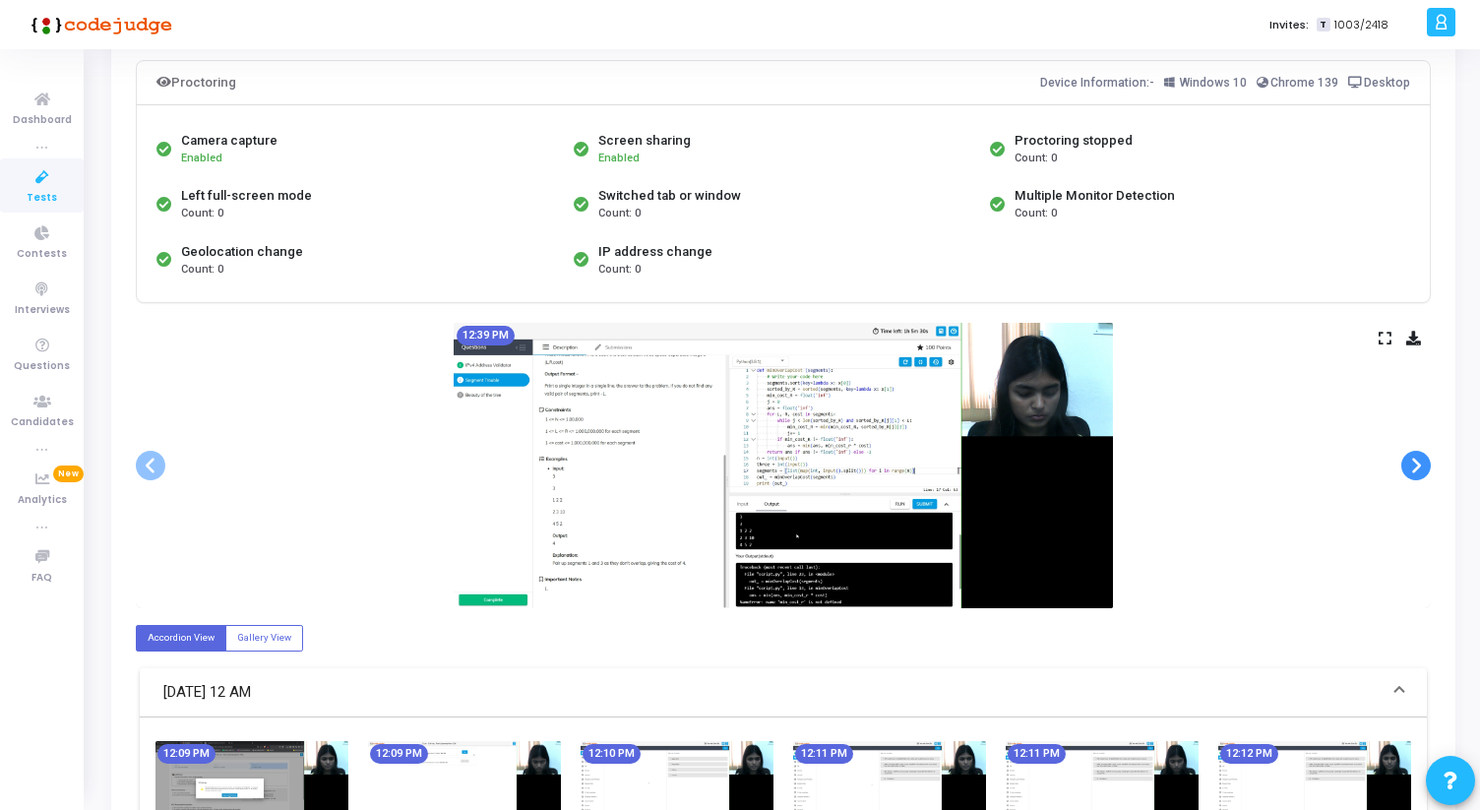
click at [1422, 470] on span at bounding box center [1416, 466] width 30 height 30
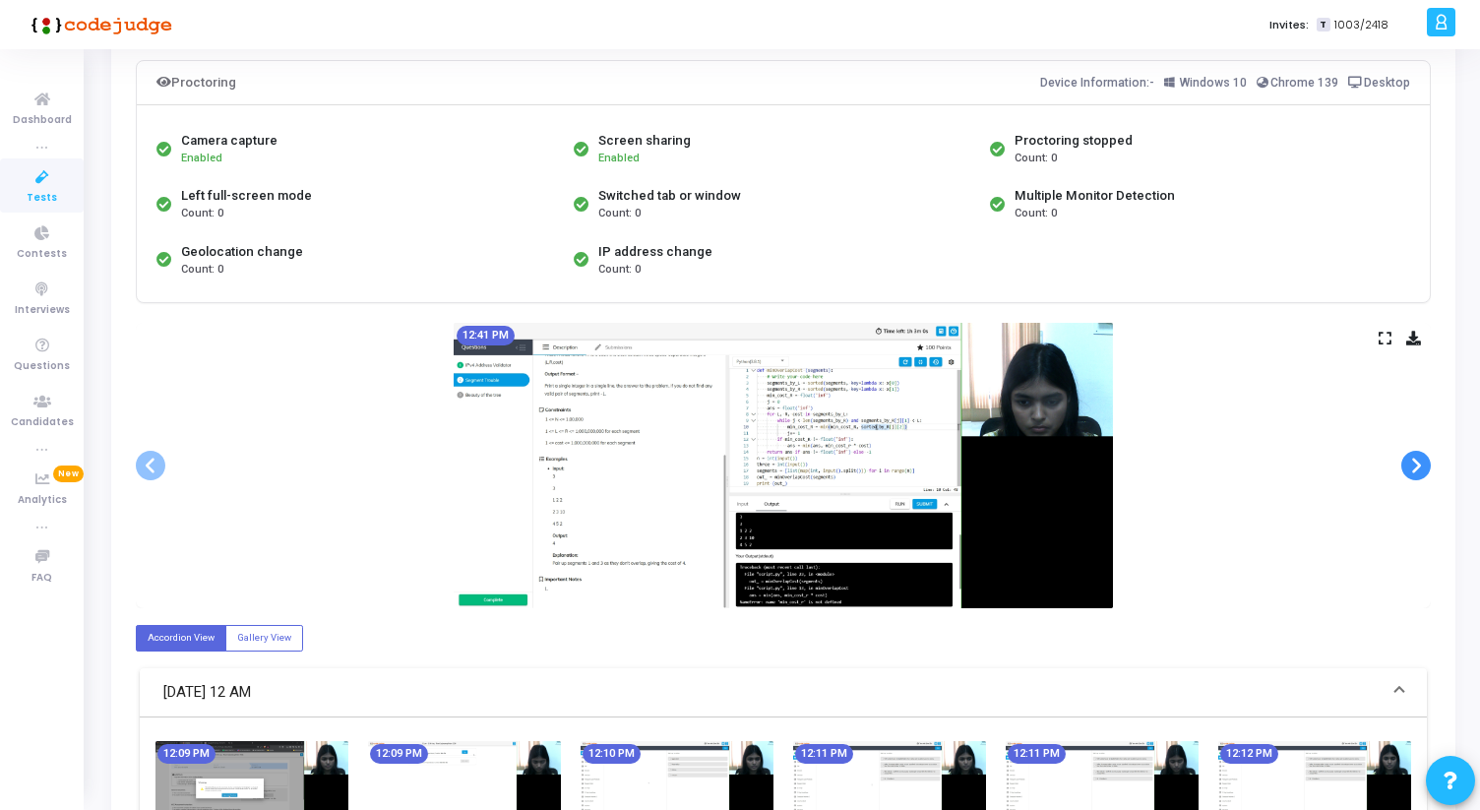
click at [1422, 470] on span at bounding box center [1416, 466] width 30 height 30
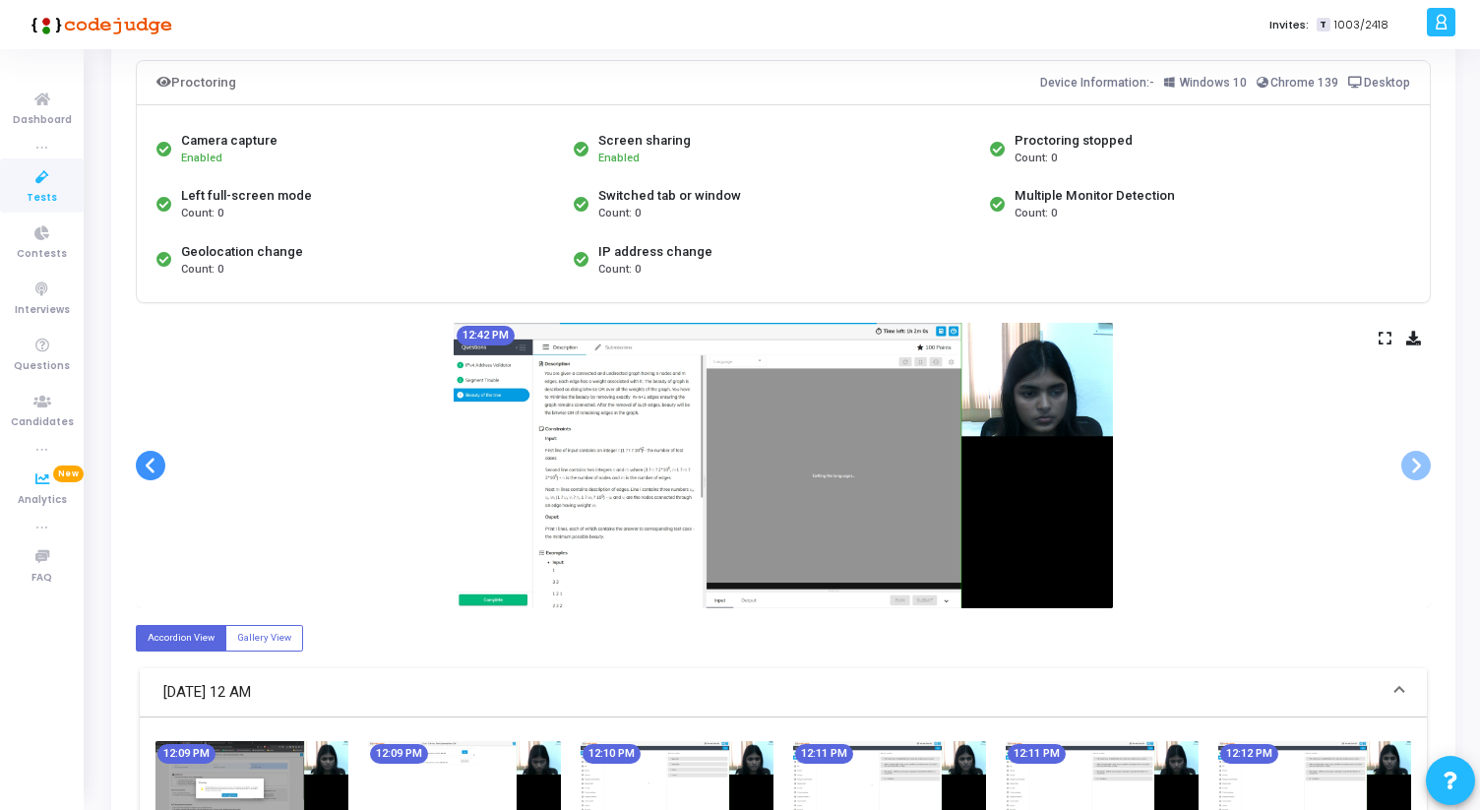
click at [157, 472] on span at bounding box center [151, 466] width 30 height 30
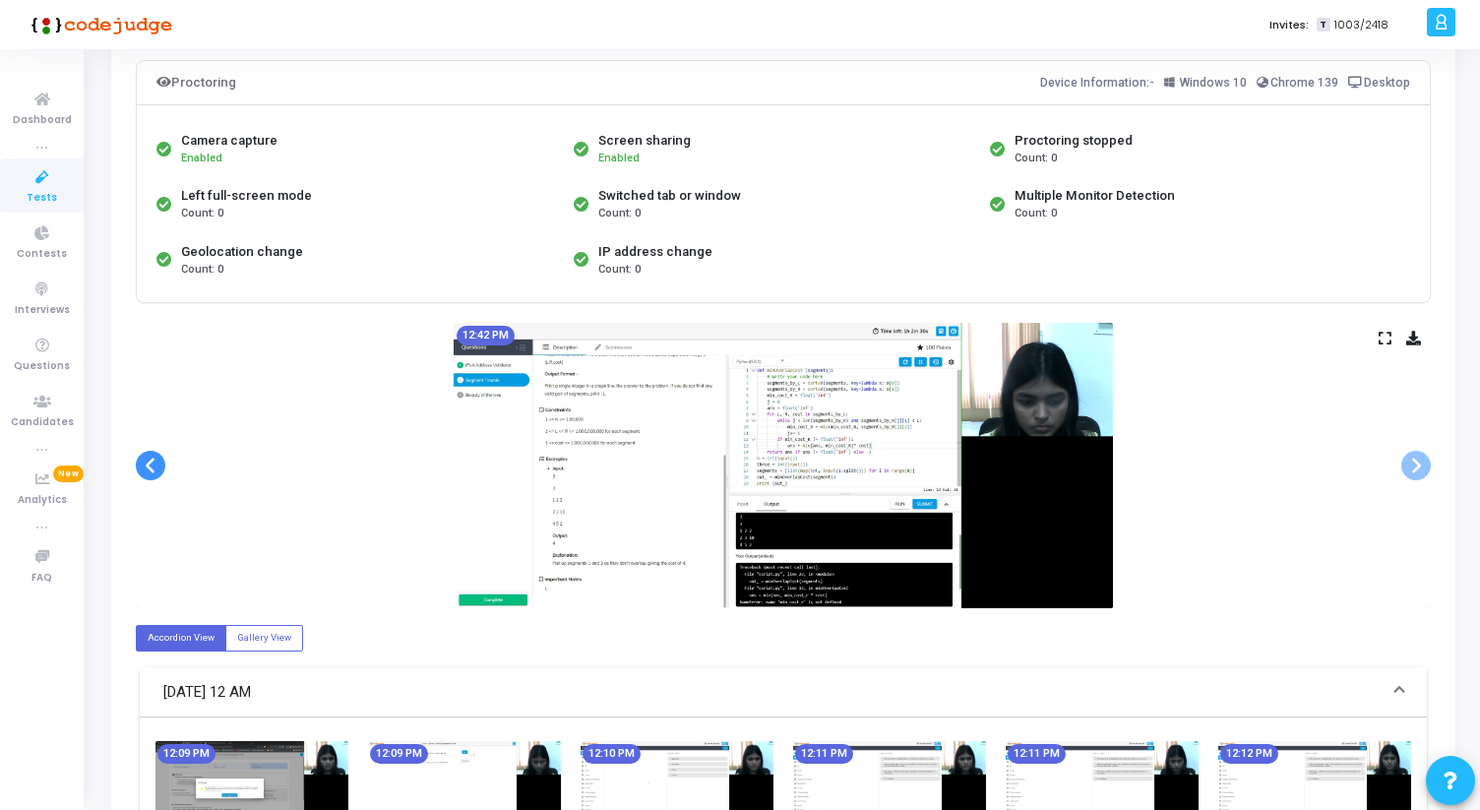
click at [157, 472] on span at bounding box center [151, 466] width 30 height 30
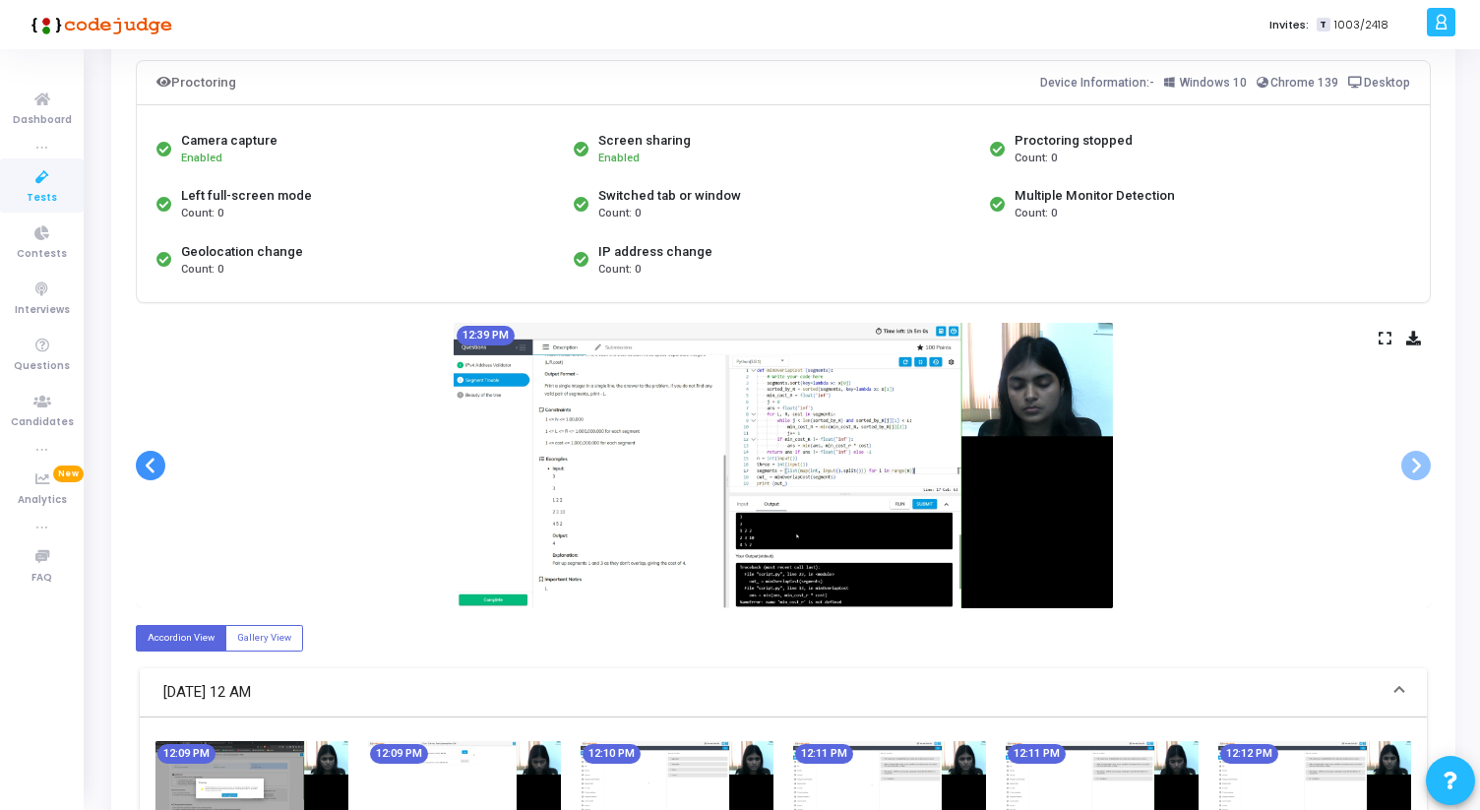
click at [157, 472] on span at bounding box center [151, 466] width 30 height 30
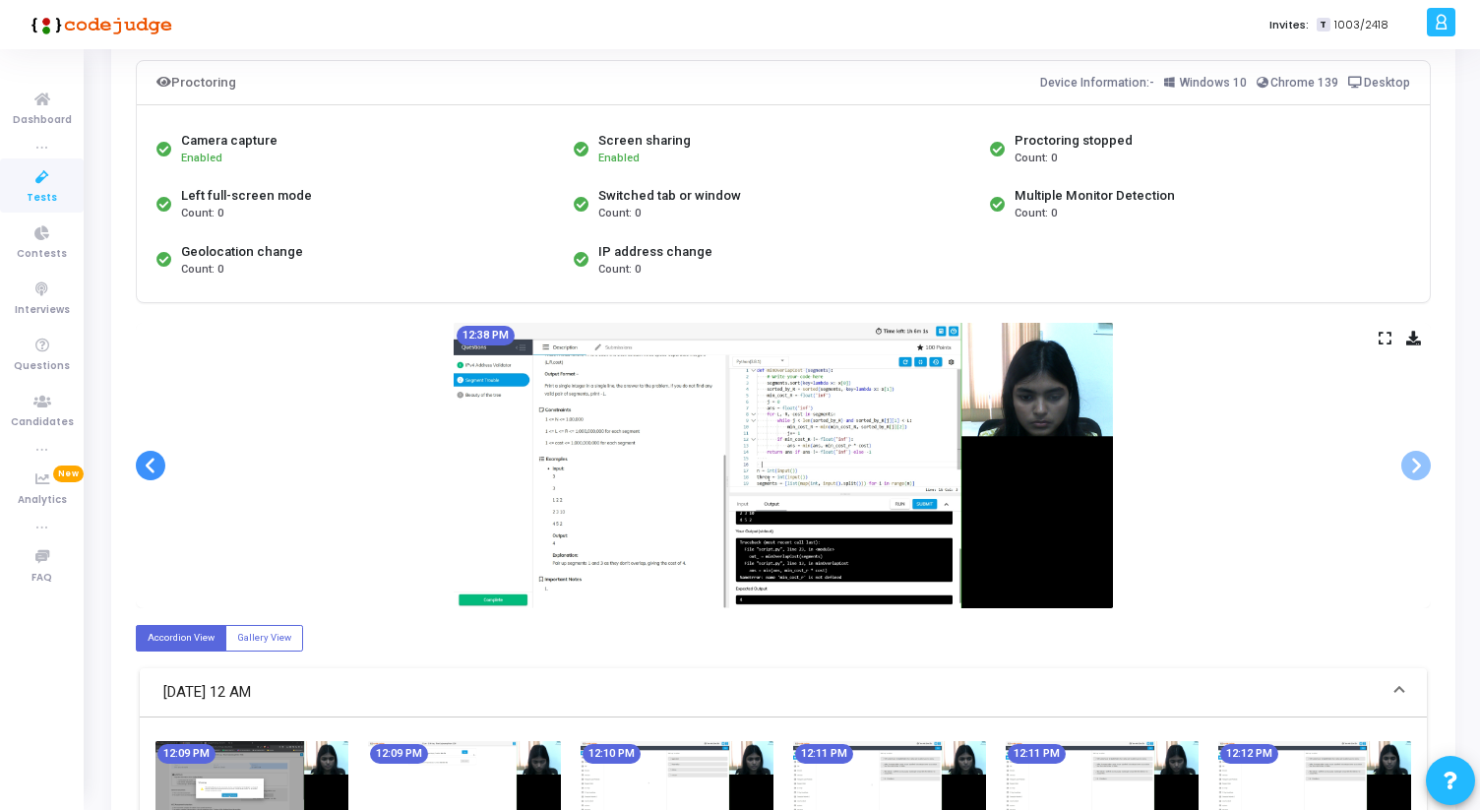
click at [157, 472] on span at bounding box center [151, 466] width 30 height 30
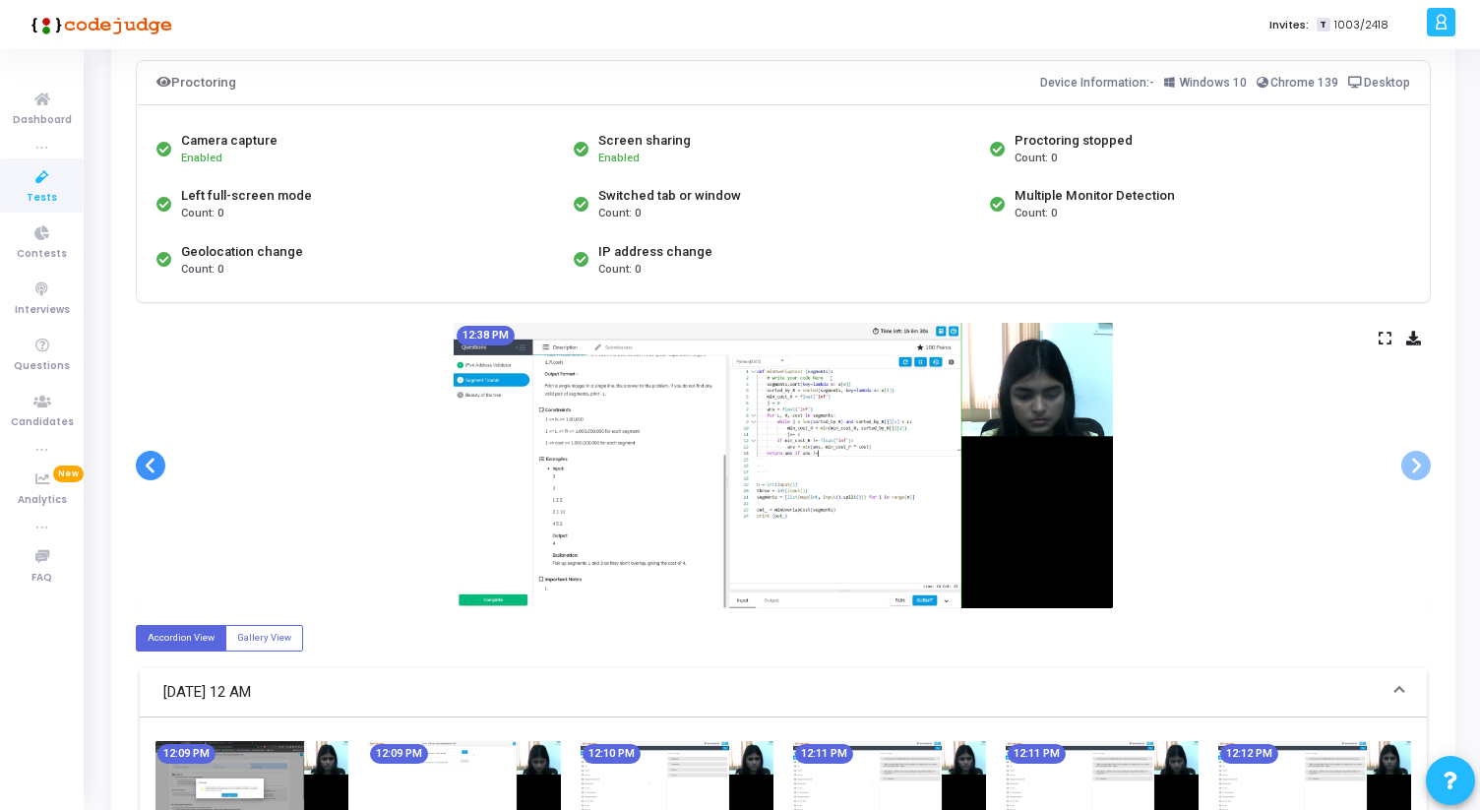
click at [157, 472] on span at bounding box center [151, 466] width 30 height 30
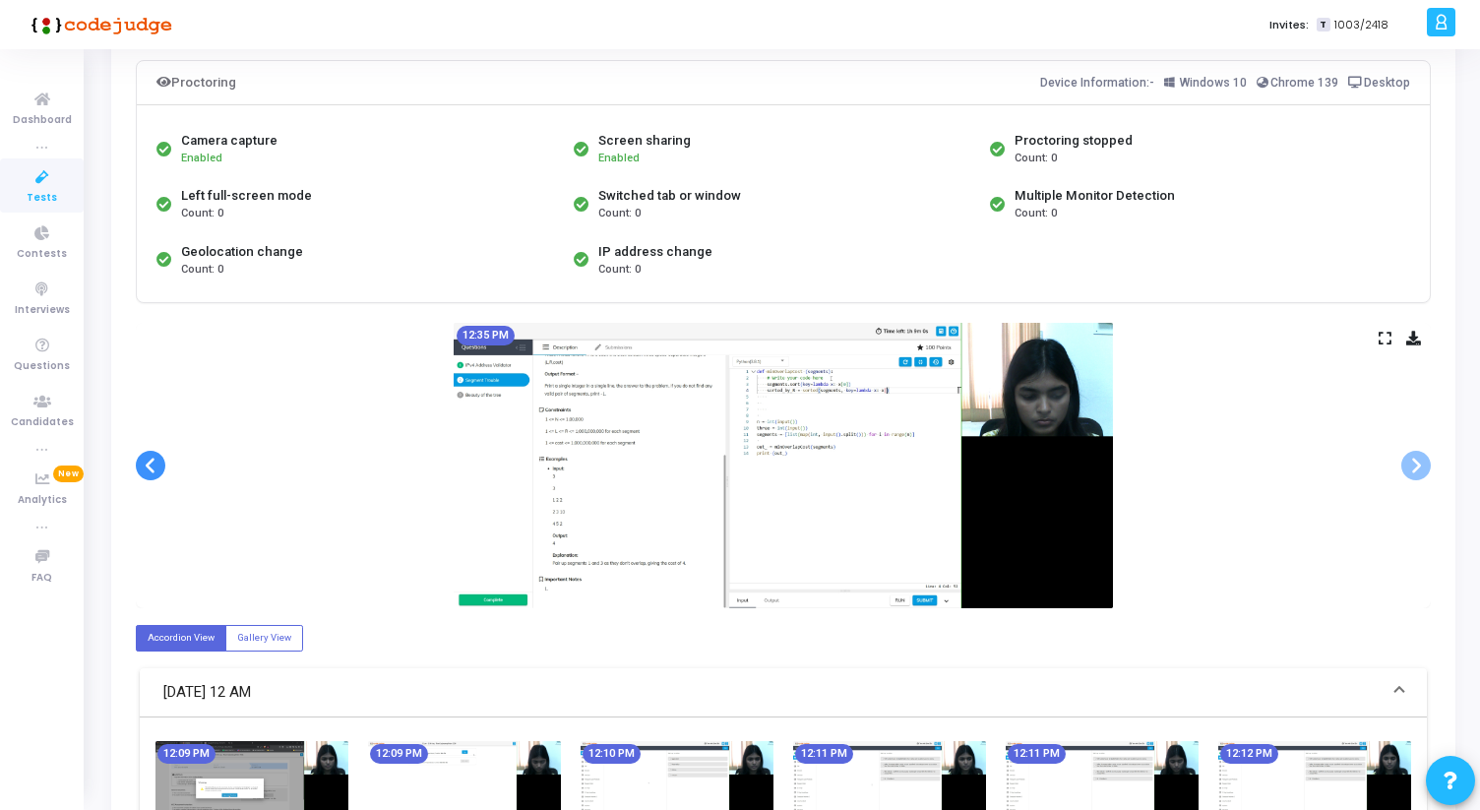
click at [157, 472] on span at bounding box center [151, 466] width 30 height 30
click at [1424, 466] on span at bounding box center [1416, 466] width 30 height 30
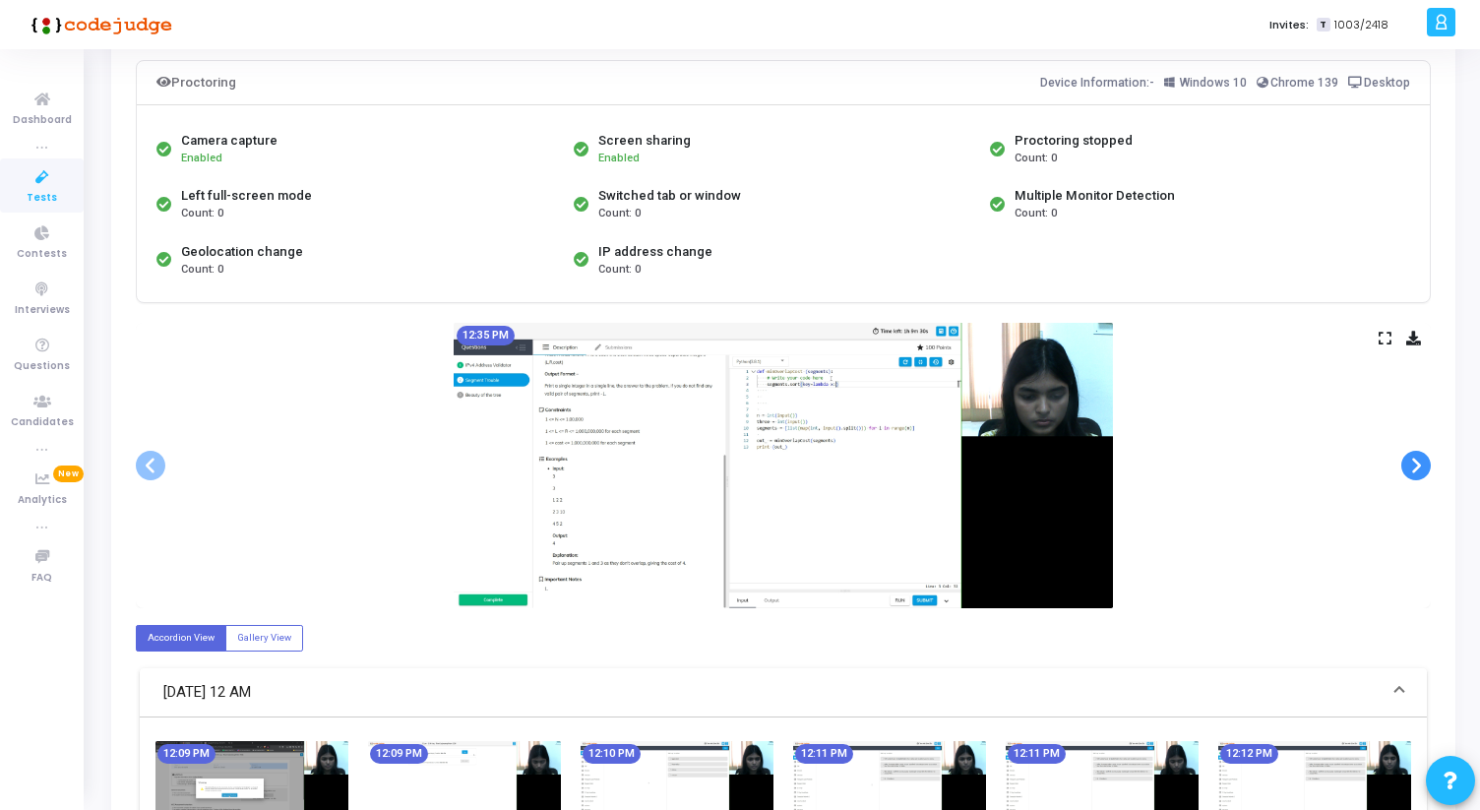
click at [1424, 466] on span at bounding box center [1416, 466] width 30 height 30
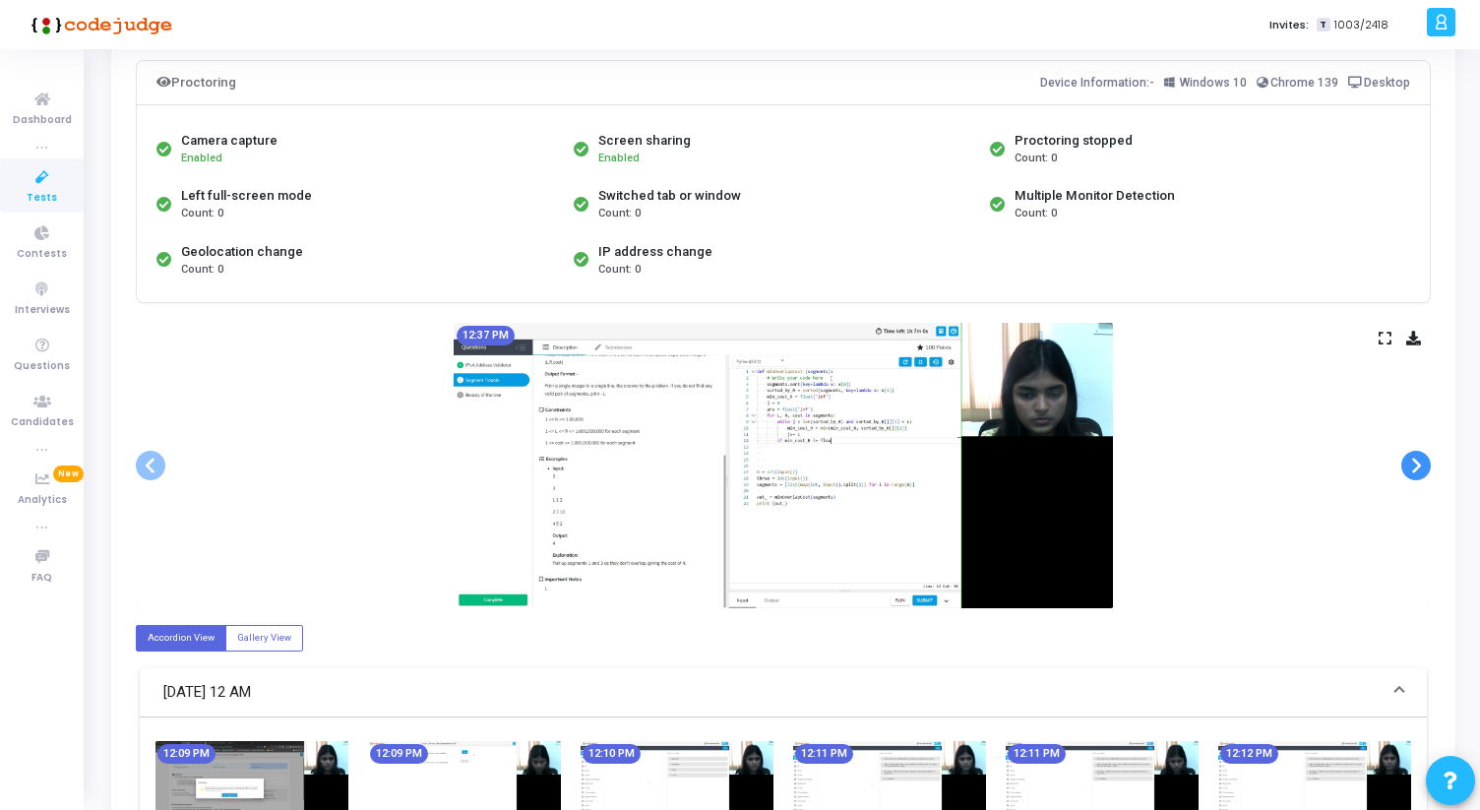
click at [1424, 466] on span at bounding box center [1416, 466] width 30 height 30
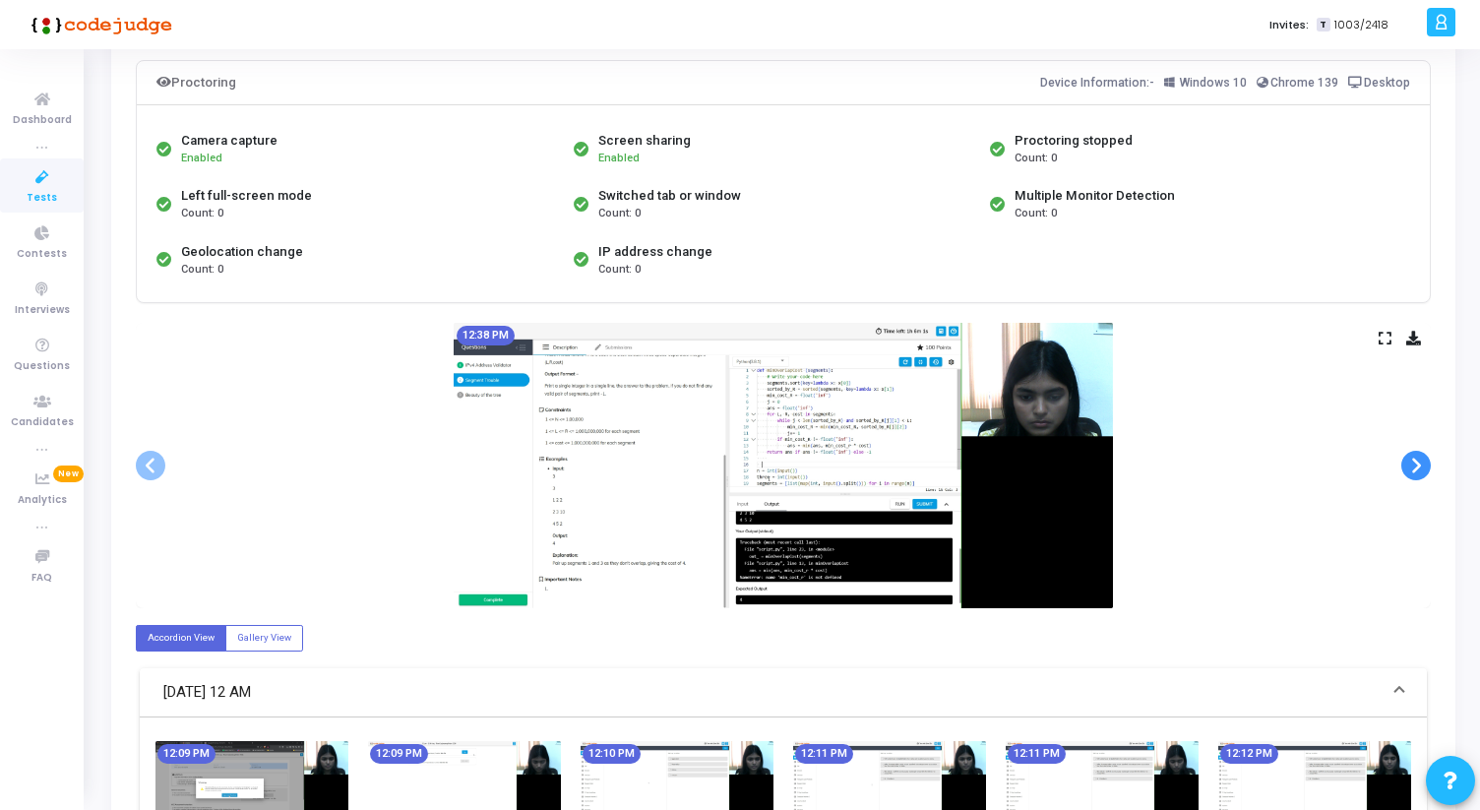
click at [1424, 466] on span at bounding box center [1416, 466] width 30 height 30
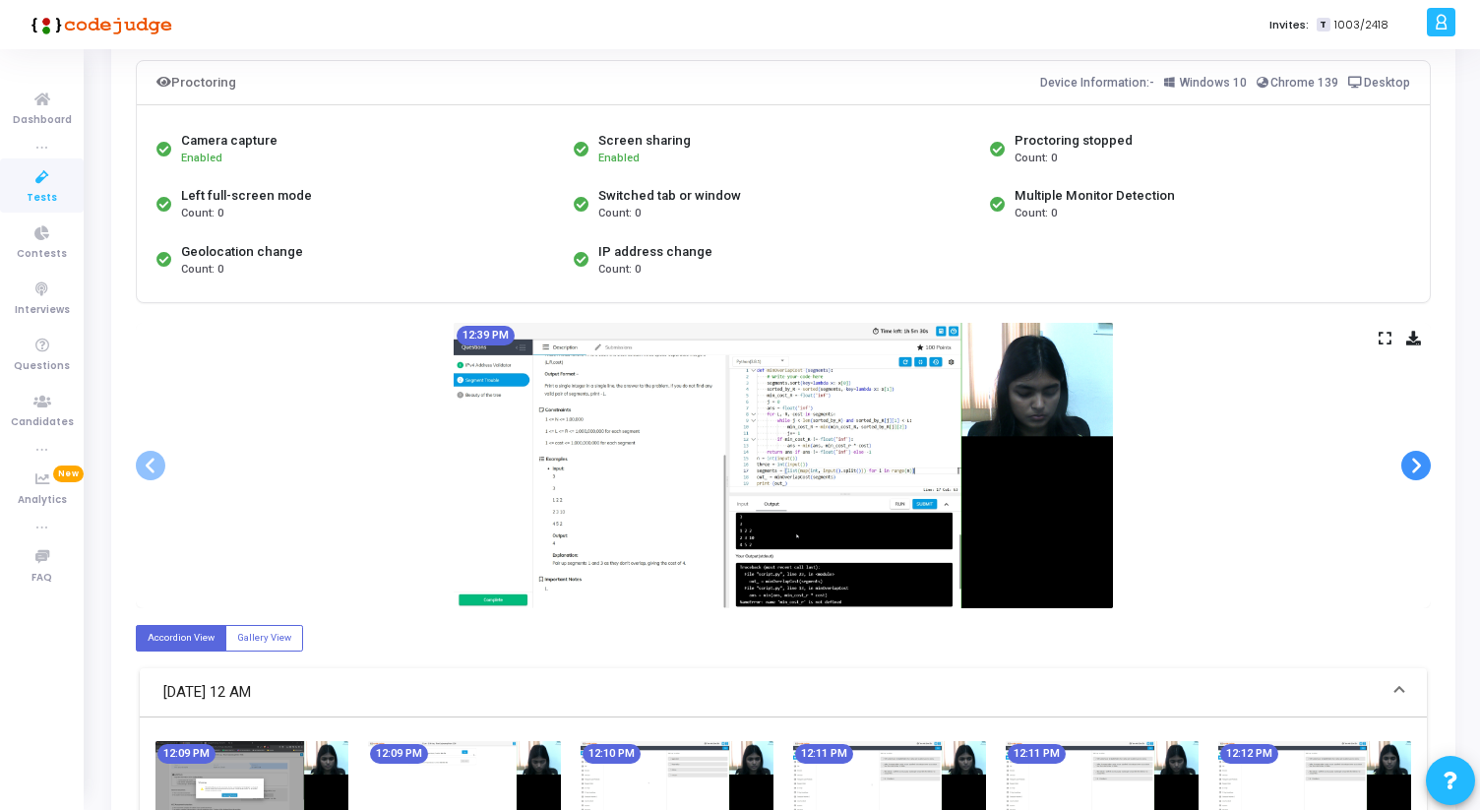
click at [1424, 466] on span at bounding box center [1416, 466] width 30 height 30
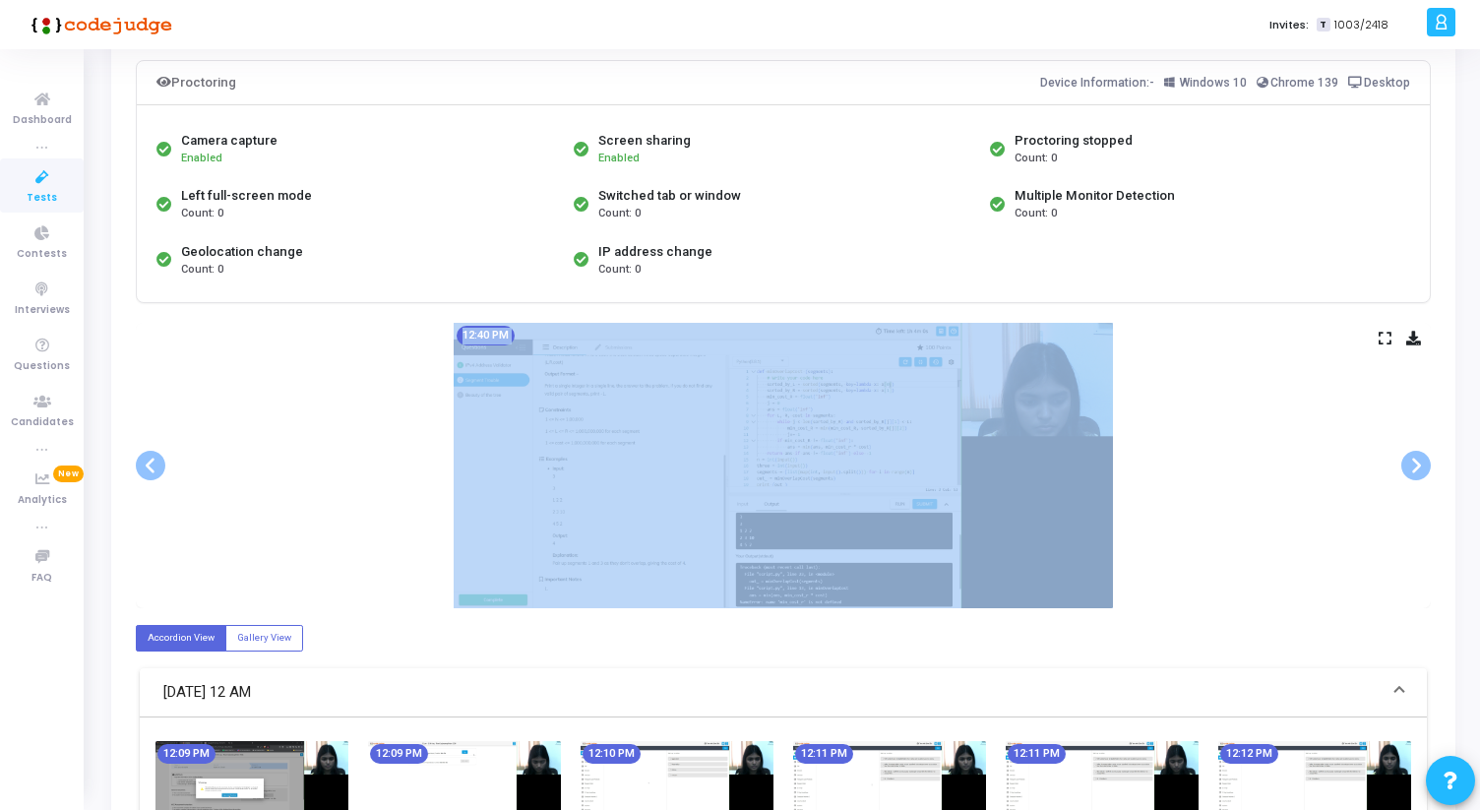
drag, startPoint x: 996, startPoint y: 466, endPoint x: 839, endPoint y: 465, distance: 156.5
click at [839, 466] on ngb-carousel "Slide 1 of 135 12:09 PM Slide 2 of 135 12:09 PM Slide 3 of 135 12:10 PM Slide 4…" at bounding box center [783, 465] width 1295 height 285
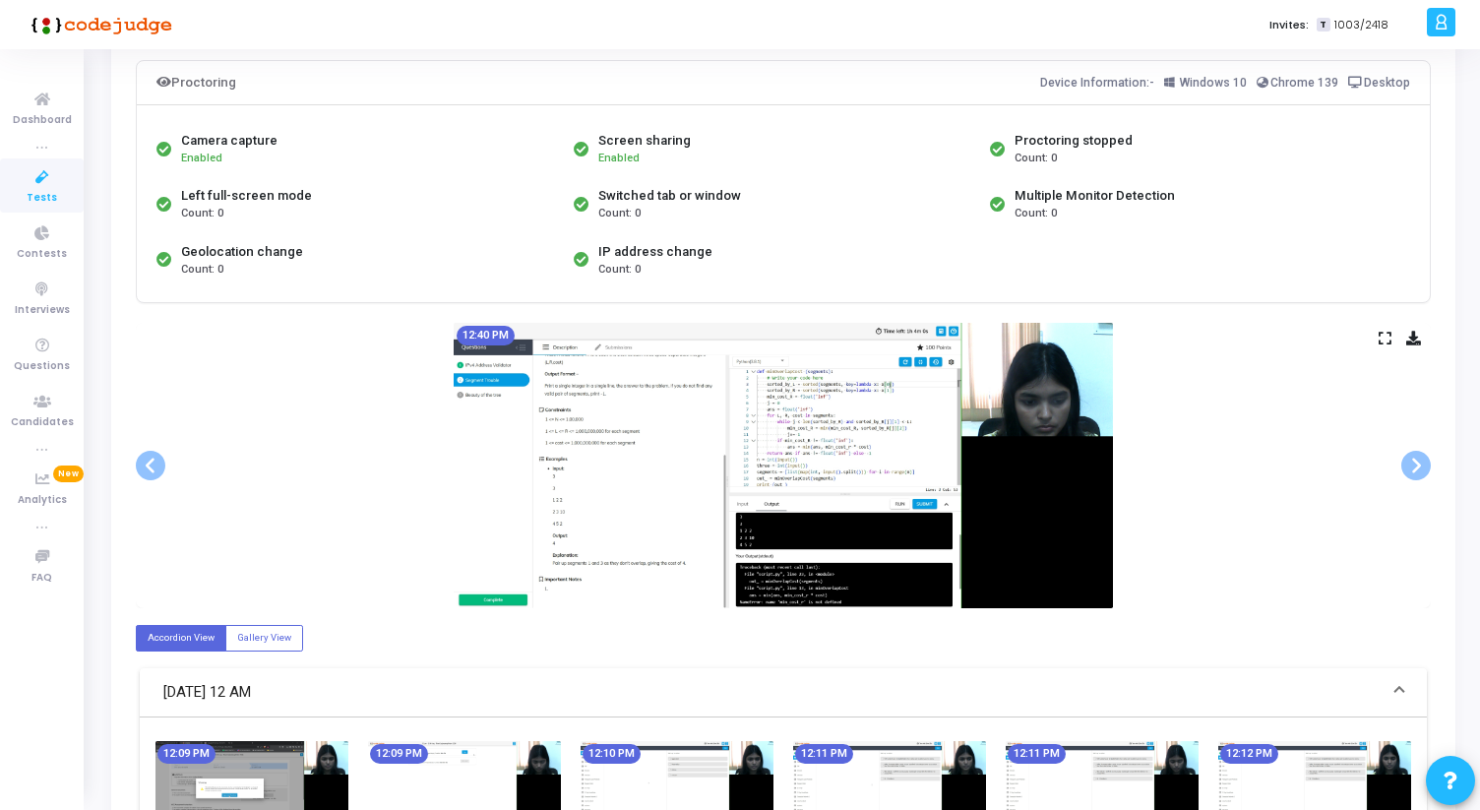
click at [142, 467] on span at bounding box center [151, 466] width 30 height 30
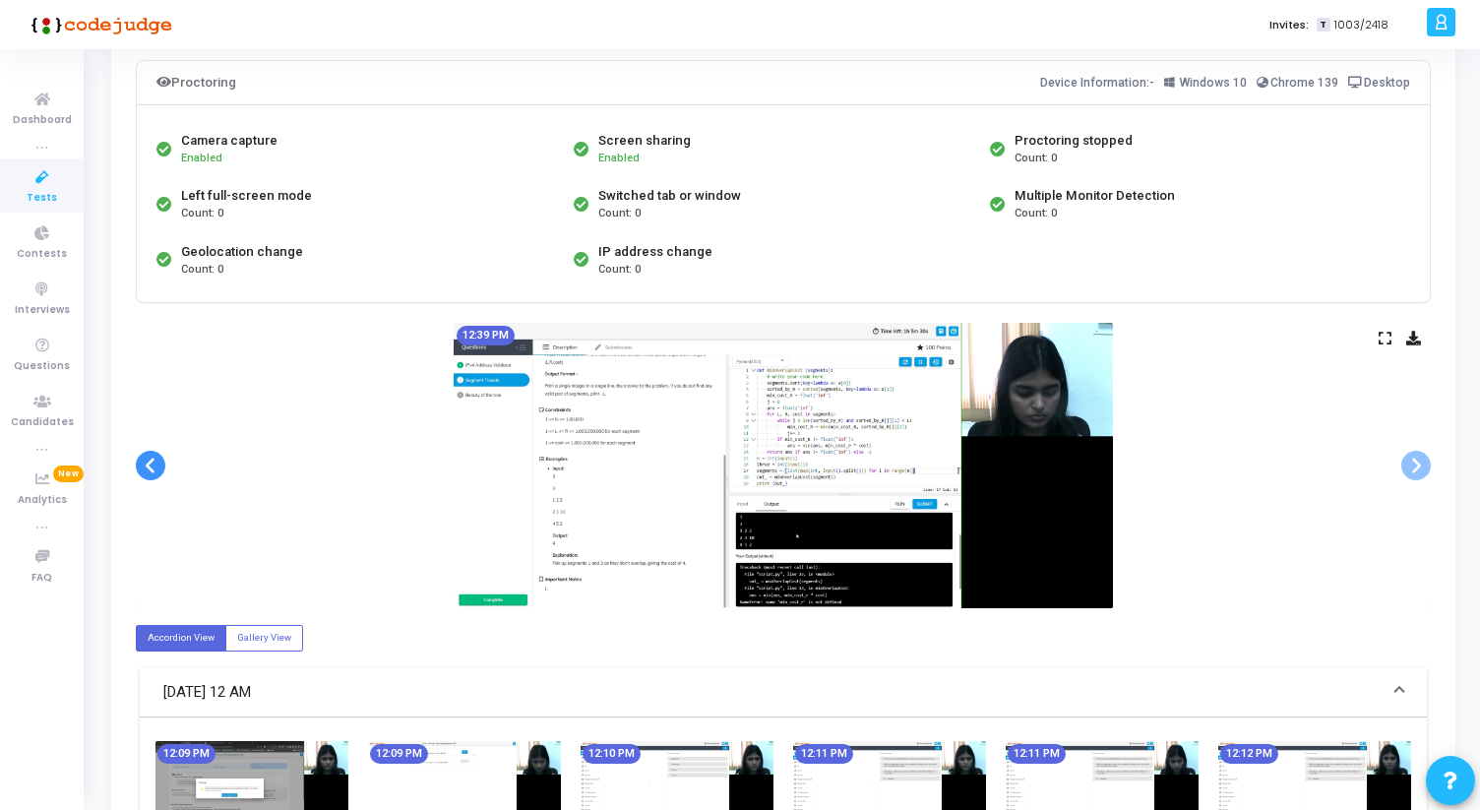
click at [142, 467] on span at bounding box center [151, 466] width 30 height 30
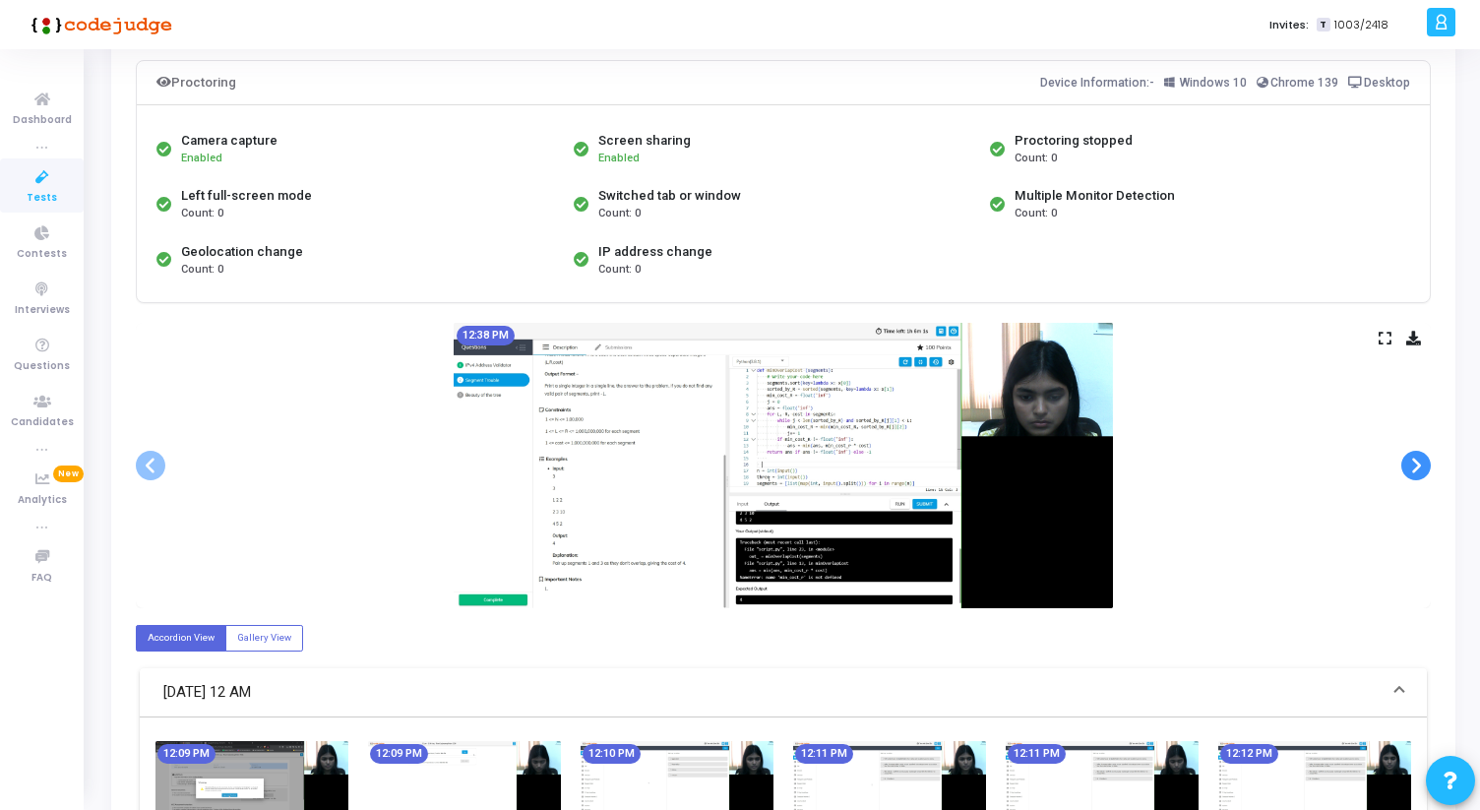
click at [1419, 471] on span at bounding box center [1416, 466] width 30 height 30
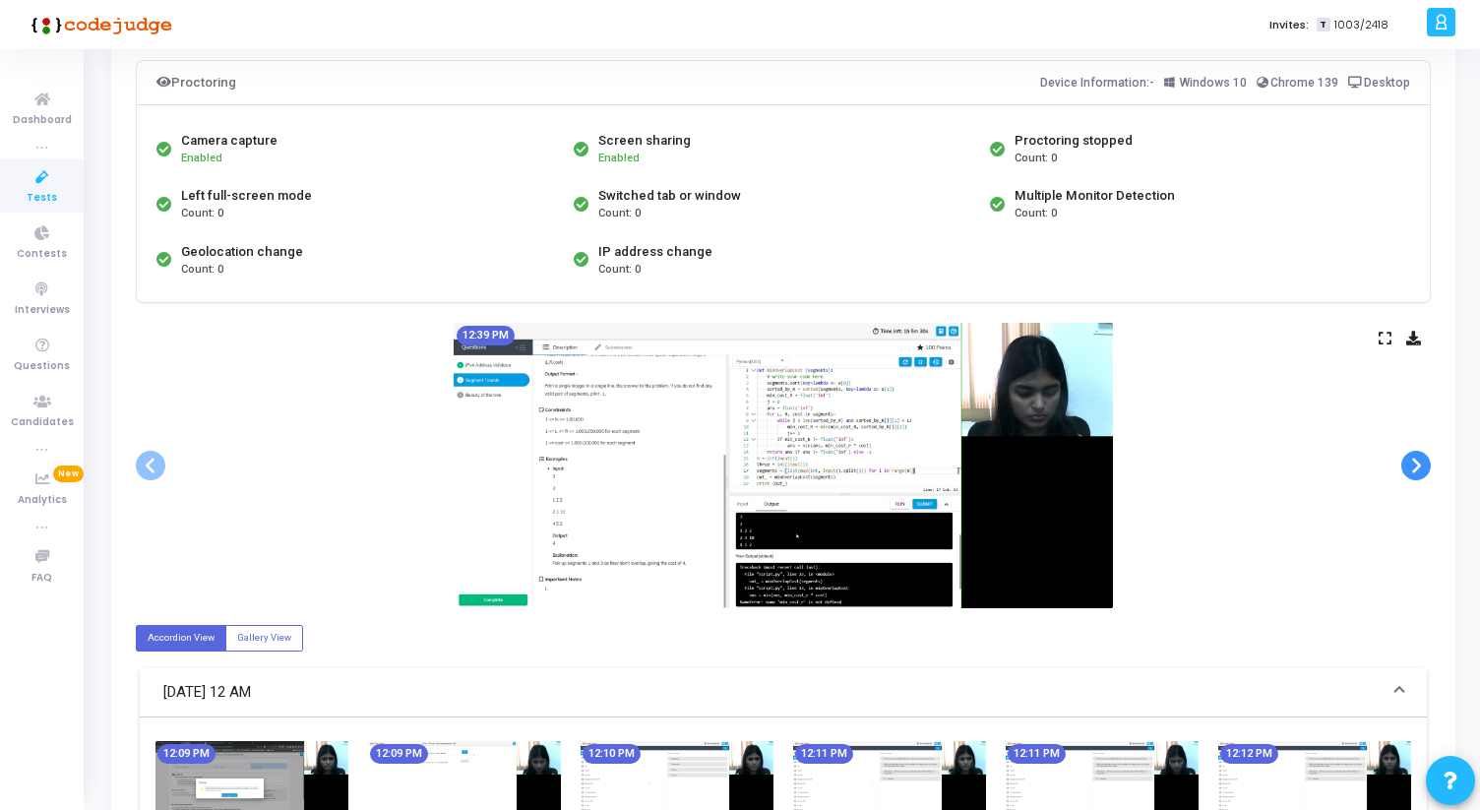
click at [1419, 471] on span at bounding box center [1416, 466] width 30 height 30
click at [149, 469] on span at bounding box center [151, 466] width 30 height 30
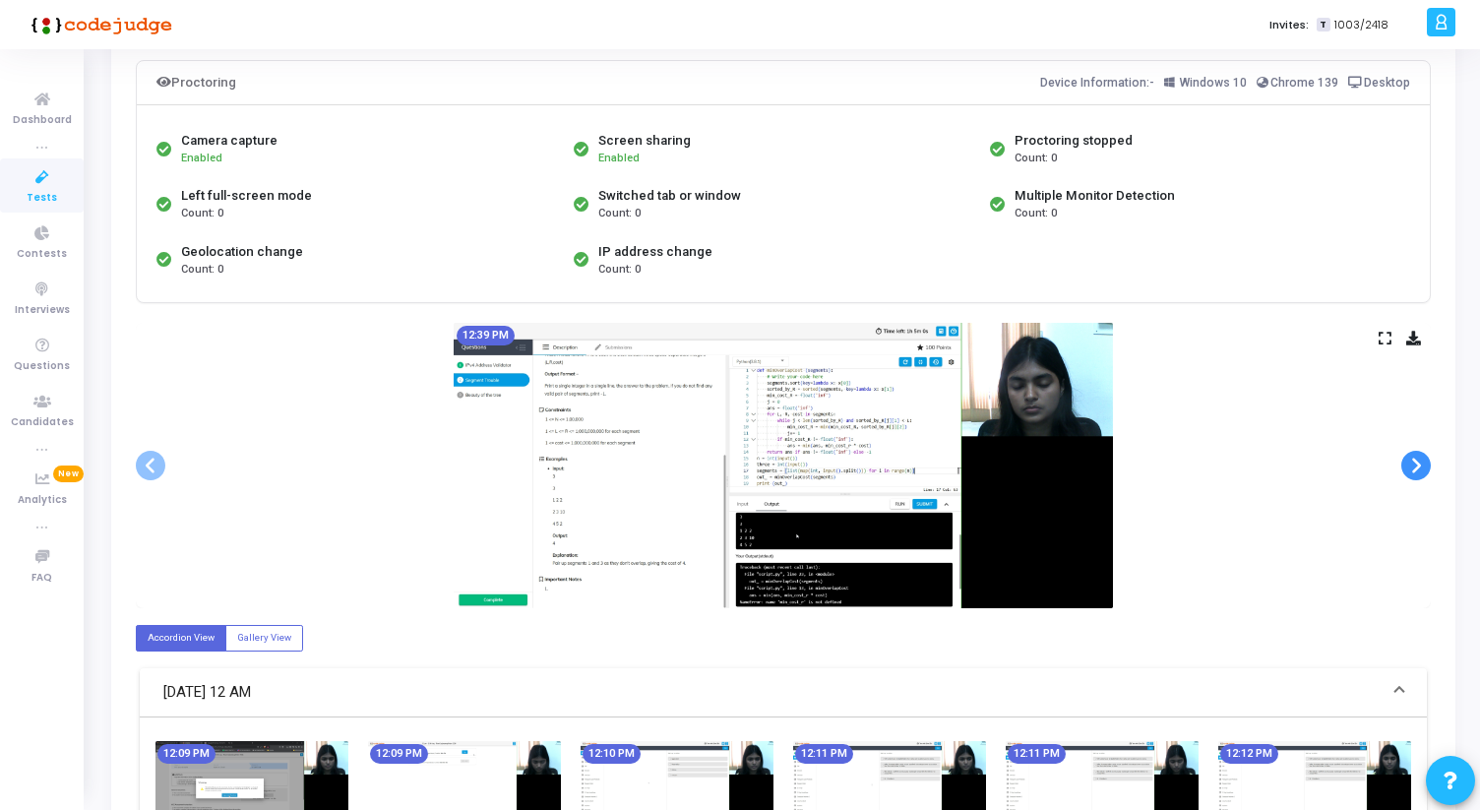
click at [1414, 463] on span at bounding box center [1416, 466] width 30 height 30
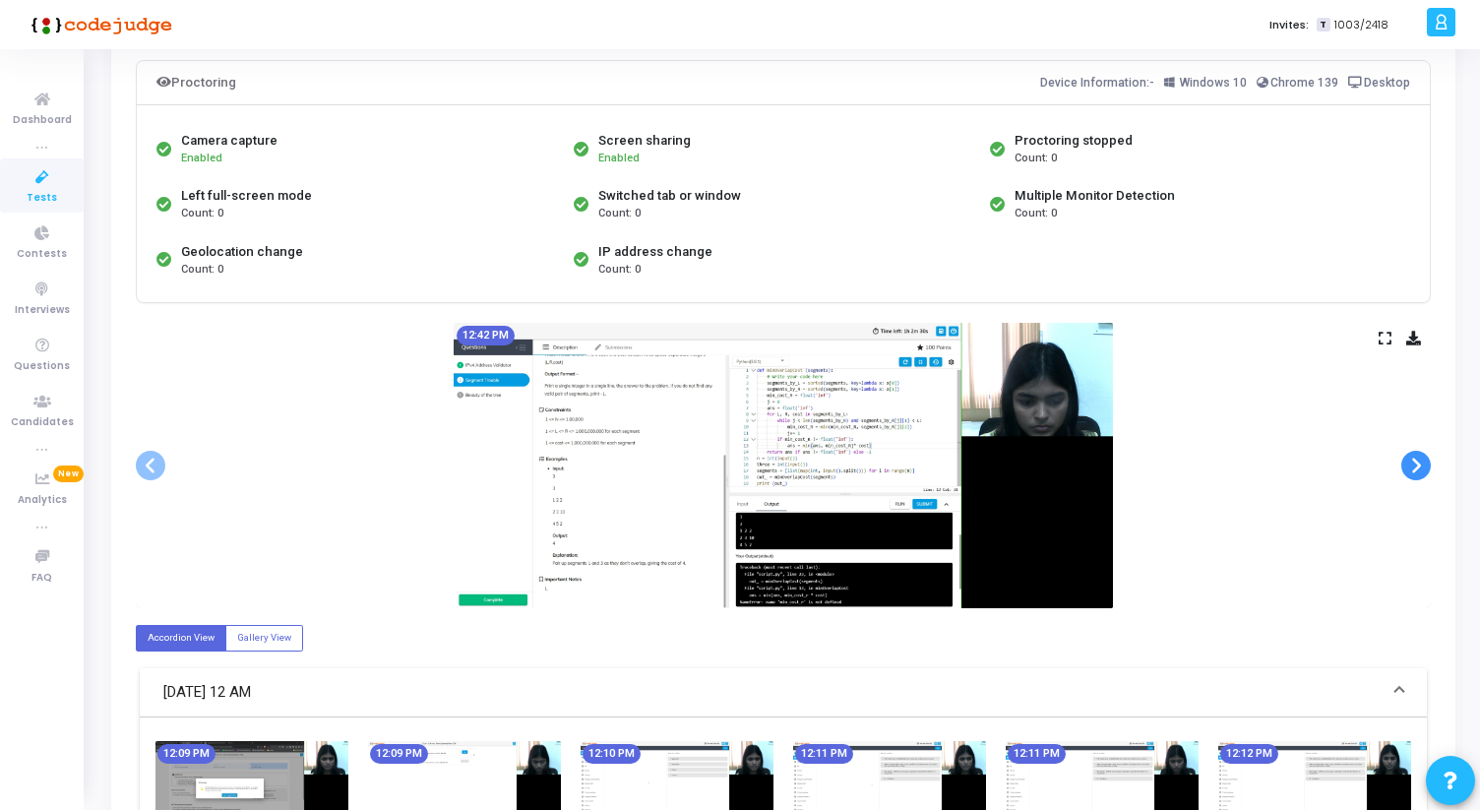
click at [1414, 463] on span at bounding box center [1416, 466] width 30 height 30
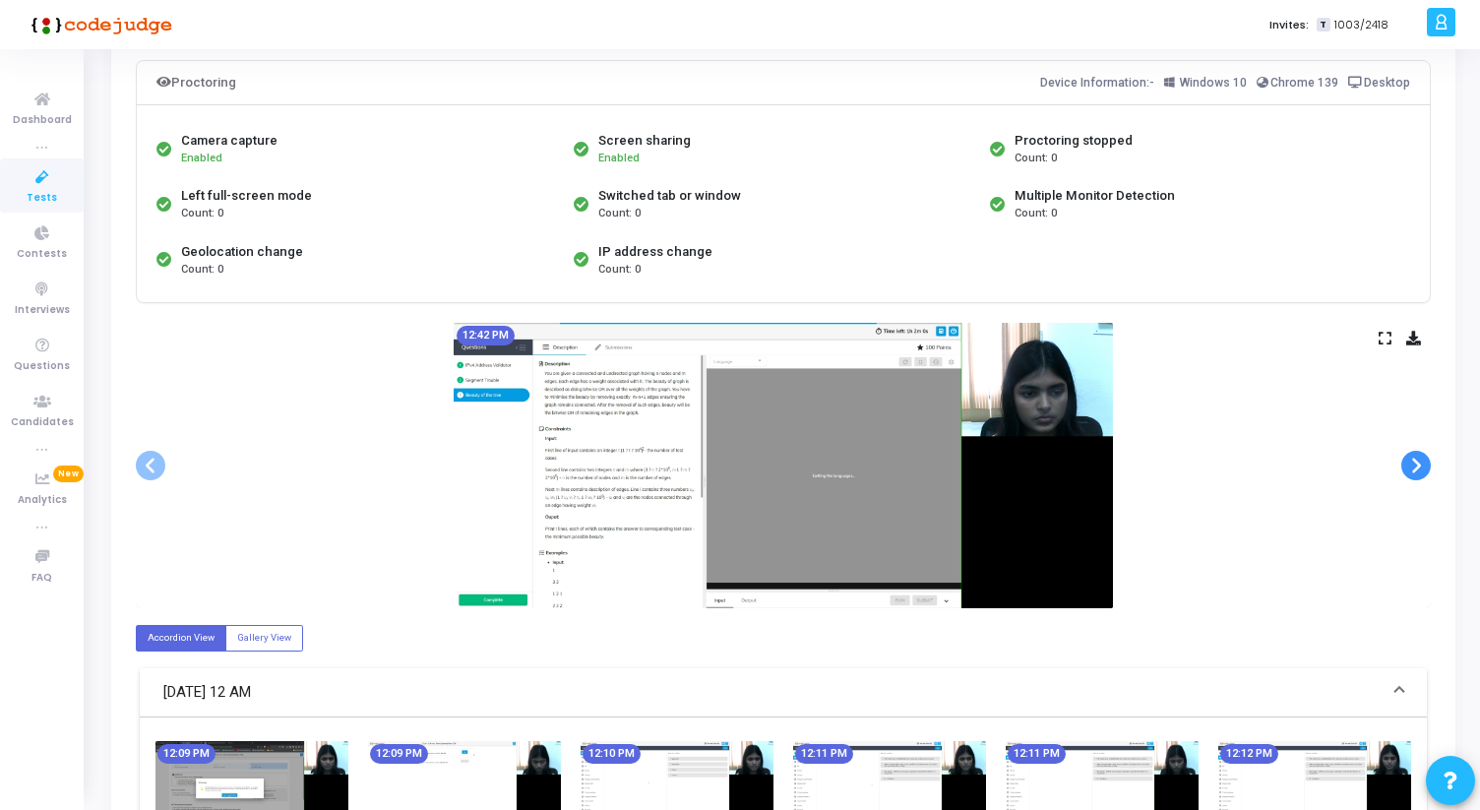
click at [1414, 463] on span at bounding box center [1416, 466] width 30 height 30
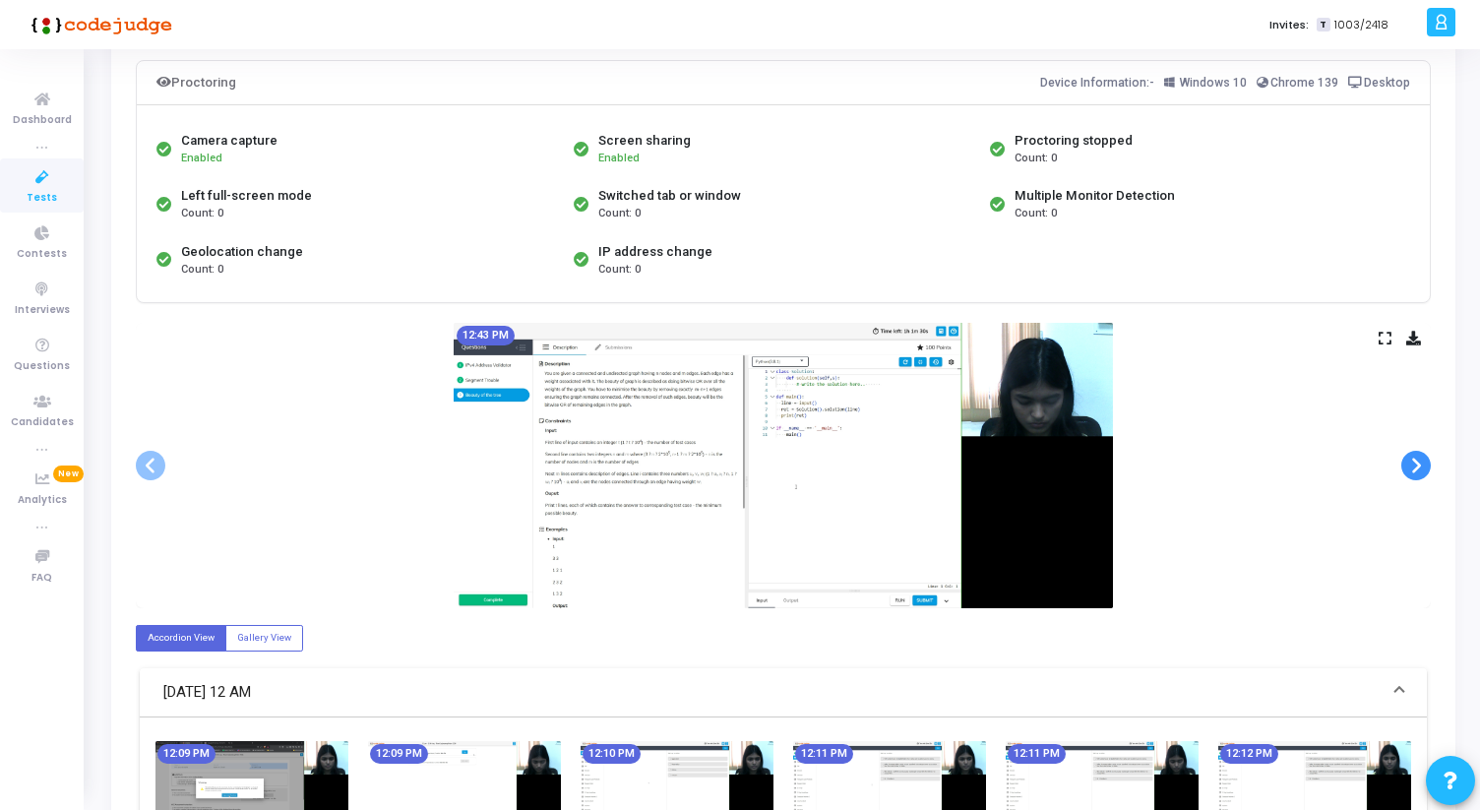
click at [1414, 463] on span at bounding box center [1416, 466] width 30 height 30
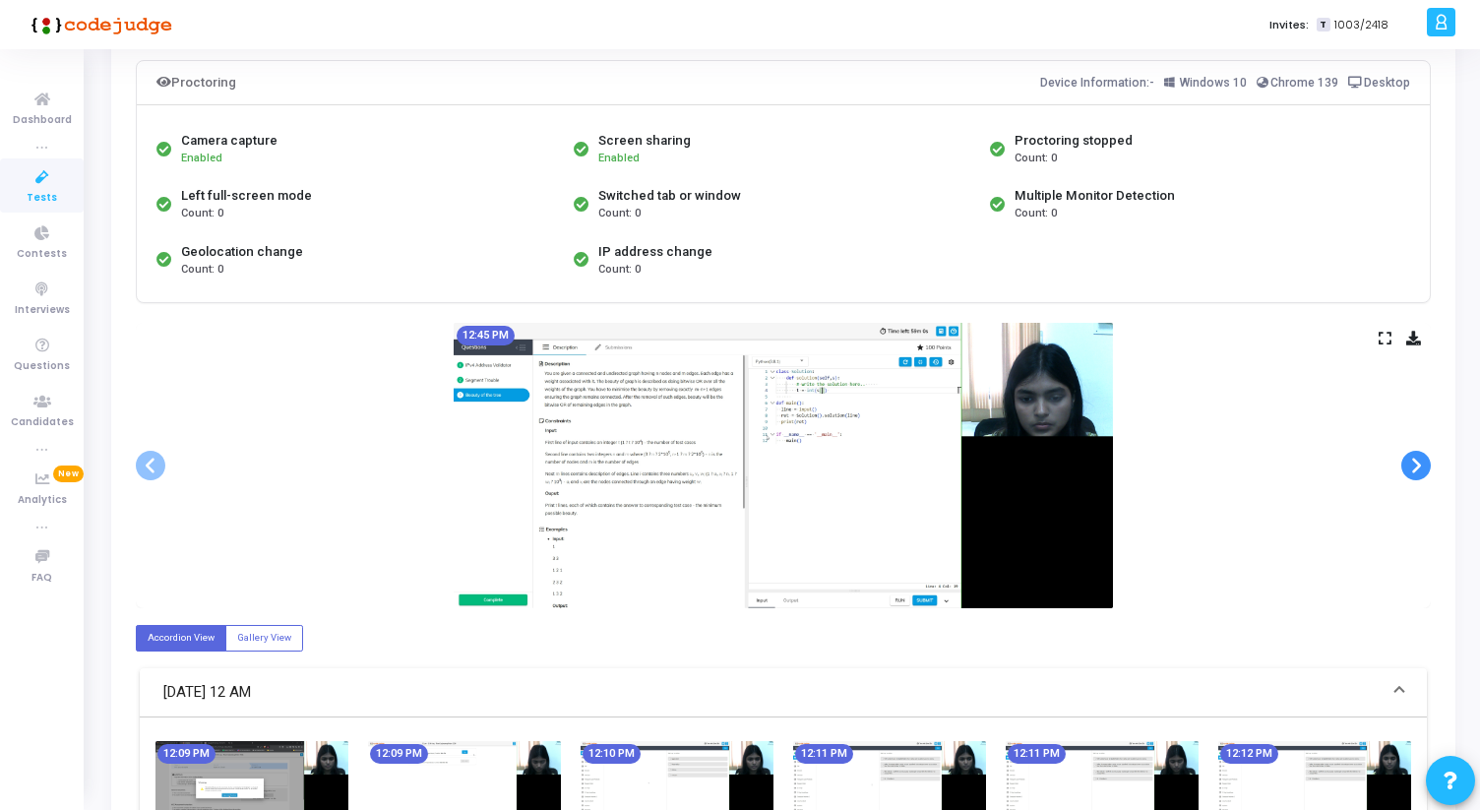
click at [1414, 463] on span at bounding box center [1416, 466] width 30 height 30
click at [1414, 465] on span at bounding box center [1416, 466] width 30 height 30
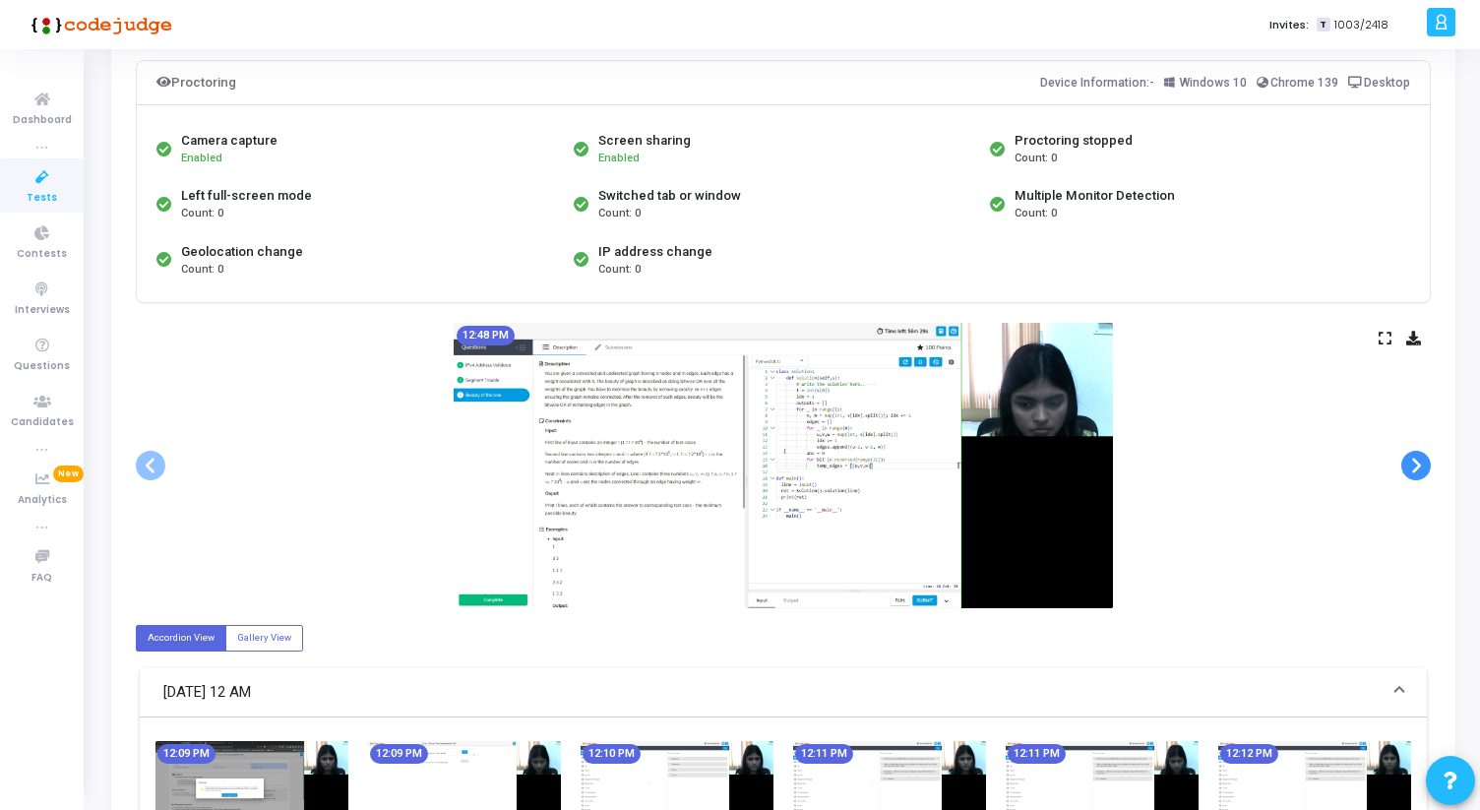
click at [1414, 465] on span at bounding box center [1416, 466] width 30 height 30
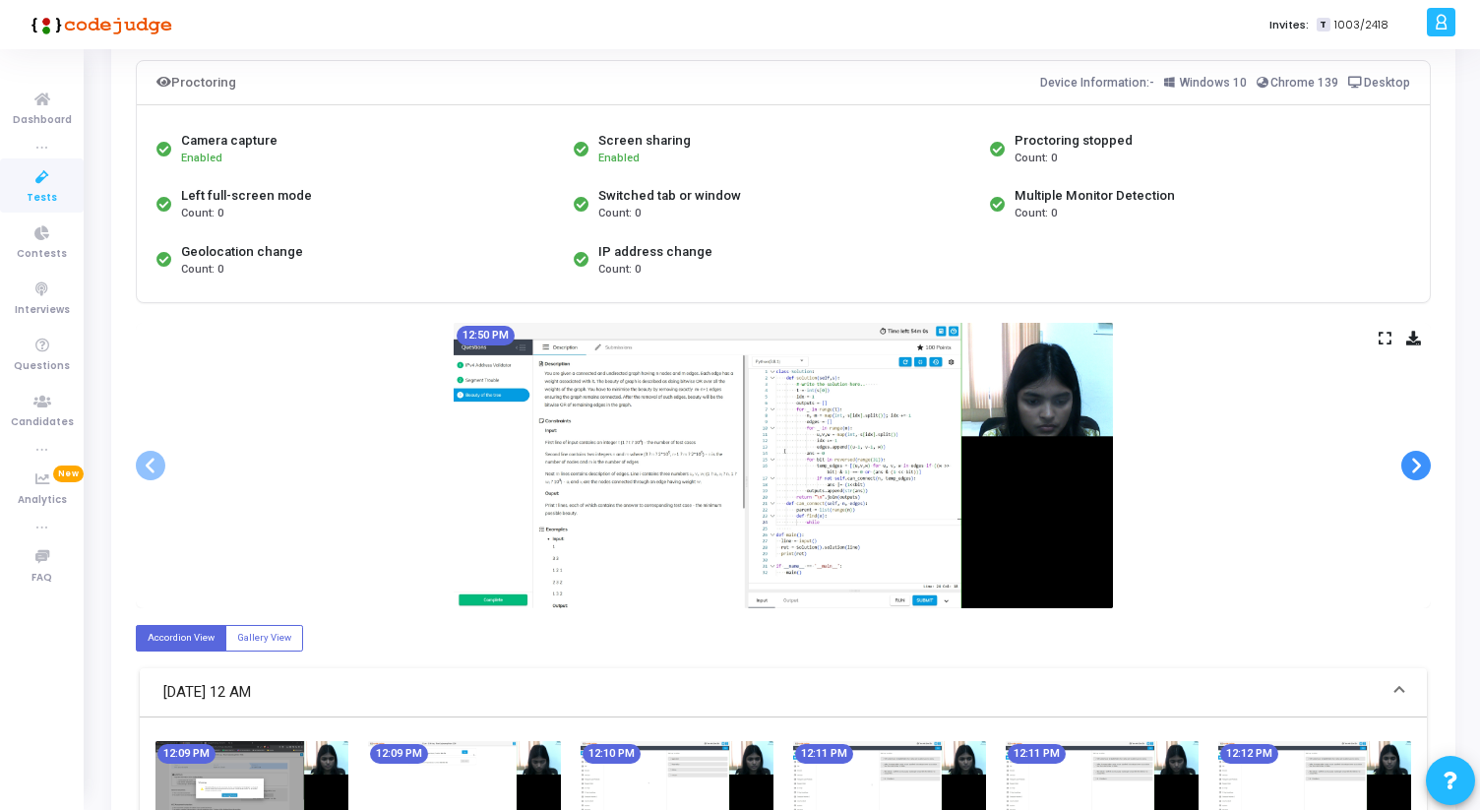
click at [1414, 465] on span at bounding box center [1416, 466] width 30 height 30
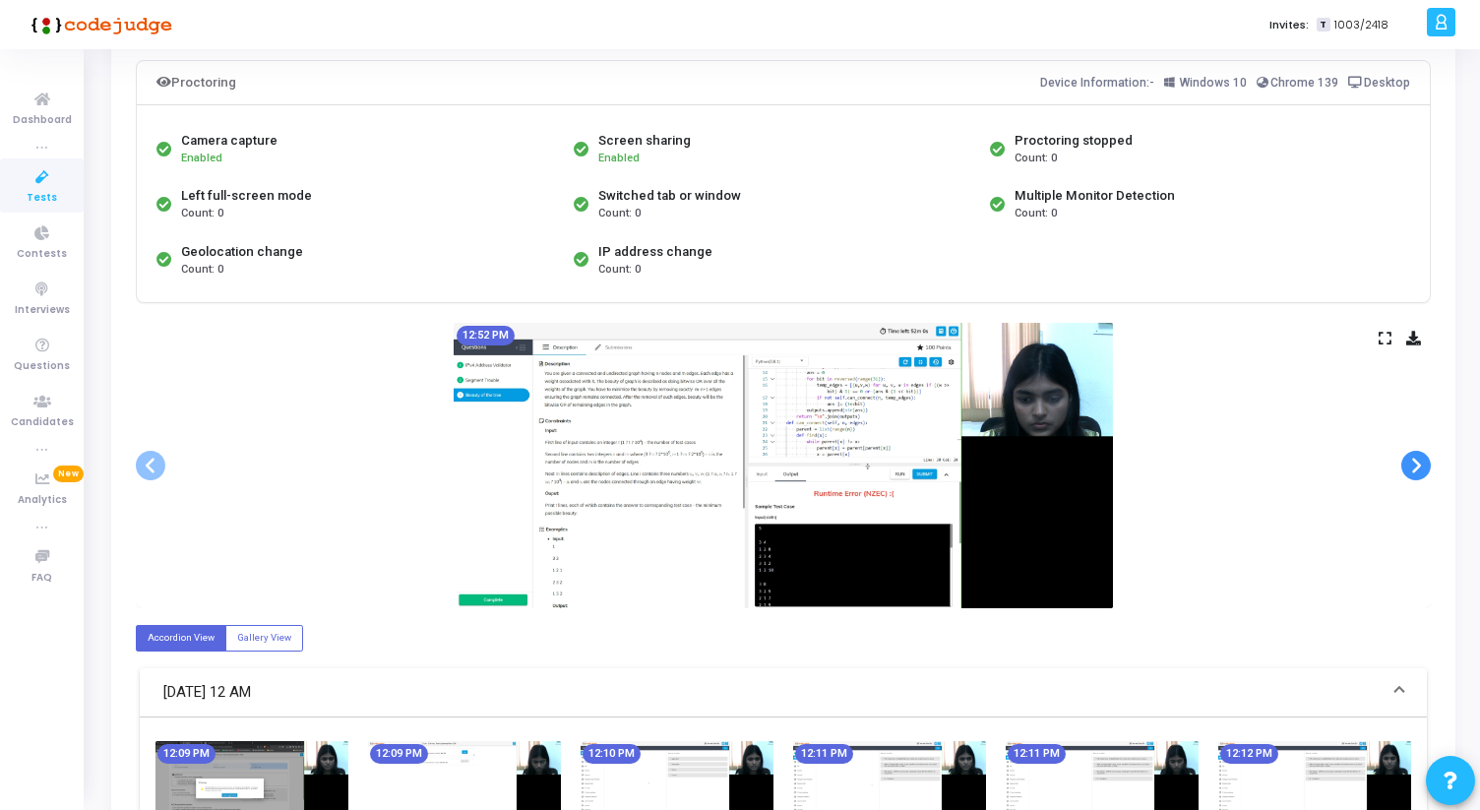
click at [1414, 465] on span at bounding box center [1416, 466] width 30 height 30
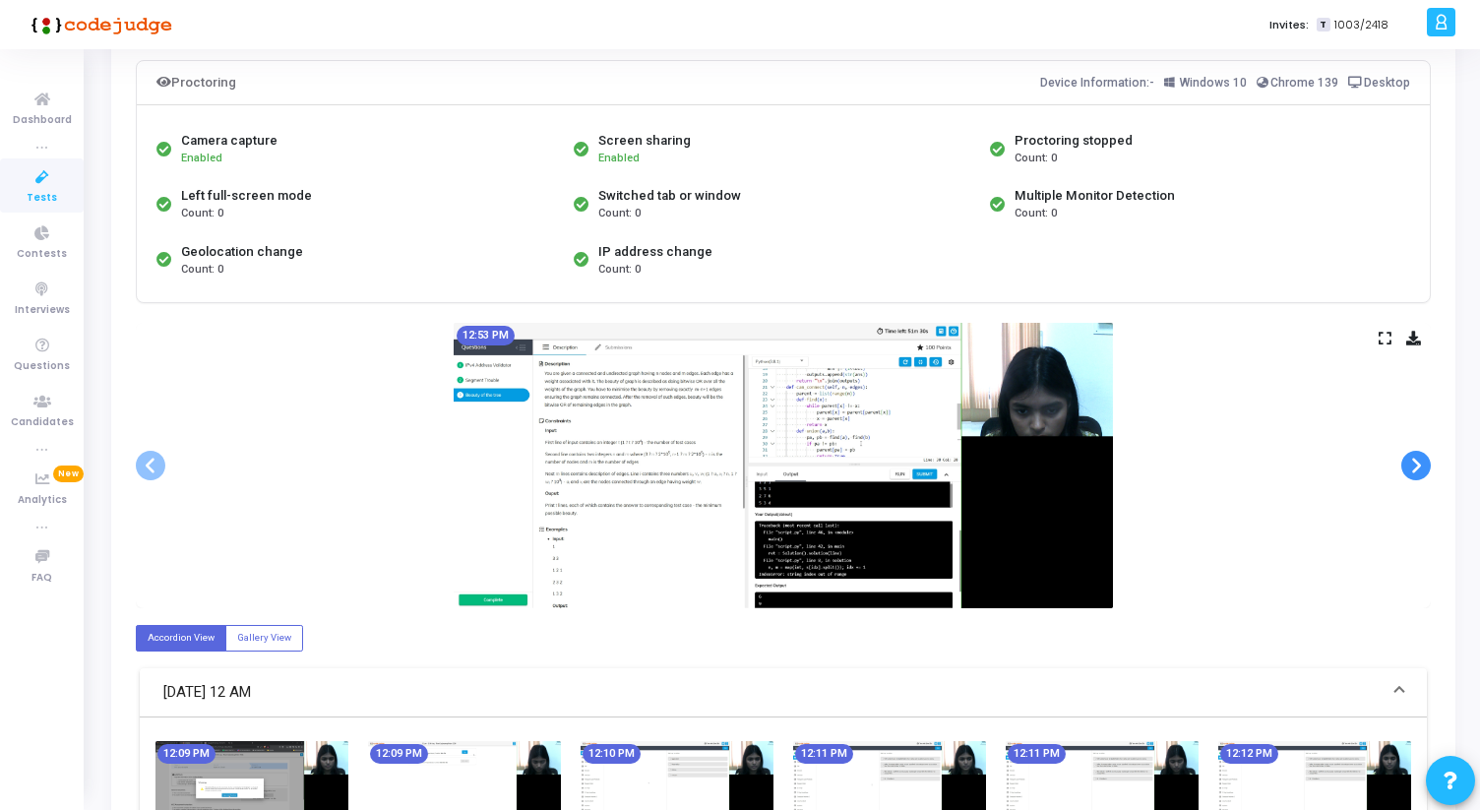
click at [1414, 465] on span at bounding box center [1416, 466] width 30 height 30
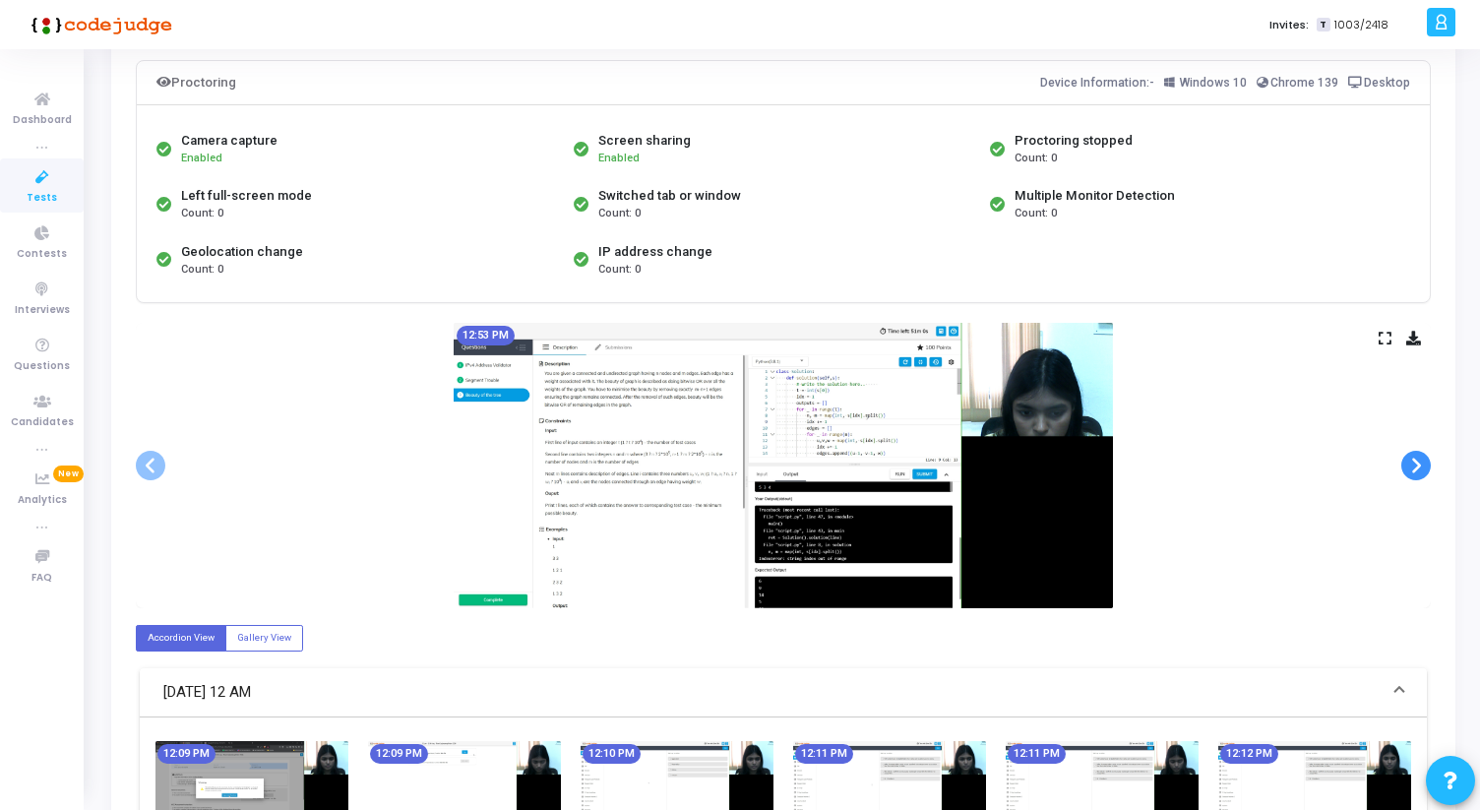
click at [1414, 465] on span at bounding box center [1416, 466] width 30 height 30
click at [1414, 466] on span at bounding box center [1416, 466] width 30 height 30
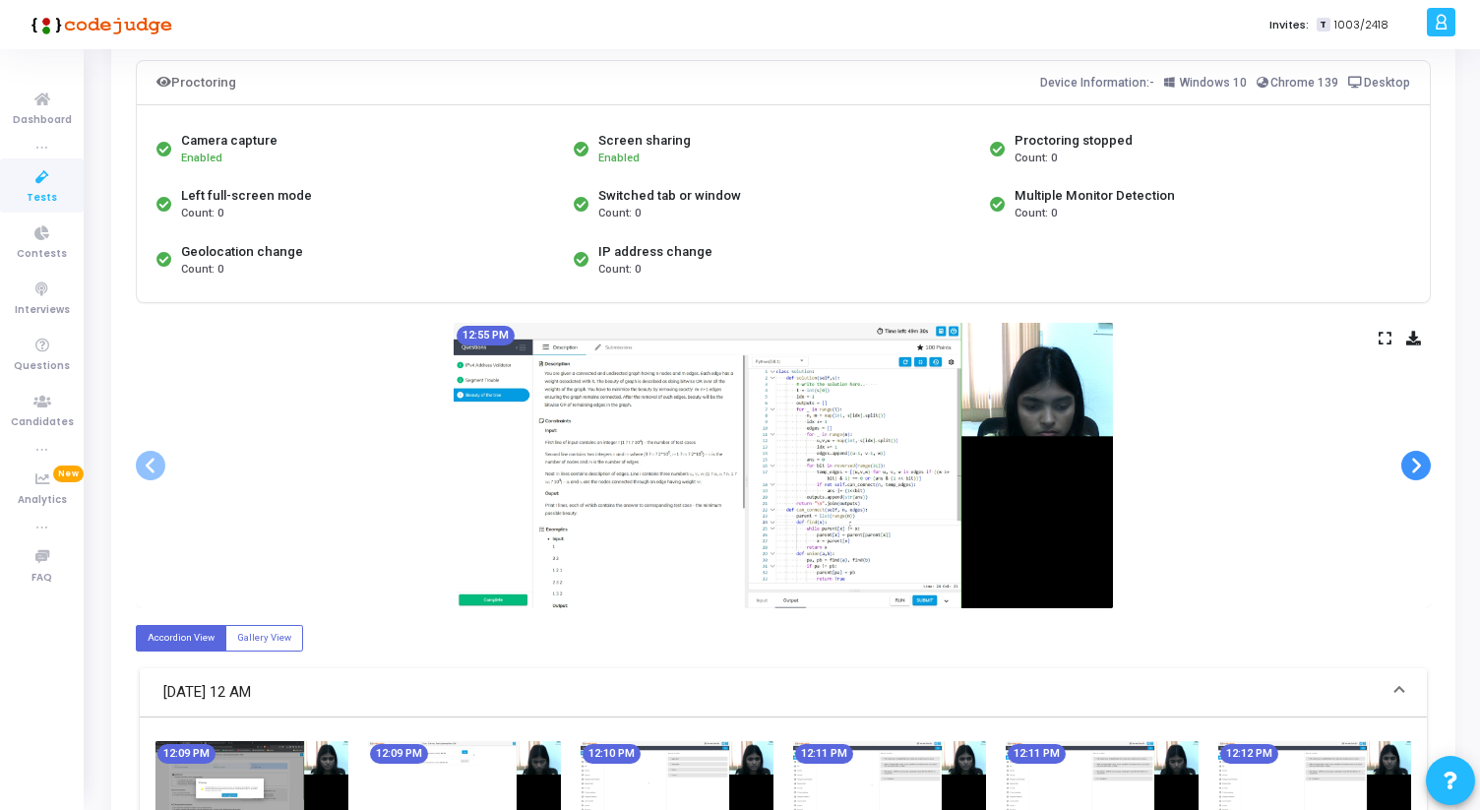
click at [1414, 466] on span at bounding box center [1416, 466] width 30 height 30
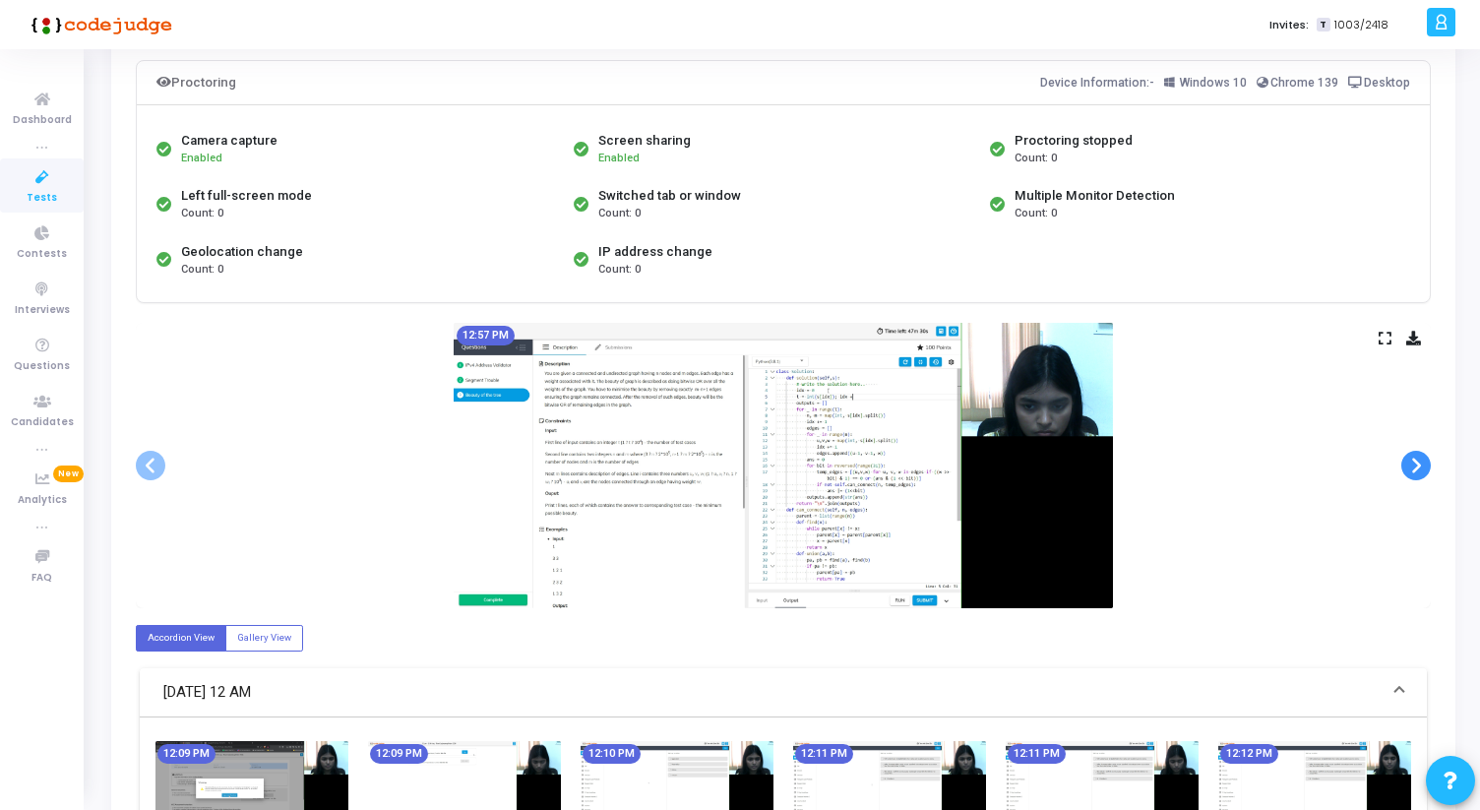
click at [1414, 466] on span at bounding box center [1416, 466] width 30 height 30
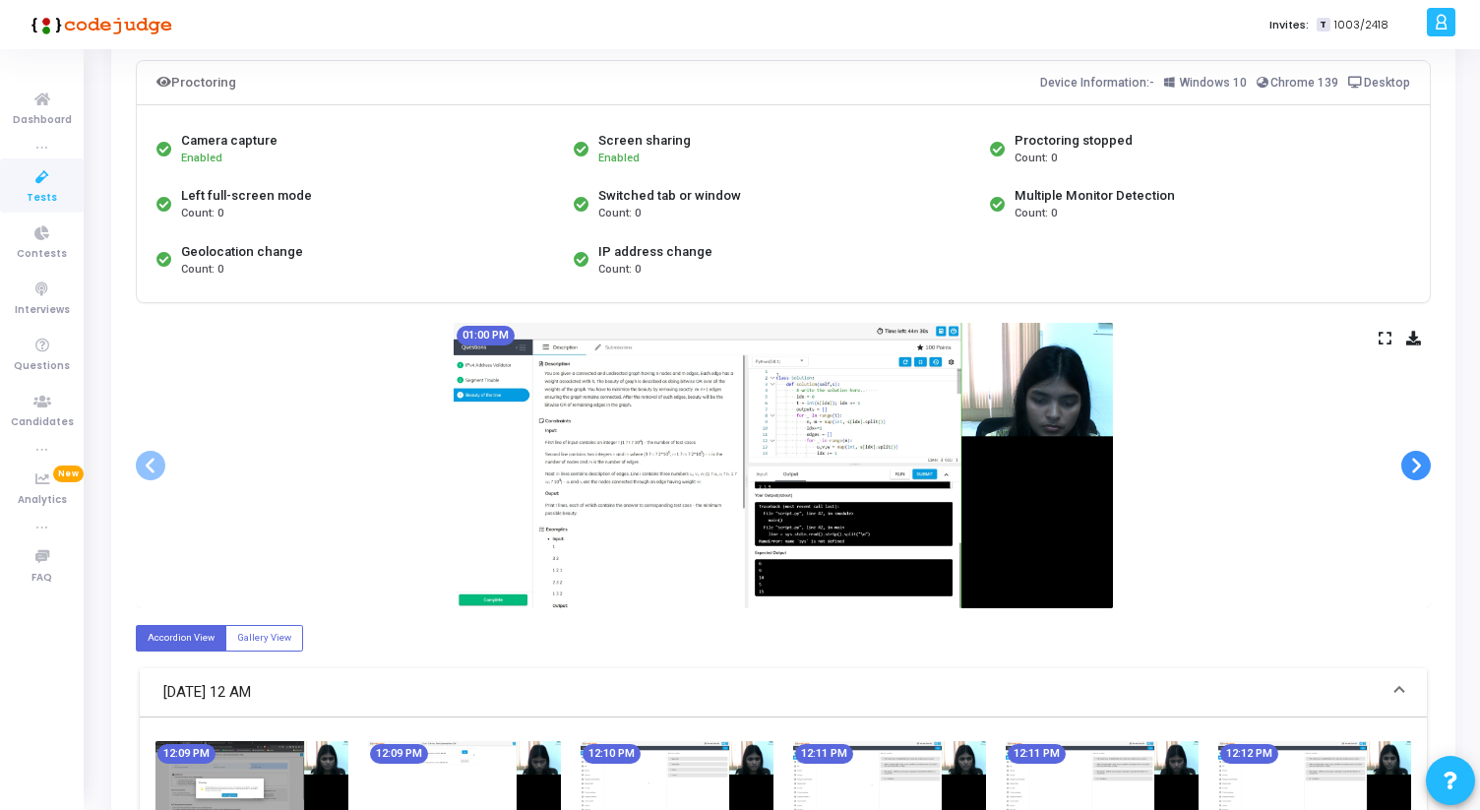
click at [1414, 467] on span at bounding box center [1416, 466] width 30 height 30
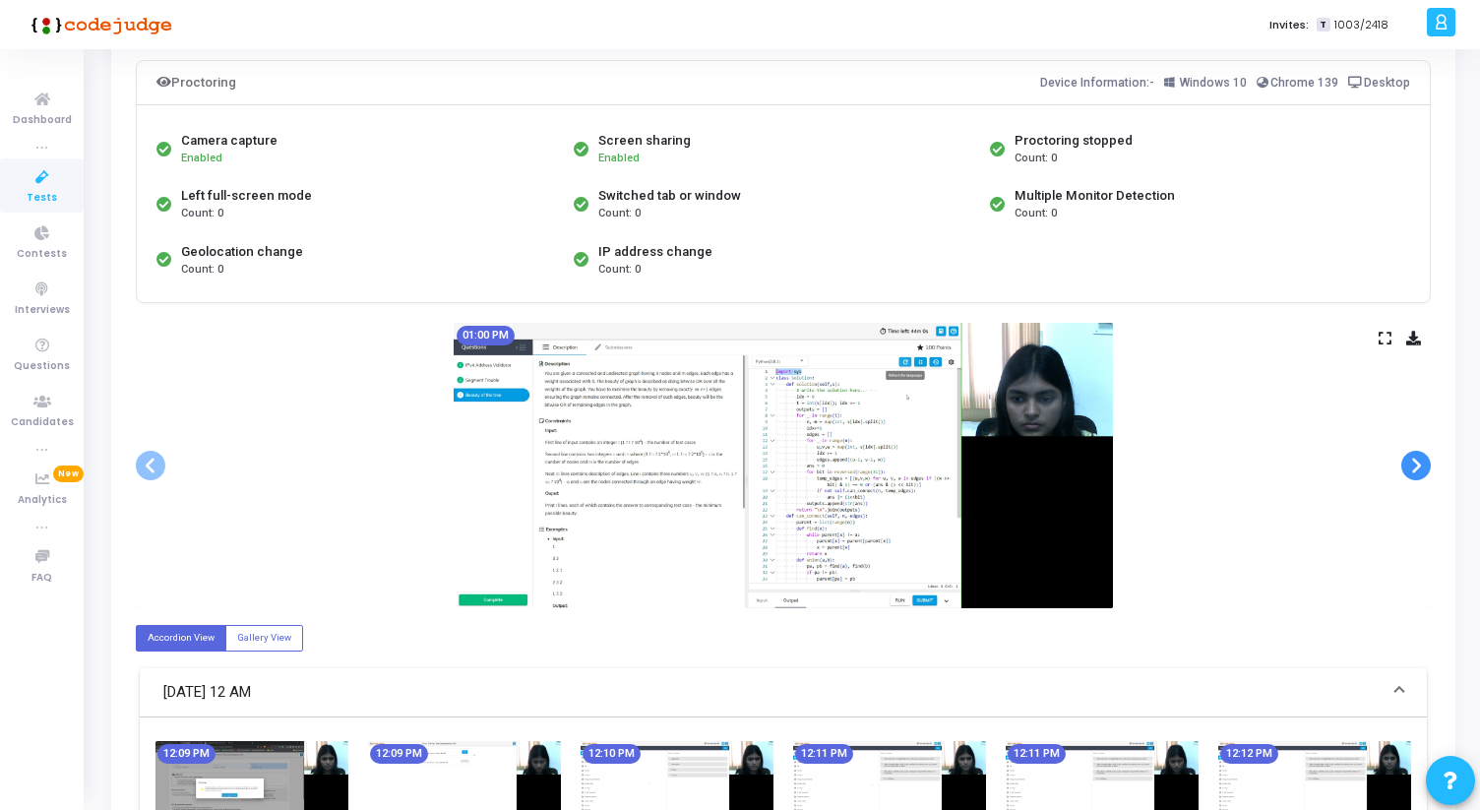
click at [1414, 467] on span at bounding box center [1416, 466] width 30 height 30
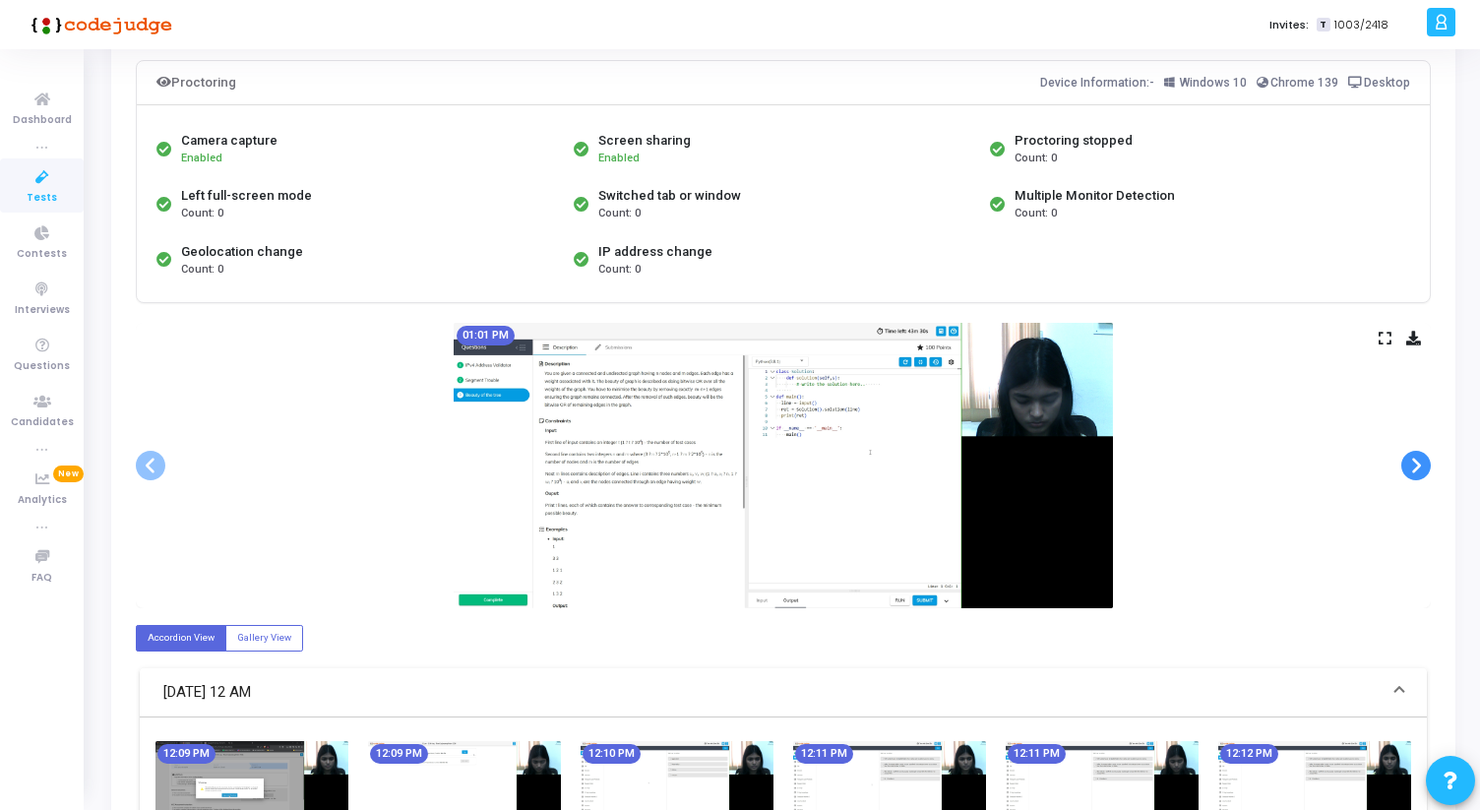
click at [1414, 467] on span at bounding box center [1416, 466] width 30 height 30
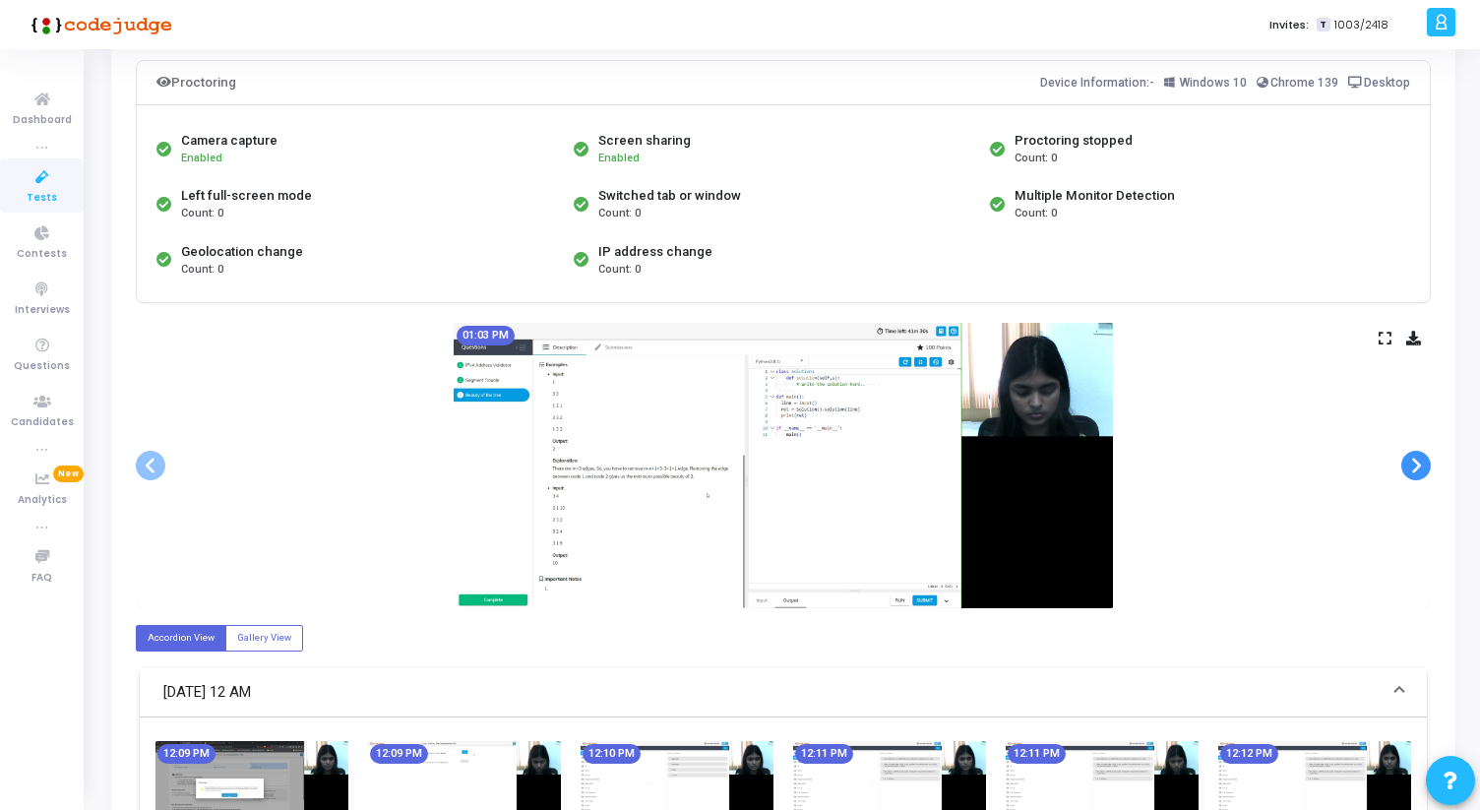
click at [1414, 467] on span at bounding box center [1416, 466] width 30 height 30
click at [1415, 467] on span at bounding box center [1416, 466] width 30 height 30
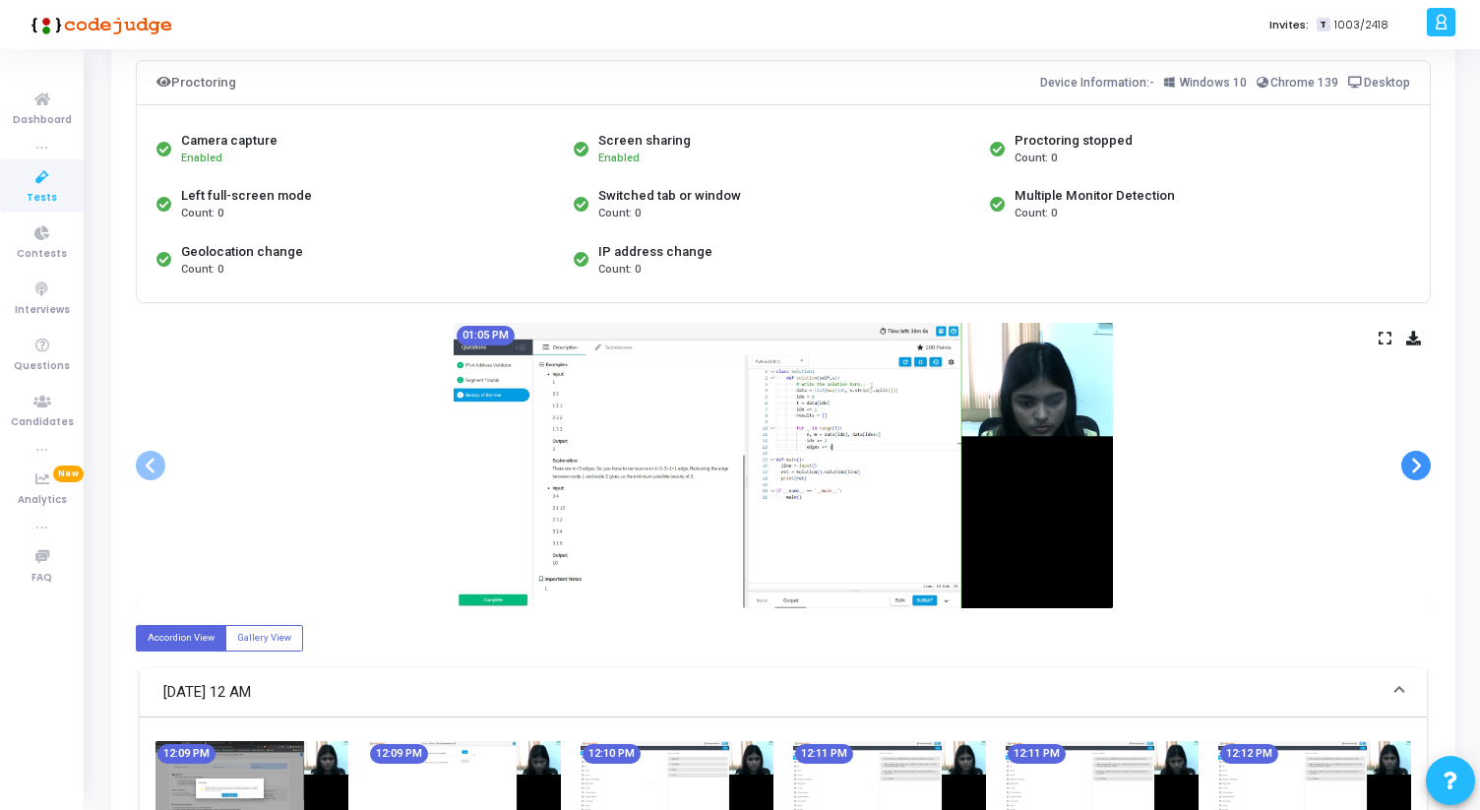
click at [1415, 467] on span at bounding box center [1416, 466] width 30 height 30
click at [151, 471] on span at bounding box center [151, 466] width 30 height 30
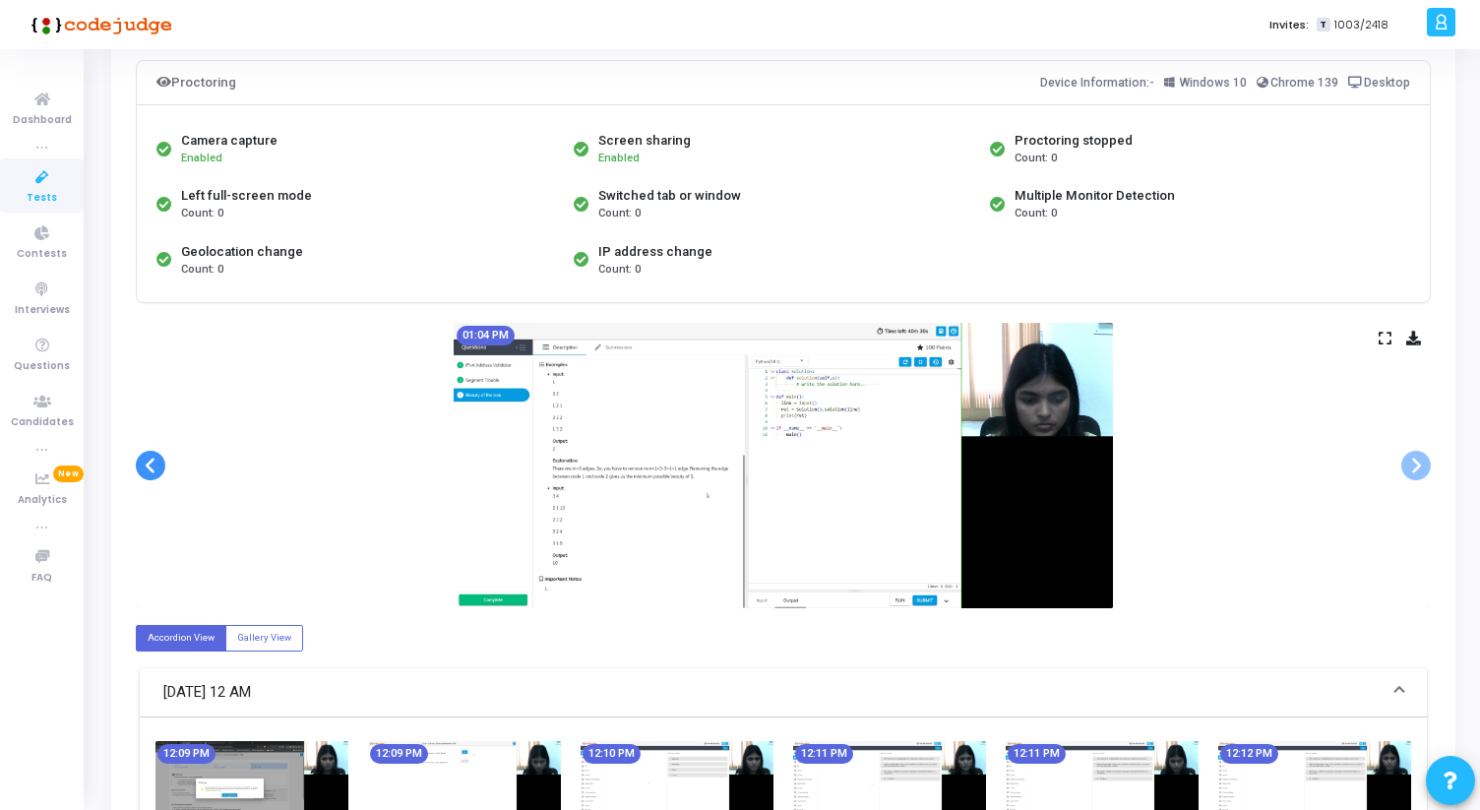
click at [151, 471] on span at bounding box center [151, 466] width 30 height 30
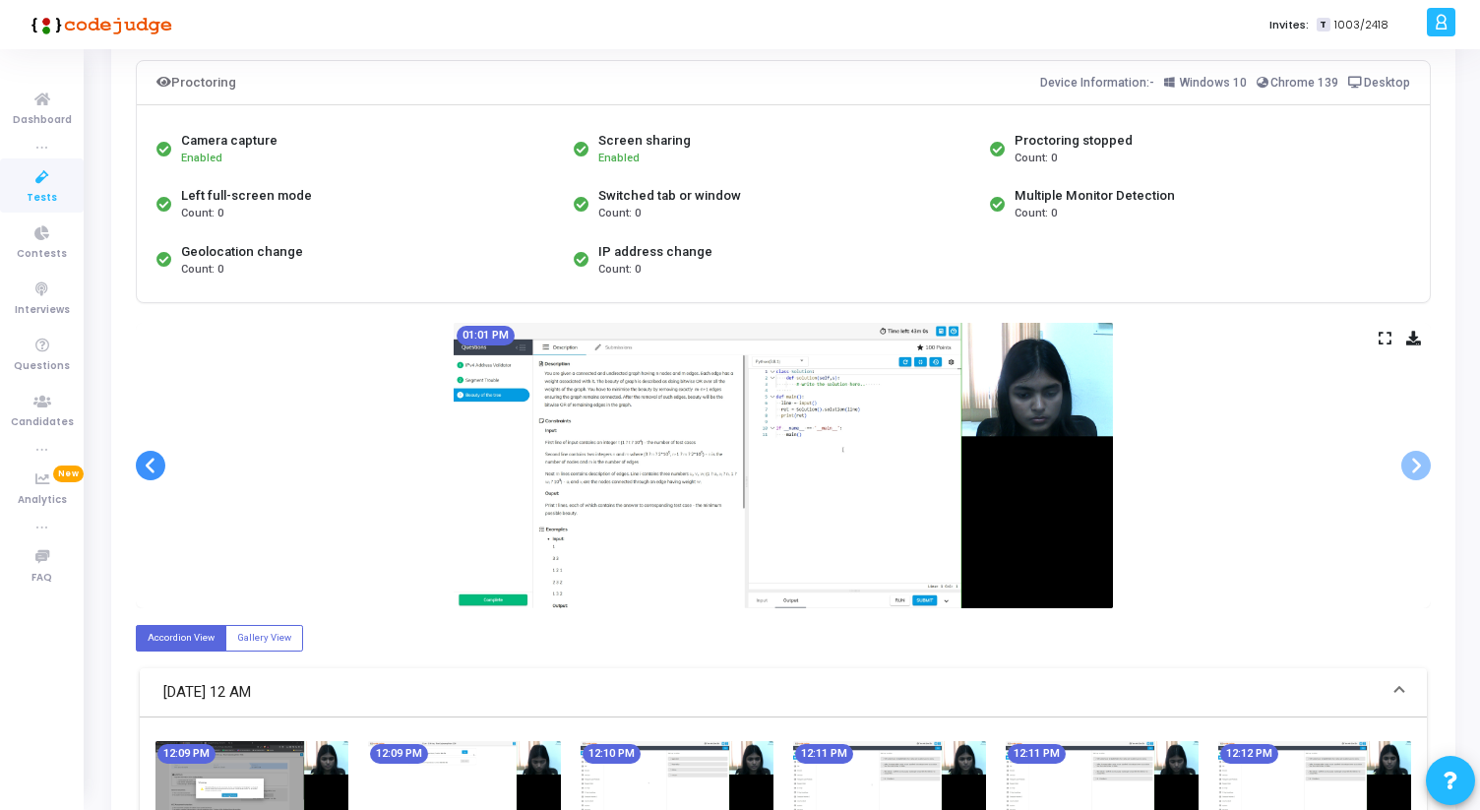
click at [151, 471] on span at bounding box center [151, 466] width 30 height 30
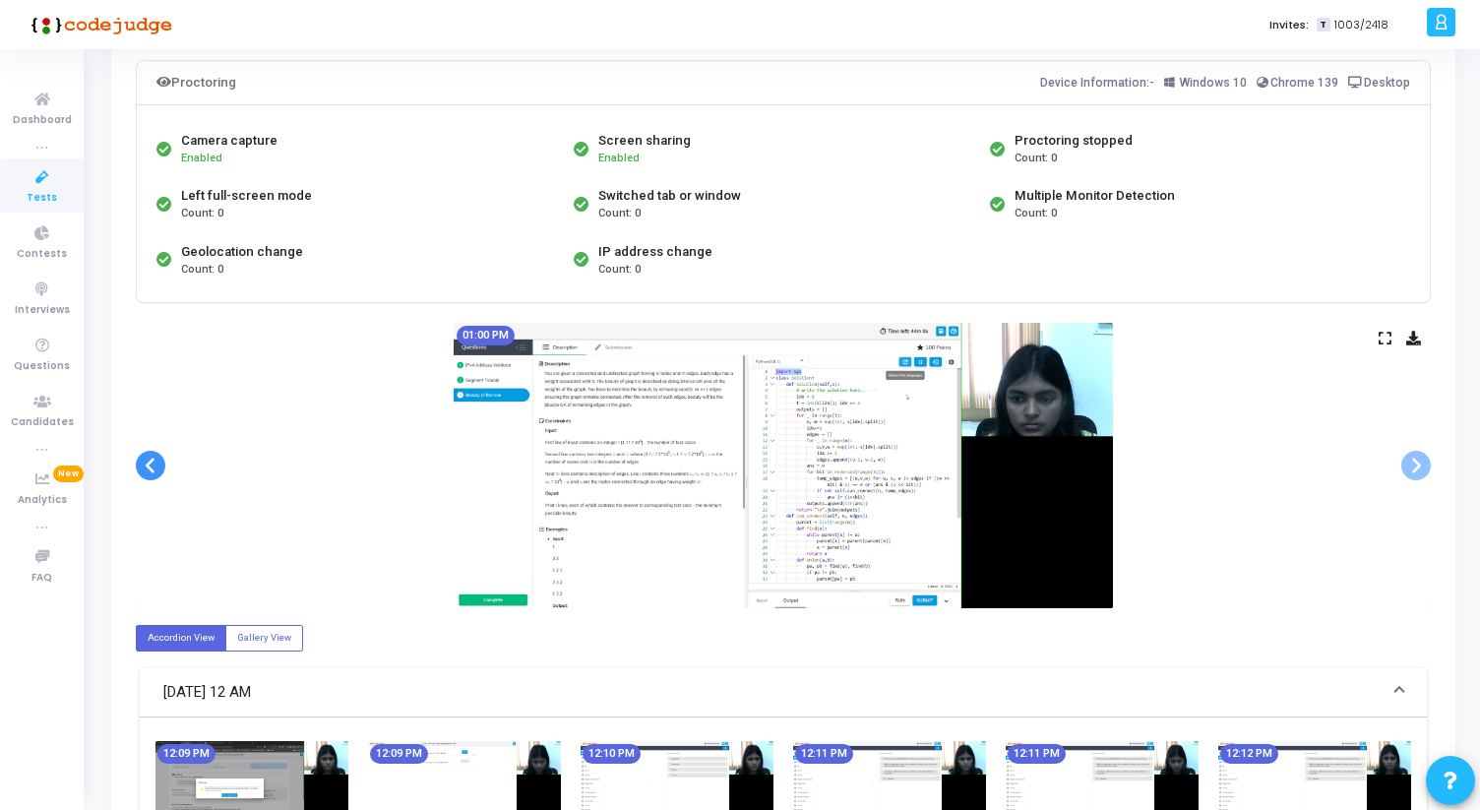
click at [153, 472] on span at bounding box center [151, 466] width 30 height 30
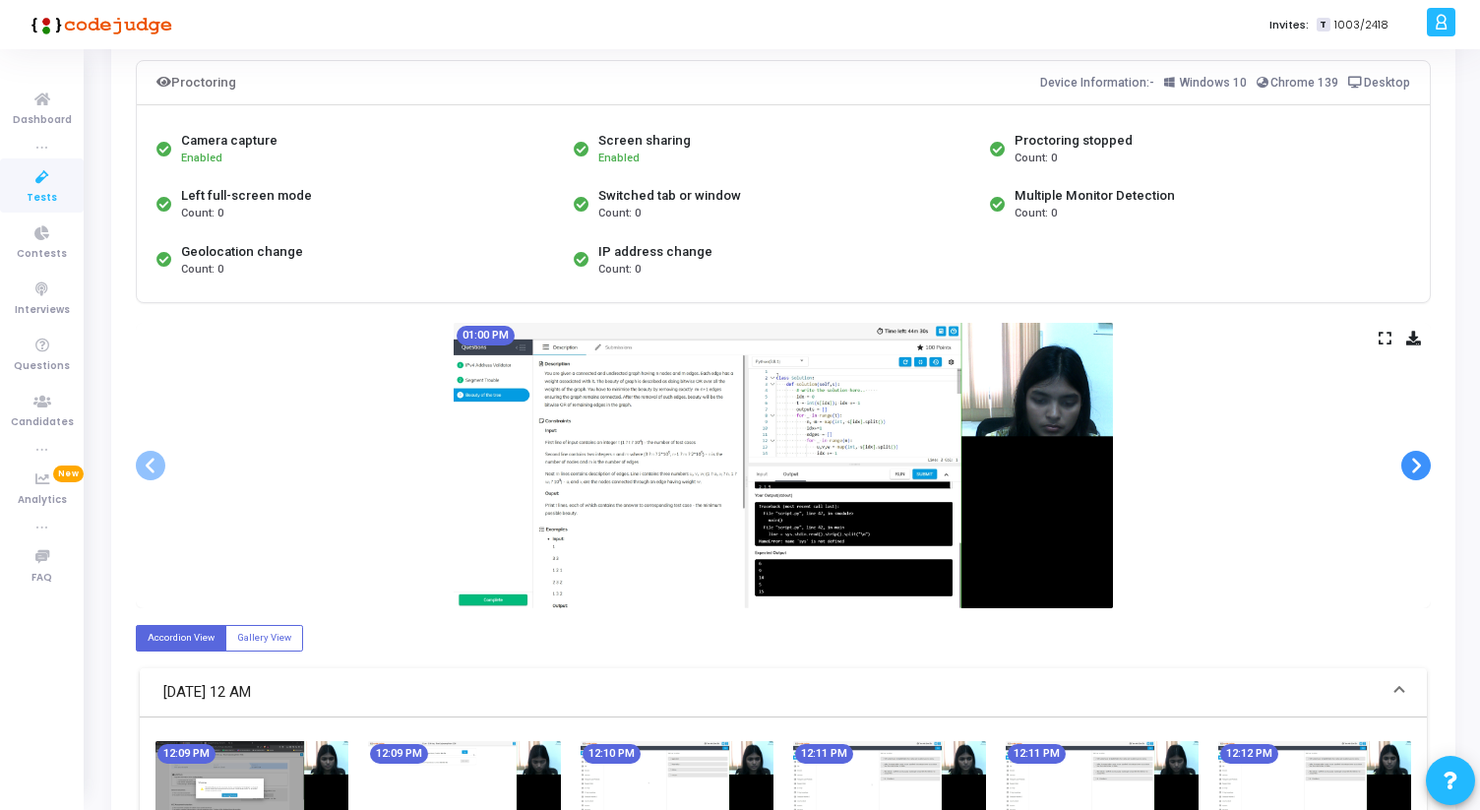
click at [1410, 469] on span at bounding box center [1416, 466] width 30 height 30
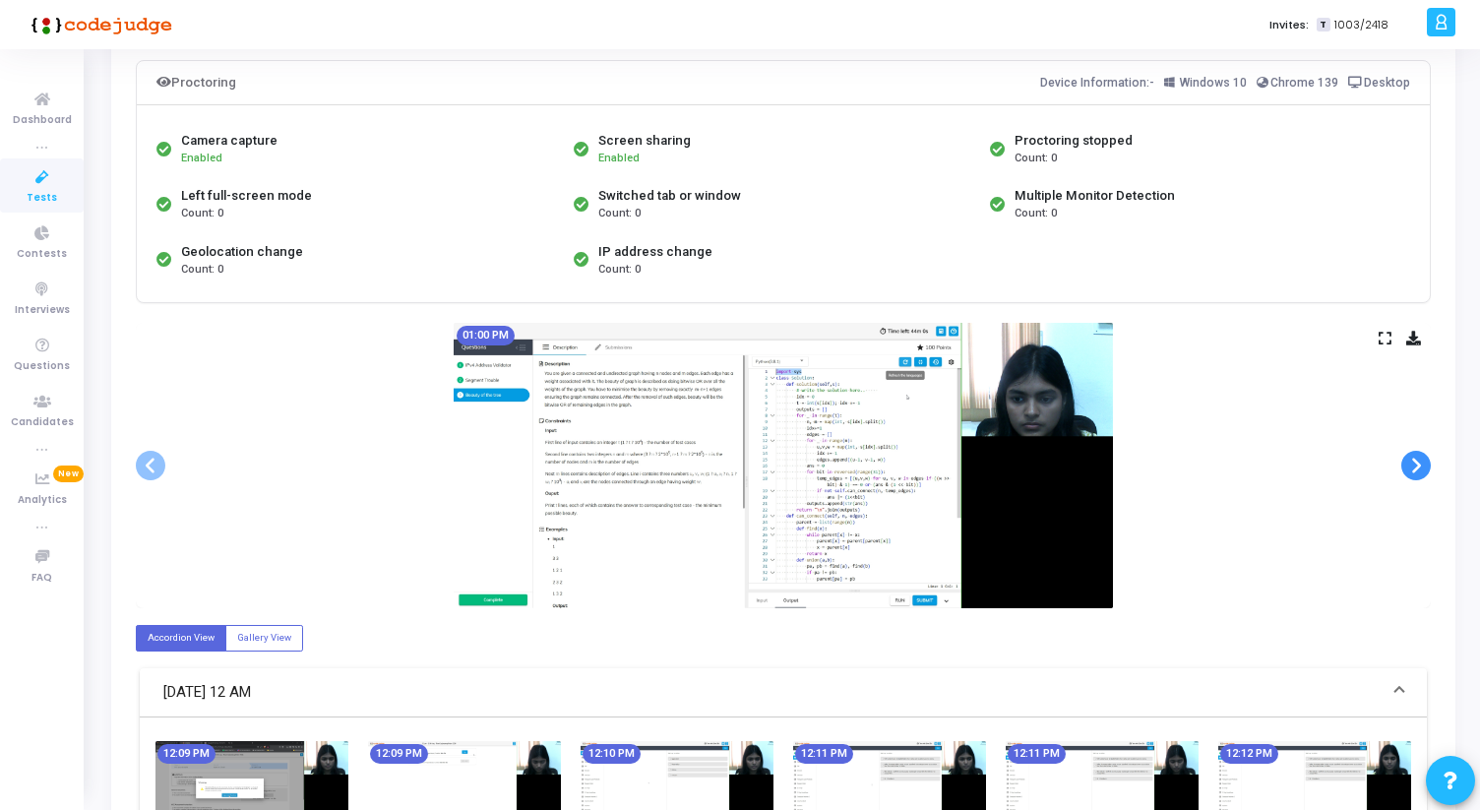
click at [1410, 469] on span at bounding box center [1416, 466] width 30 height 30
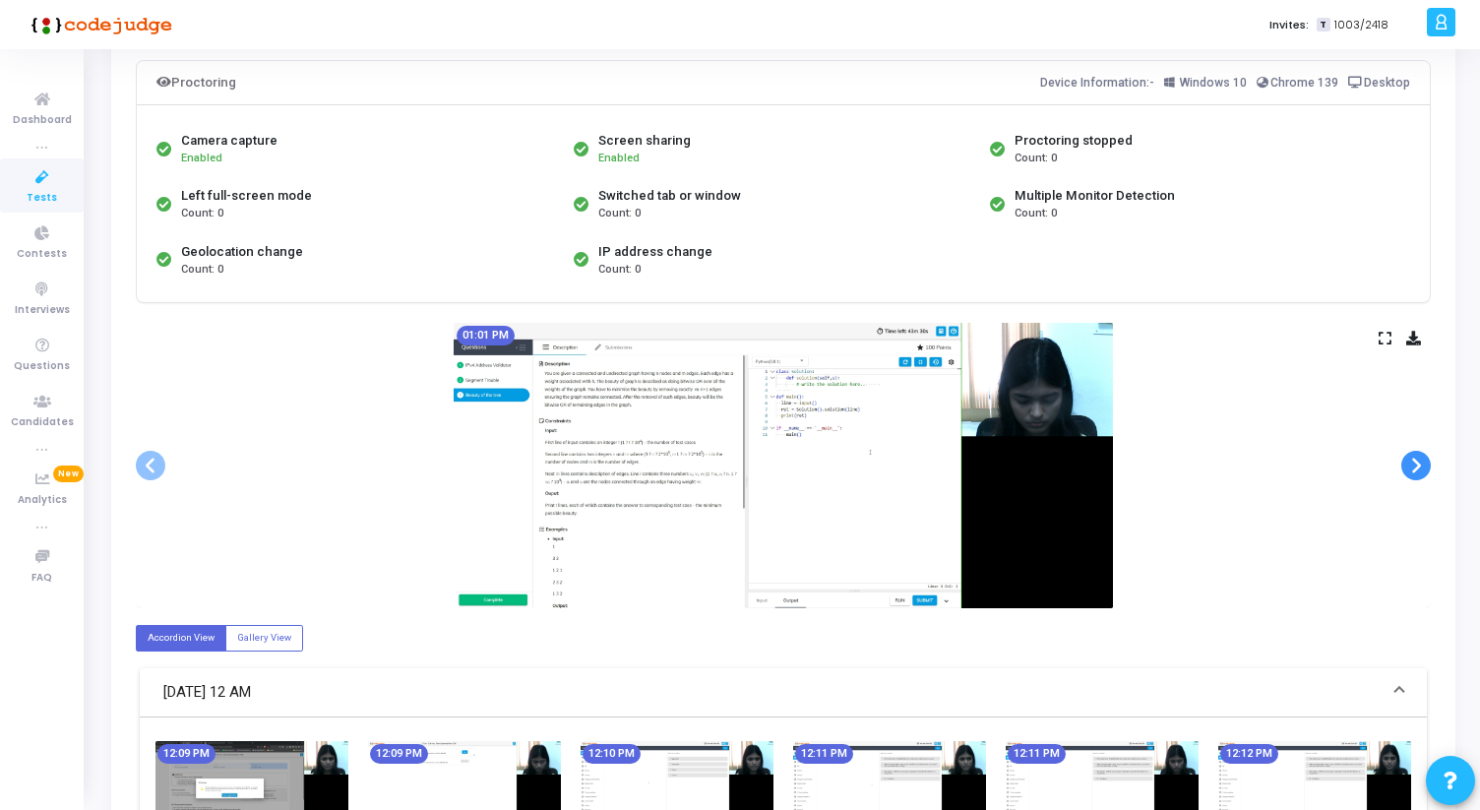
click at [1410, 469] on span at bounding box center [1416, 466] width 30 height 30
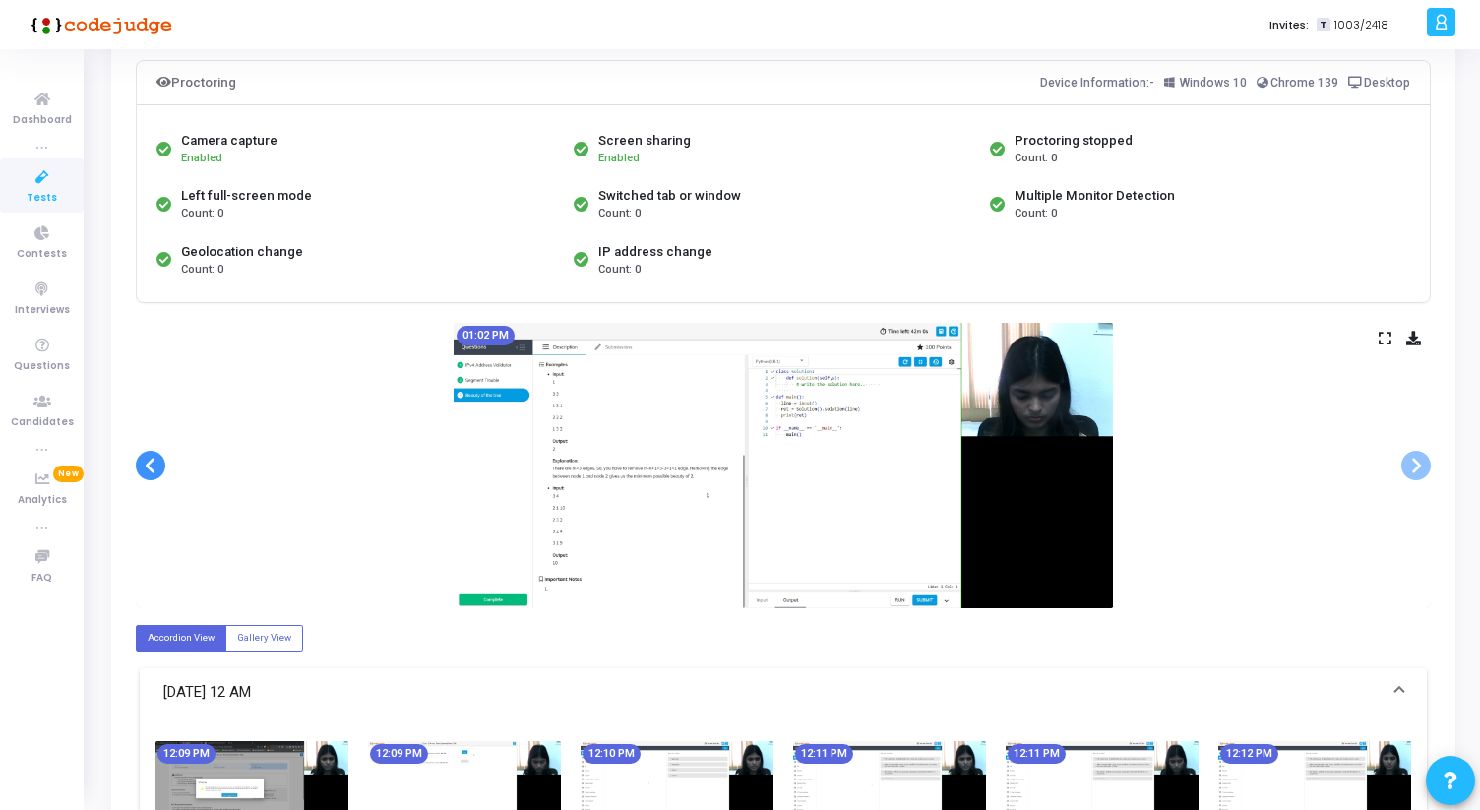
click at [159, 474] on span at bounding box center [151, 466] width 30 height 30
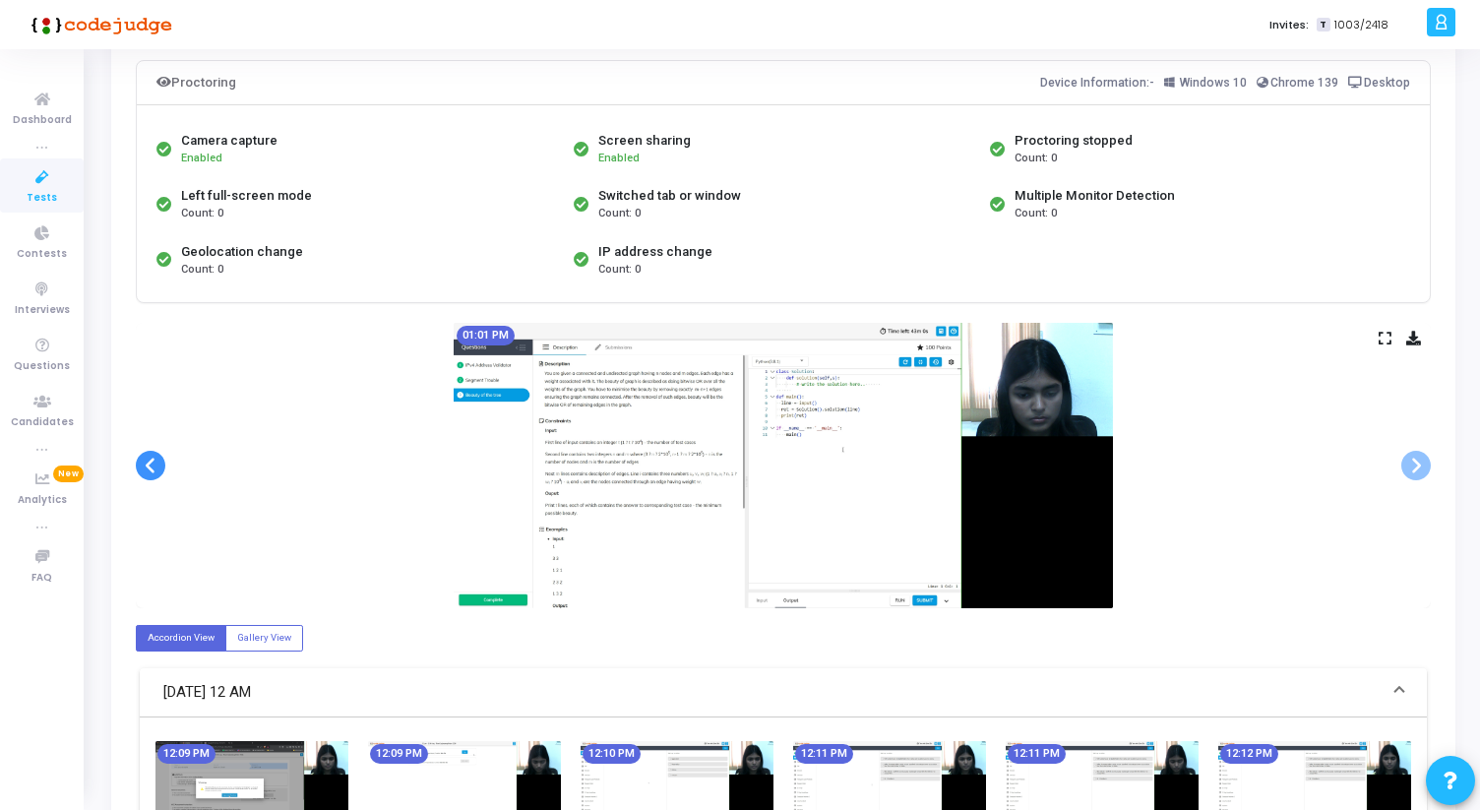
click at [159, 474] on span at bounding box center [151, 466] width 30 height 30
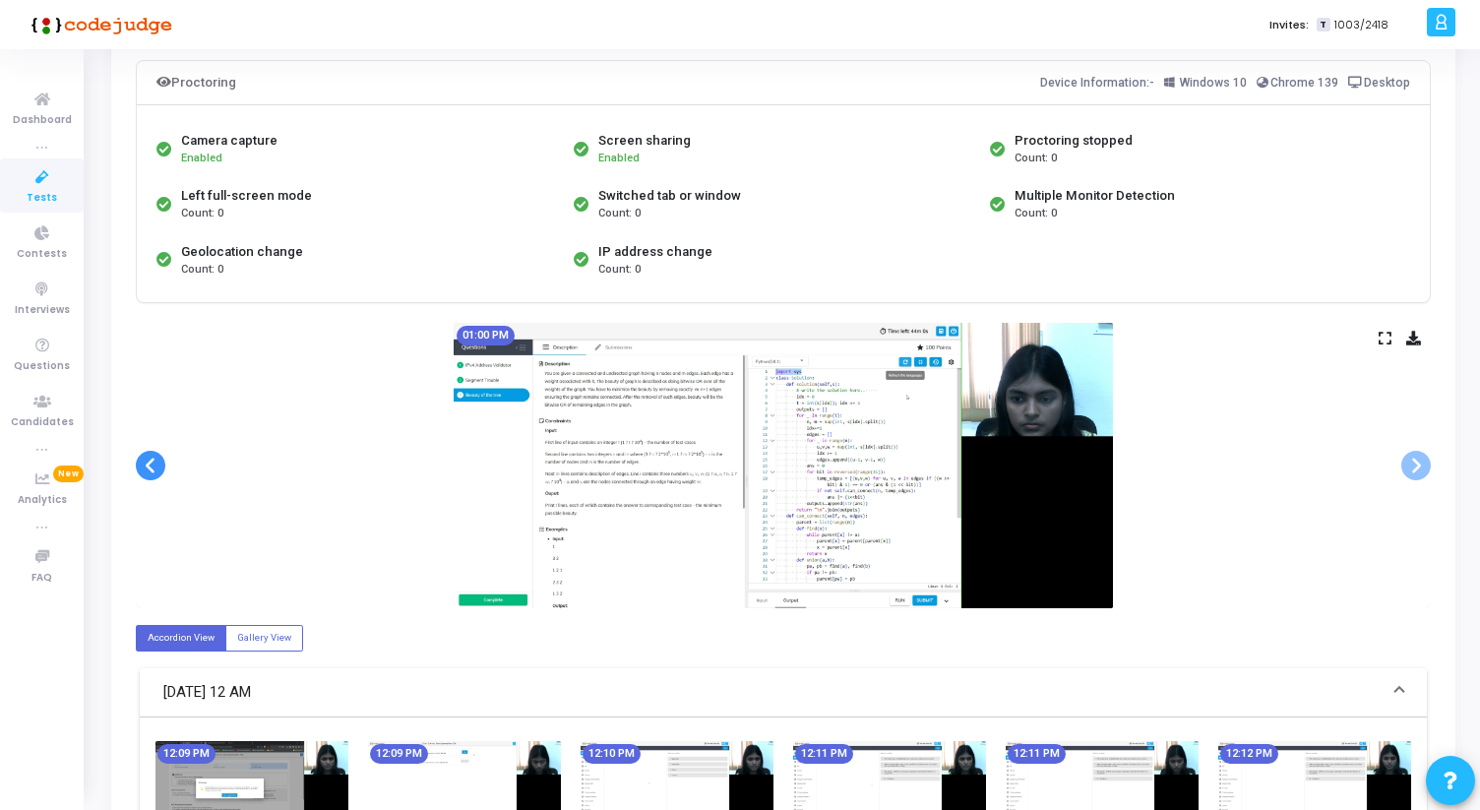
click at [159, 474] on span at bounding box center [151, 466] width 30 height 30
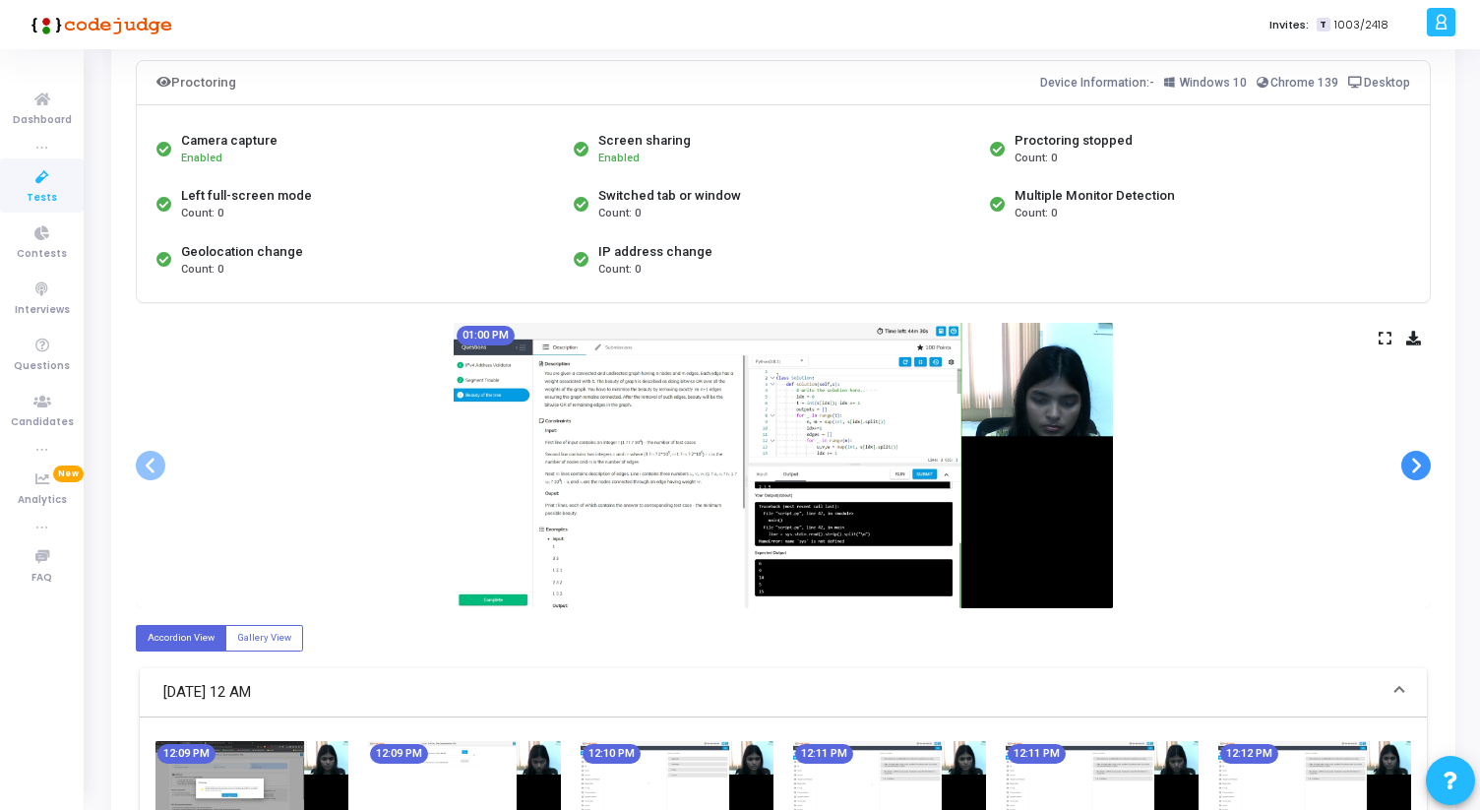
click at [1411, 464] on span at bounding box center [1416, 466] width 30 height 30
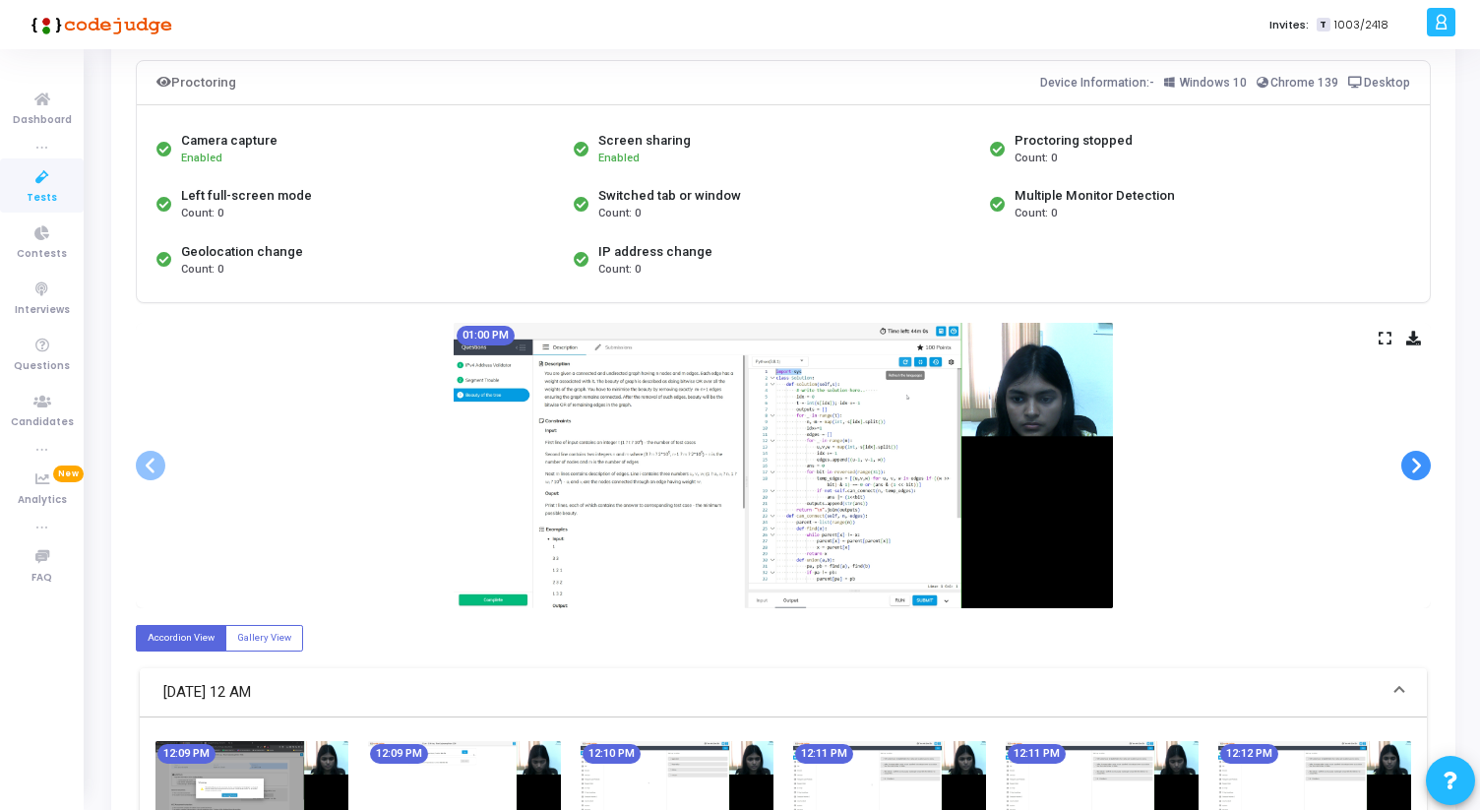
click at [1411, 464] on span at bounding box center [1416, 466] width 30 height 30
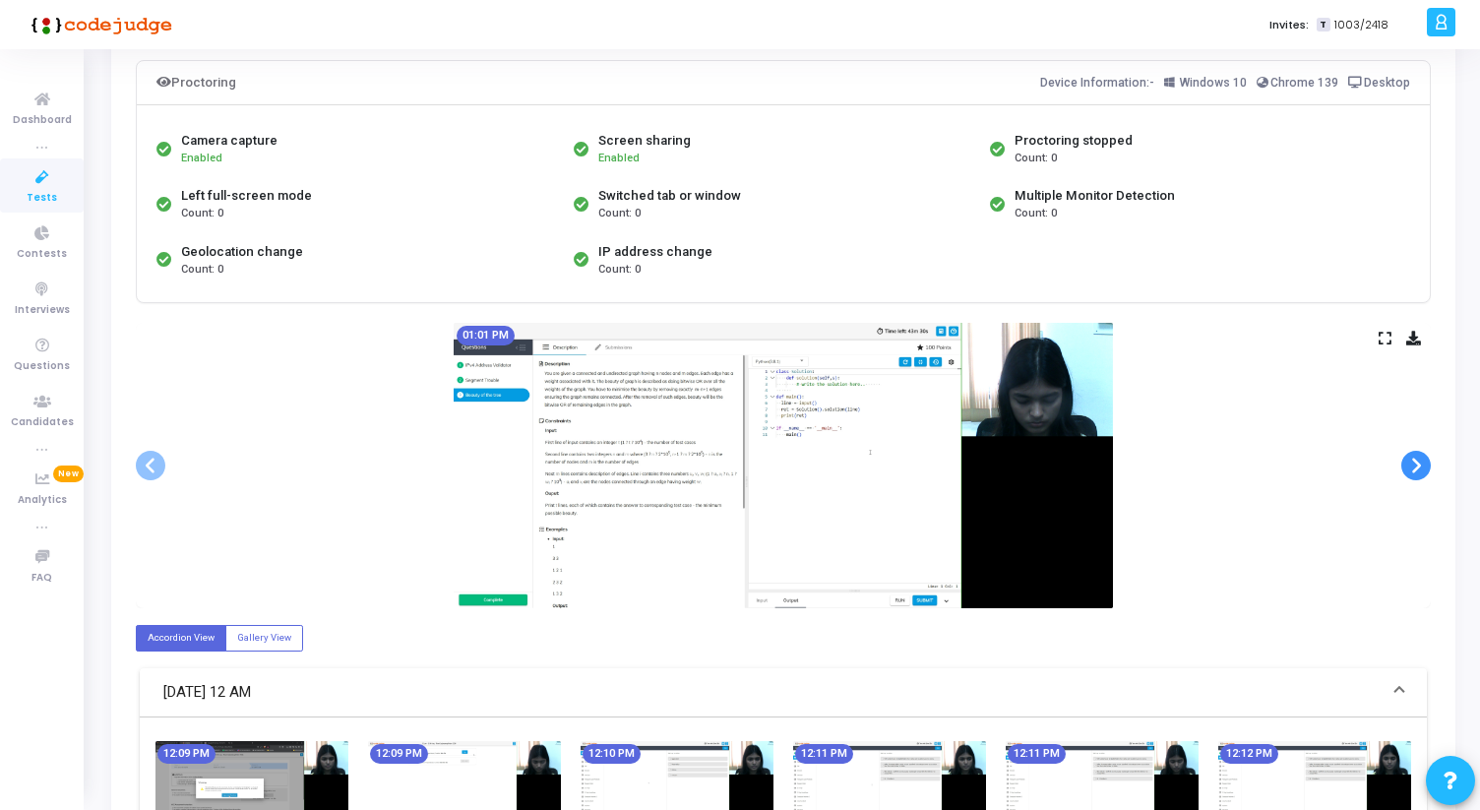
click at [1411, 464] on span at bounding box center [1416, 466] width 30 height 30
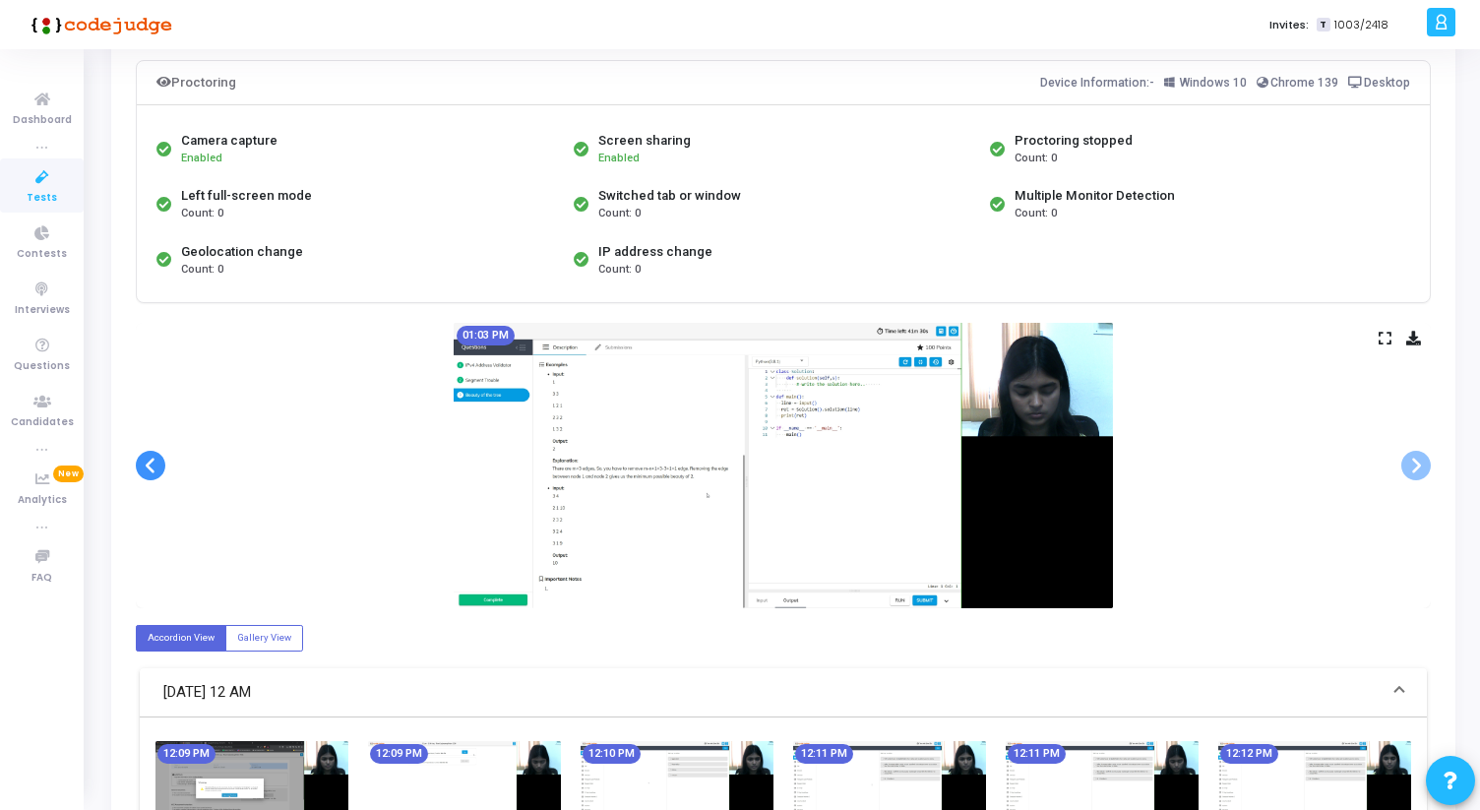
click at [151, 463] on span at bounding box center [151, 466] width 30 height 30
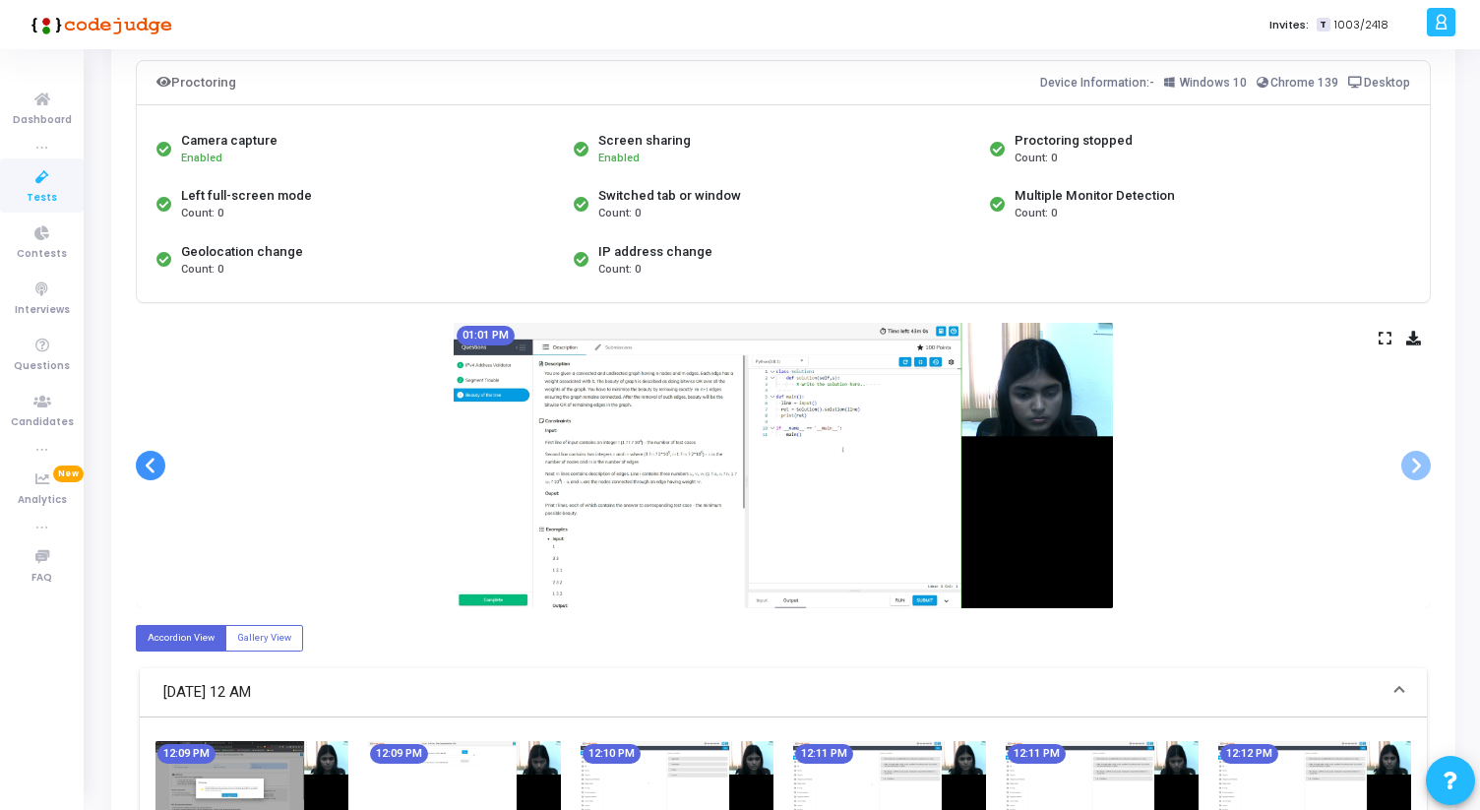
click at [151, 463] on span at bounding box center [151, 466] width 30 height 30
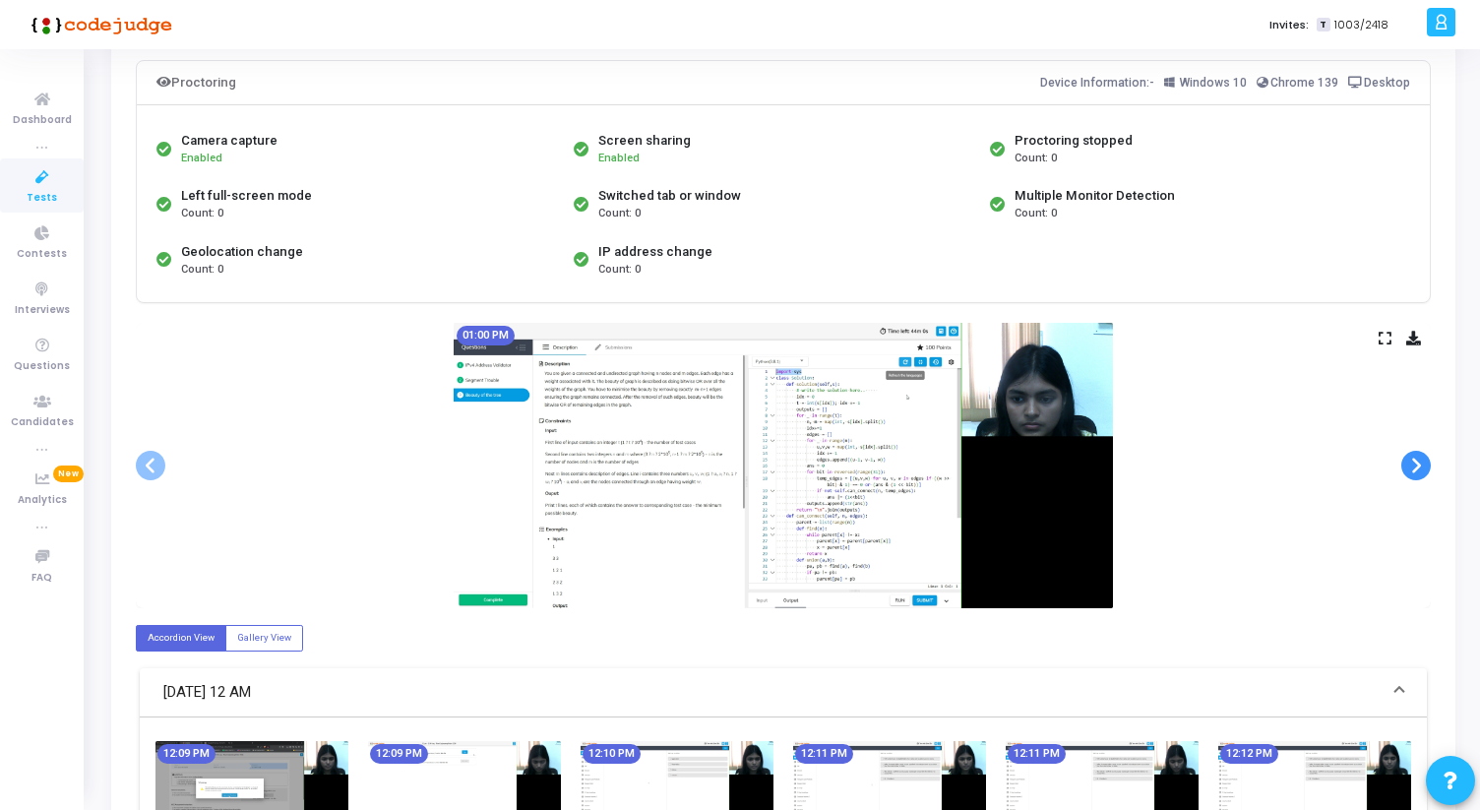
click at [1428, 463] on span at bounding box center [1416, 466] width 30 height 30
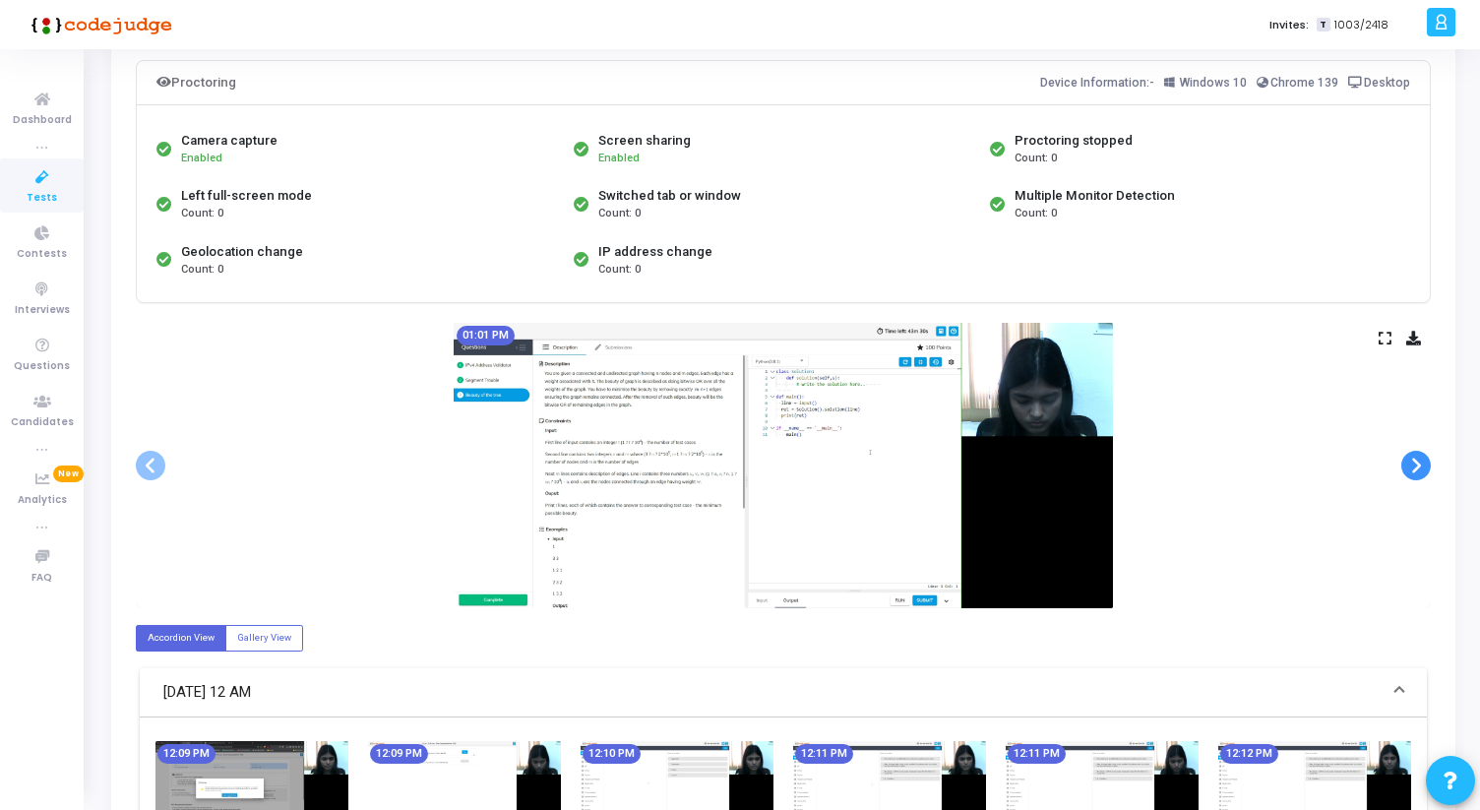
click at [1428, 463] on span at bounding box center [1416, 466] width 30 height 30
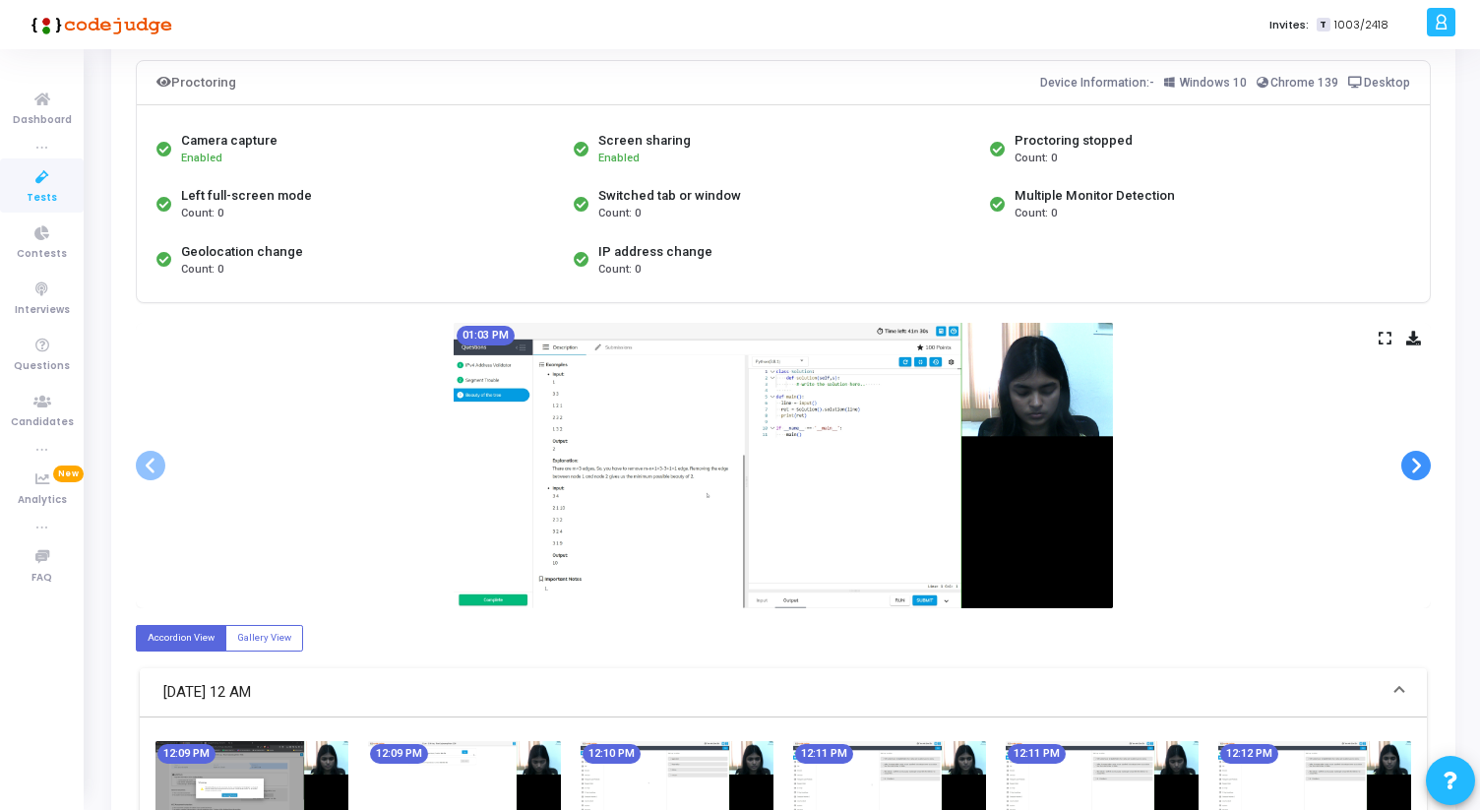
click at [1428, 463] on span at bounding box center [1416, 466] width 30 height 30
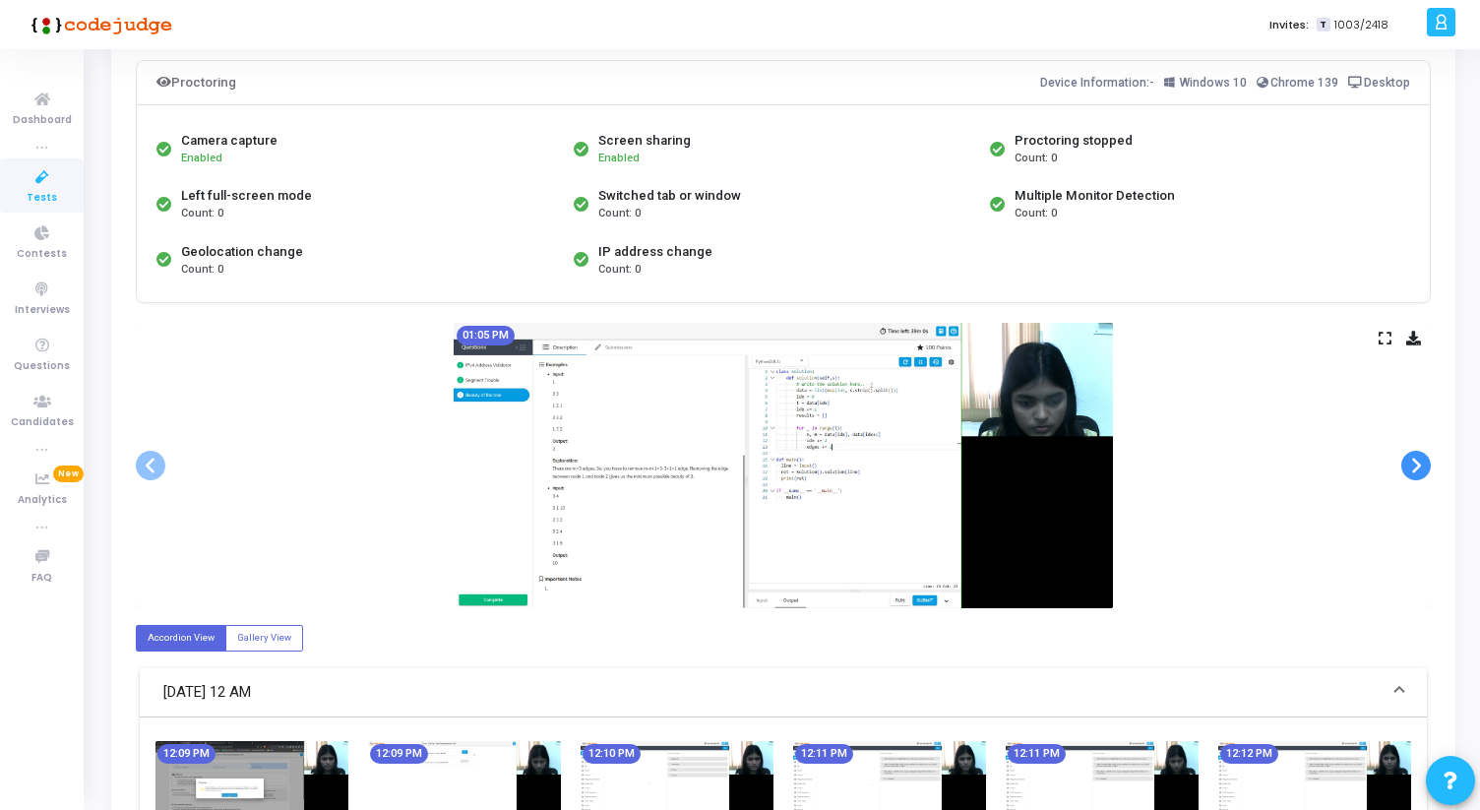
click at [1428, 463] on span at bounding box center [1416, 466] width 30 height 30
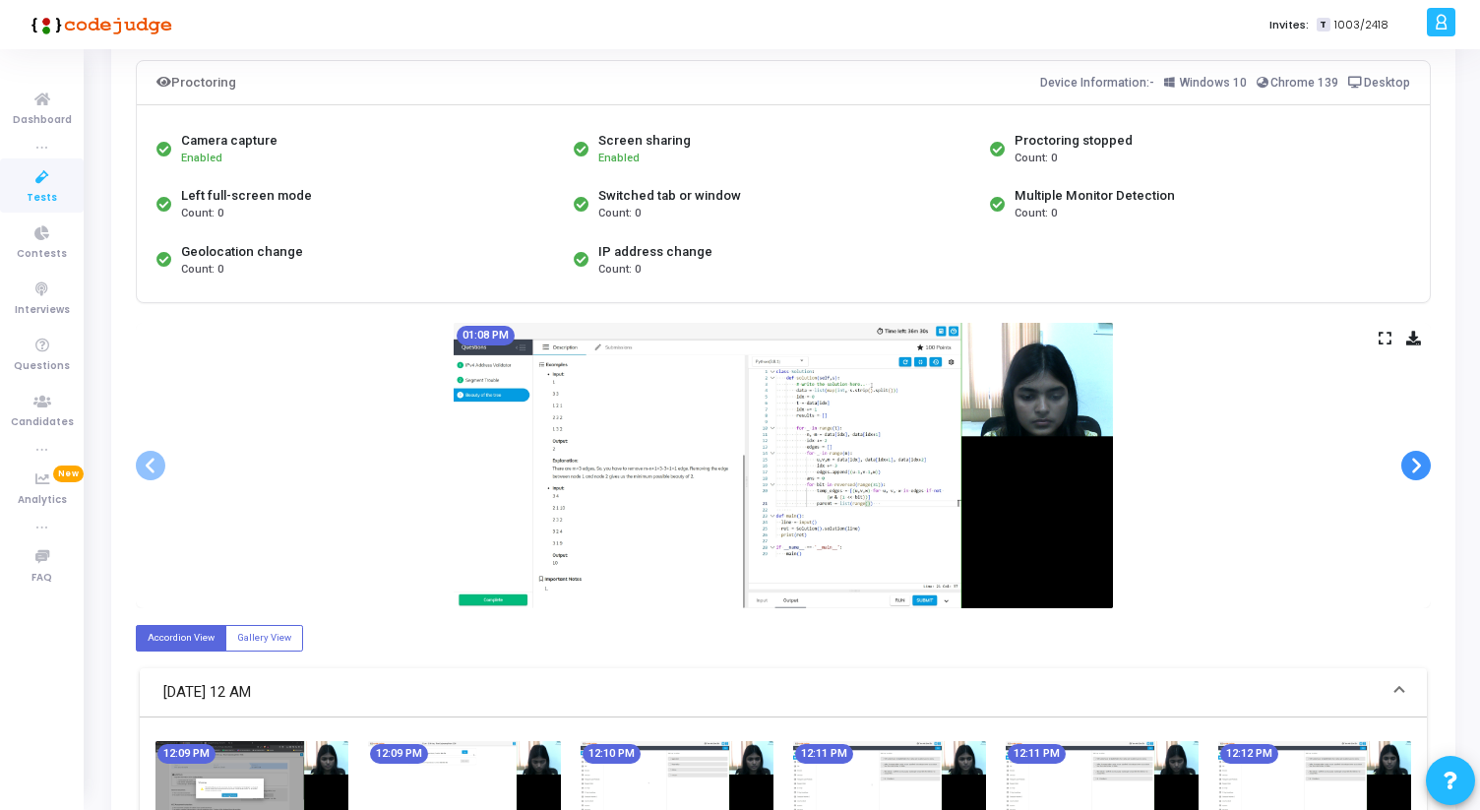
click at [1428, 463] on span at bounding box center [1416, 466] width 30 height 30
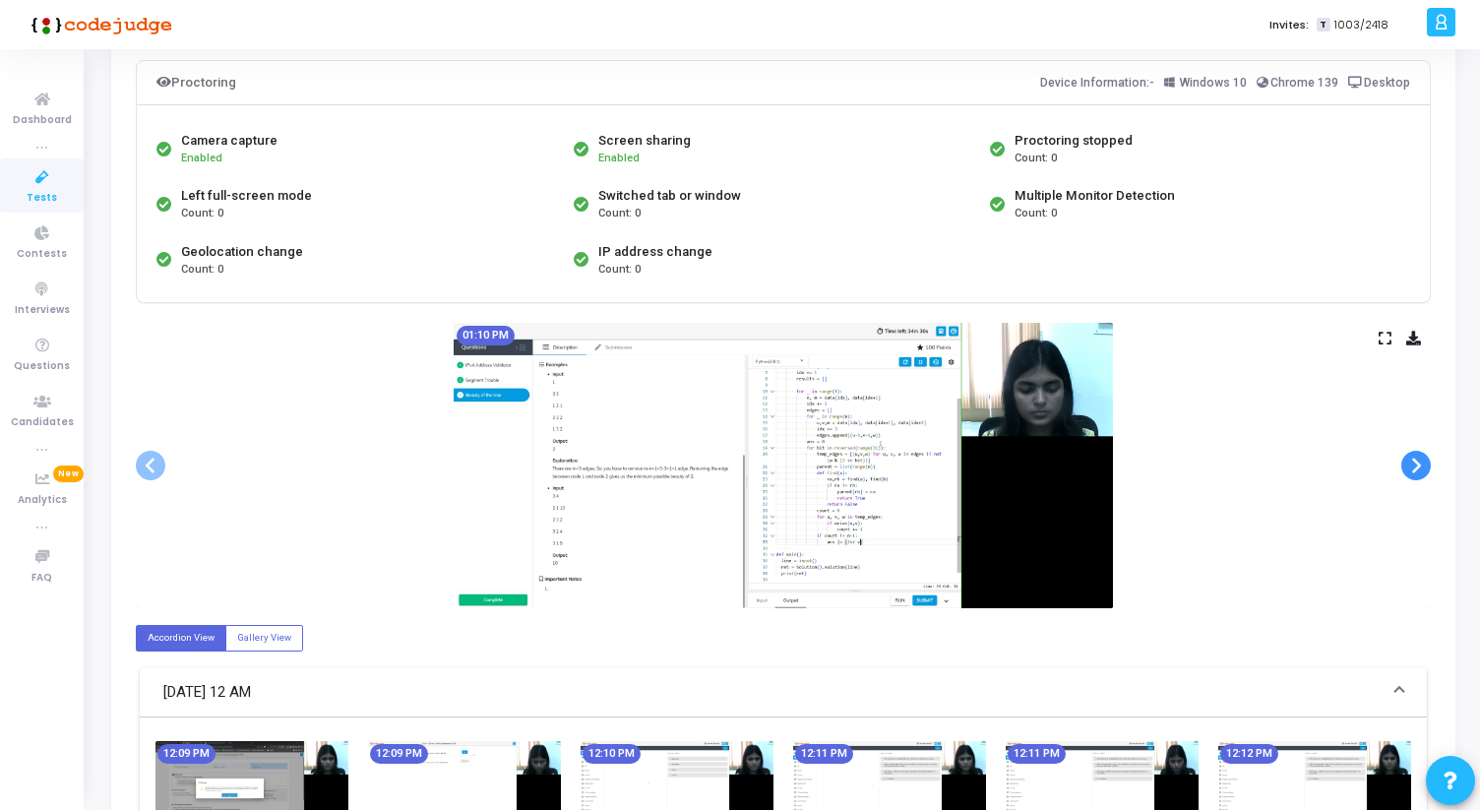
click at [1428, 463] on span at bounding box center [1416, 466] width 30 height 30
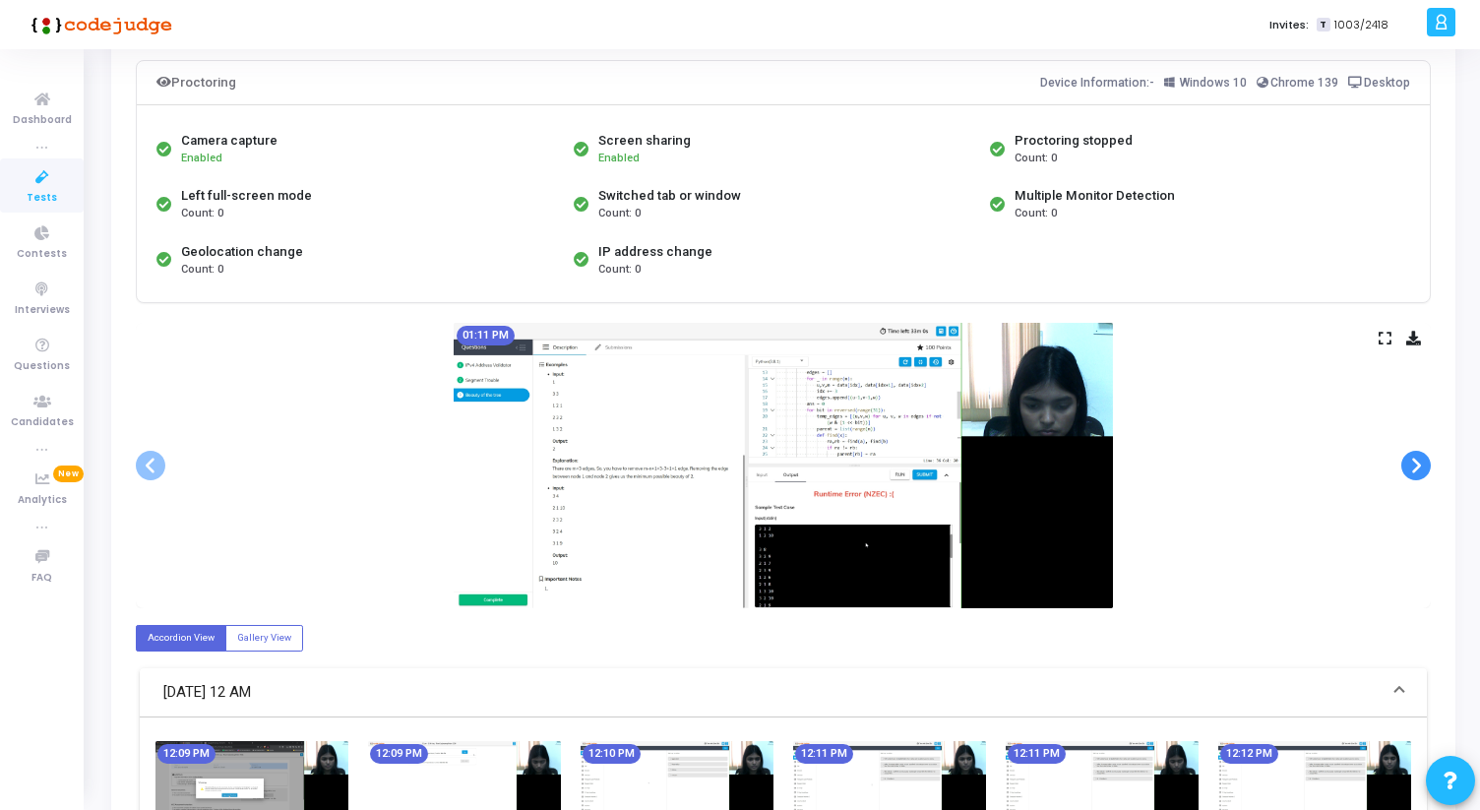
click at [1428, 463] on span at bounding box center [1416, 466] width 30 height 30
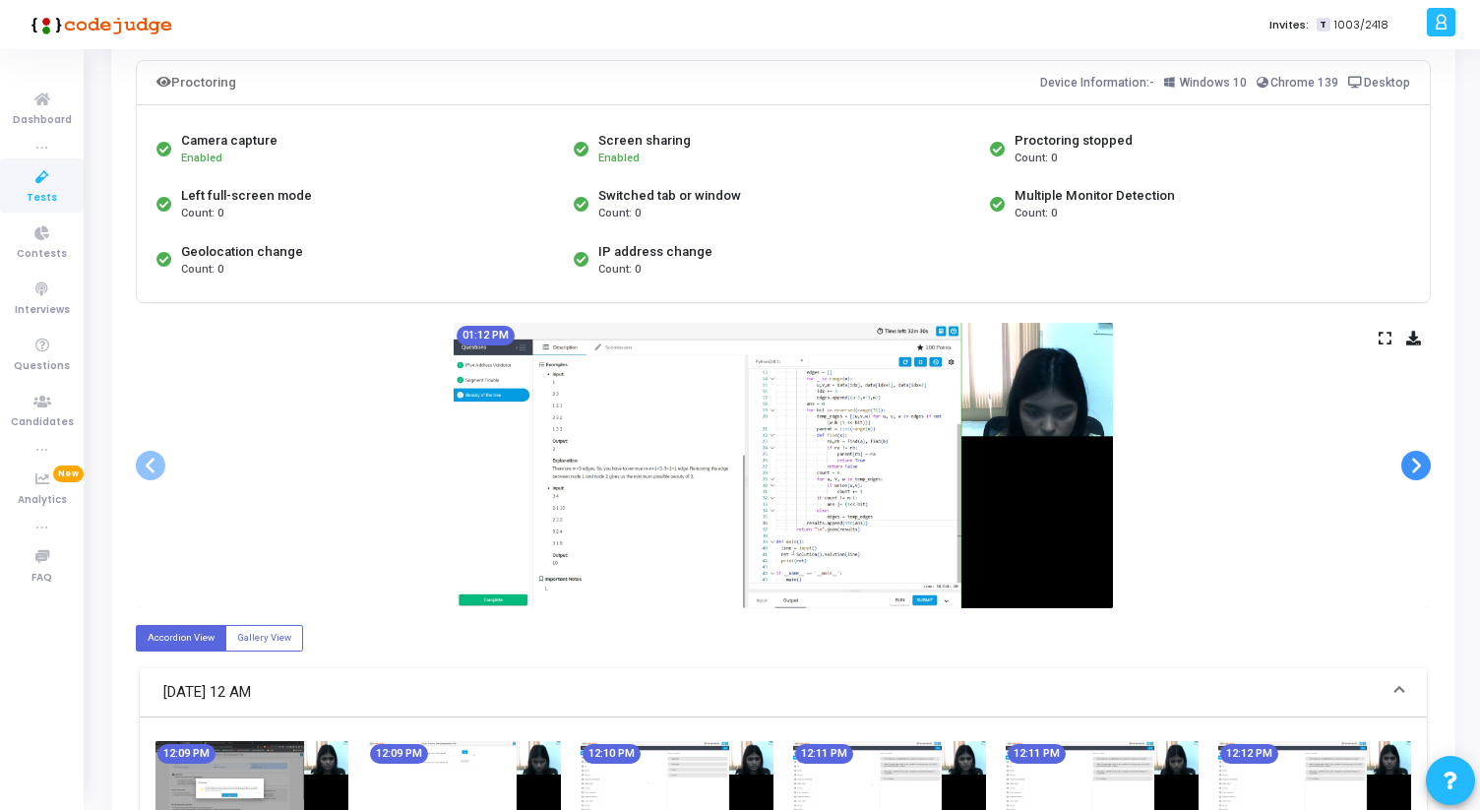
click at [1409, 459] on span at bounding box center [1416, 466] width 30 height 30
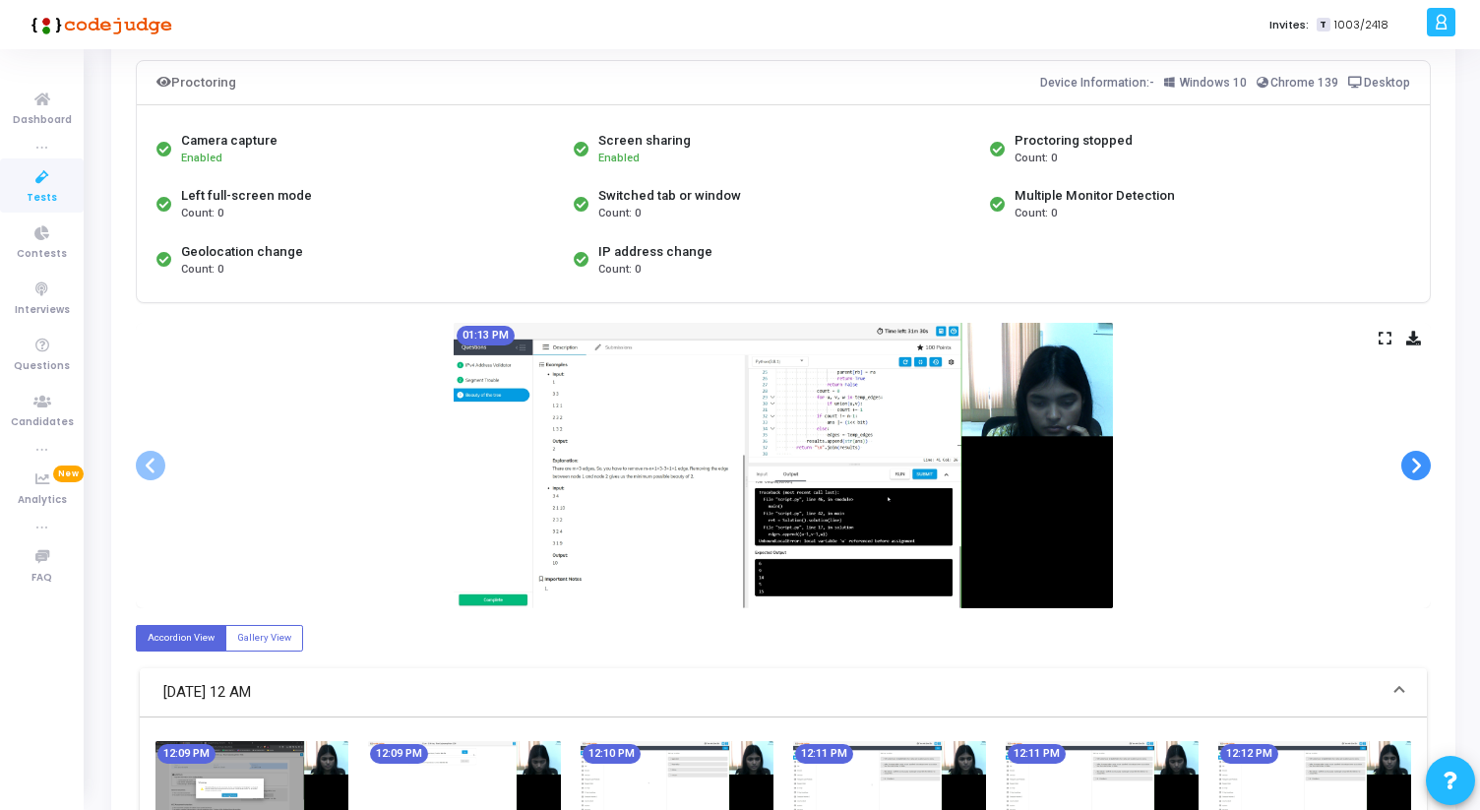
click at [1409, 459] on span at bounding box center [1416, 466] width 30 height 30
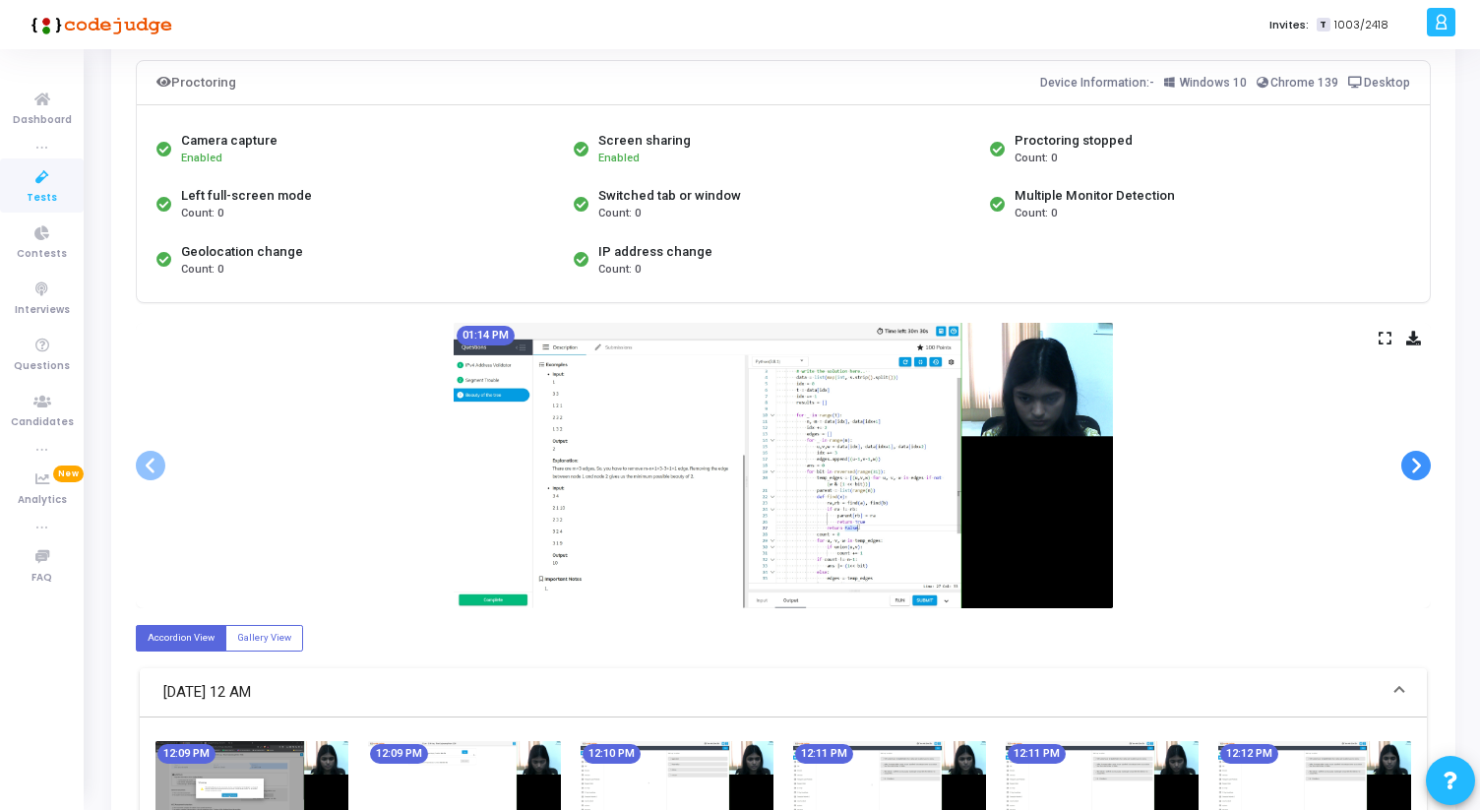
click at [1409, 459] on span at bounding box center [1416, 466] width 30 height 30
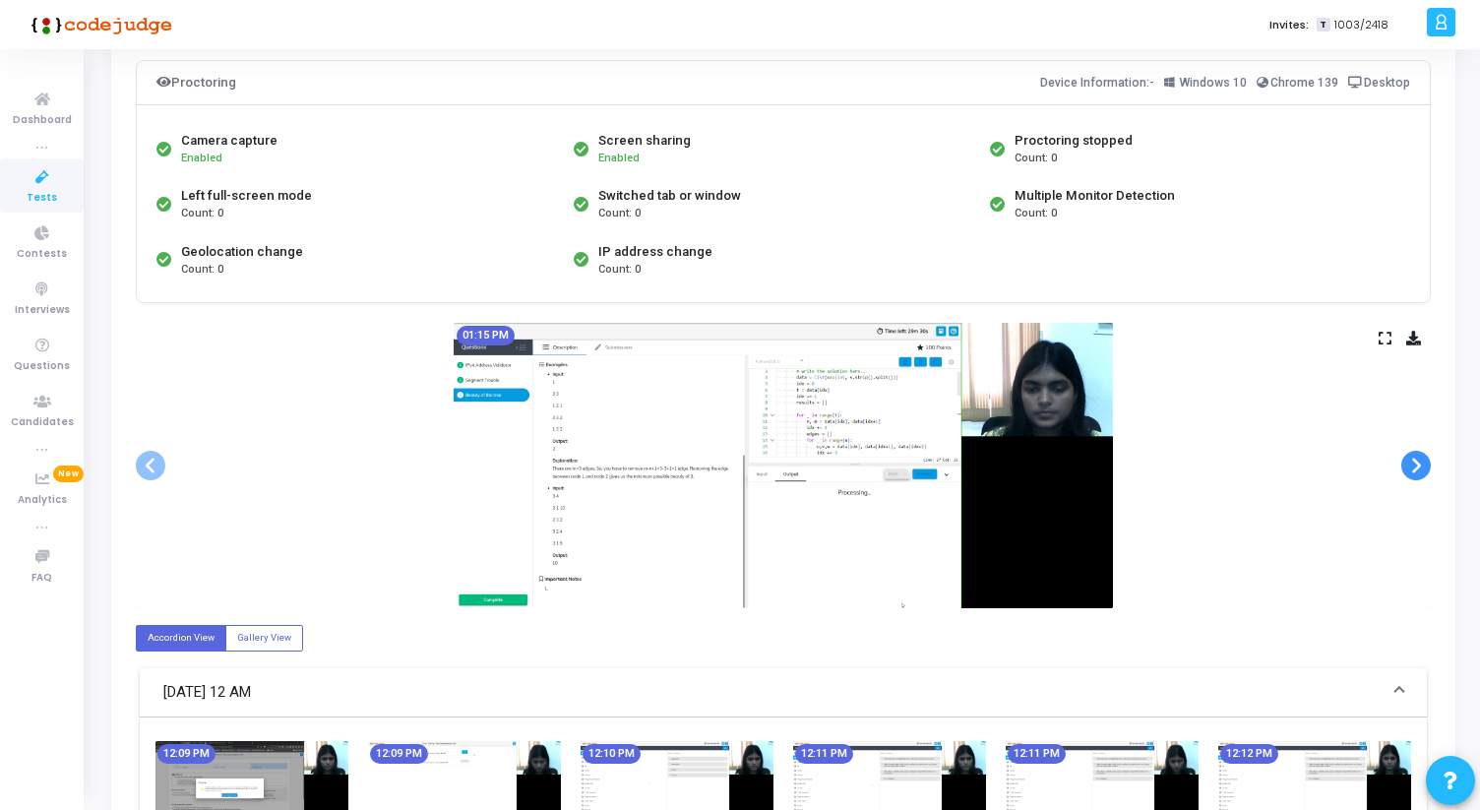
click at [1409, 459] on span at bounding box center [1416, 466] width 30 height 30
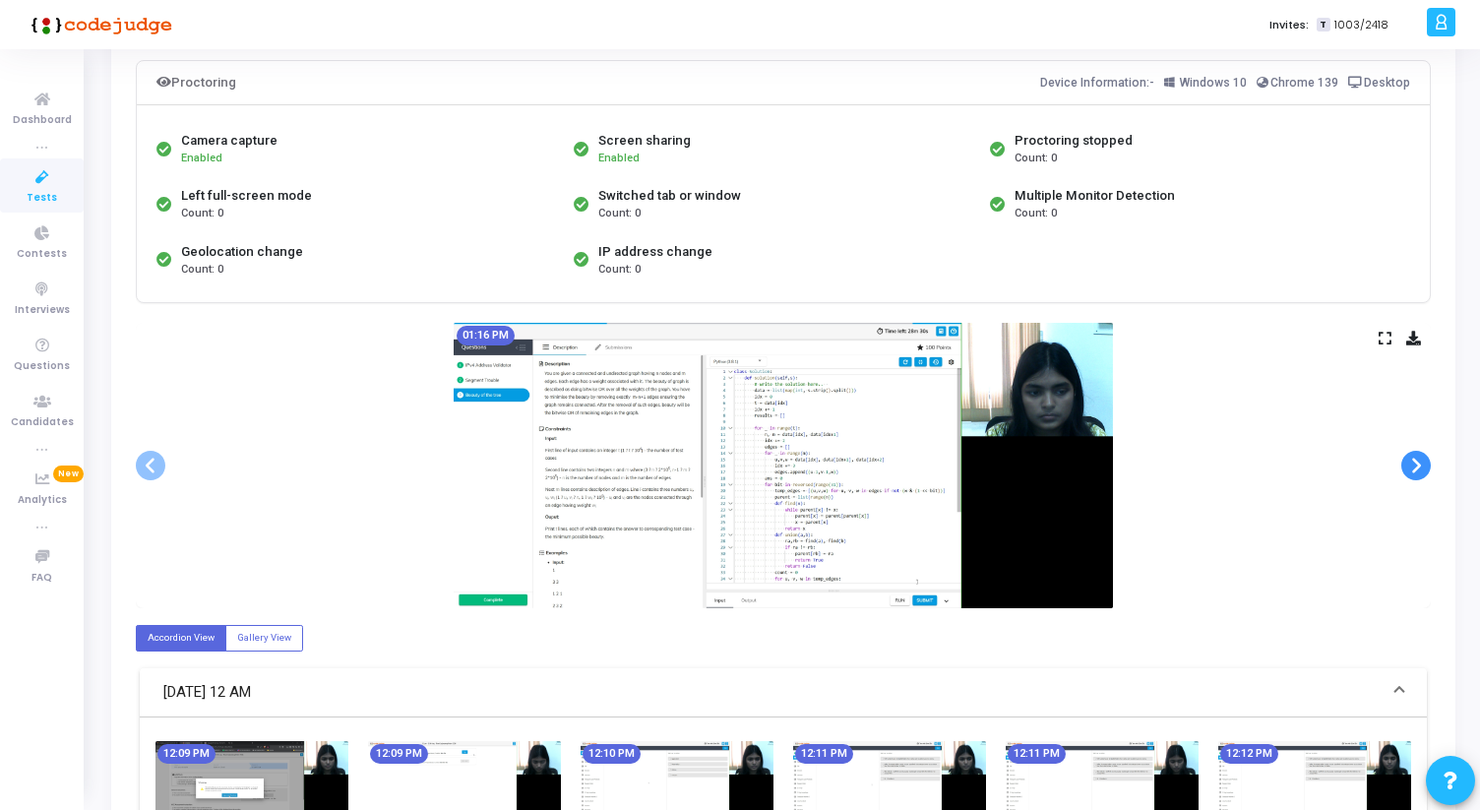
click at [1409, 459] on span at bounding box center [1416, 466] width 30 height 30
click at [1415, 463] on span at bounding box center [1416, 466] width 30 height 30
